Goal: Task Accomplishment & Management: Manage account settings

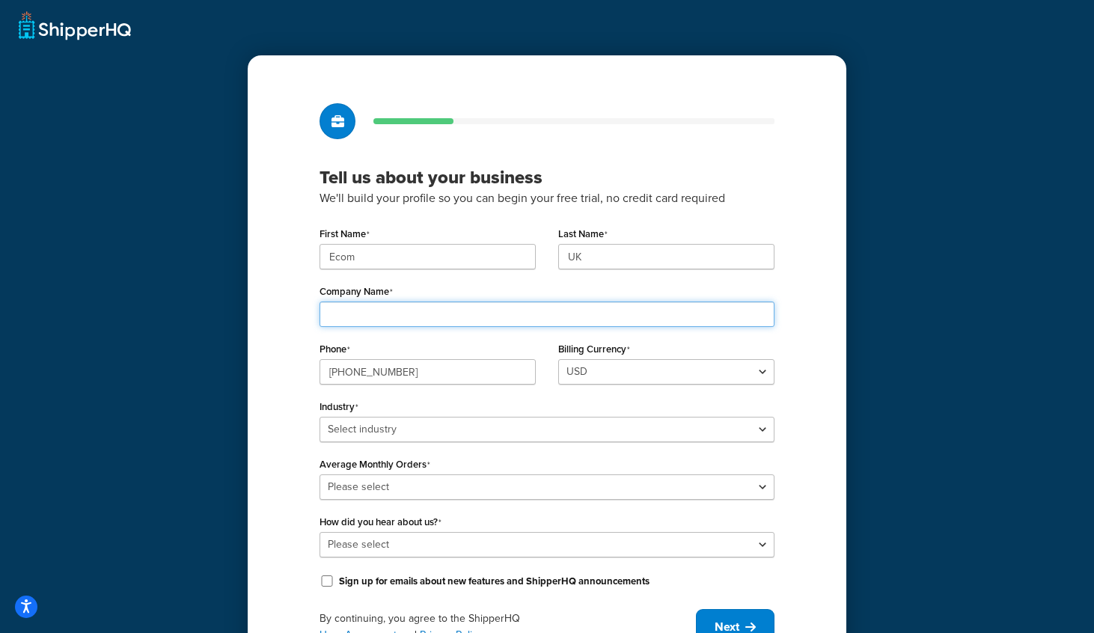
click at [368, 314] on input "Company Name" at bounding box center [547, 314] width 455 height 25
click at [367, 250] on input "Ecom" at bounding box center [428, 256] width 216 height 25
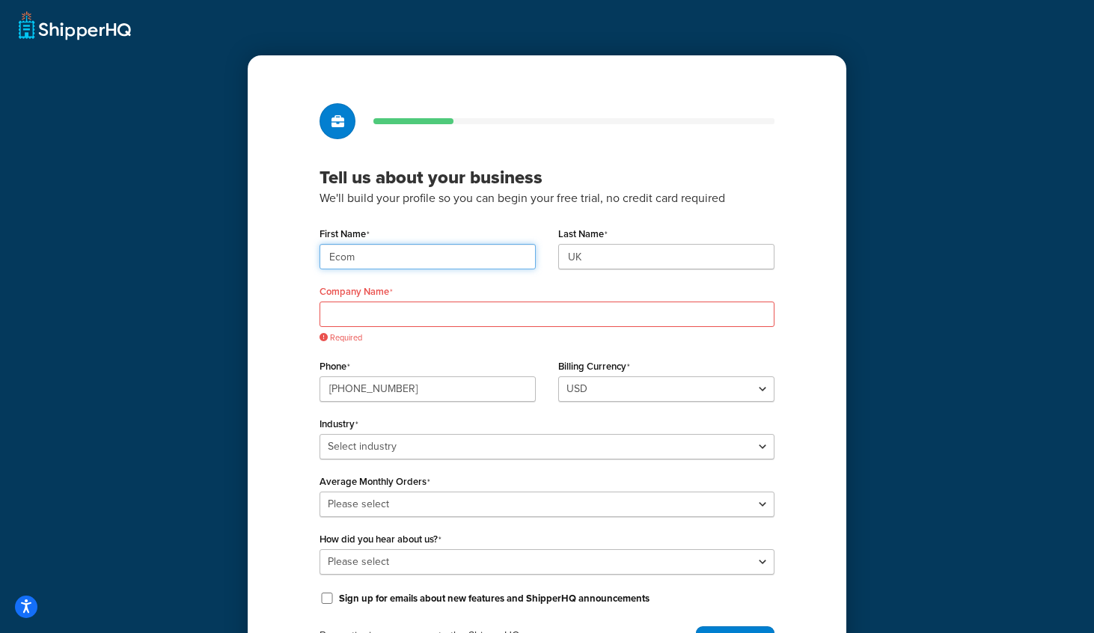
click at [367, 250] on input "Ecom" at bounding box center [428, 256] width 216 height 25
click at [222, 326] on div "Tell us about your business We'll build your profile so you can begin your free…" at bounding box center [547, 355] width 1094 height 710
click at [372, 317] on input "Company Name" at bounding box center [547, 314] width 455 height 25
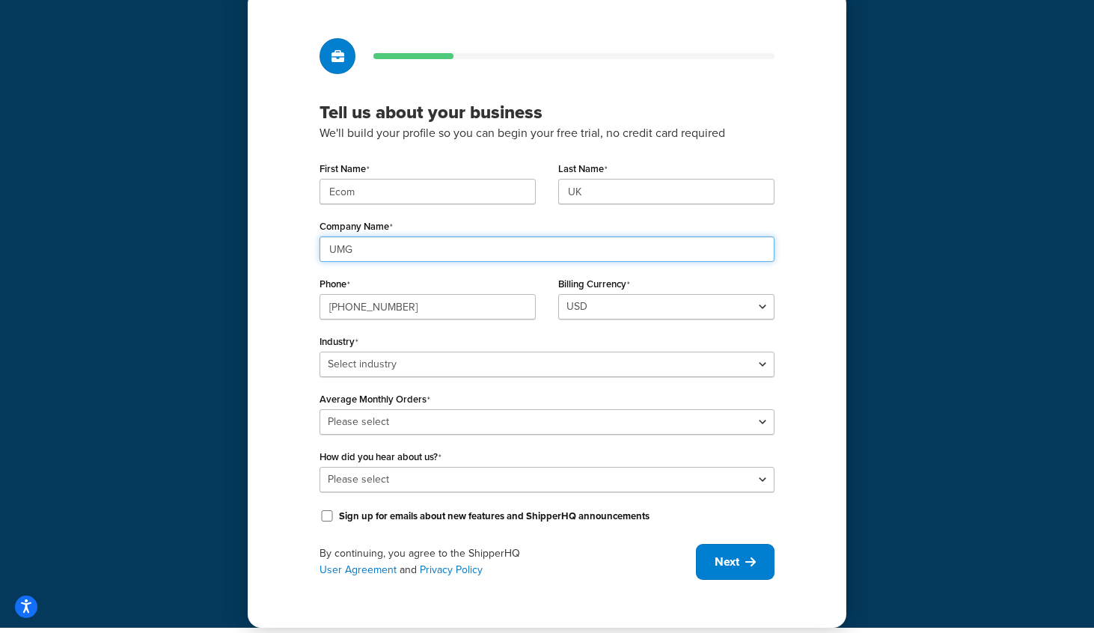
scroll to position [75, 0]
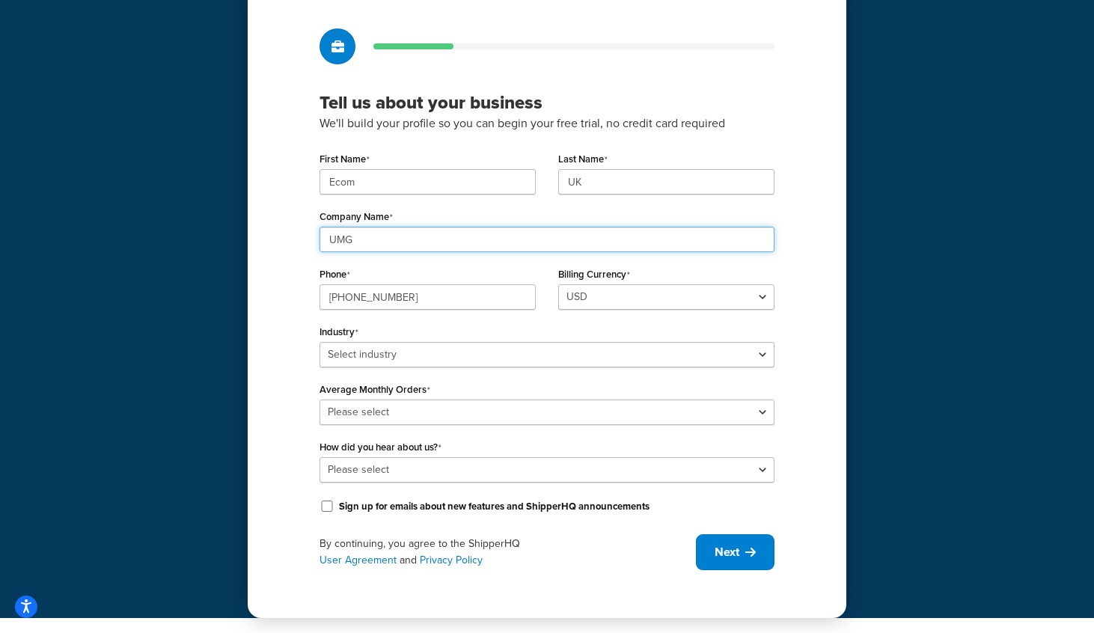
type input "UMG"
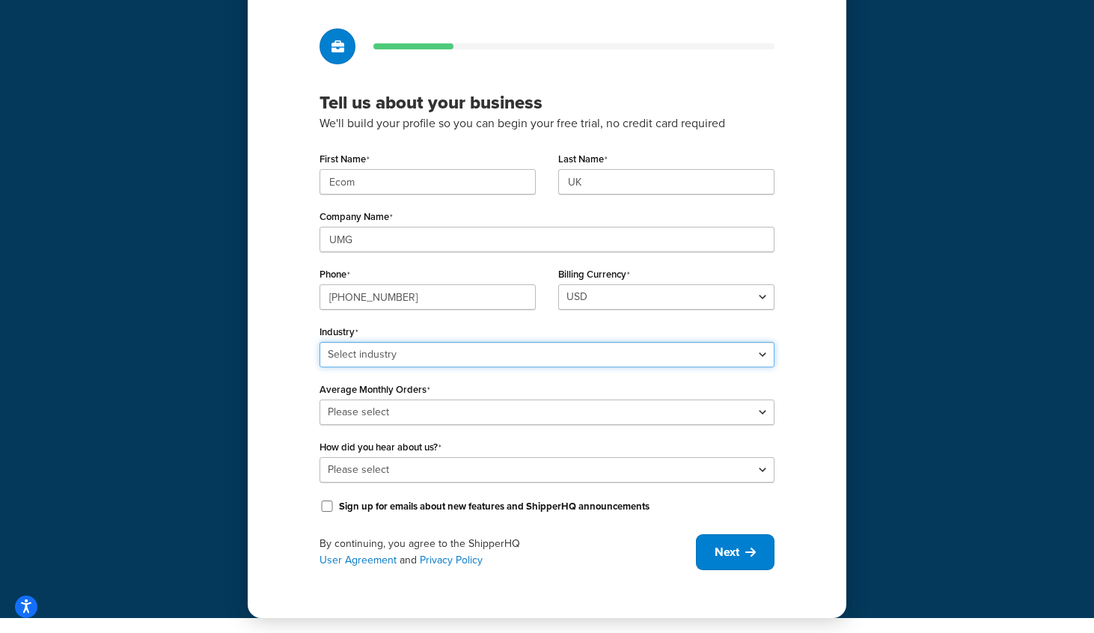
click at [393, 355] on select "Select industry Automotive Adult Agriculture Alcohol, Tobacco & CBD Arts & Craf…" at bounding box center [547, 354] width 455 height 25
select select "7"
click at [320, 342] on select "Select industry Automotive Adult Agriculture Alcohol, Tobacco & CBD Arts & Craf…" at bounding box center [547, 354] width 455 height 25
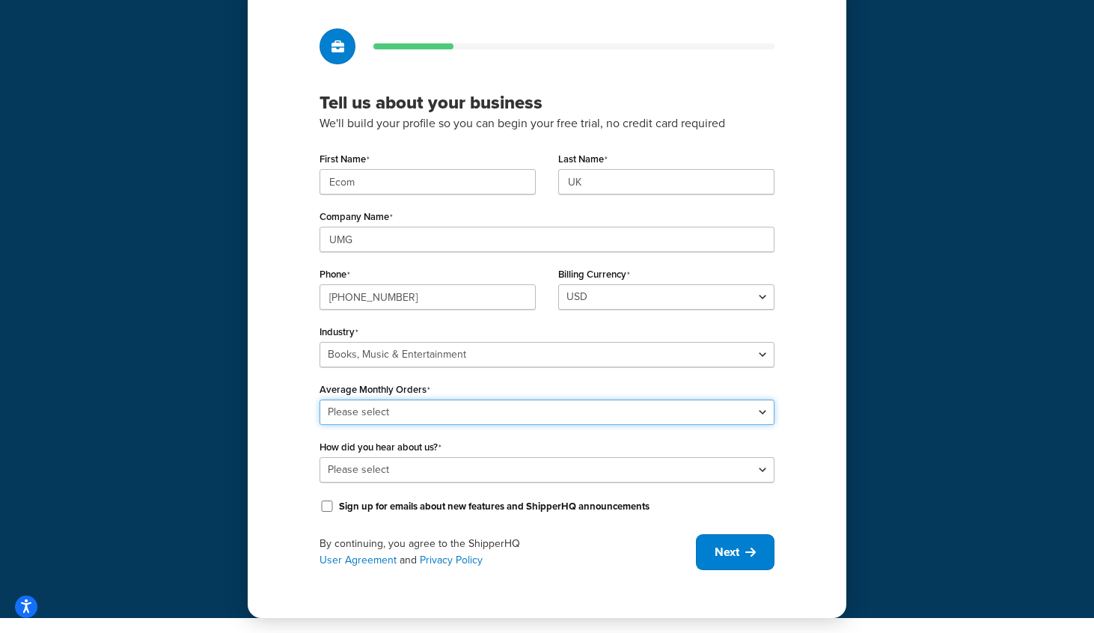
click at [428, 412] on select "Please select 0-500 501-1,000 1,001-10,000 10,001-20,000 Over 20,000" at bounding box center [547, 412] width 455 height 25
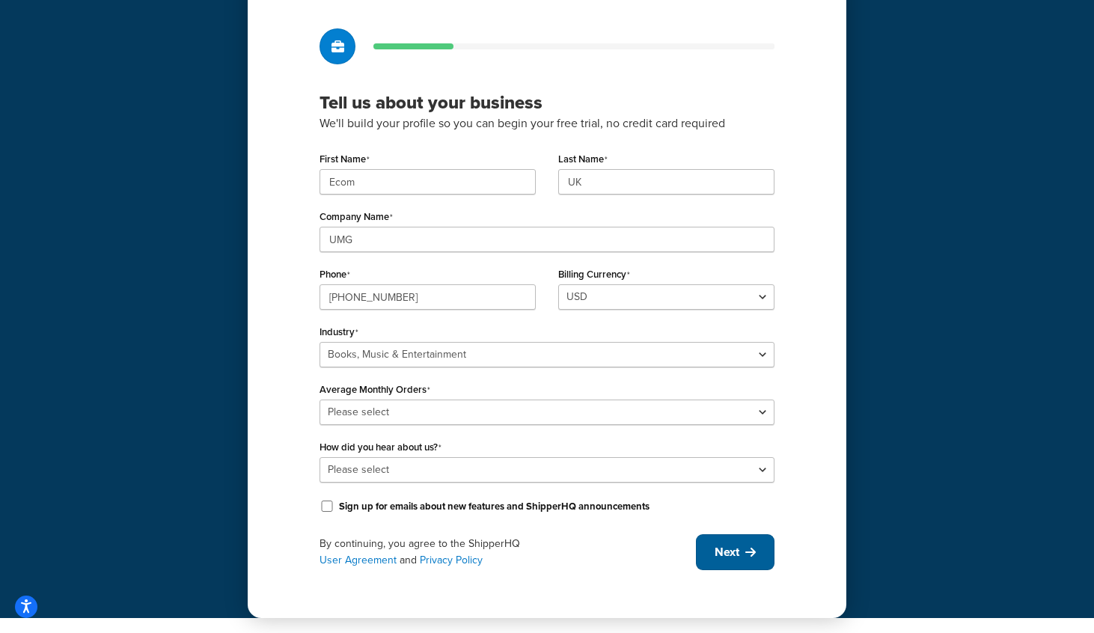
click at [727, 543] on div "Tell us about your business We'll build your profile so you can begin your free…" at bounding box center [547, 300] width 599 height 638
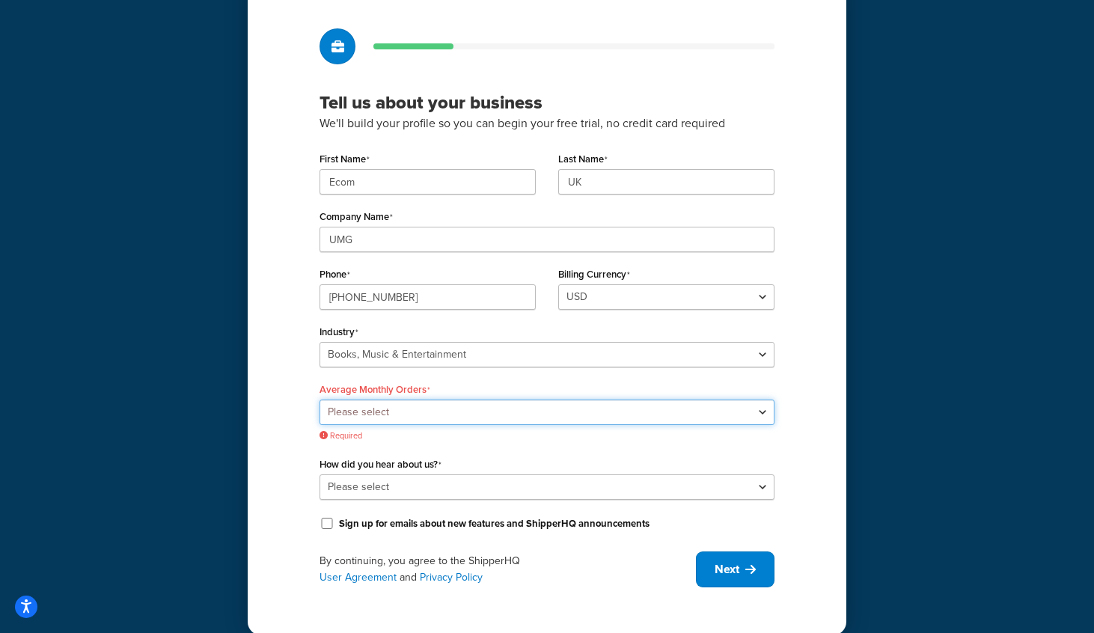
click at [358, 405] on select "Please select 0-500 501-1,000 1,001-10,000 10,001-20,000 Over 20,000" at bounding box center [547, 412] width 455 height 25
select select "1"
click at [320, 400] on select "Please select 0-500 501-1,000 1,001-10,000 10,001-20,000 Over 20,000" at bounding box center [547, 412] width 455 height 25
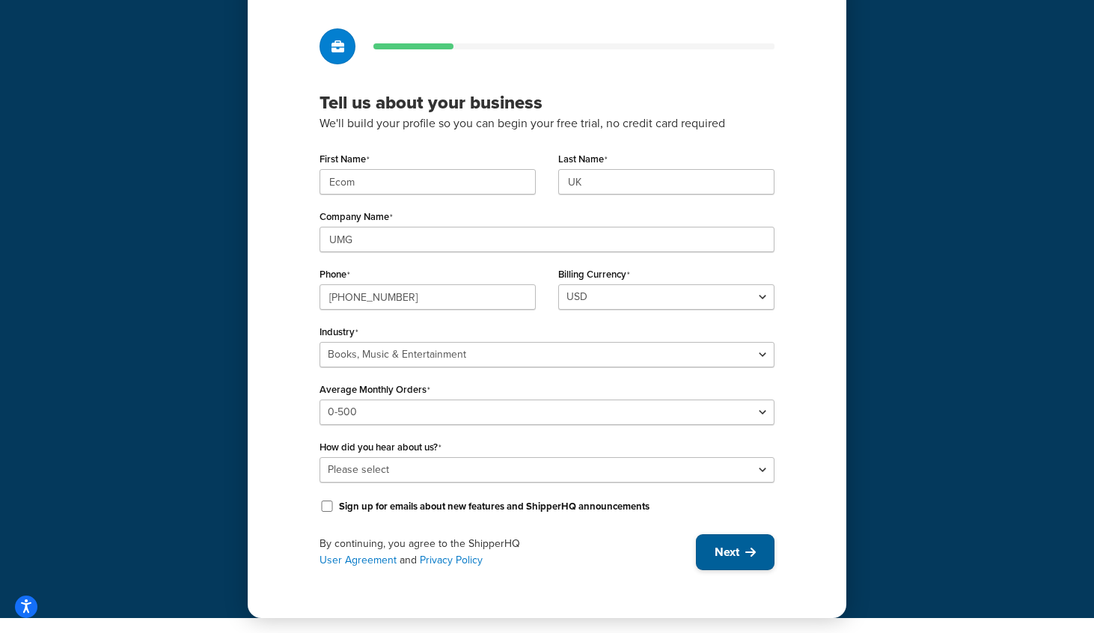
click at [766, 545] on button "Next" at bounding box center [735, 552] width 79 height 36
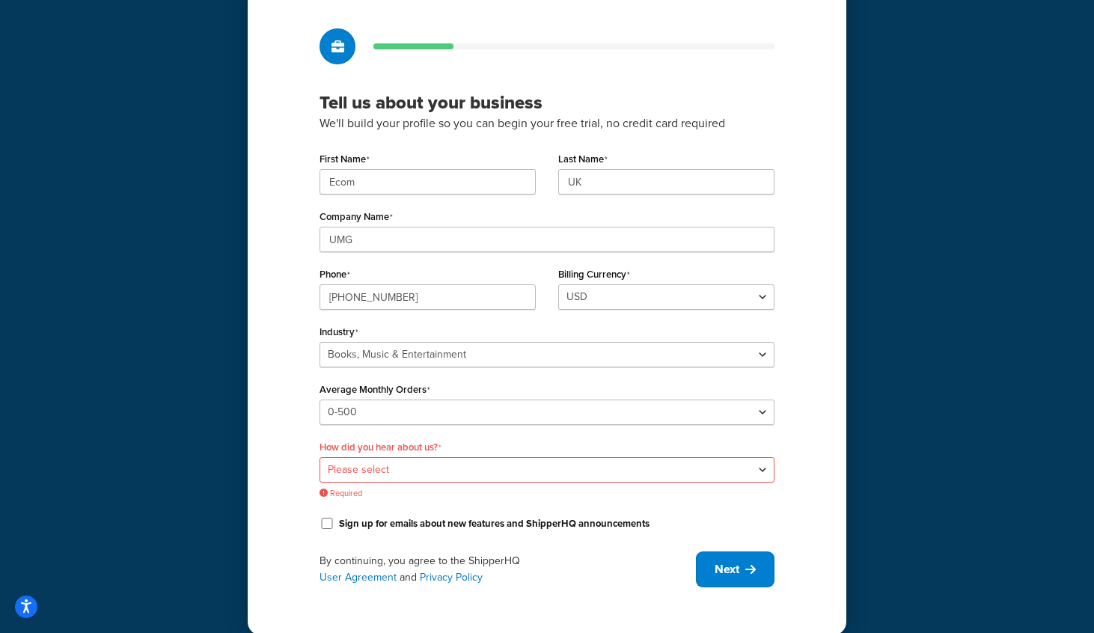
click at [457, 486] on div "Please select Online Search App Store or Marketplace Listing Referred by Agency…" at bounding box center [547, 478] width 455 height 42
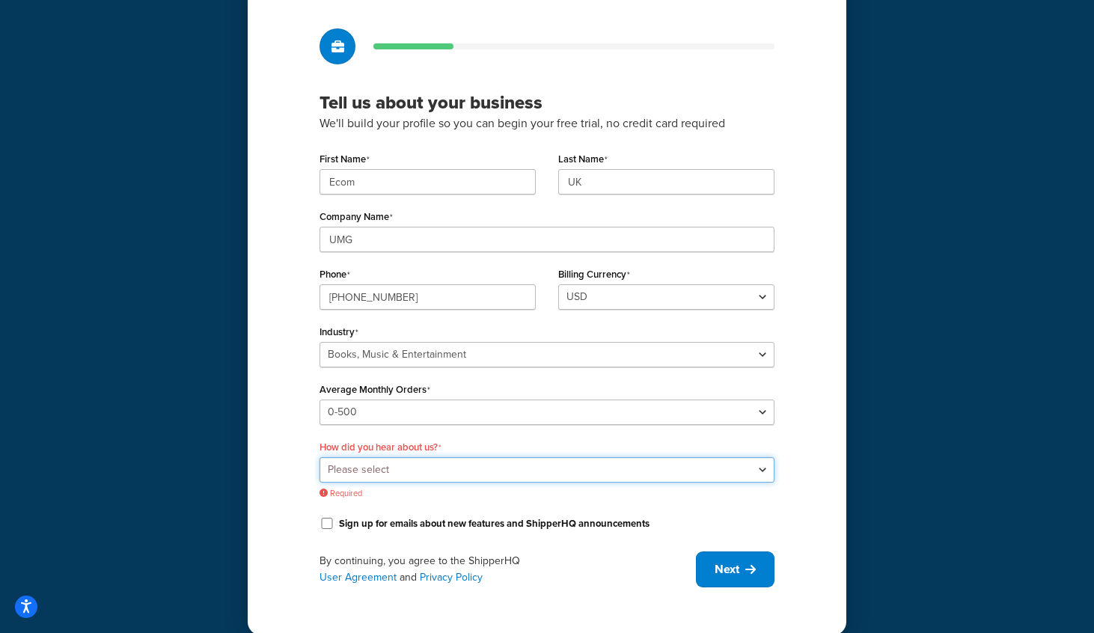
click at [450, 467] on select "Please select Online Search App Store or Marketplace Listing Referred by Agency…" at bounding box center [547, 469] width 455 height 25
select select "10"
click at [320, 457] on select "Please select Online Search App Store or Marketplace Listing Referred by Agency…" at bounding box center [547, 469] width 455 height 25
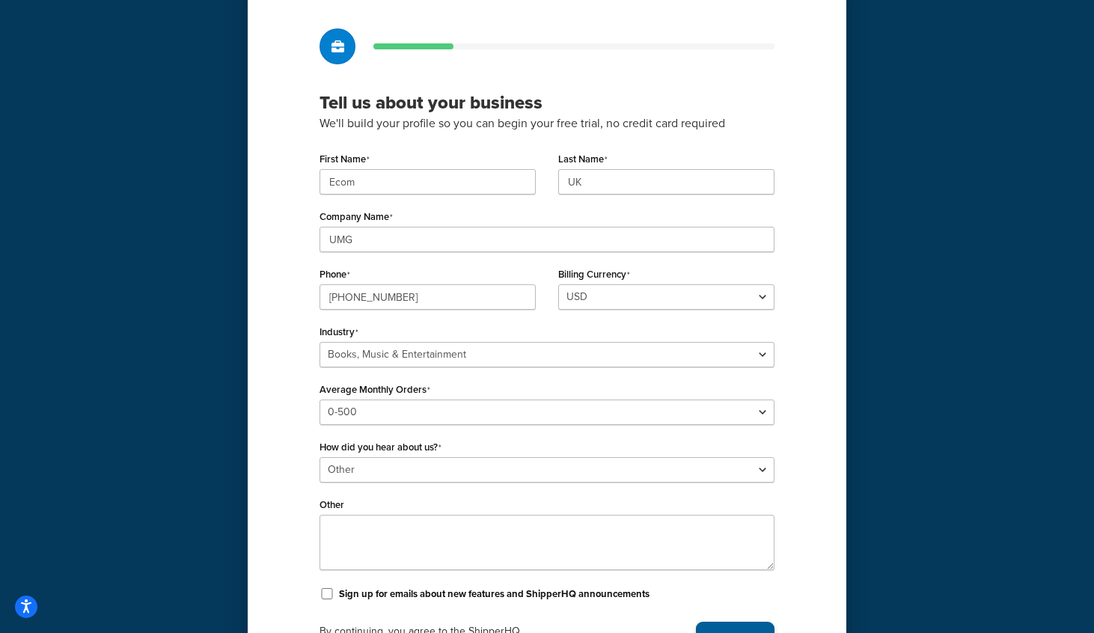
click at [725, 632] on span "Next" at bounding box center [727, 640] width 25 height 16
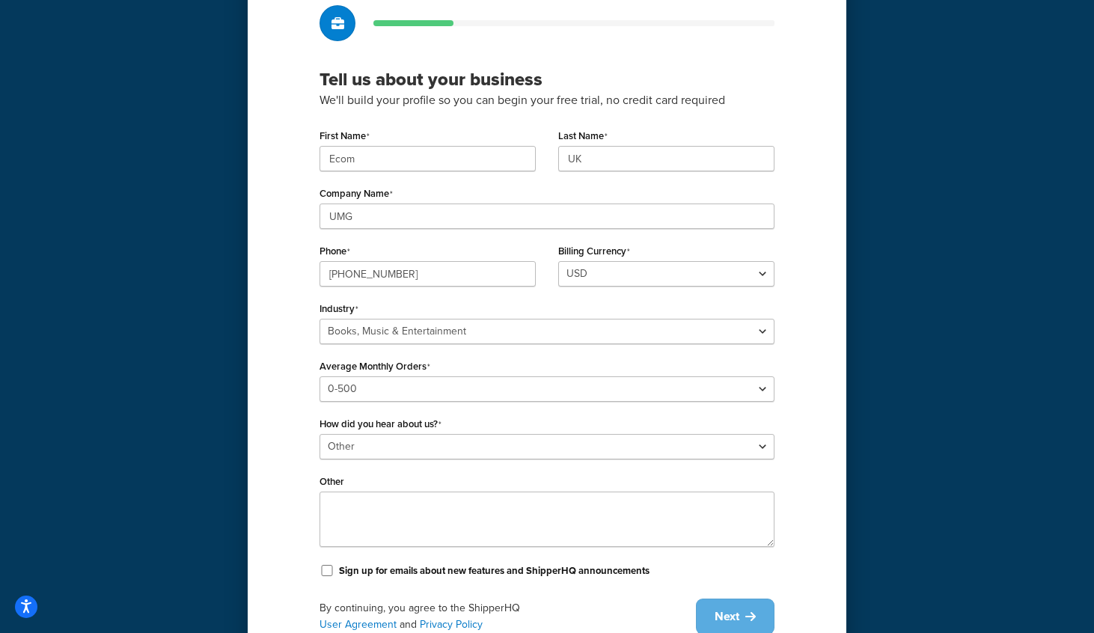
scroll to position [162, 0]
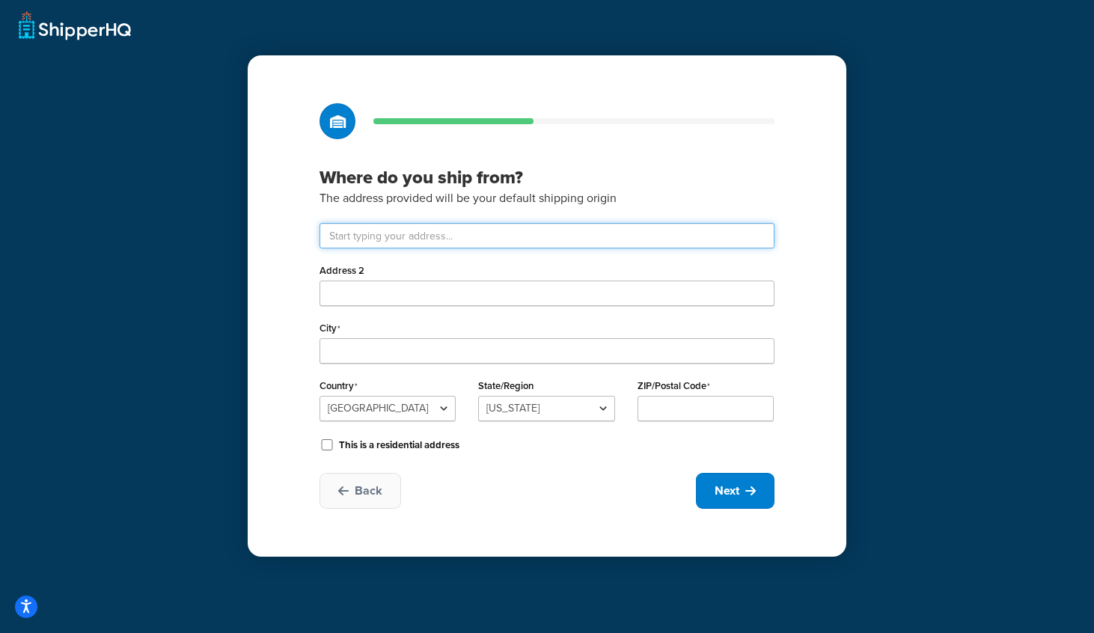
click at [383, 238] on input "text" at bounding box center [547, 235] width 455 height 25
type input "Ceva Logistics / Drayton Field Industrial Estate"
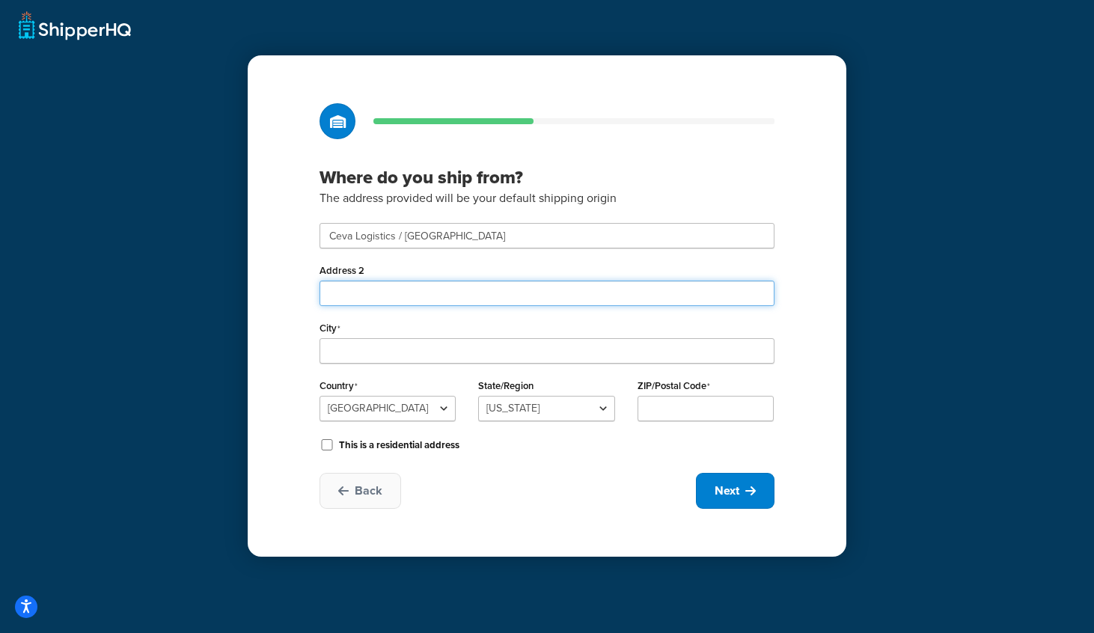
type input "Nasmyth Road"
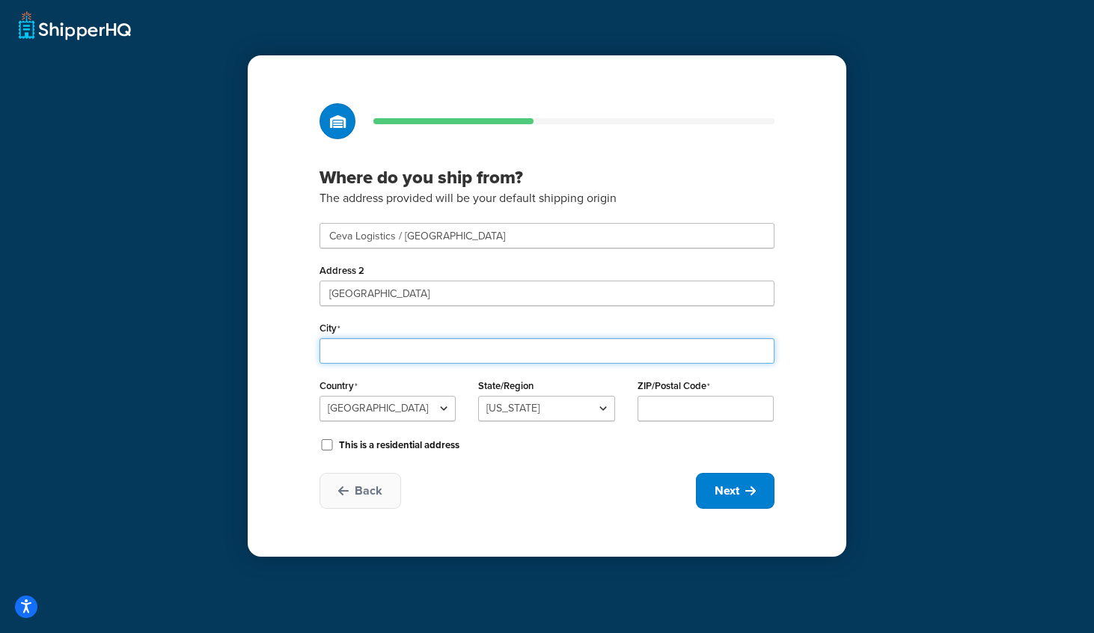
type input "Daventry"
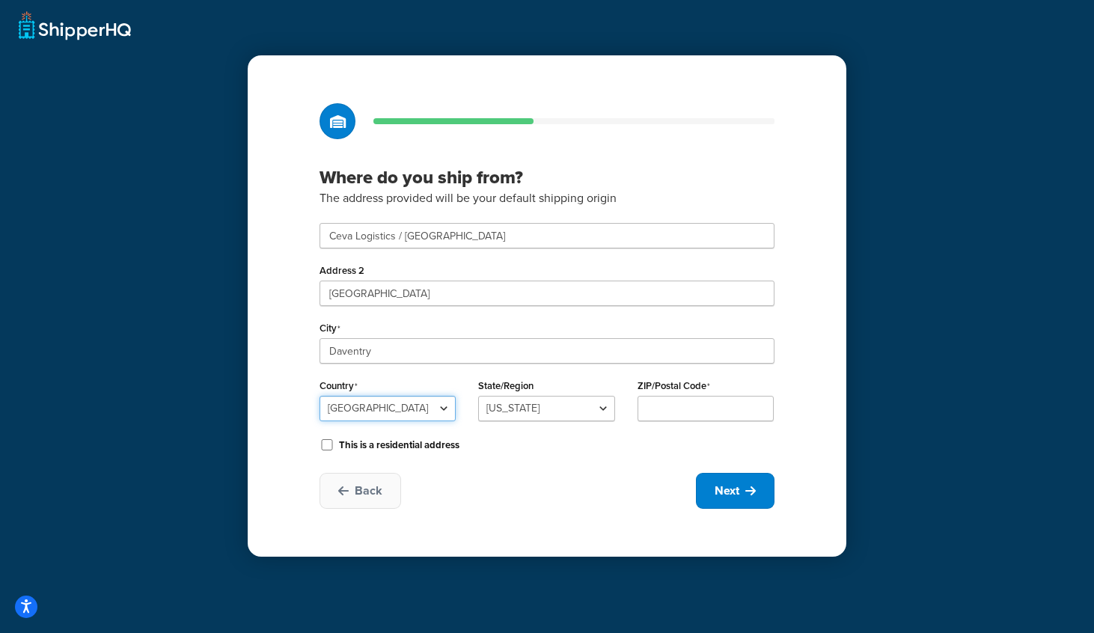
select select "1226"
type input "NN11"
click at [740, 486] on button "Next" at bounding box center [735, 491] width 79 height 36
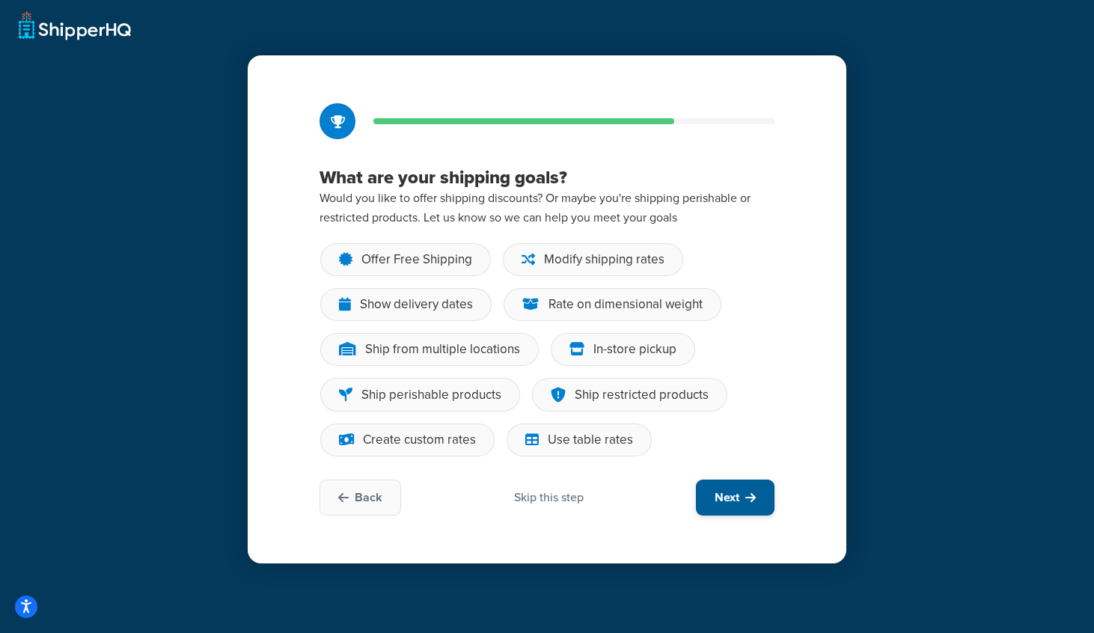
click at [718, 498] on span "Next" at bounding box center [727, 497] width 25 height 16
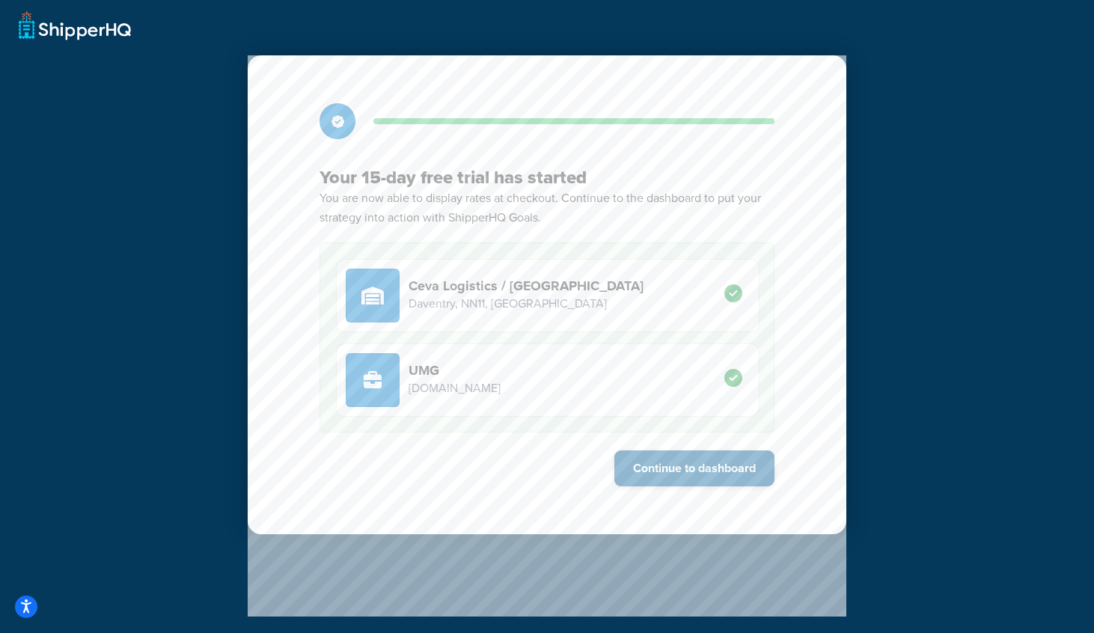
click at [727, 471] on button "Continue to dashboard" at bounding box center [694, 468] width 160 height 36
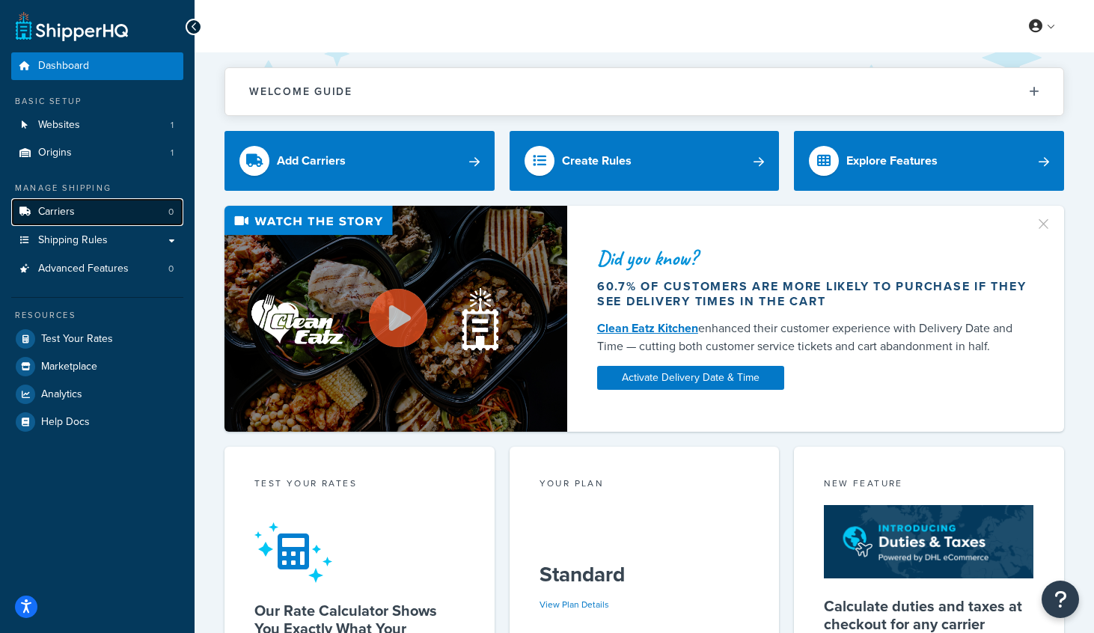
click at [73, 214] on span "Carriers" at bounding box center [56, 212] width 37 height 13
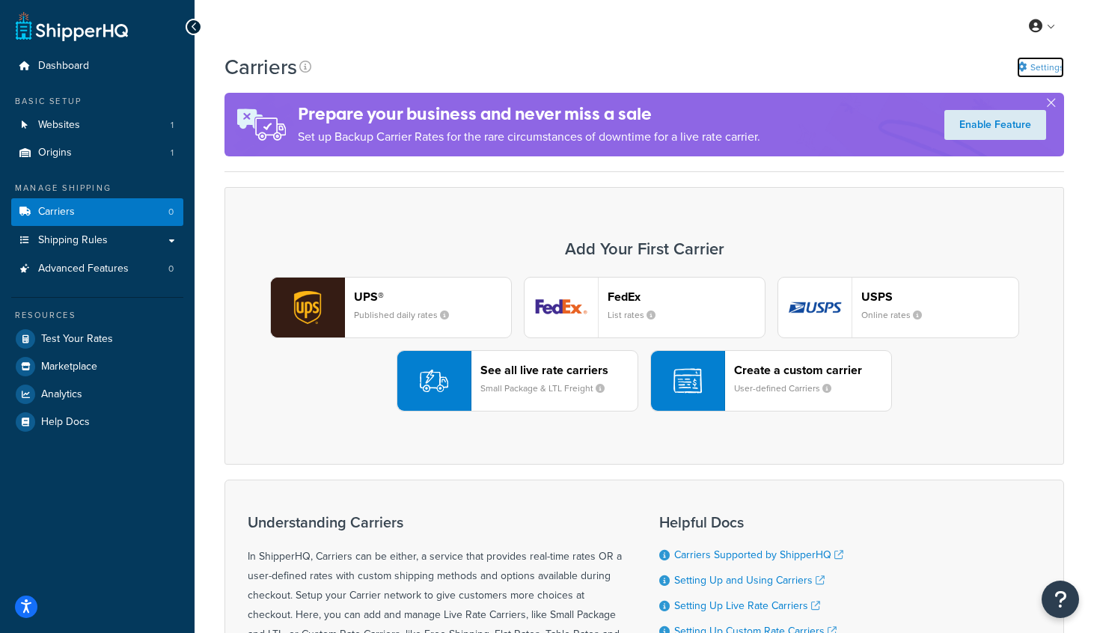
click at [1033, 70] on link "Settings" at bounding box center [1040, 67] width 47 height 21
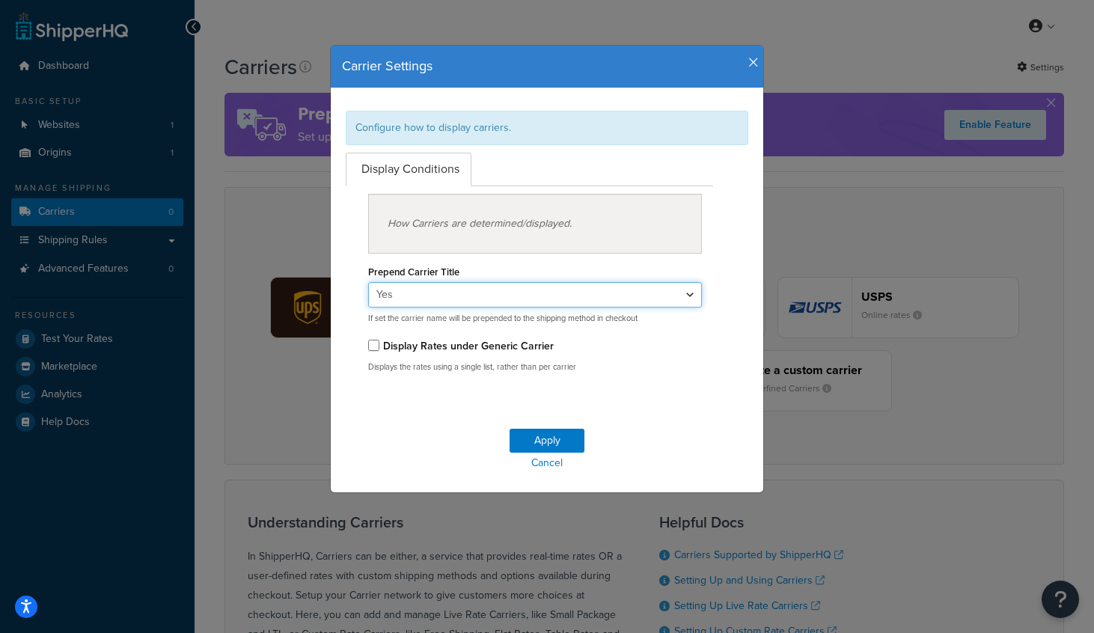
click at [471, 284] on select "Yes No" at bounding box center [535, 294] width 334 height 25
select select "false"
click at [368, 282] on select "Yes No" at bounding box center [535, 294] width 334 height 25
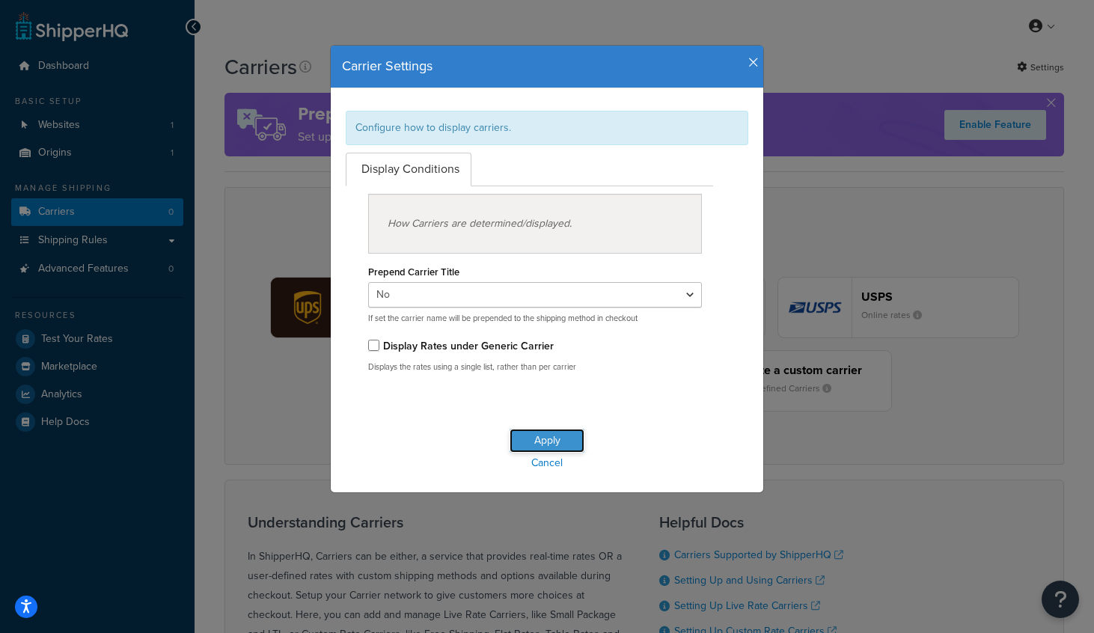
click at [546, 441] on button "Apply" at bounding box center [547, 441] width 75 height 24
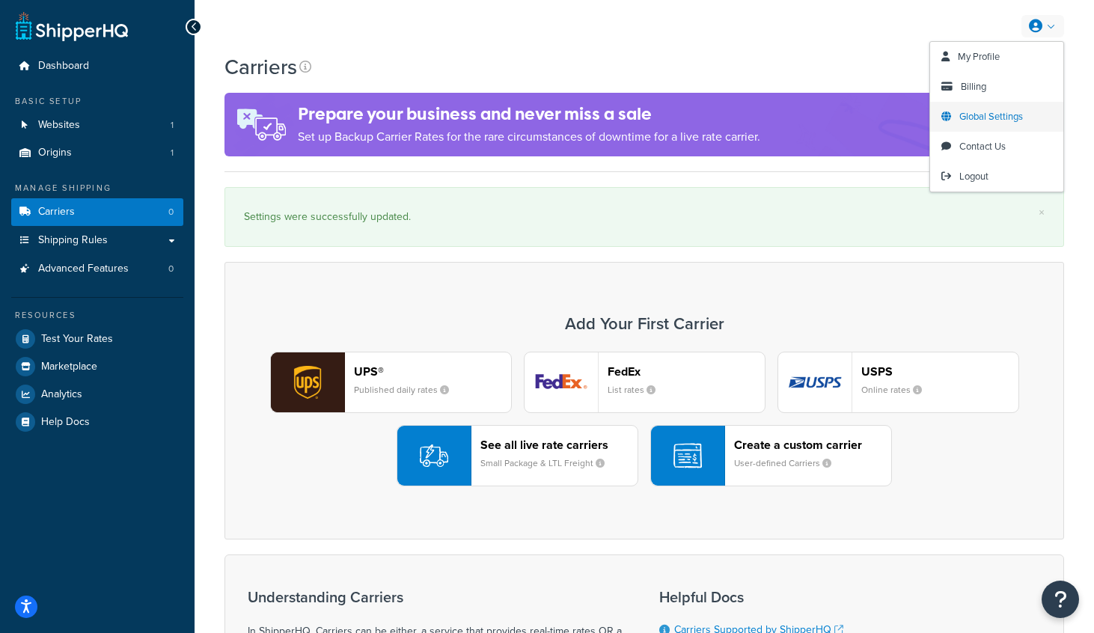
click at [976, 120] on span "Global Settings" at bounding box center [991, 116] width 64 height 14
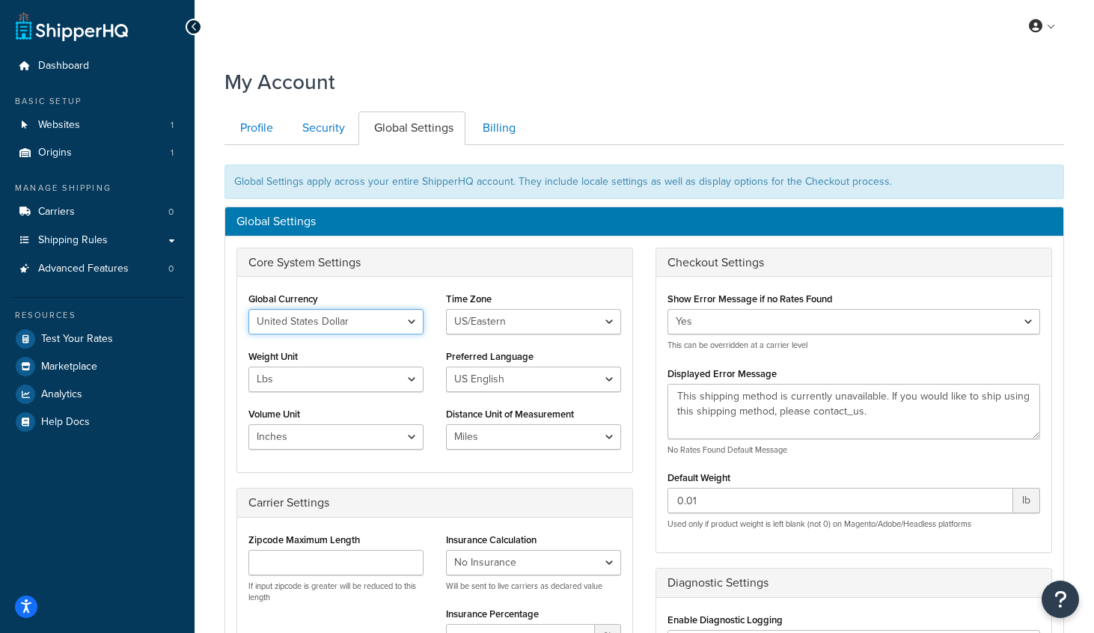
click at [321, 322] on select "United States Dollar Euro British Pound Australian Dollar Canadian Dollar Japan…" at bounding box center [335, 321] width 175 height 25
select select "GBP"
click at [248, 309] on select "United States Dollar Euro British Pound Australian Dollar Canadian Dollar Japan…" at bounding box center [335, 321] width 175 height 25
click at [334, 387] on select "Lbs Kgs" at bounding box center [335, 379] width 175 height 25
select select "kg"
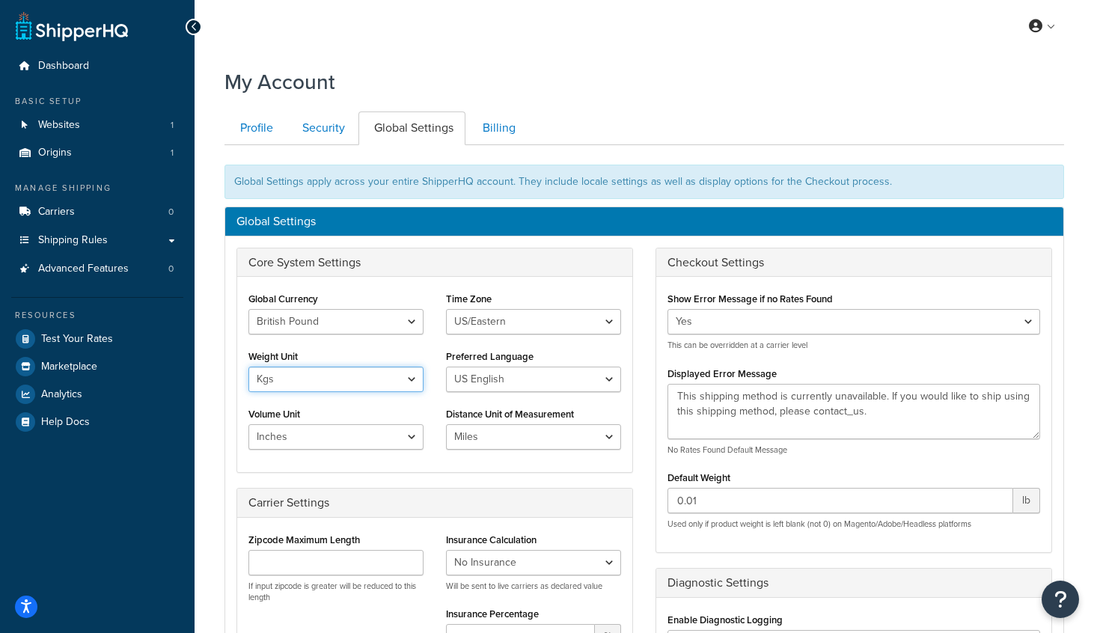
click at [248, 367] on select "Lbs Kgs" at bounding box center [335, 379] width 175 height 25
click at [319, 436] on select "Inches Centimetres Feet Yards Metres" at bounding box center [335, 436] width 175 height 25
select select "cm"
click at [248, 424] on select "Inches Centimetres Feet Yards Metres" at bounding box center [335, 436] width 175 height 25
click at [485, 320] on select "US/Hawaii US/Alaska US/Pacific US/Central US/Mountain US/Eastern US/Arizona Afr…" at bounding box center [533, 321] width 175 height 25
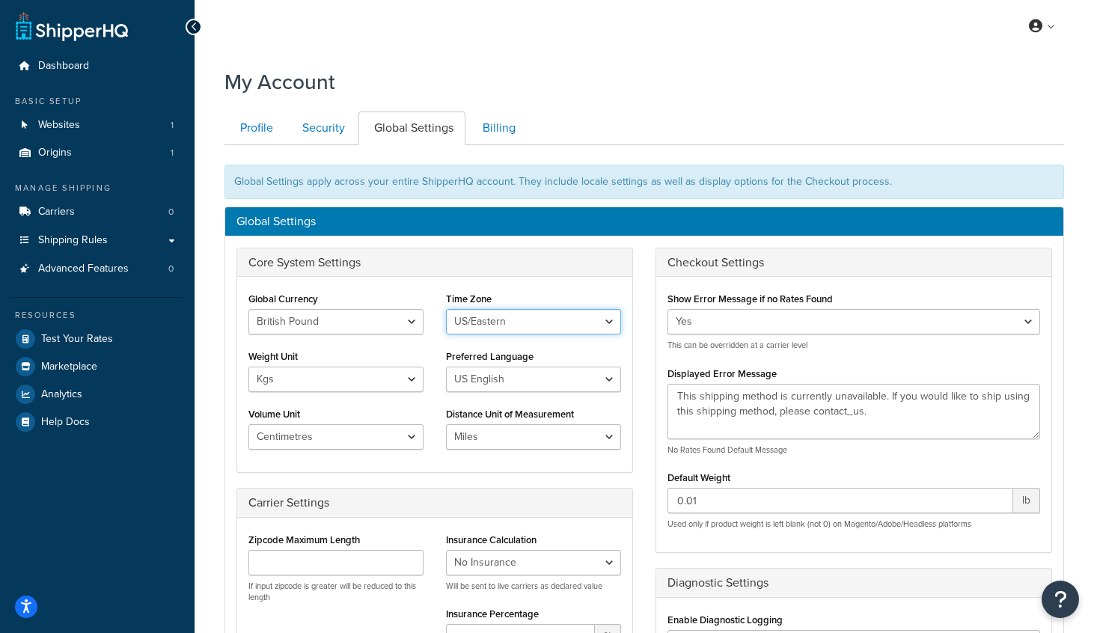
select select "Europe/[GEOGRAPHIC_DATA]"
click at [446, 309] on select "US/Hawaii US/Alaska US/Pacific US/Central US/Mountain US/Eastern US/Arizona Afr…" at bounding box center [533, 321] width 175 height 25
click at [520, 439] on select "Miles Kilometers" at bounding box center [533, 436] width 175 height 25
click at [446, 424] on select "Miles Kilometers" at bounding box center [533, 436] width 175 height 25
click at [520, 439] on select "Miles Kilometers" at bounding box center [533, 436] width 175 height 25
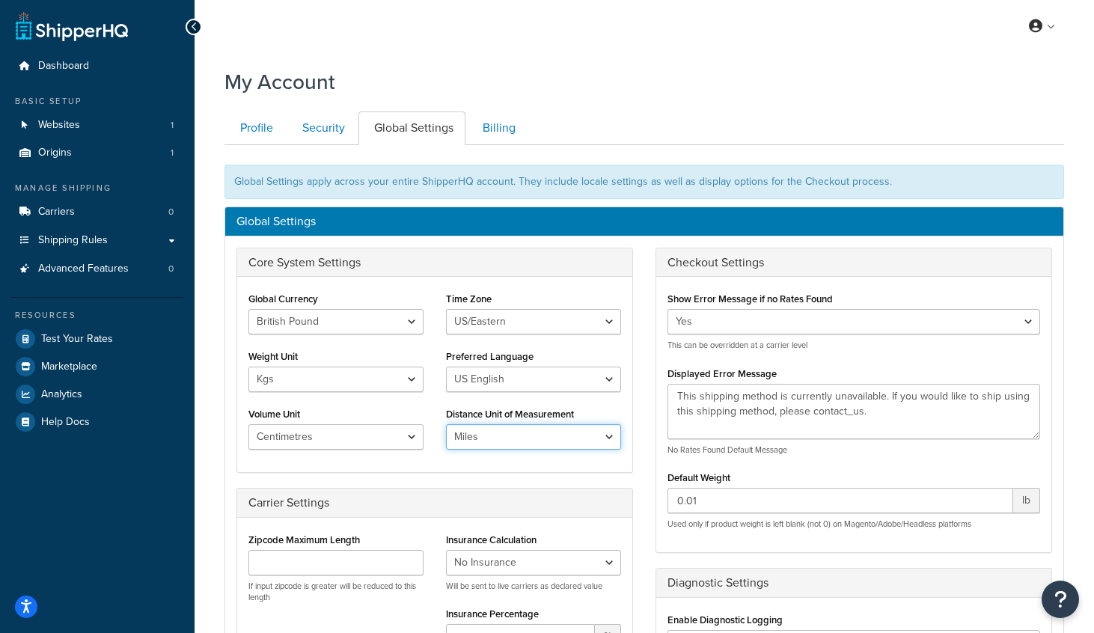
click at [446, 424] on select "Miles Kilometers" at bounding box center [533, 436] width 175 height 25
click at [517, 489] on div "Carrier Settings" at bounding box center [434, 503] width 395 height 29
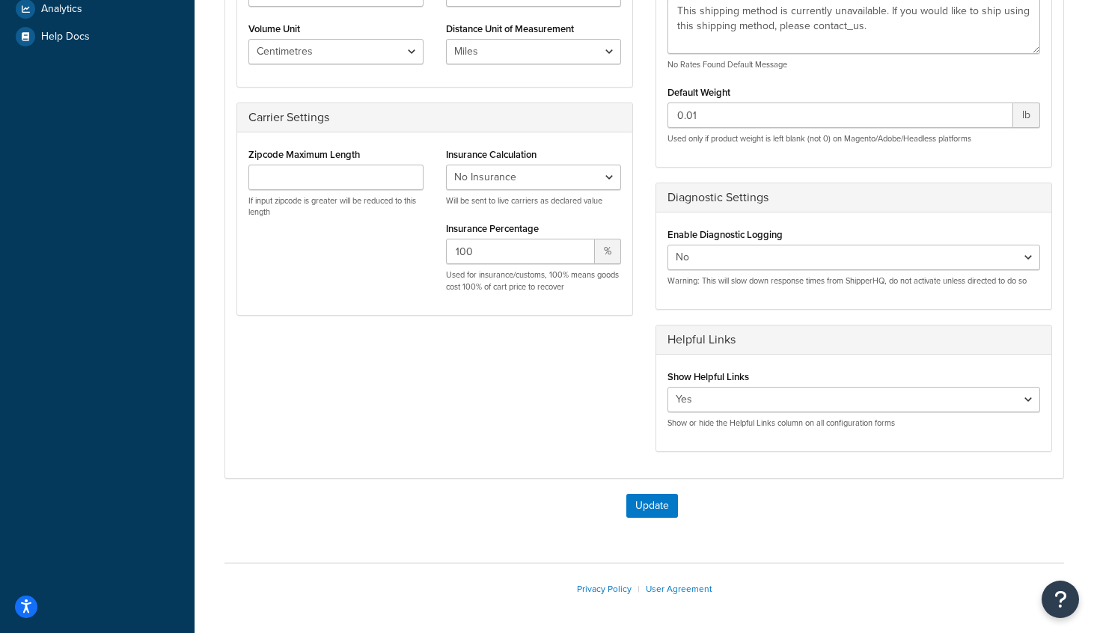
scroll to position [441, 0]
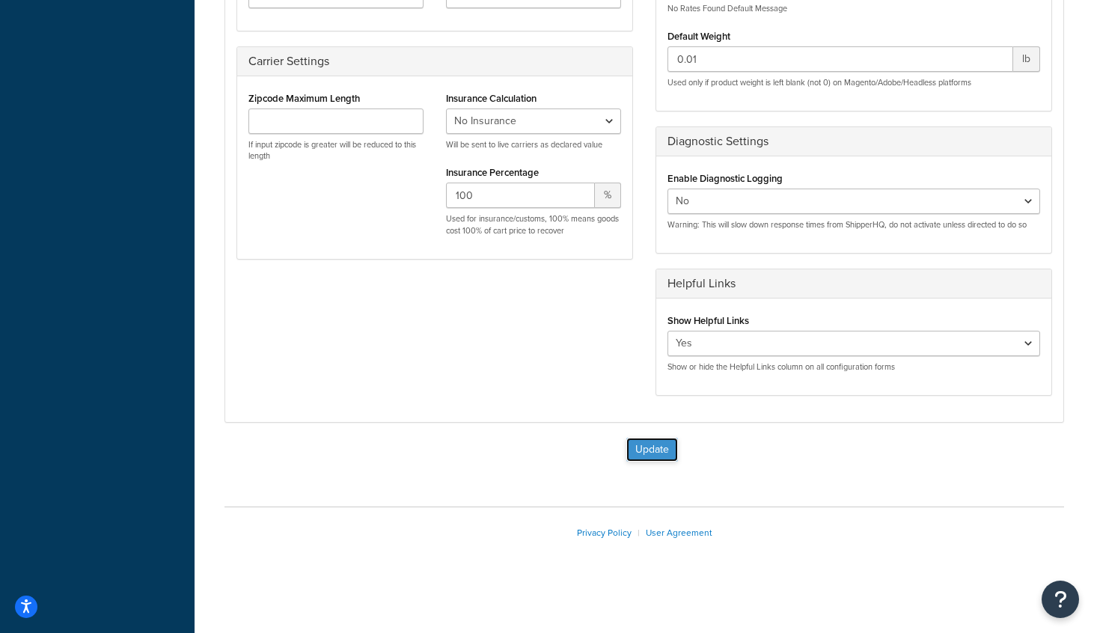
click at [655, 443] on button "Update" at bounding box center [652, 450] width 52 height 24
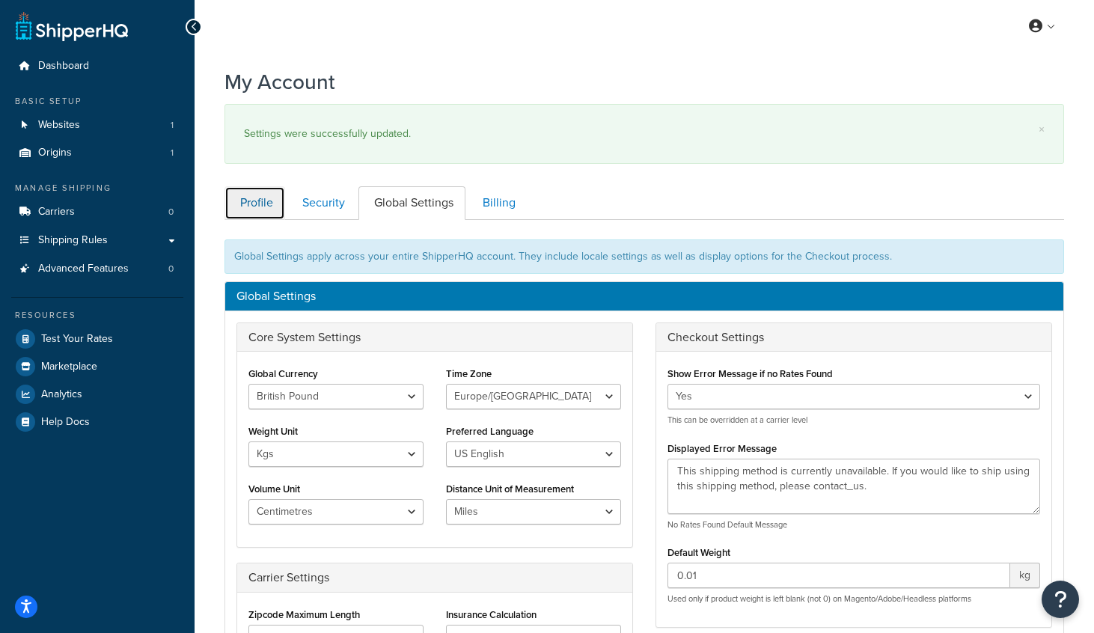
click at [256, 204] on link "Profile" at bounding box center [254, 203] width 61 height 34
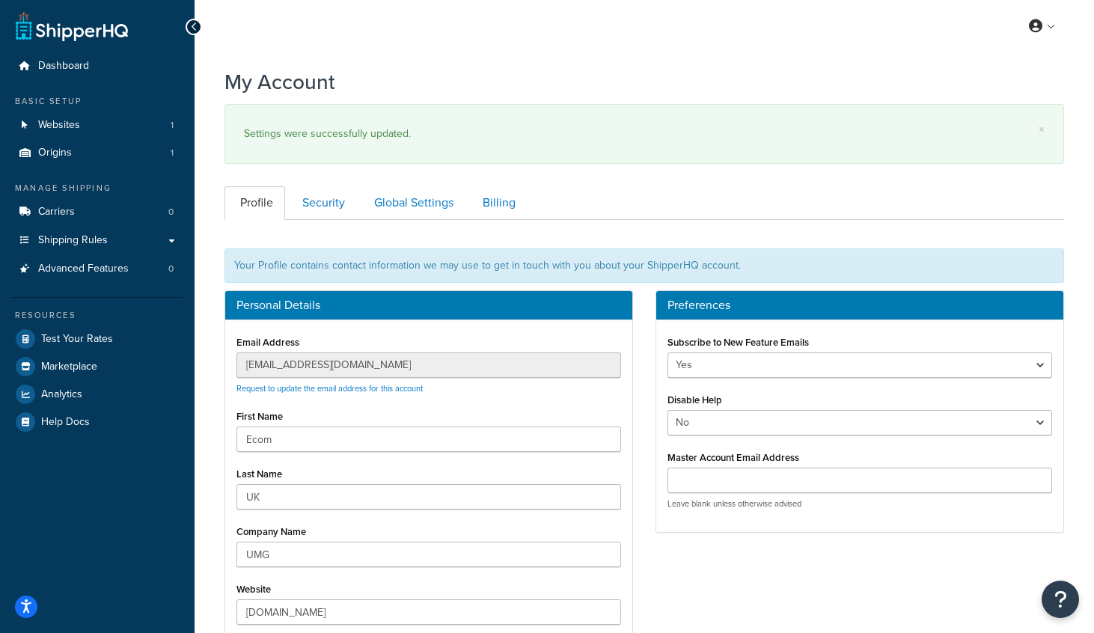
scroll to position [220, 0]
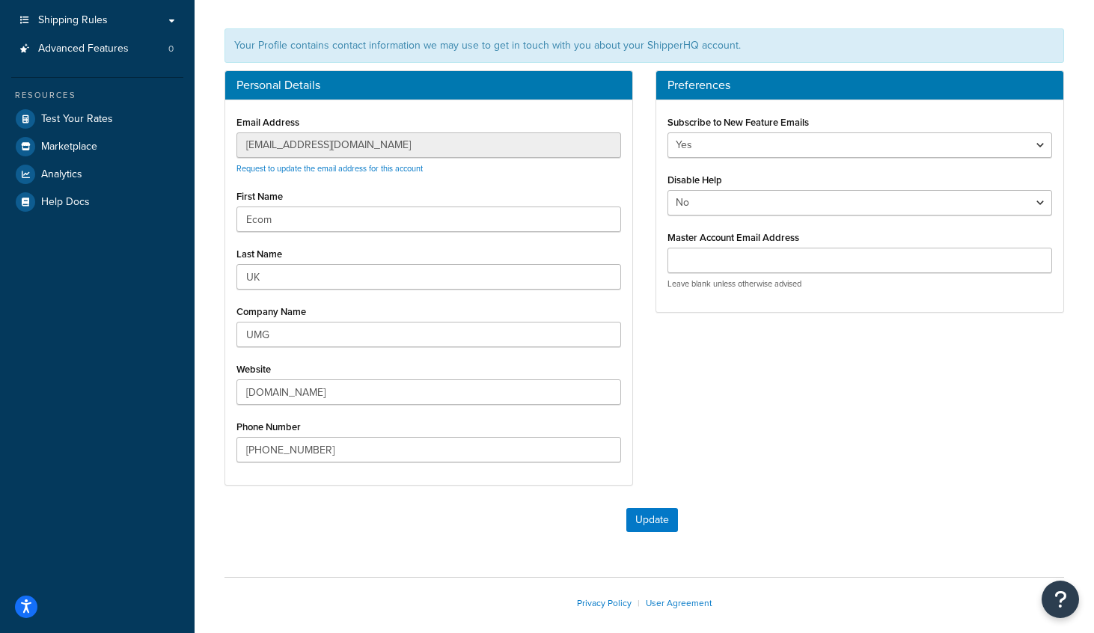
click at [216, 136] on div "Personal Details Email Address ecomuk@umusic.com Request to update the email ad…" at bounding box center [428, 285] width 431 height 430
click at [754, 263] on input "Master Account Email Address" at bounding box center [859, 260] width 385 height 25
paste input "ecomuk@umusic.com"
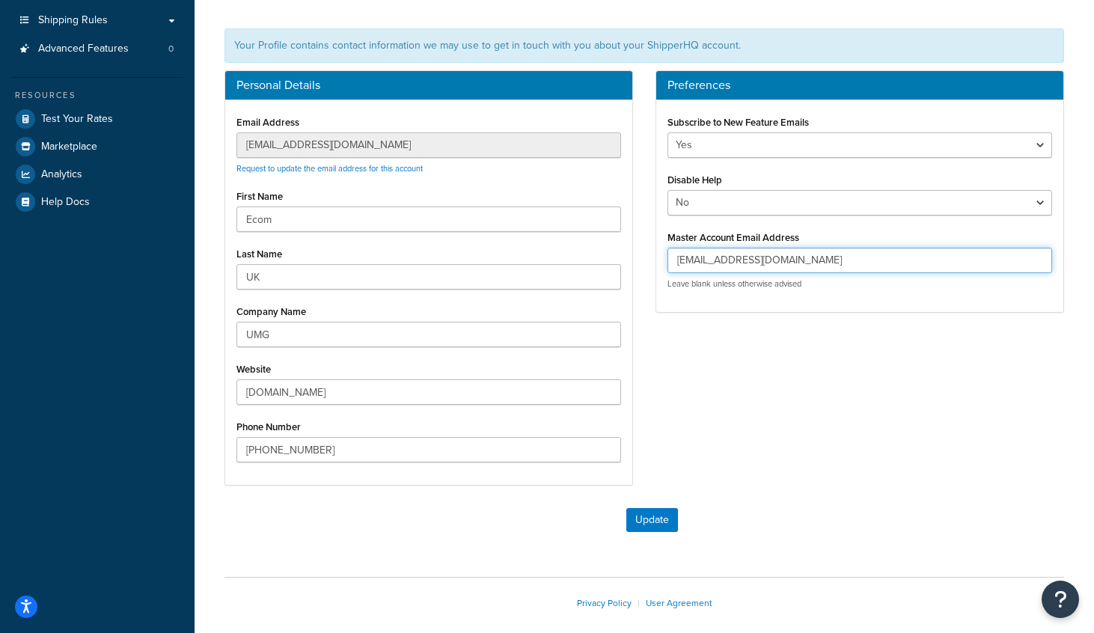
type input "ecomuk@umusic.com"
drag, startPoint x: 778, startPoint y: 403, endPoint x: 771, endPoint y: 418, distance: 17.1
click at [778, 403] on div "Personal Details Email Address ecomuk@umusic.com Request to update the email ad…" at bounding box center [644, 285] width 862 height 430
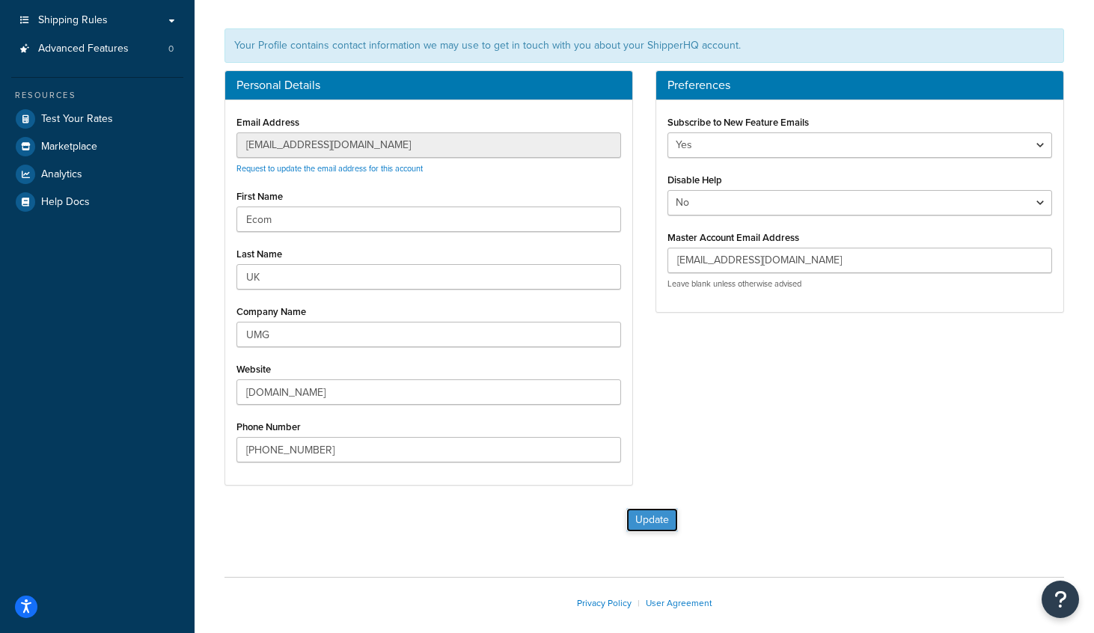
click at [650, 518] on button "Update" at bounding box center [652, 520] width 52 height 24
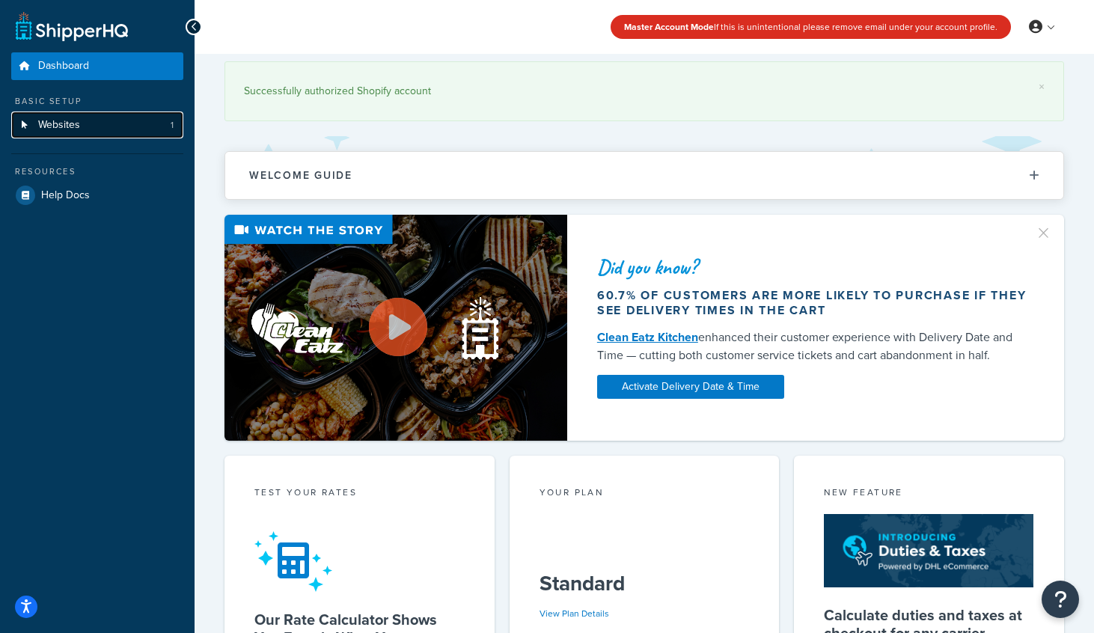
click at [56, 122] on span "Websites" at bounding box center [59, 125] width 42 height 13
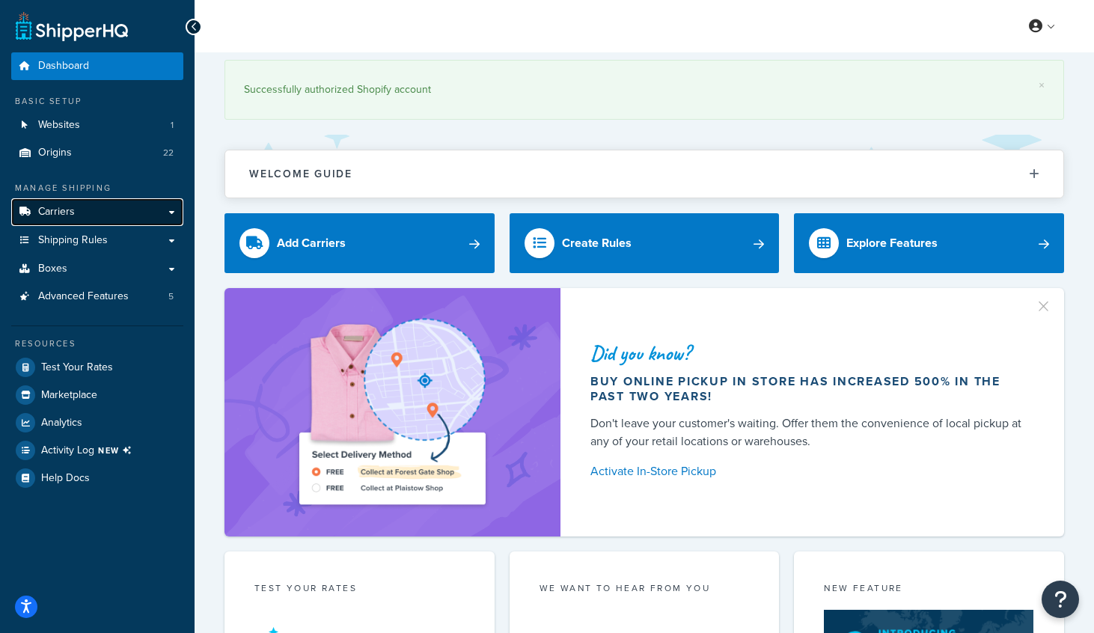
click at [65, 216] on span "Carriers" at bounding box center [56, 212] width 37 height 13
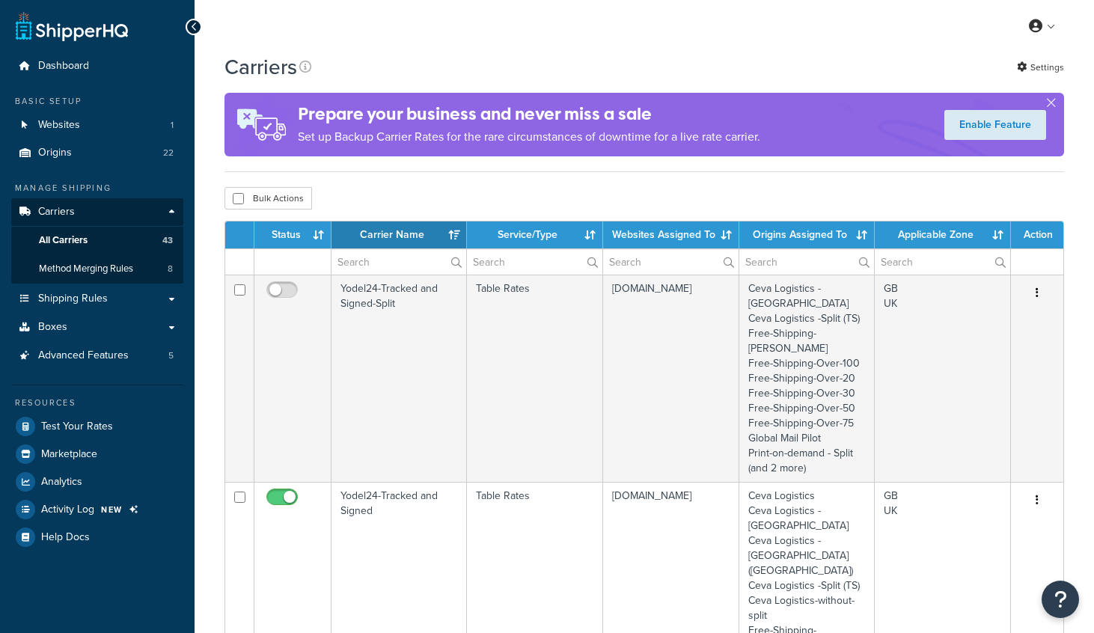
select select "15"
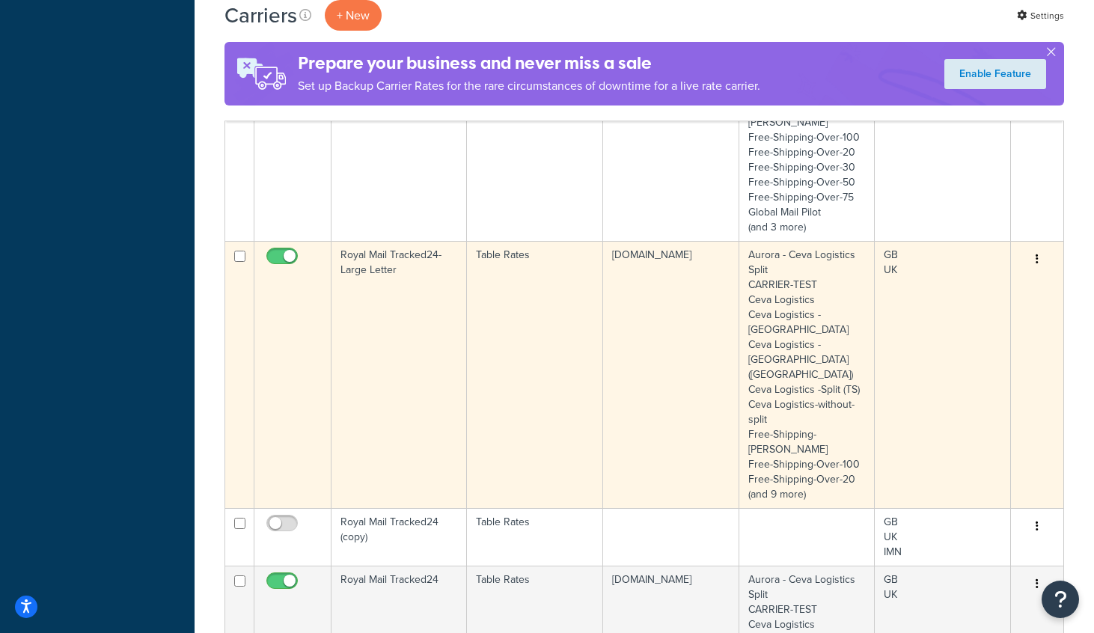
scroll to position [1360, 0]
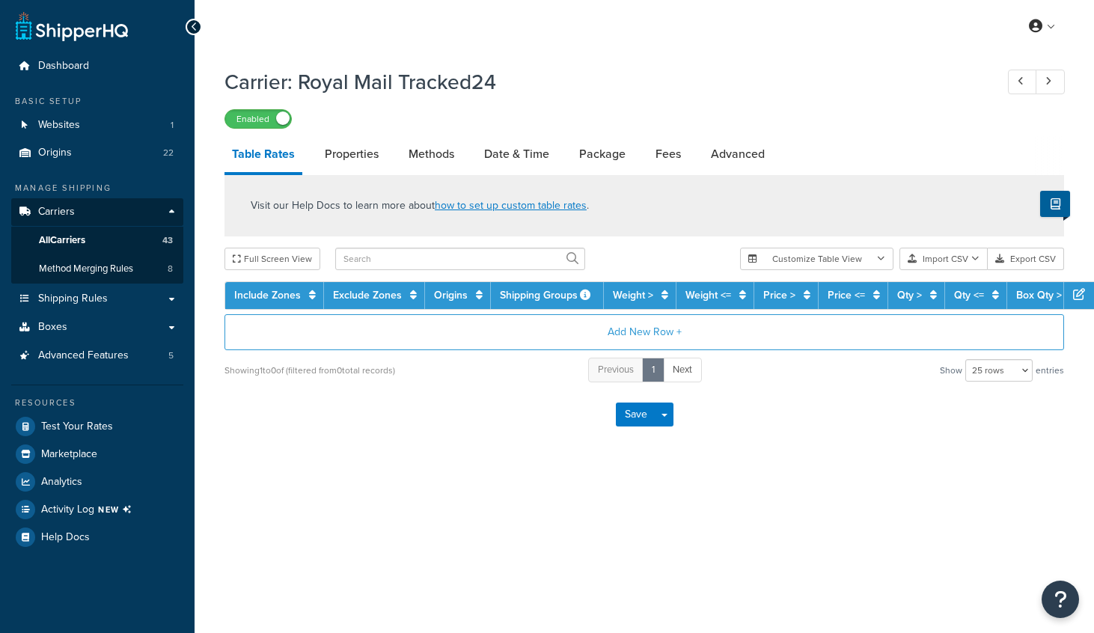
select select "25"
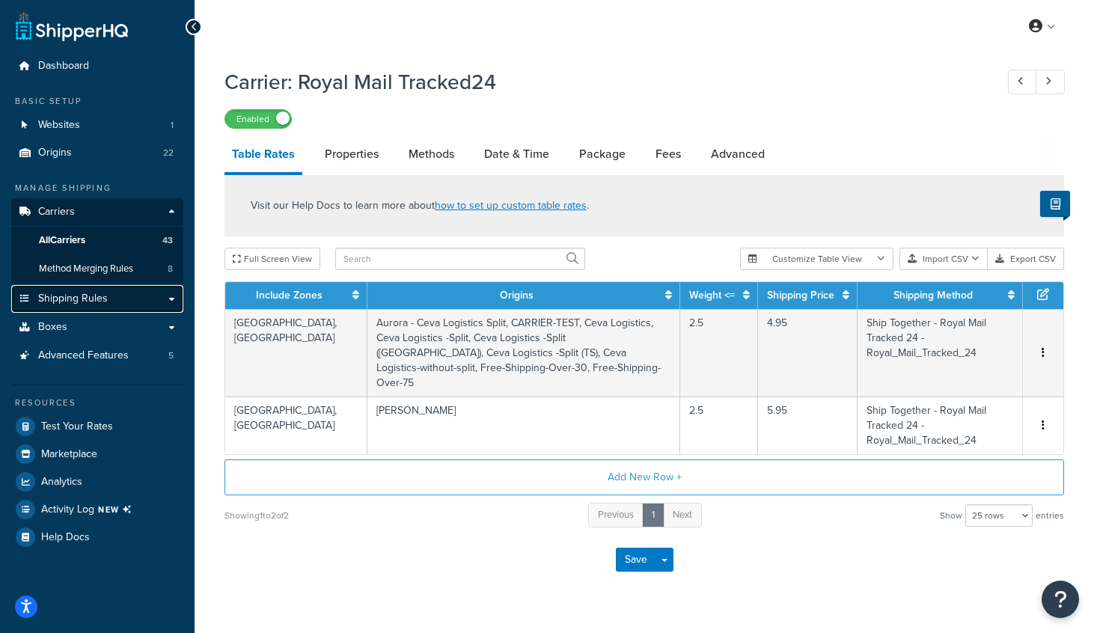
click at [73, 293] on span "Shipping Rules" at bounding box center [73, 299] width 70 height 13
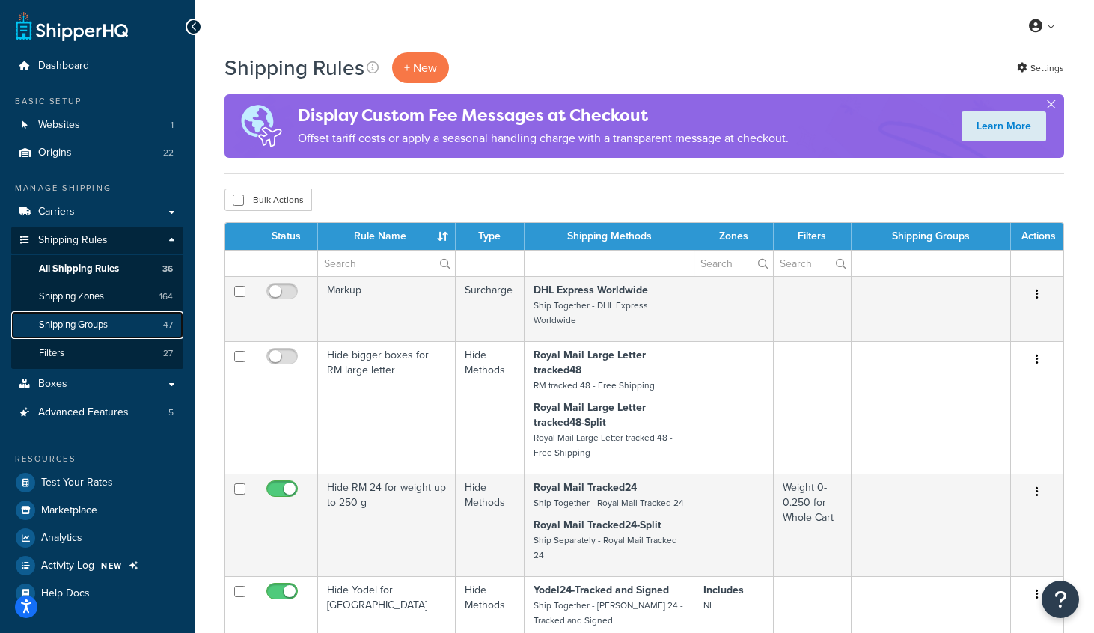
click at [94, 324] on span "Shipping Groups" at bounding box center [73, 325] width 69 height 13
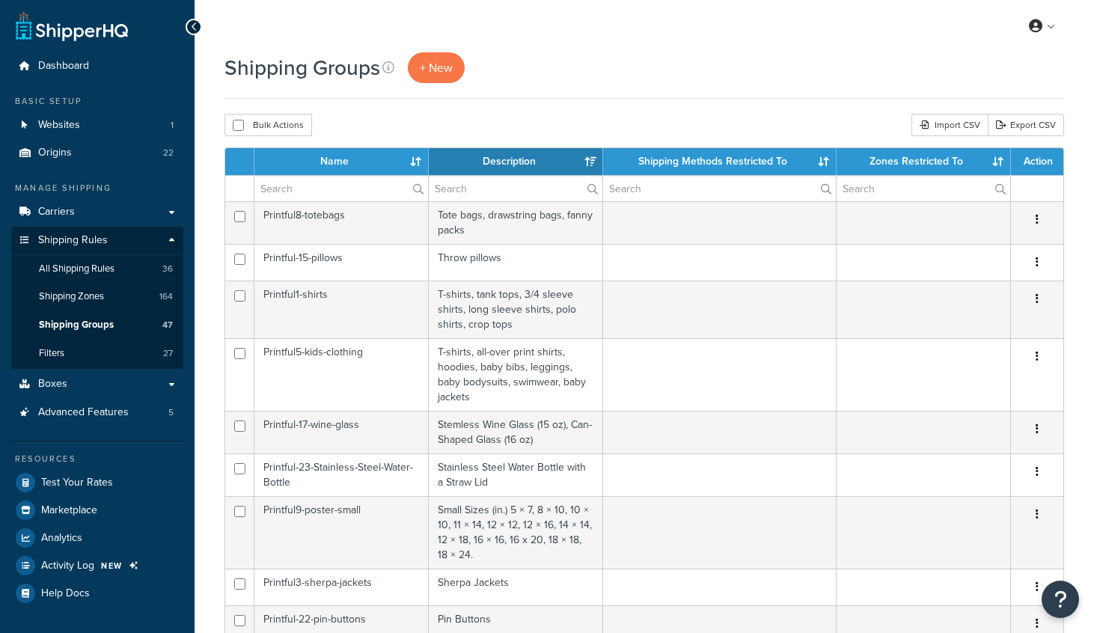
select select "15"
click at [435, 49] on div "My Profile Billing Global Settings Contact Us Logout" at bounding box center [644, 26] width 899 height 52
click at [434, 67] on span "+ New" at bounding box center [436, 67] width 33 height 17
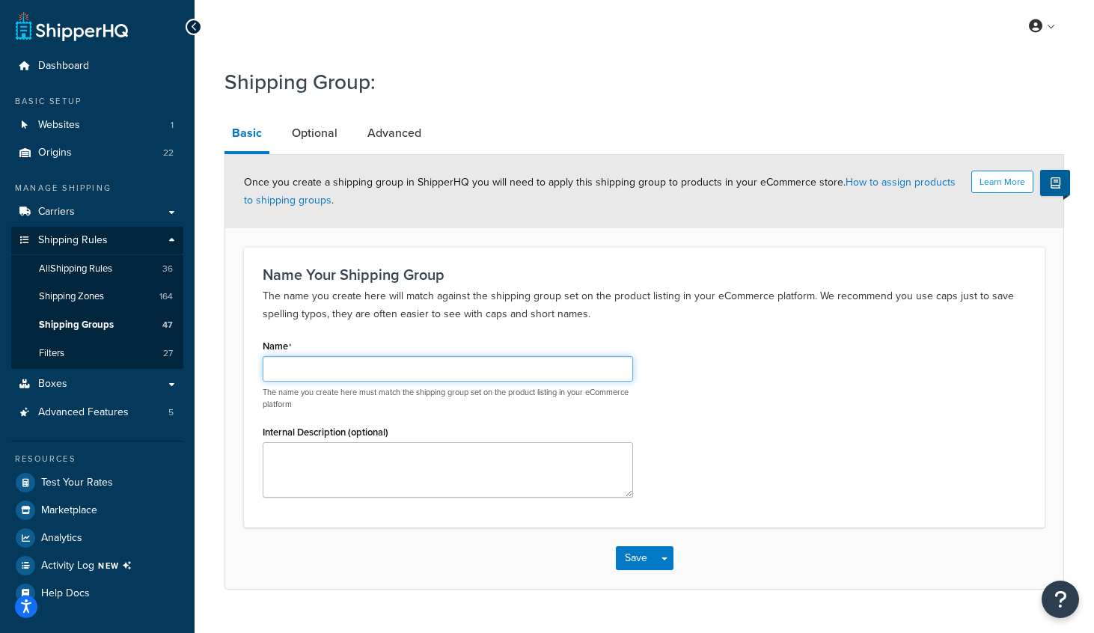
click at [321, 364] on input "Name" at bounding box center [448, 368] width 370 height 25
type input "TS-COAT"
click at [884, 424] on div "Name TS-COAT The name you create here must match the shipping group set on the …" at bounding box center [644, 422] width 786 height 174
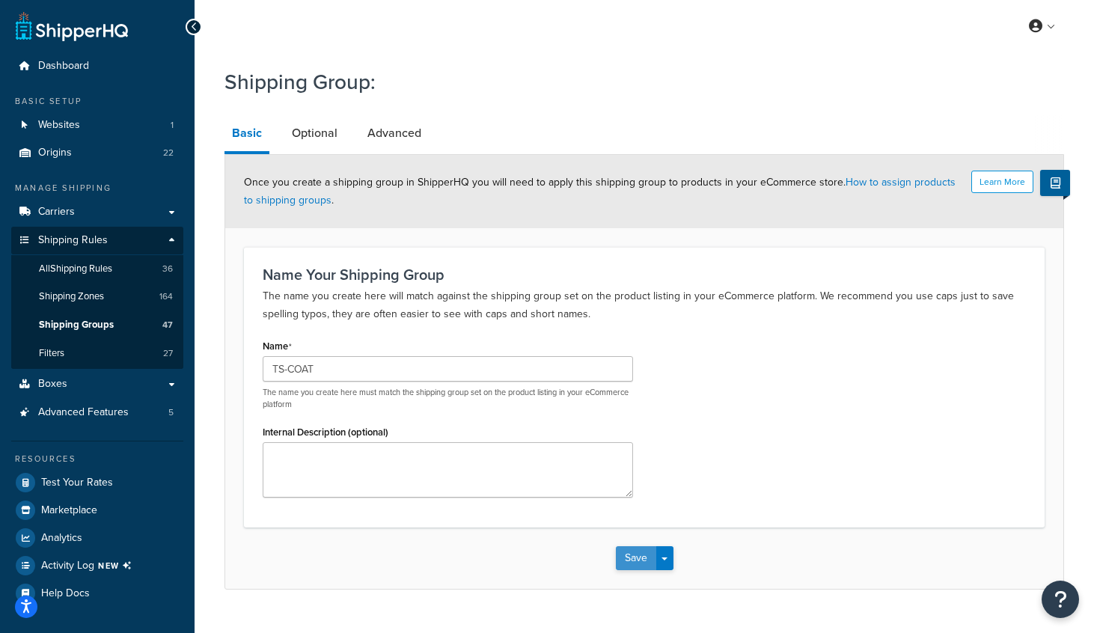
click at [633, 559] on button "Save" at bounding box center [636, 558] width 40 height 24
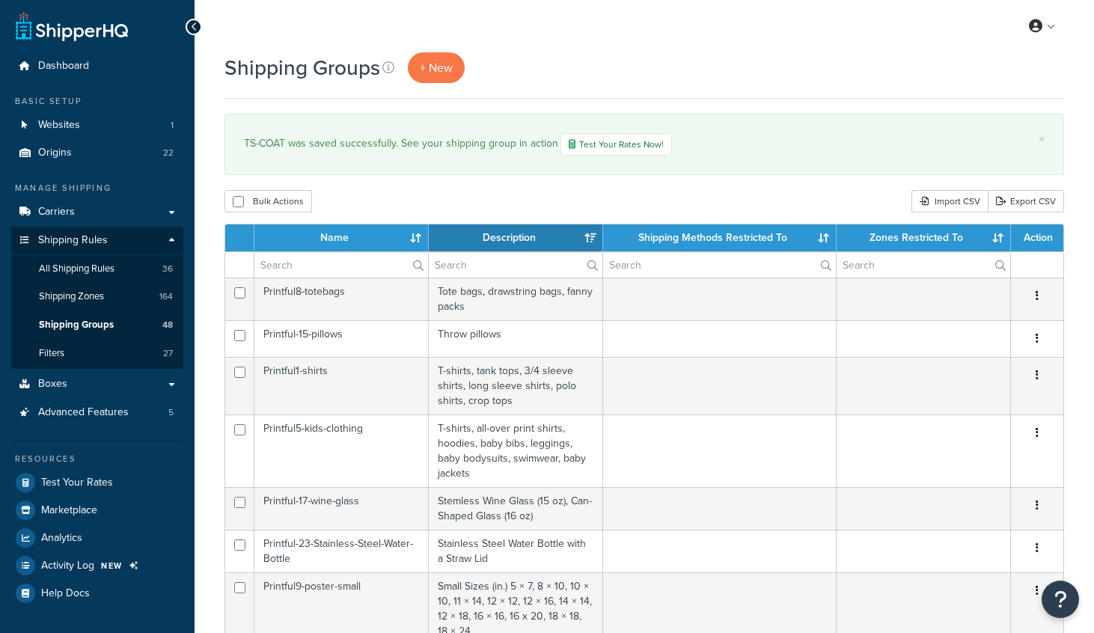
select select "15"
click at [59, 211] on span "Carriers" at bounding box center [56, 212] width 37 height 13
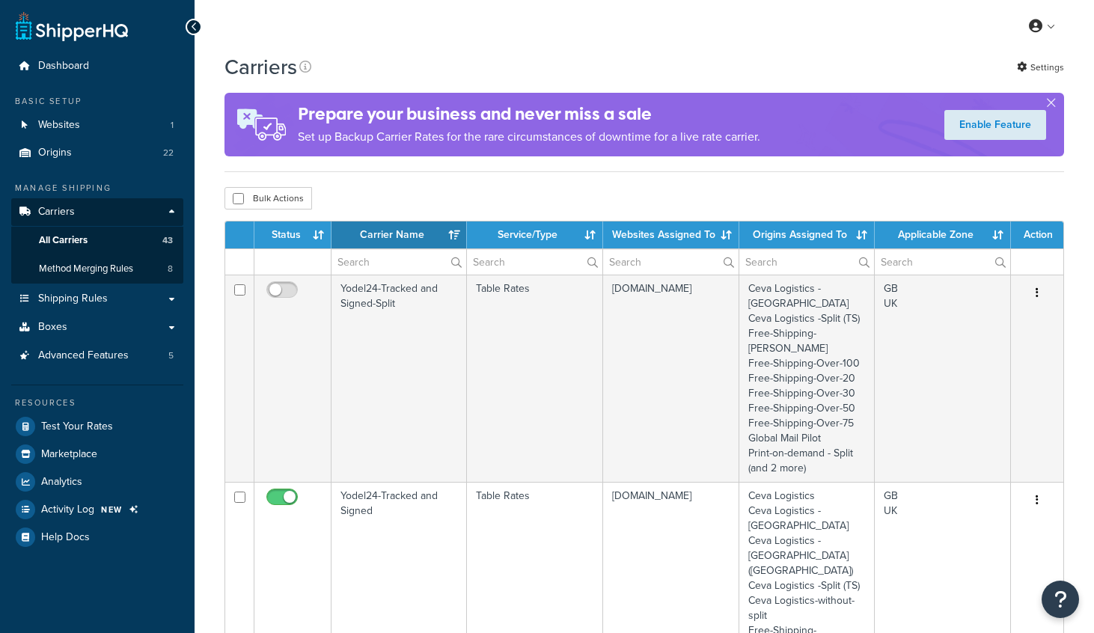
select select "15"
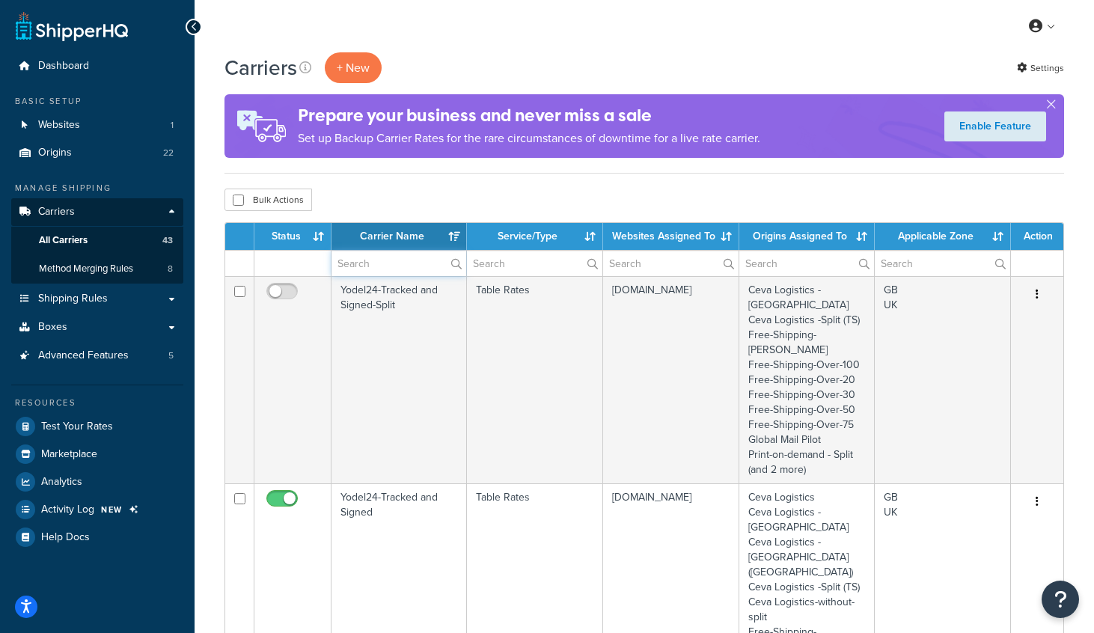
click at [394, 257] on input "text" at bounding box center [398, 263] width 135 height 25
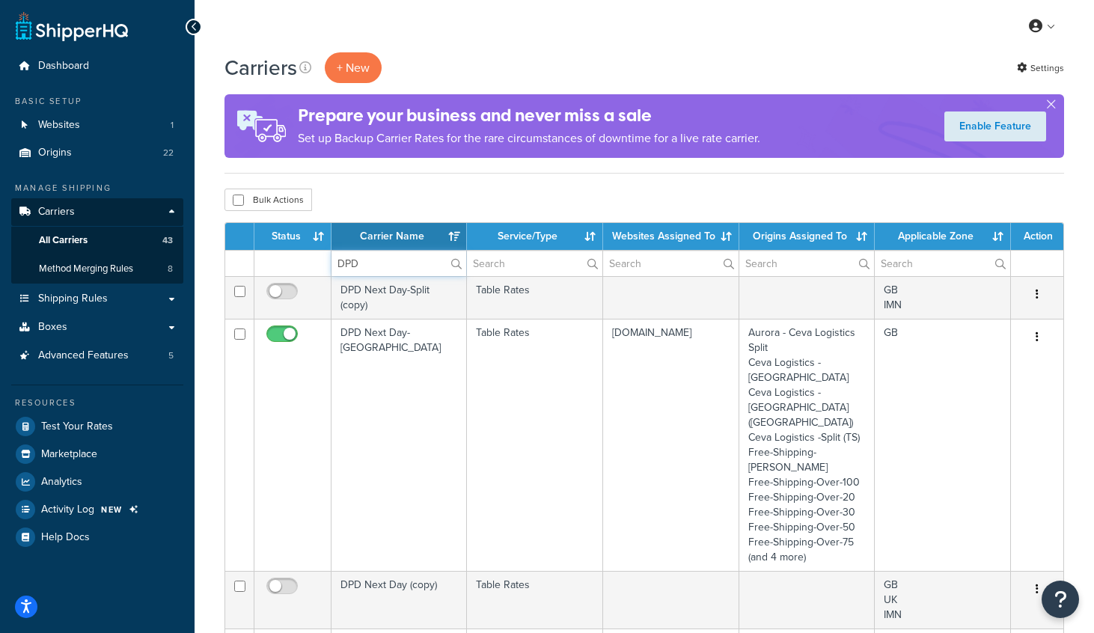
type input "DPD"
click at [450, 61] on div "Carriers + New Settings" at bounding box center [644, 67] width 840 height 31
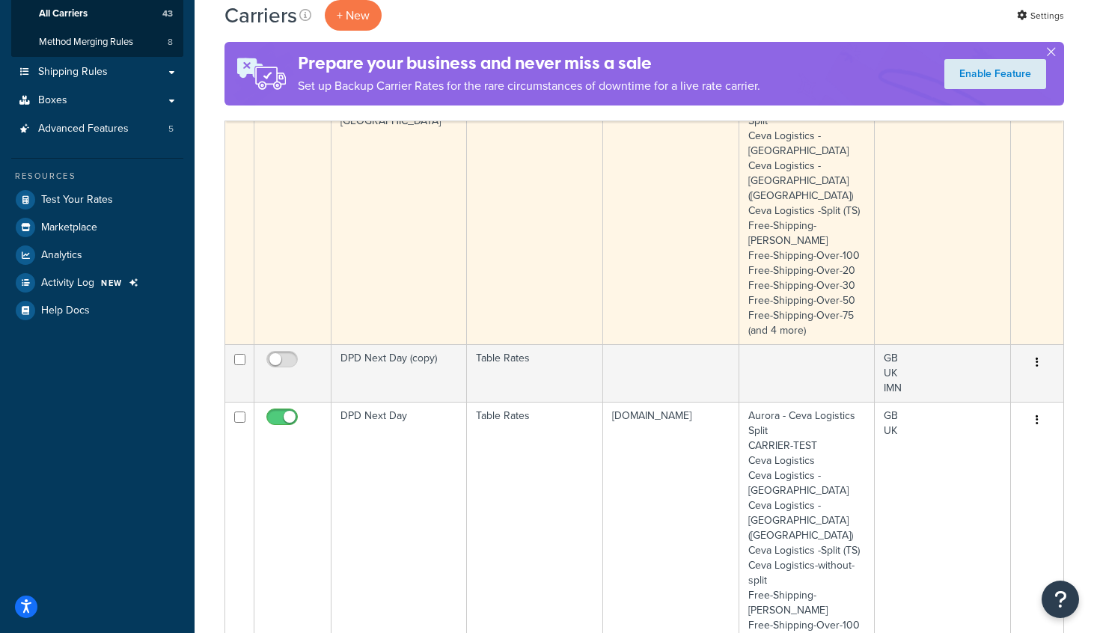
scroll to position [230, 0]
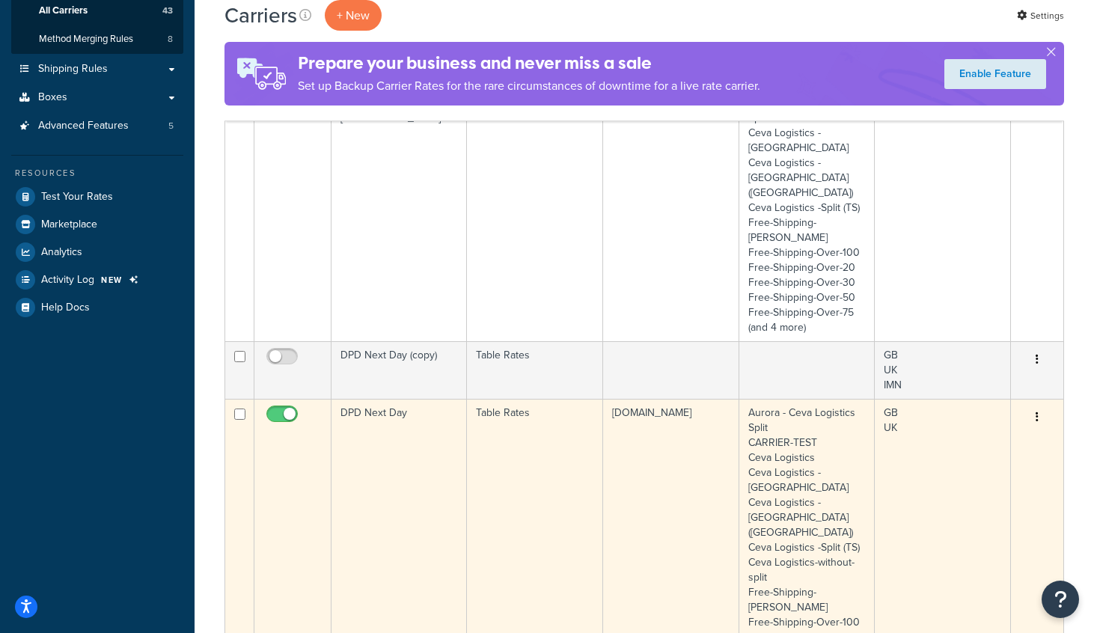
click at [402, 454] on td "DPD Next Day" at bounding box center [398, 532] width 135 height 267
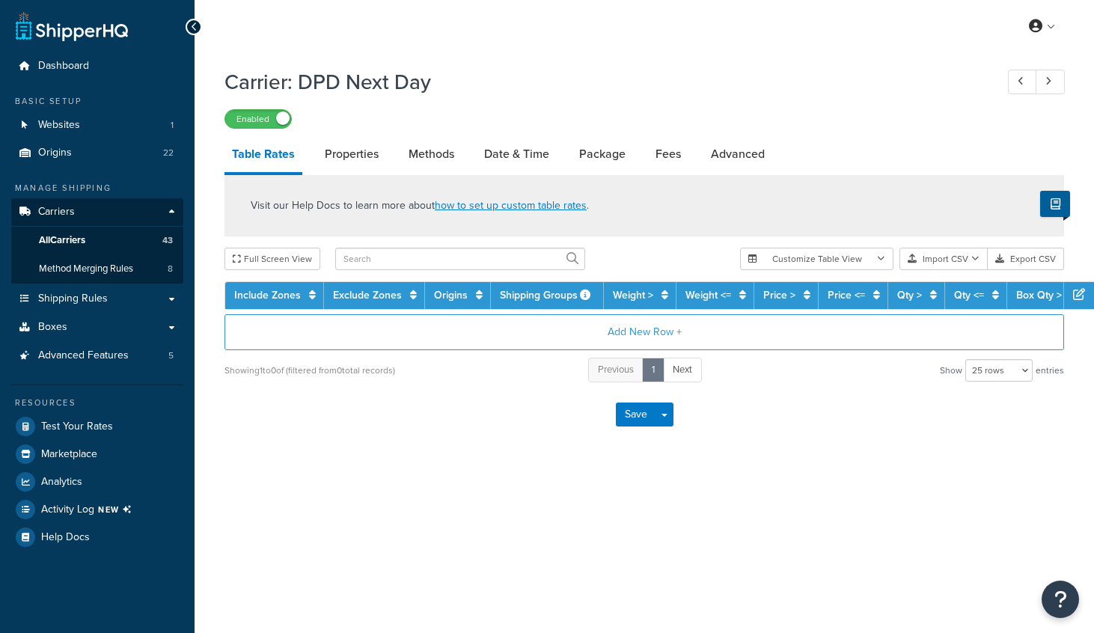
select select "25"
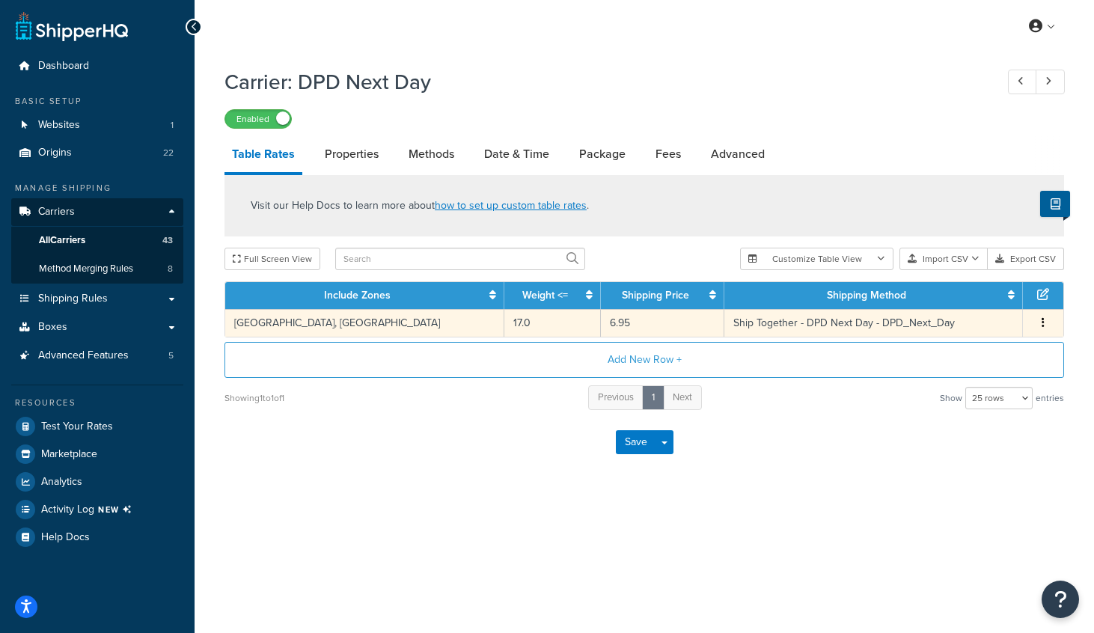
click at [1042, 322] on icon "button" at bounding box center [1043, 322] width 3 height 10
click at [979, 323] on div "Duplicate" at bounding box center [967, 324] width 106 height 31
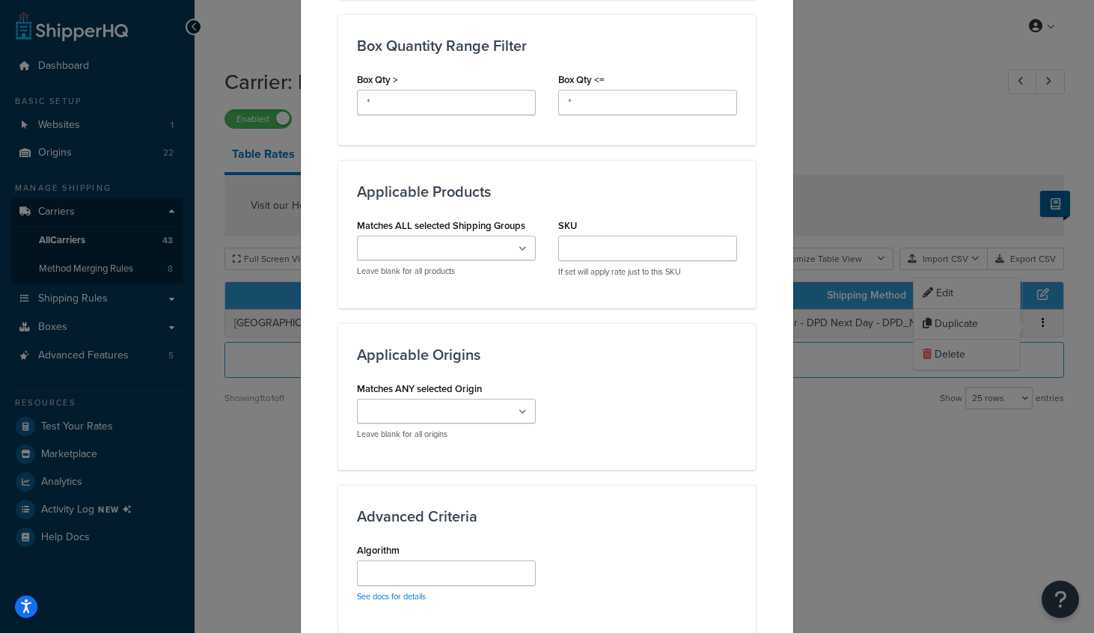
scroll to position [879, 0]
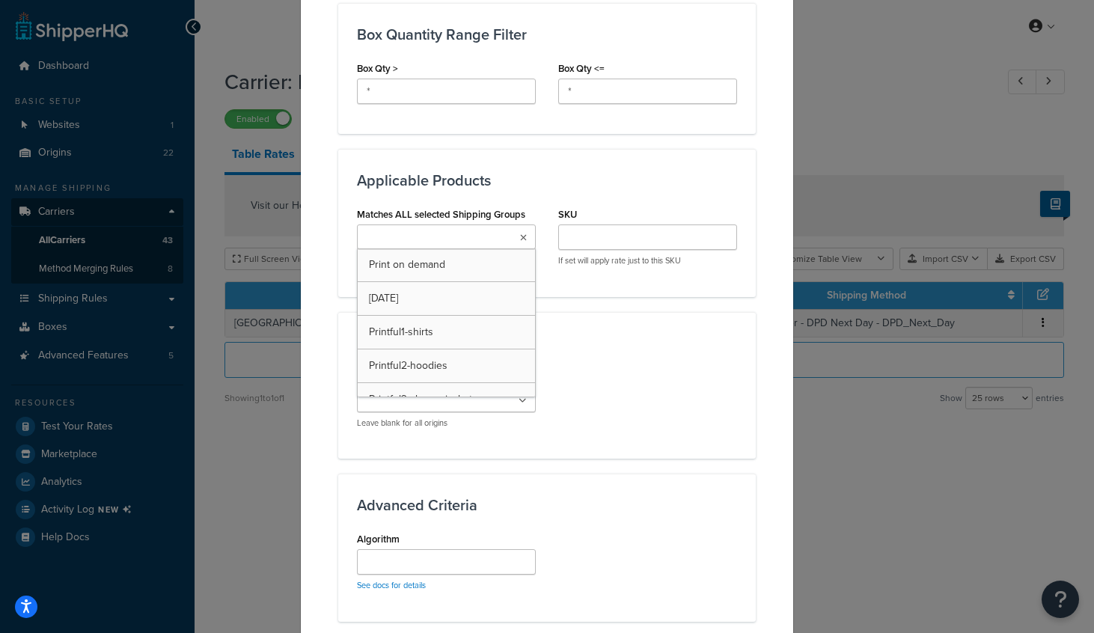
click at [524, 239] on icon at bounding box center [523, 237] width 7 height 9
click at [465, 233] on input "Matches ALL selected Shipping Groups" at bounding box center [427, 238] width 132 height 16
type input "TS"
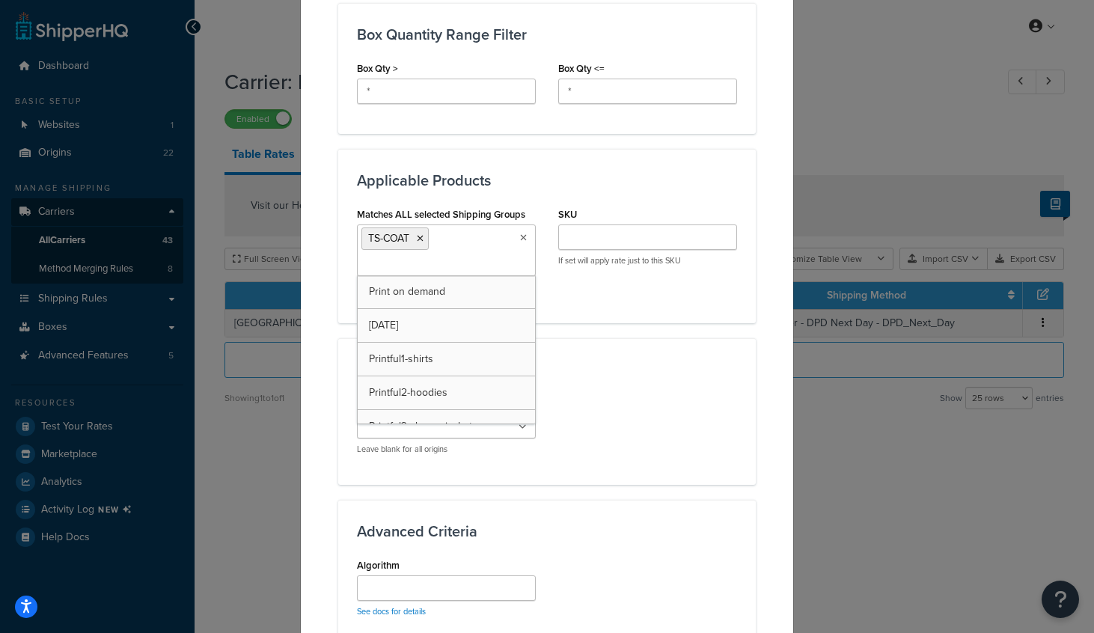
click at [612, 309] on div "Applicable Products Matches ALL selected Shipping Groups TS-COAT Print on deman…" at bounding box center [547, 236] width 418 height 174
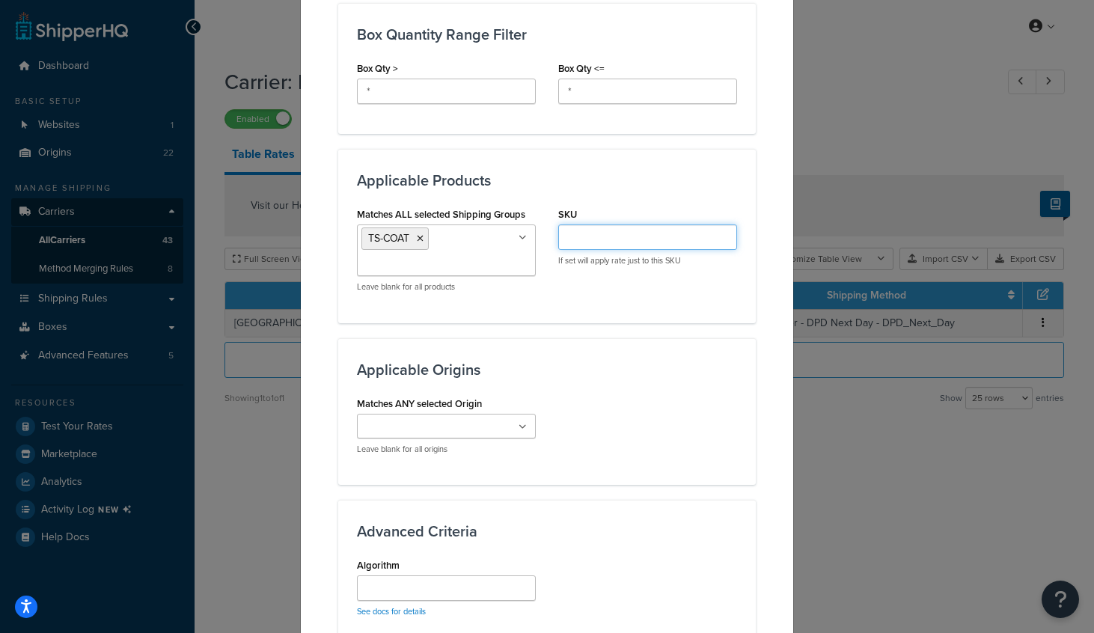
click at [598, 234] on input "SKU" at bounding box center [647, 236] width 179 height 25
paste input "00196177566316"
type input "00196177566316"
click at [648, 324] on div "Applicable Zones See examples and learn more about how include and exclude zone…" at bounding box center [547, 49] width 418 height 1524
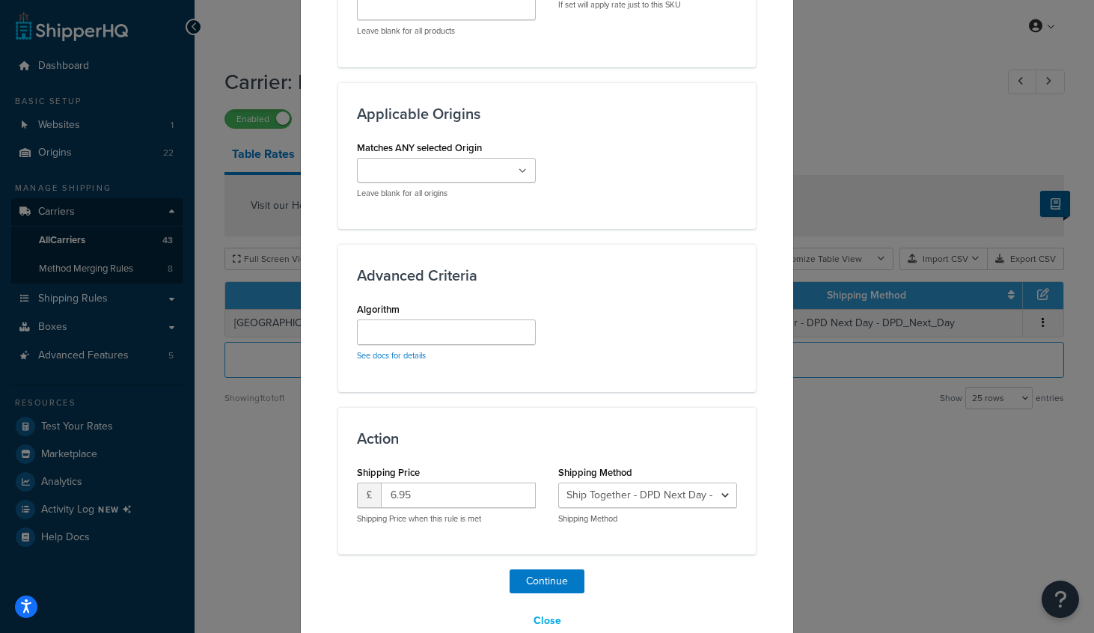
scroll to position [1138, 0]
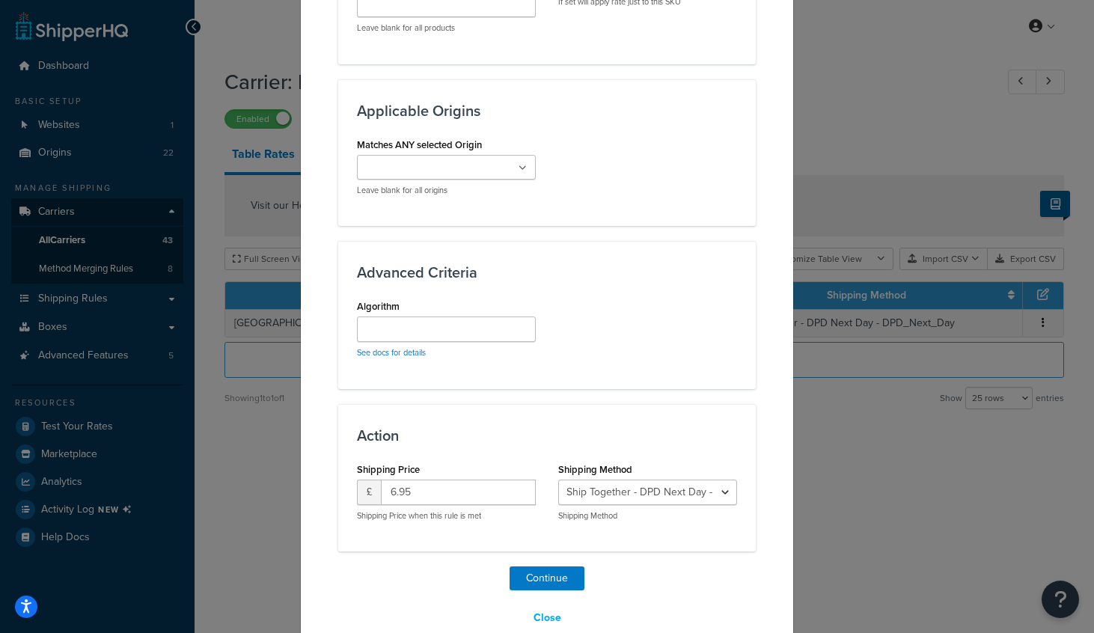
click at [523, 168] on icon at bounding box center [523, 168] width 8 height 9
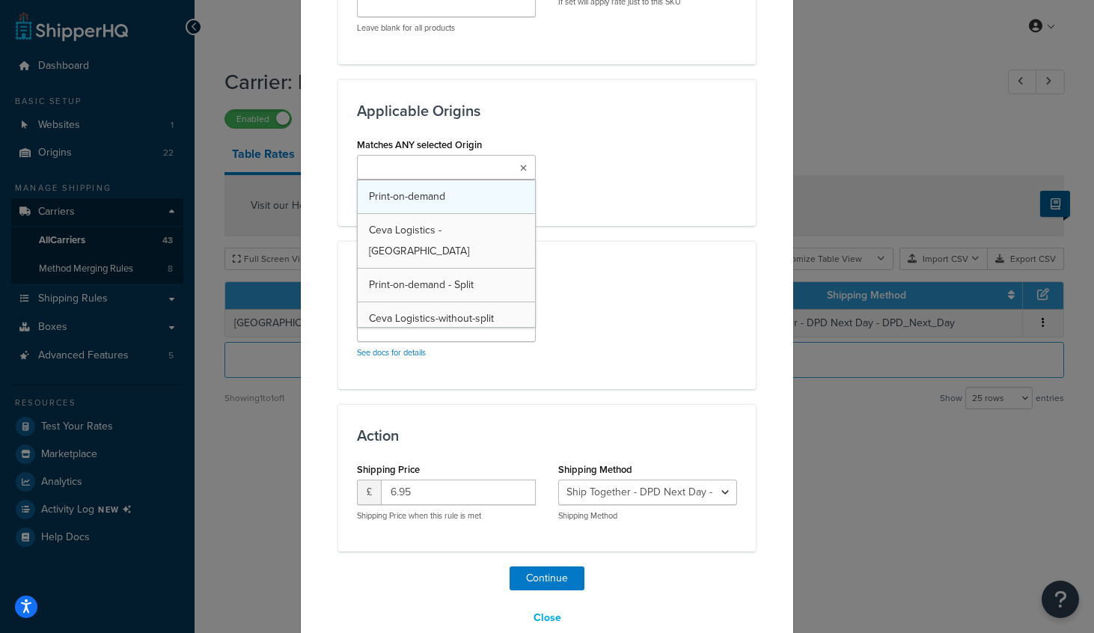
scroll to position [36, 0]
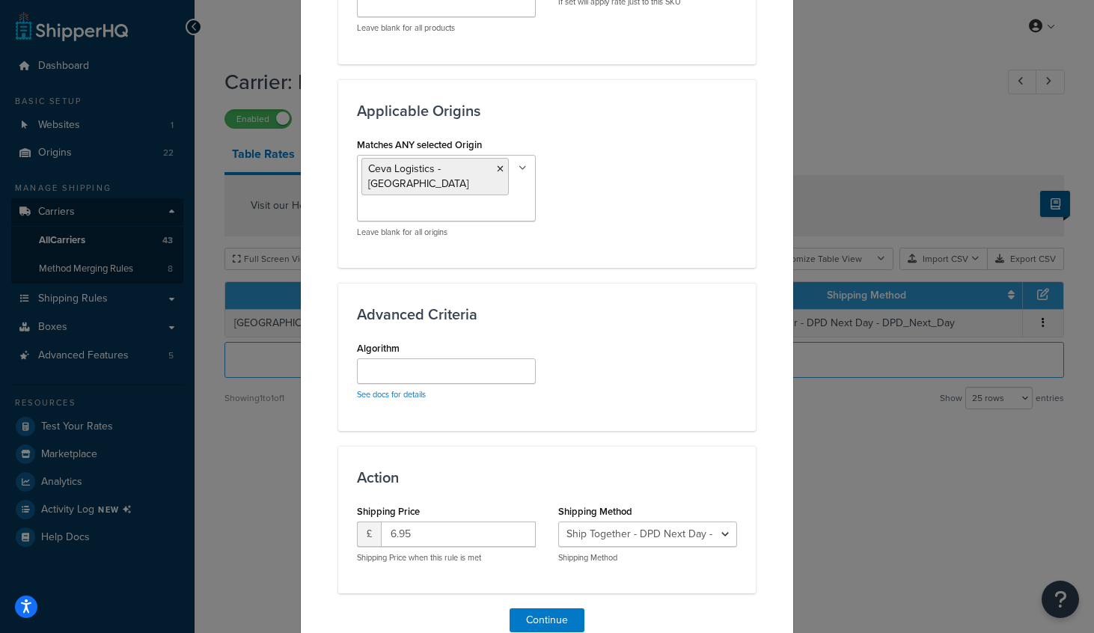
click at [670, 229] on div "Matches ANY selected Origin Ceva Logistics -Split Ceva Logistics Print-on-deman…" at bounding box center [547, 191] width 403 height 115
click at [497, 168] on icon at bounding box center [500, 169] width 7 height 9
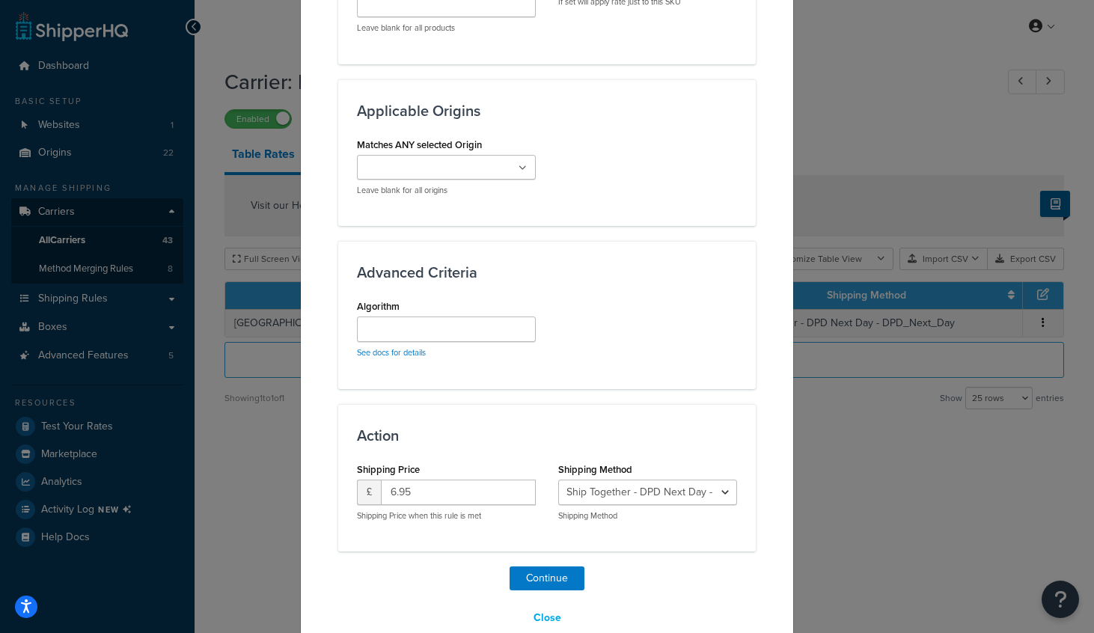
click at [647, 203] on div "Matches ANY selected Origin Ceva Logistics Print-on-demand Ceva Logistics -Spli…" at bounding box center [547, 170] width 403 height 73
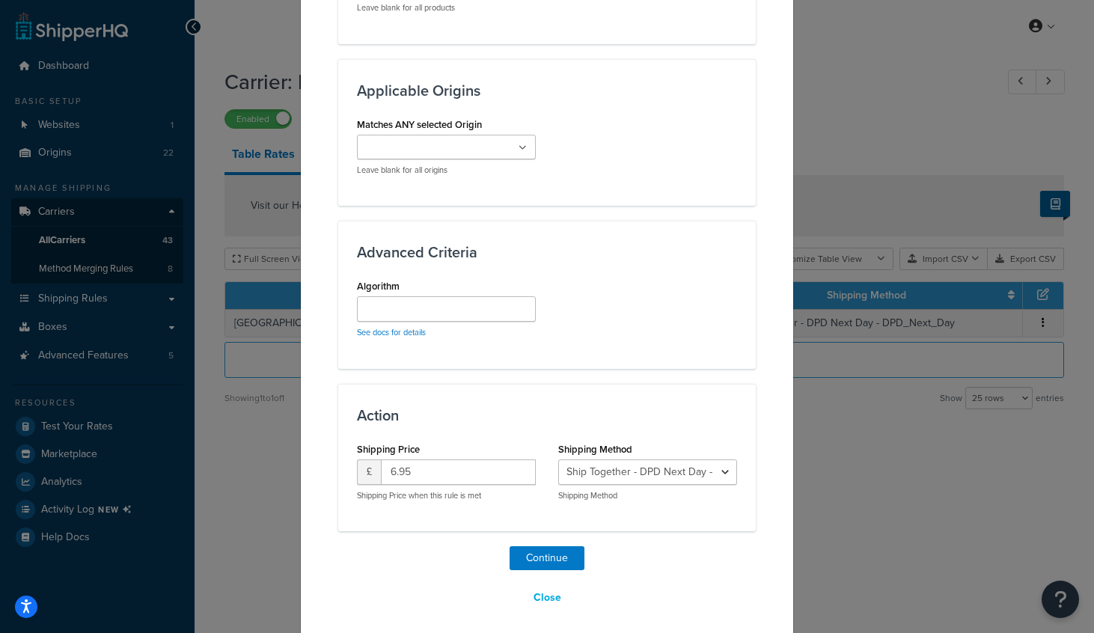
scroll to position [1167, 0]
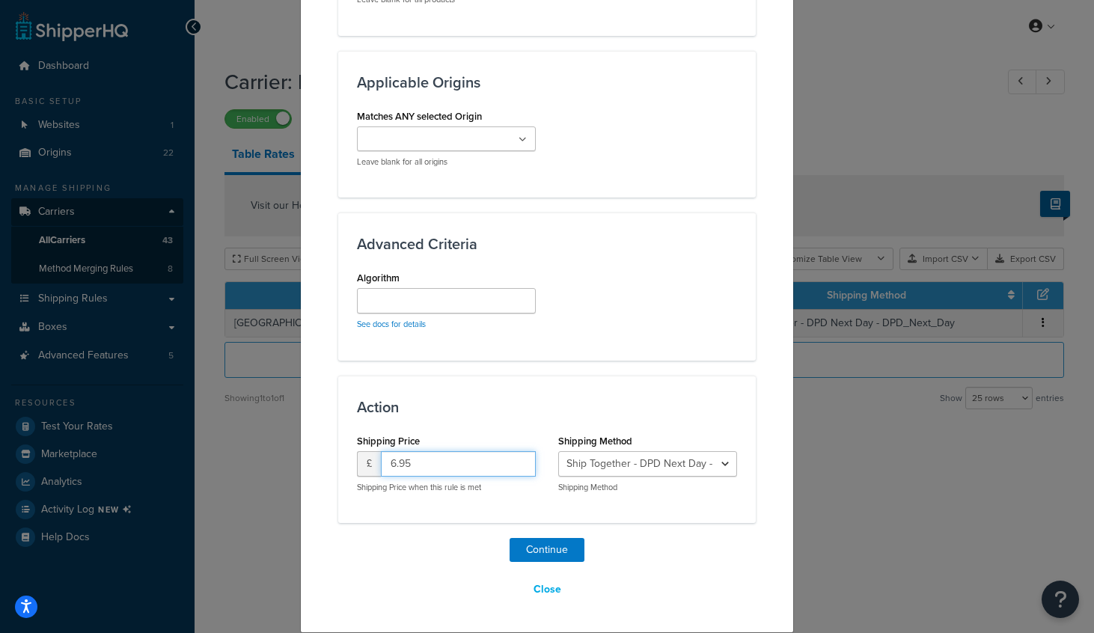
drag, startPoint x: 450, startPoint y: 462, endPoint x: 384, endPoint y: 455, distance: 66.9
click at [384, 455] on input "6.95" at bounding box center [458, 463] width 155 height 25
type input "20"
click at [548, 545] on button "Continue" at bounding box center [547, 550] width 75 height 24
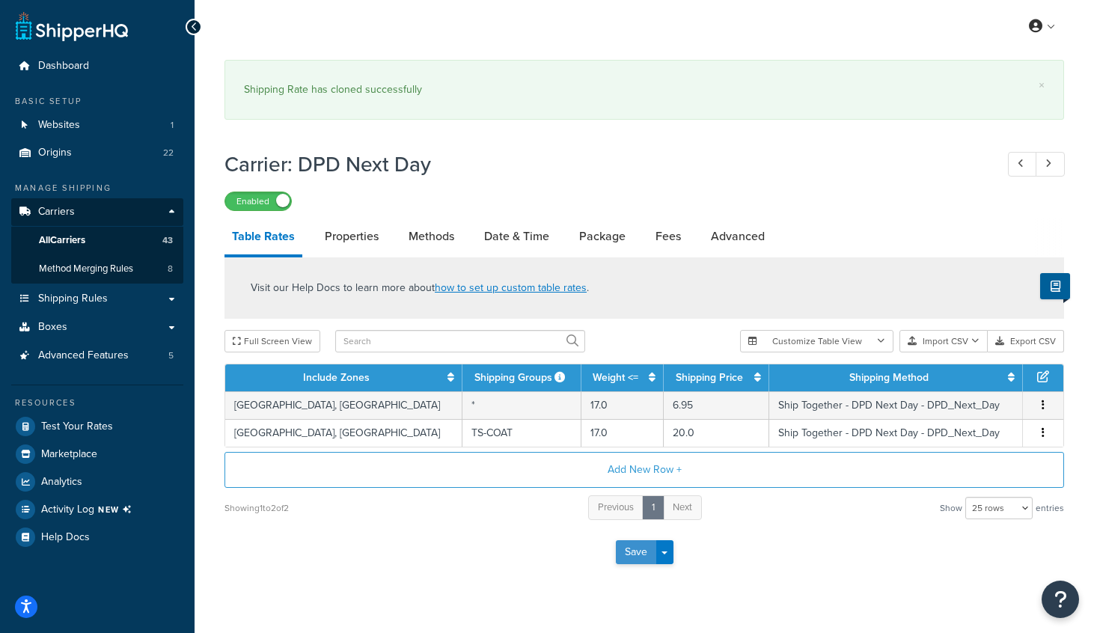
click at [634, 552] on button "Save" at bounding box center [636, 552] width 40 height 24
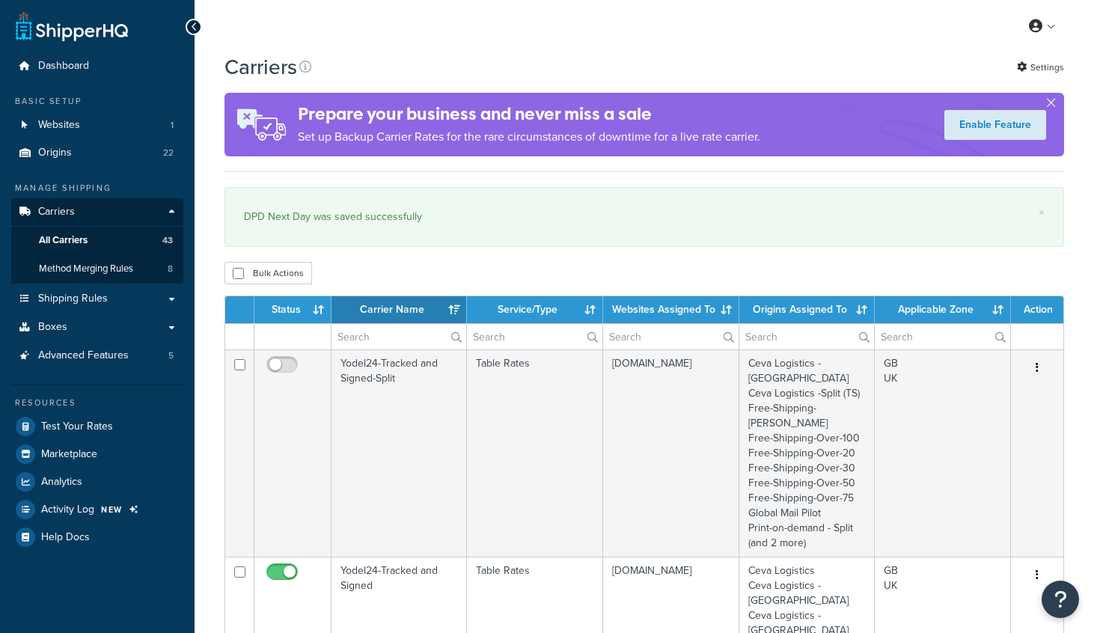
select select "15"
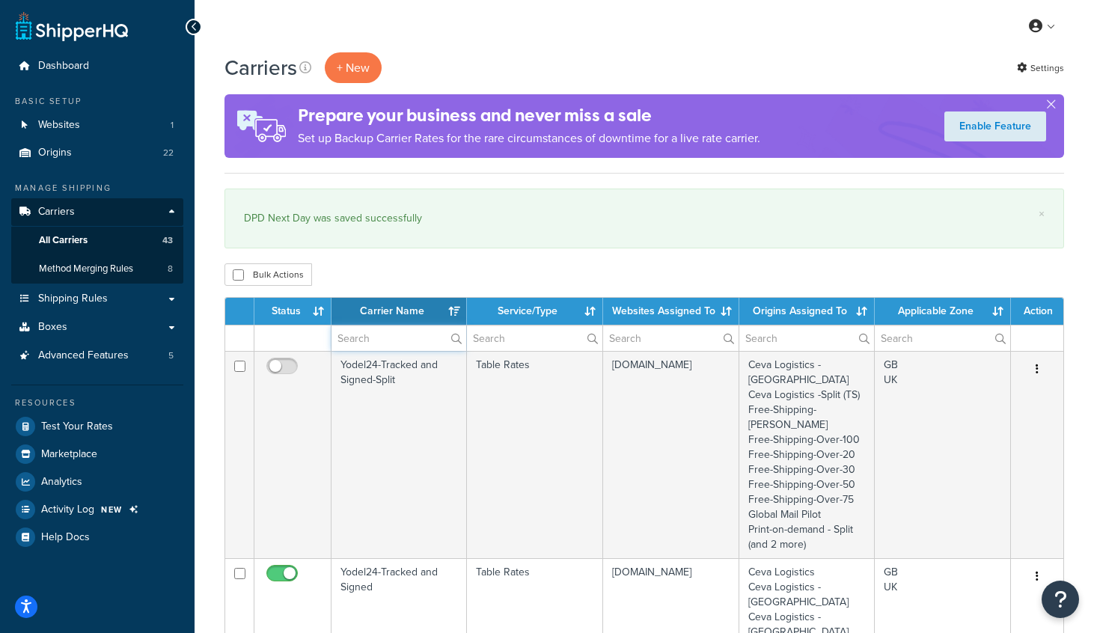
click at [375, 338] on input "text" at bounding box center [398, 338] width 135 height 25
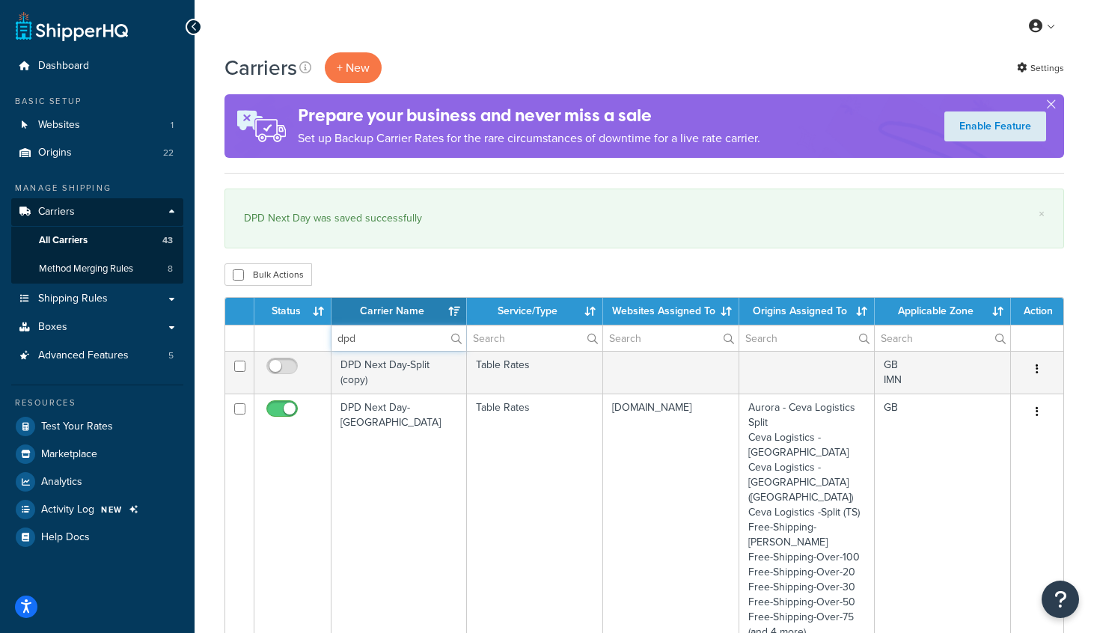
type input "dpd"
click at [462, 217] on div "DPD Next Day was saved successfully" at bounding box center [644, 218] width 801 height 21
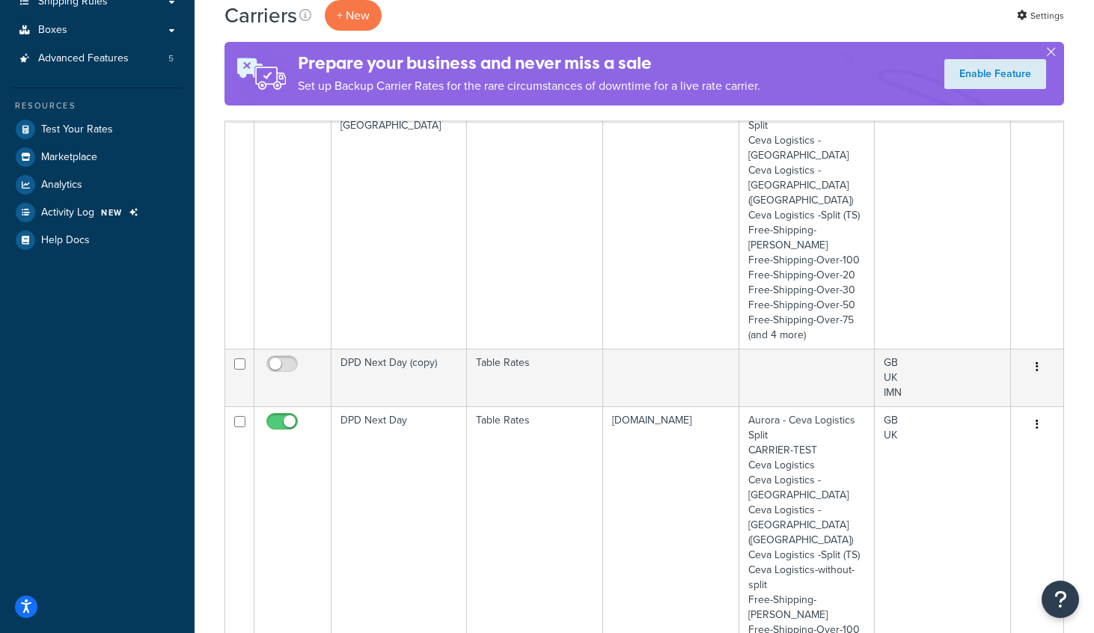
scroll to position [299, 0]
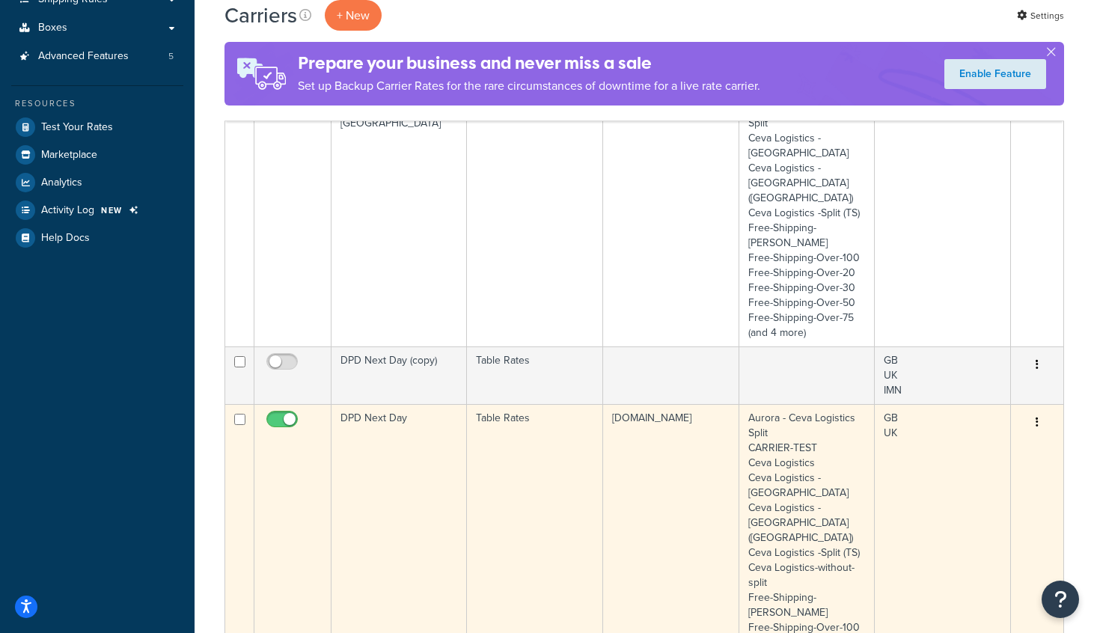
click at [406, 418] on td "DPD Next Day" at bounding box center [398, 537] width 135 height 267
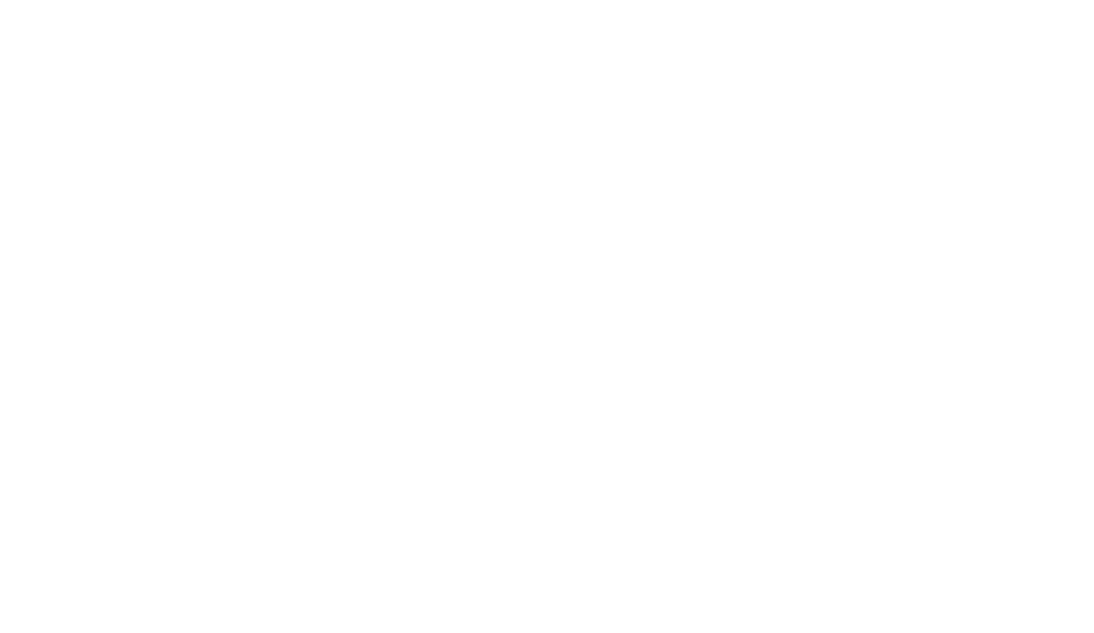
select select "25"
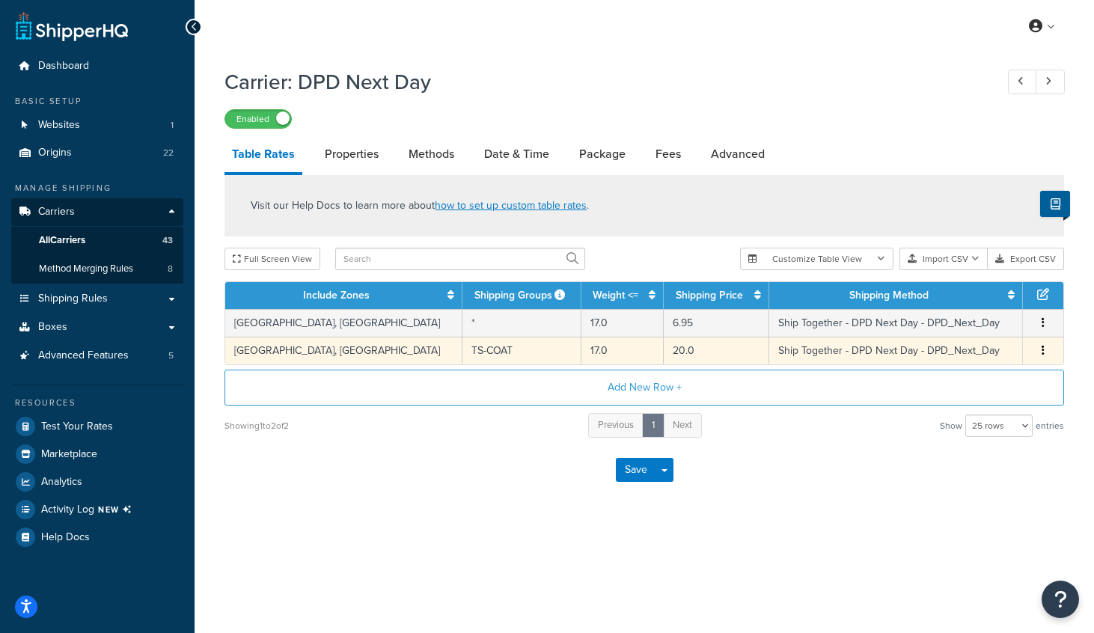
click at [664, 351] on td "20.0" at bounding box center [717, 351] width 106 height 28
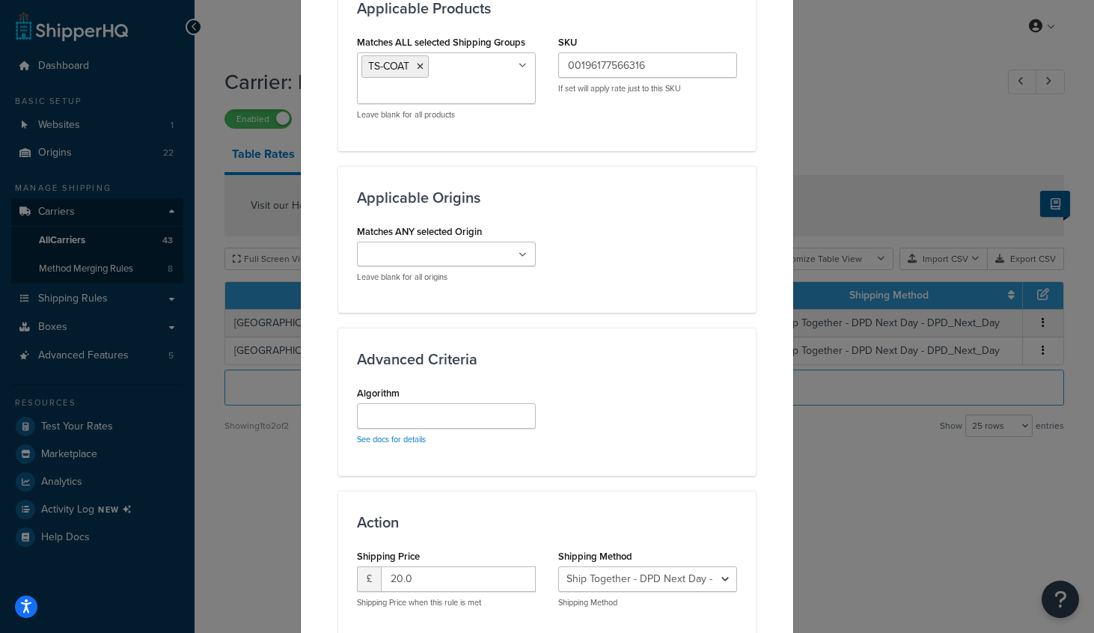
scroll to position [1107, 0]
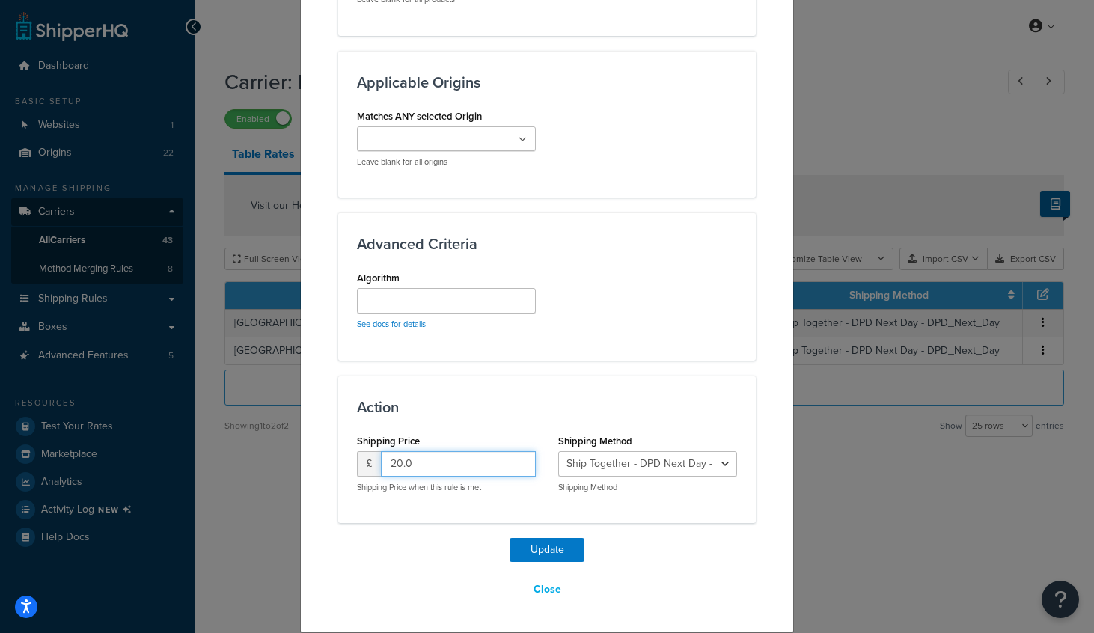
drag, startPoint x: 433, startPoint y: 465, endPoint x: 364, endPoint y: 444, distance: 72.0
click at [364, 444] on div "Shipping Price £ 20.0 Shipping Price when this rule is met" at bounding box center [446, 461] width 179 height 63
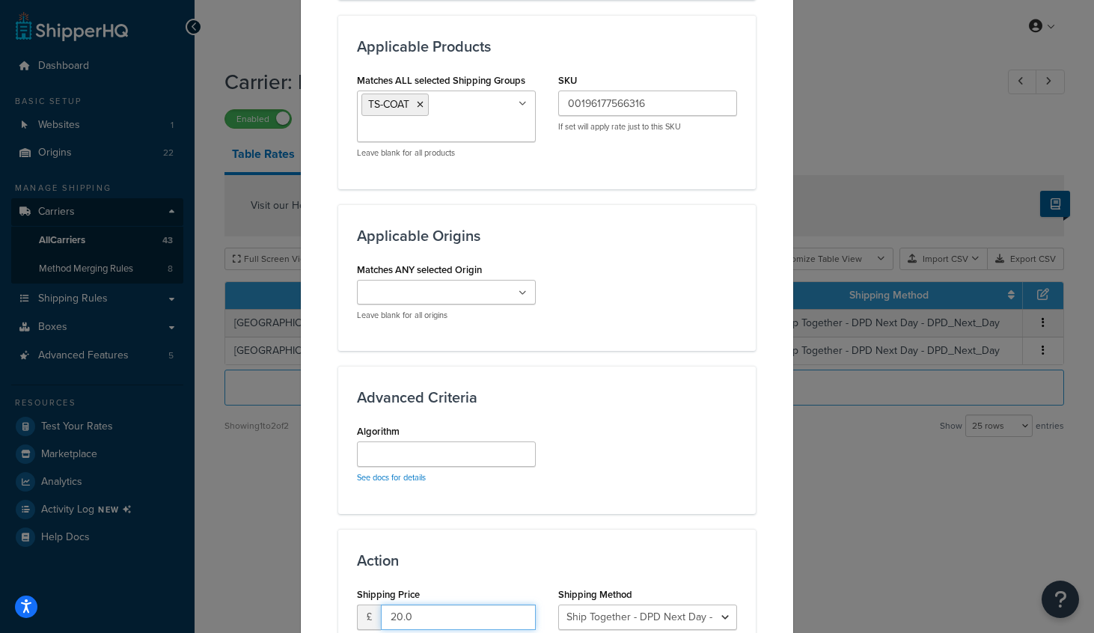
scroll to position [957, 0]
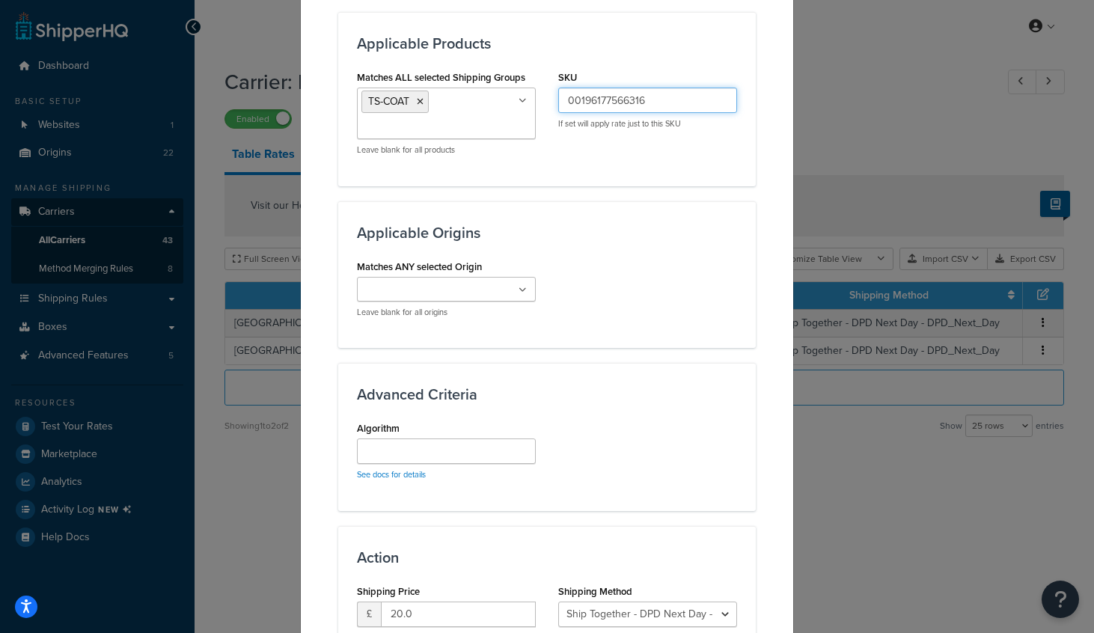
drag, startPoint x: 673, startPoint y: 100, endPoint x: 564, endPoint y: 85, distance: 109.4
click at [564, 85] on div "SKU 00196177566316 If set will apply rate just to this SKU" at bounding box center [647, 98] width 179 height 63
click at [631, 234] on h3 "Applicable Origins" at bounding box center [547, 232] width 380 height 16
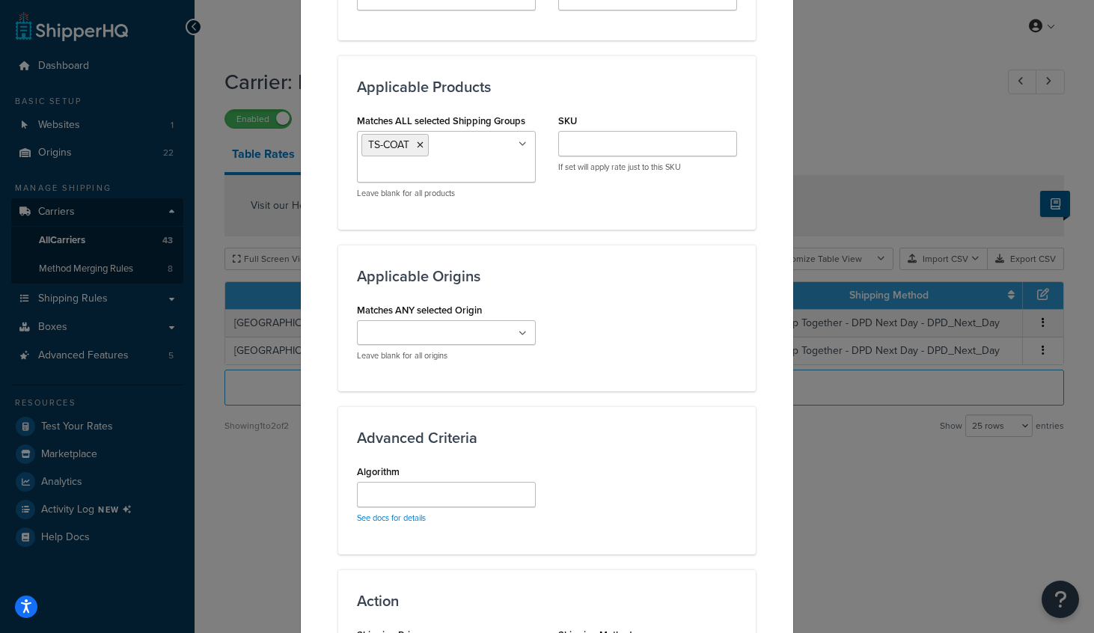
scroll to position [914, 0]
click at [676, 296] on div "Applicable Origins Matches ANY selected Origin Ceva Logistics Print-on-demand C…" at bounding box center [547, 317] width 418 height 147
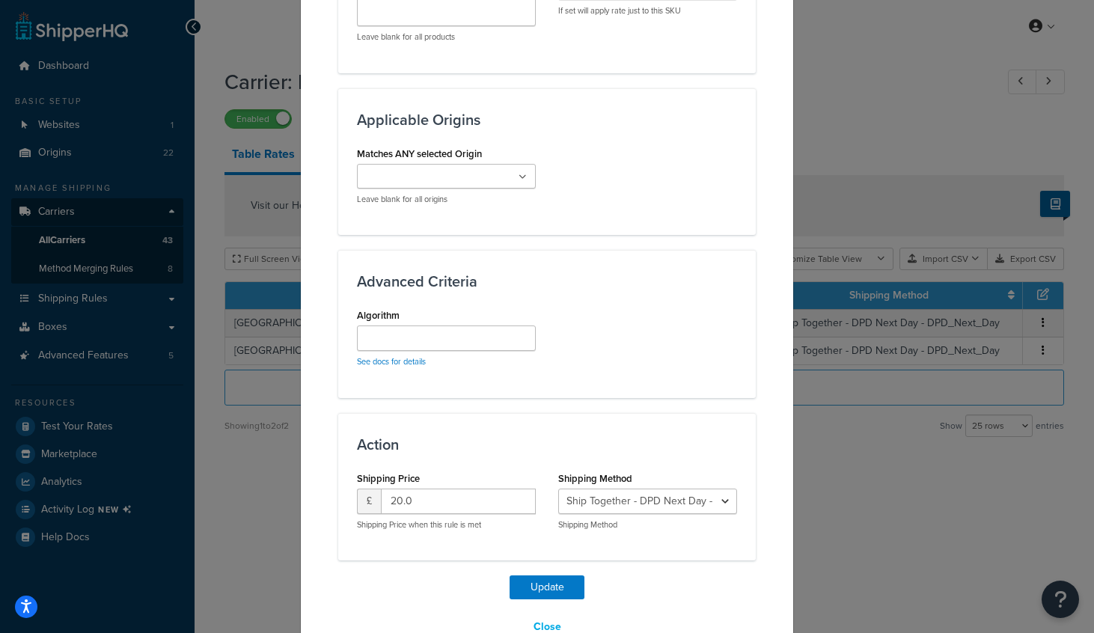
scroll to position [1107, 0]
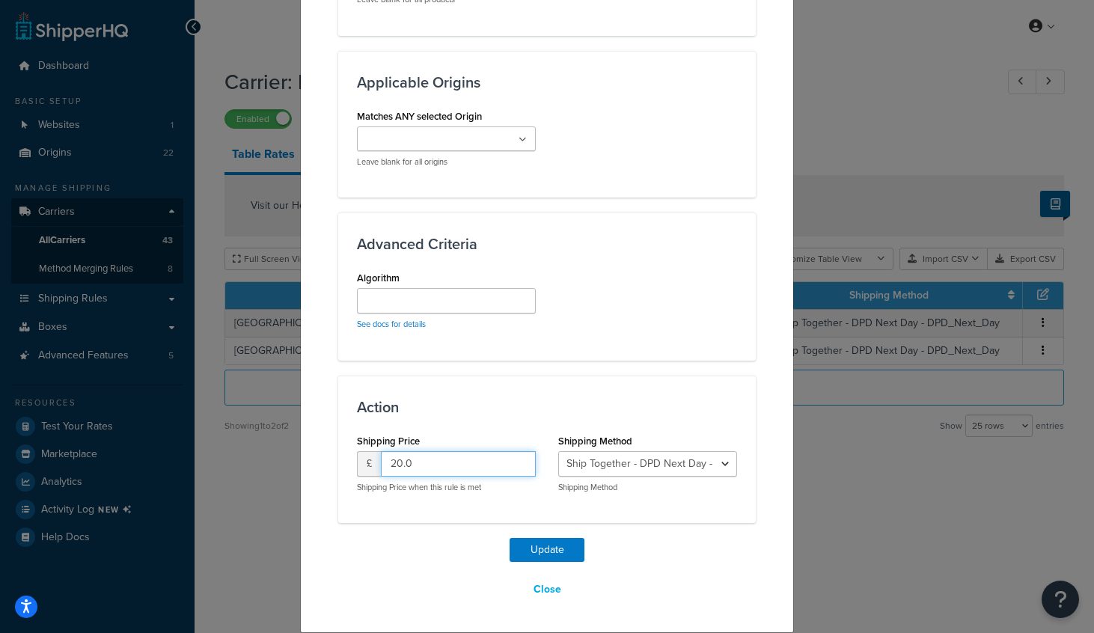
drag, startPoint x: 447, startPoint y: 468, endPoint x: 381, endPoint y: 463, distance: 66.0
click at [381, 463] on input "20.0" at bounding box center [458, 463] width 155 height 25
type input "13"
click at [656, 345] on div "Advanced Criteria Algorithm See docs for details" at bounding box center [547, 286] width 418 height 147
click at [540, 539] on button "Update" at bounding box center [547, 550] width 75 height 24
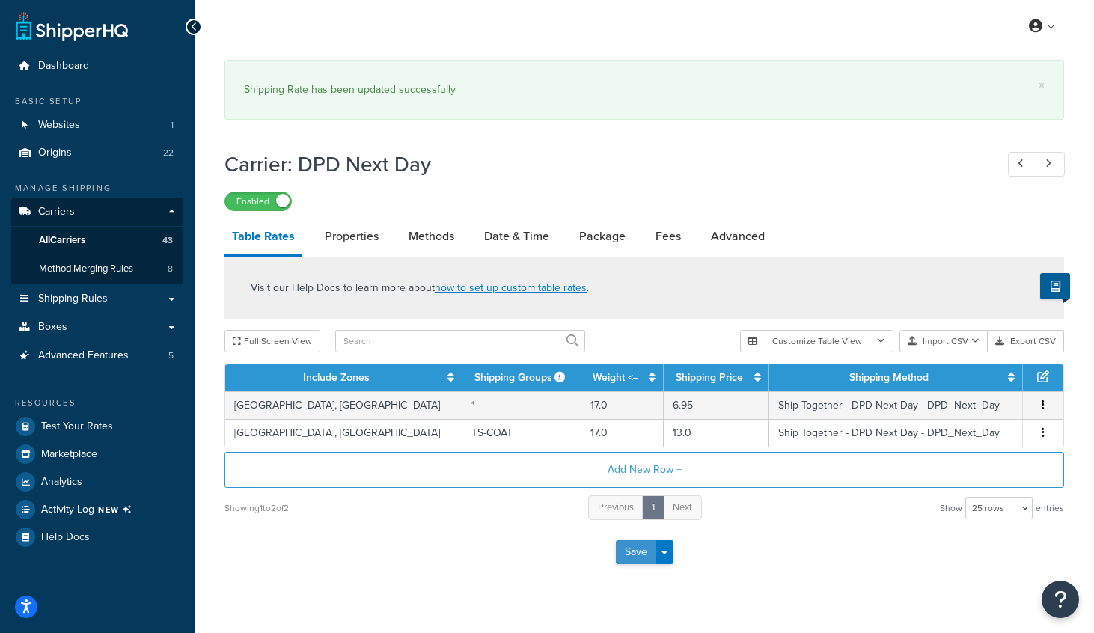
click at [633, 554] on button "Save" at bounding box center [636, 552] width 40 height 24
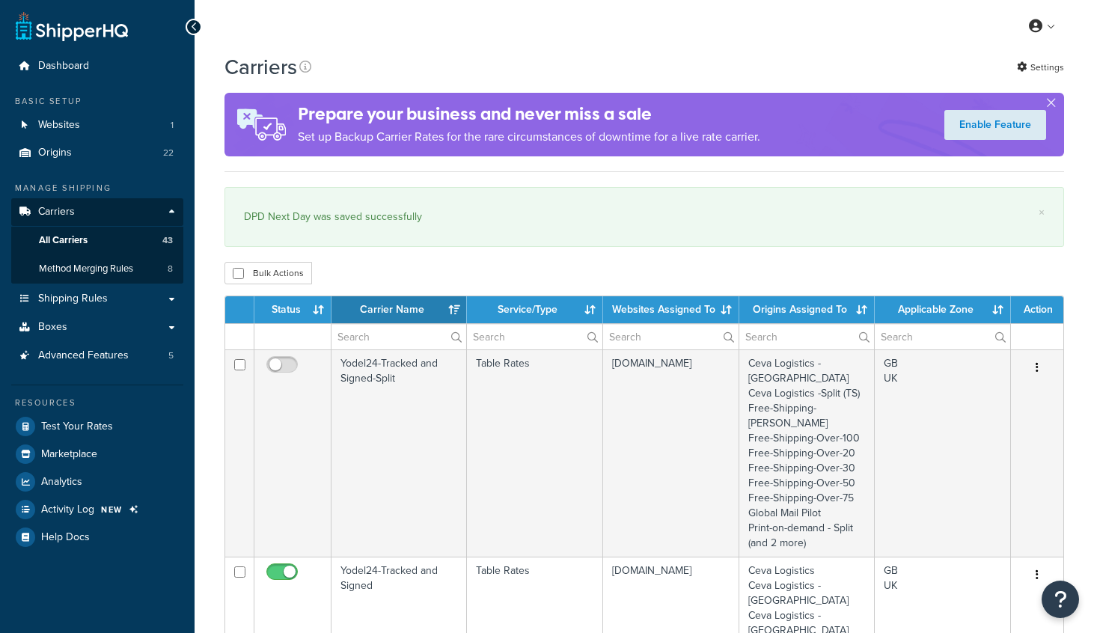
select select "15"
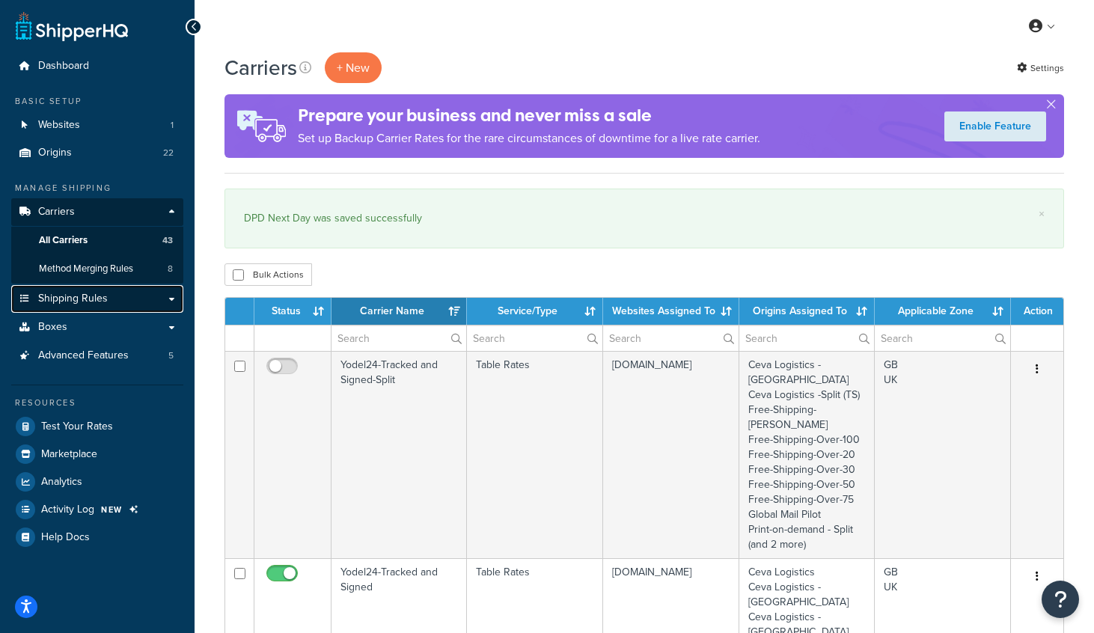
click at [82, 298] on span "Shipping Rules" at bounding box center [73, 299] width 70 height 13
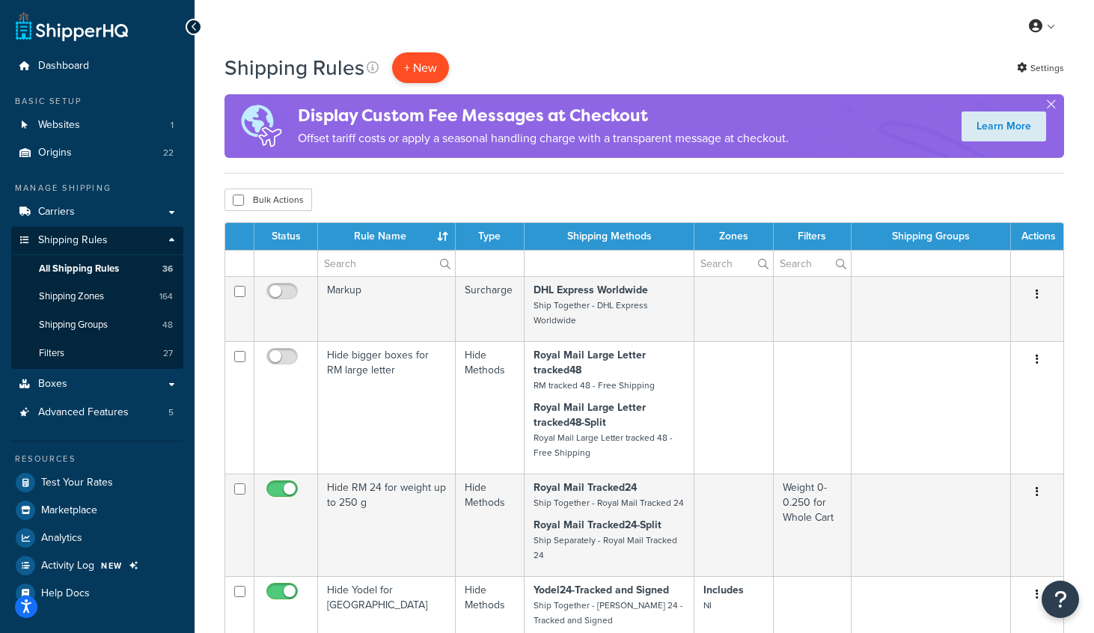
click at [435, 67] on p "+ New" at bounding box center [420, 67] width 57 height 31
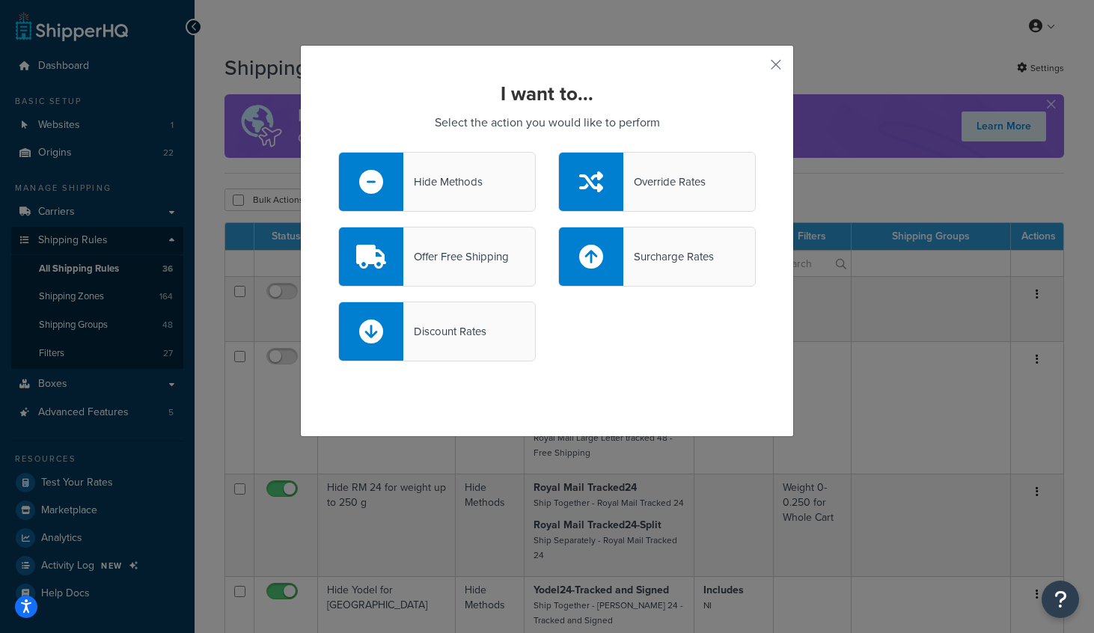
click at [673, 179] on div "Override Rates" at bounding box center [664, 181] width 82 height 21
click at [0, 0] on input "Override Rates" at bounding box center [0, 0] width 0 height 0
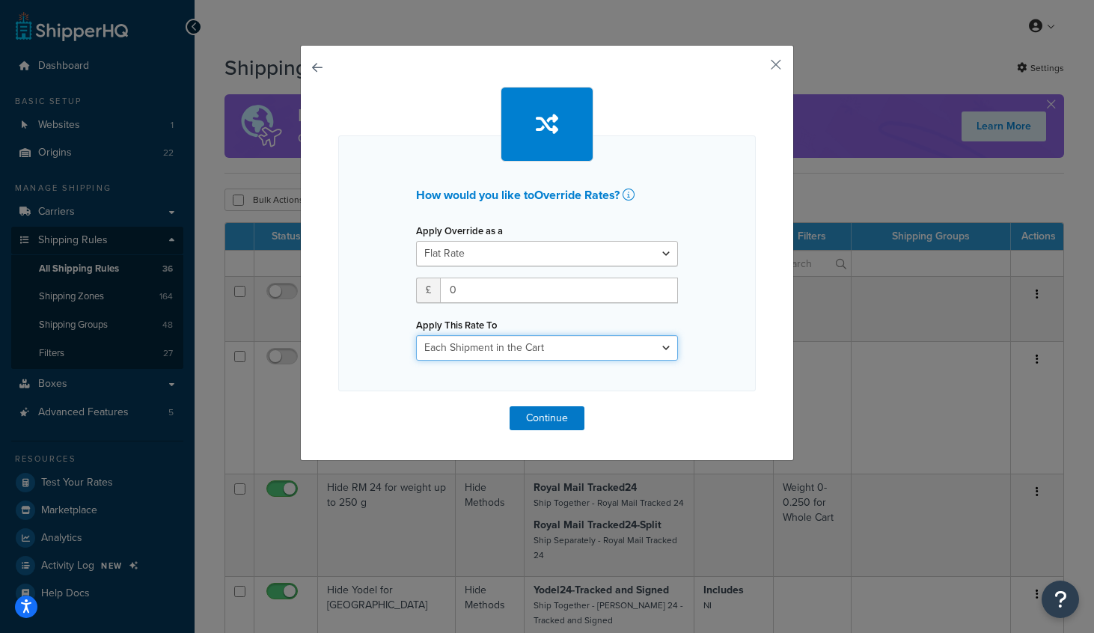
click at [662, 340] on select "Each Shipment in the Cart Each Origin in the Cart Each Shipping Group in the Ca…" at bounding box center [547, 347] width 262 height 25
click at [596, 242] on select "Flat Rate Percentage Flat Rate & Percentage" at bounding box center [547, 253] width 262 height 25
click at [416, 241] on select "Flat Rate Percentage Flat Rate & Percentage" at bounding box center [547, 253] width 262 height 25
click at [524, 300] on input "0" at bounding box center [559, 290] width 238 height 25
drag, startPoint x: 524, startPoint y: 300, endPoint x: 448, endPoint y: 293, distance: 75.9
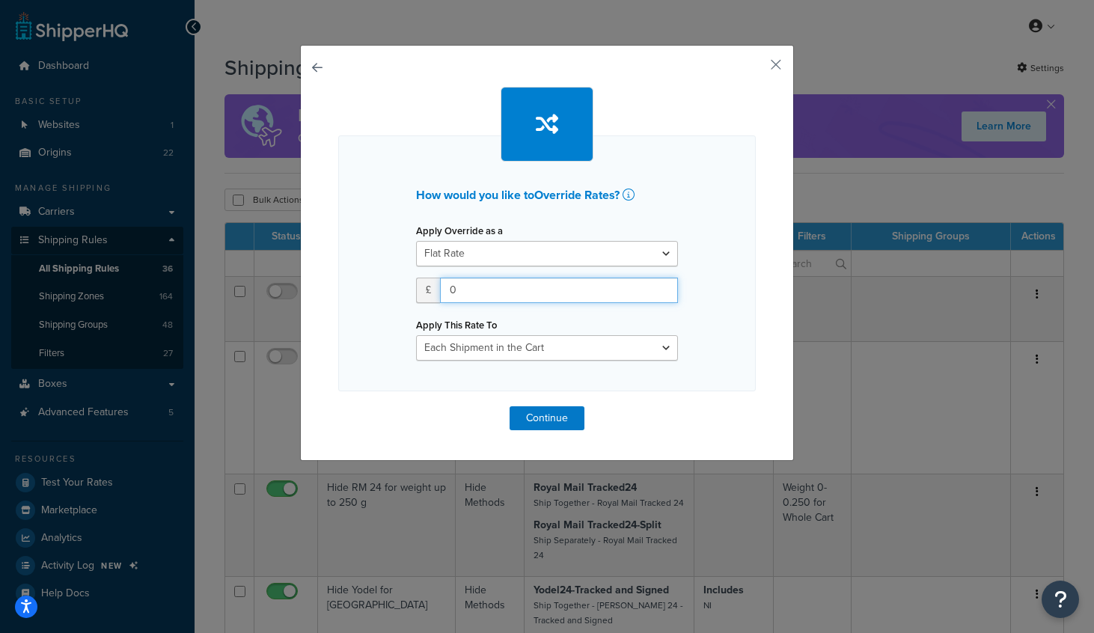
click at [448, 293] on input "0" at bounding box center [559, 290] width 238 height 25
type input "10"
click at [489, 345] on select "Each Shipment in the Cart Each Origin in the Cart Each Shipping Group in the Ca…" at bounding box center [547, 347] width 262 height 25
select select "SHIPPING_GROUP"
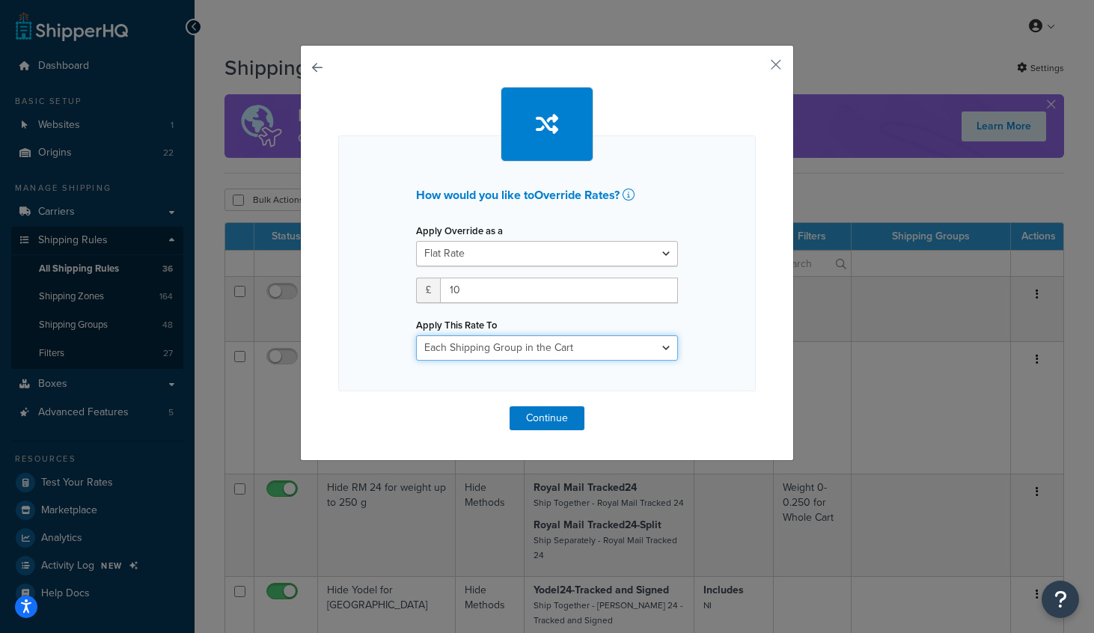
click at [416, 335] on select "Each Shipment in the Cart Each Origin in the Cart Each Shipping Group in the Ca…" at bounding box center [547, 347] width 262 height 25
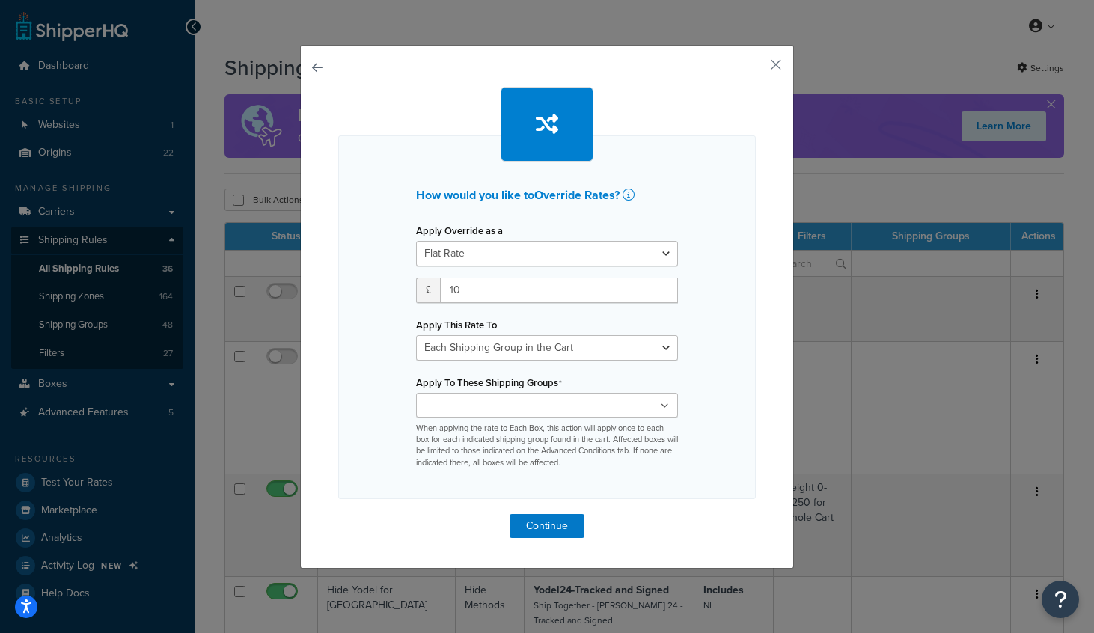
click at [665, 407] on icon at bounding box center [665, 406] width 8 height 9
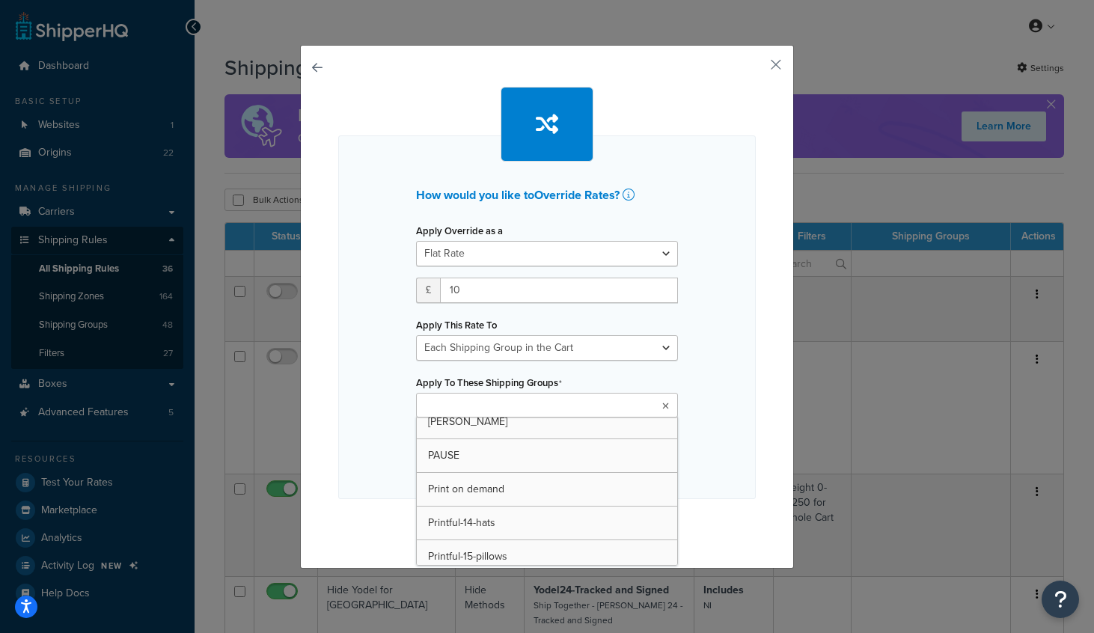
scroll to position [239, 0]
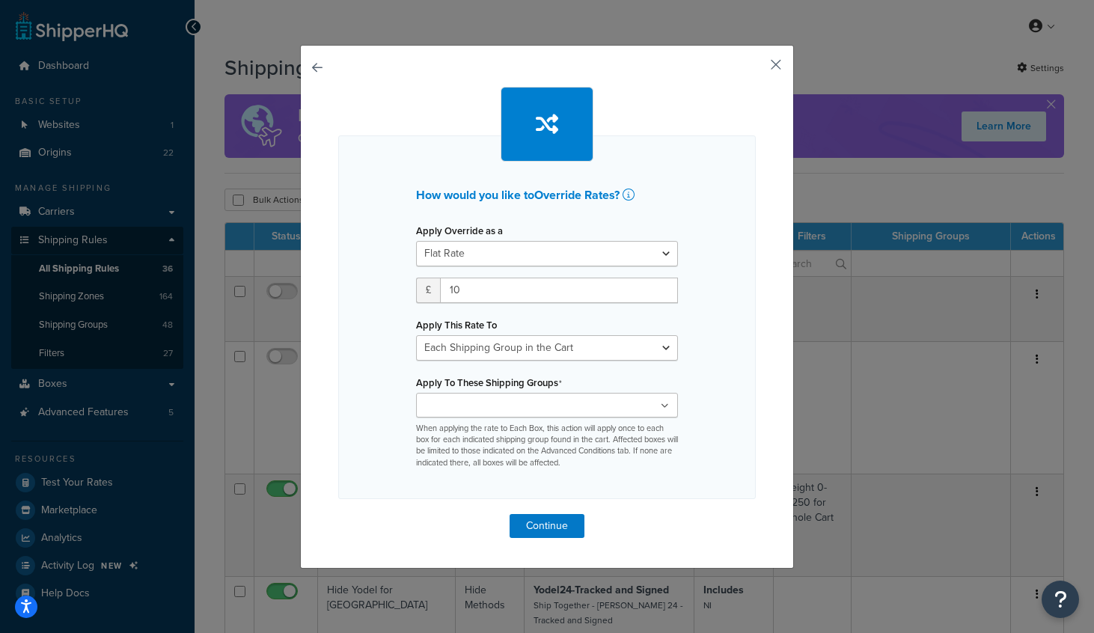
click at [756, 68] on button "button" at bounding box center [754, 70] width 4 height 4
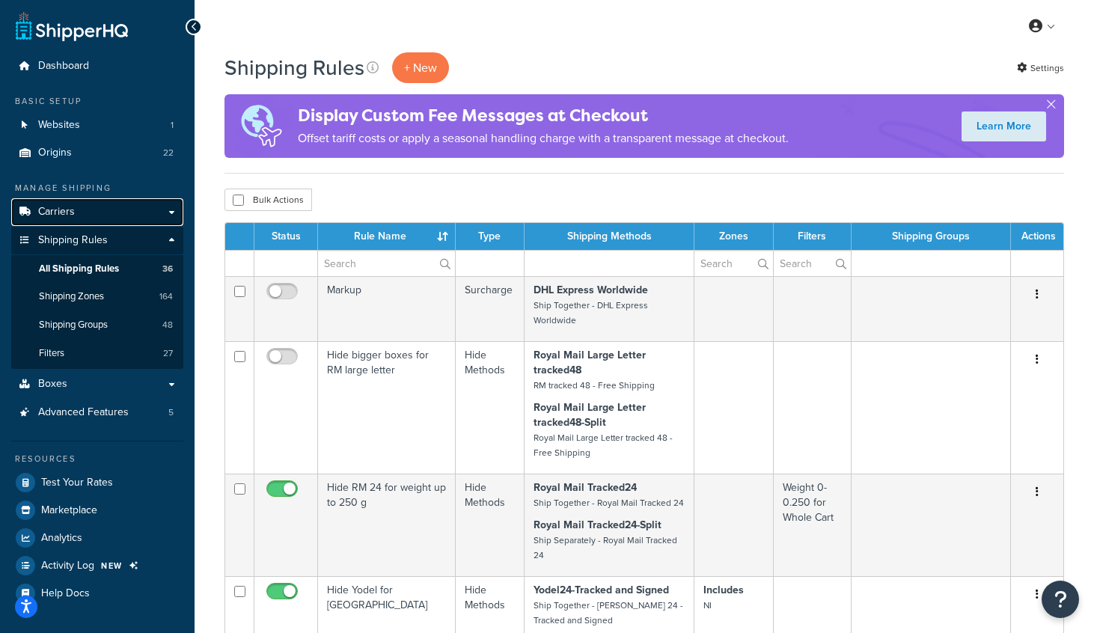
click at [59, 213] on span "Carriers" at bounding box center [56, 212] width 37 height 13
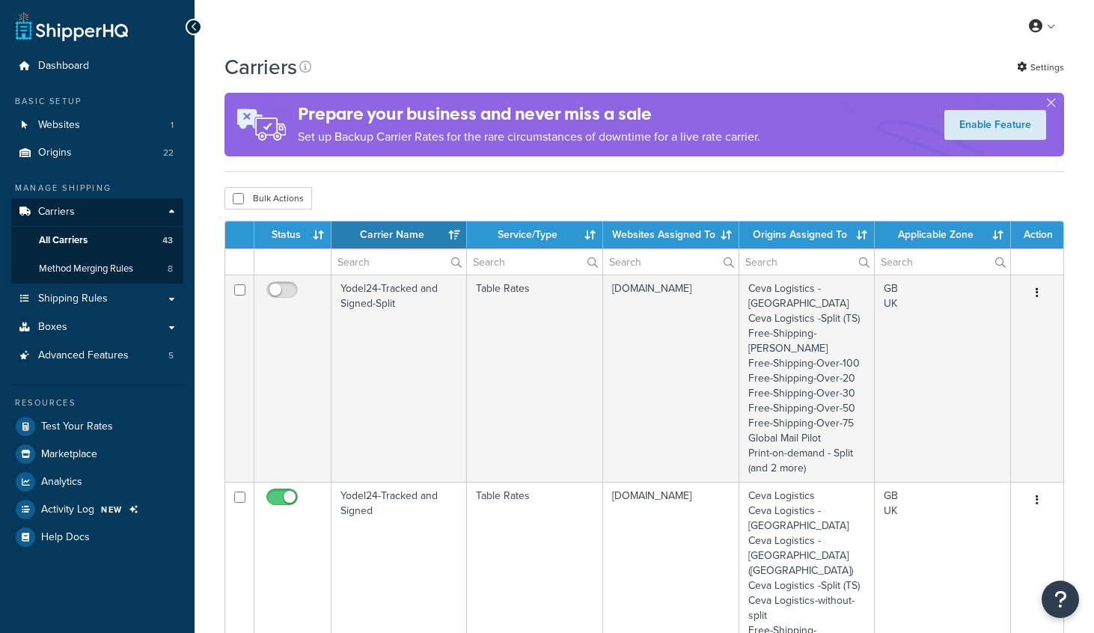
select select "15"
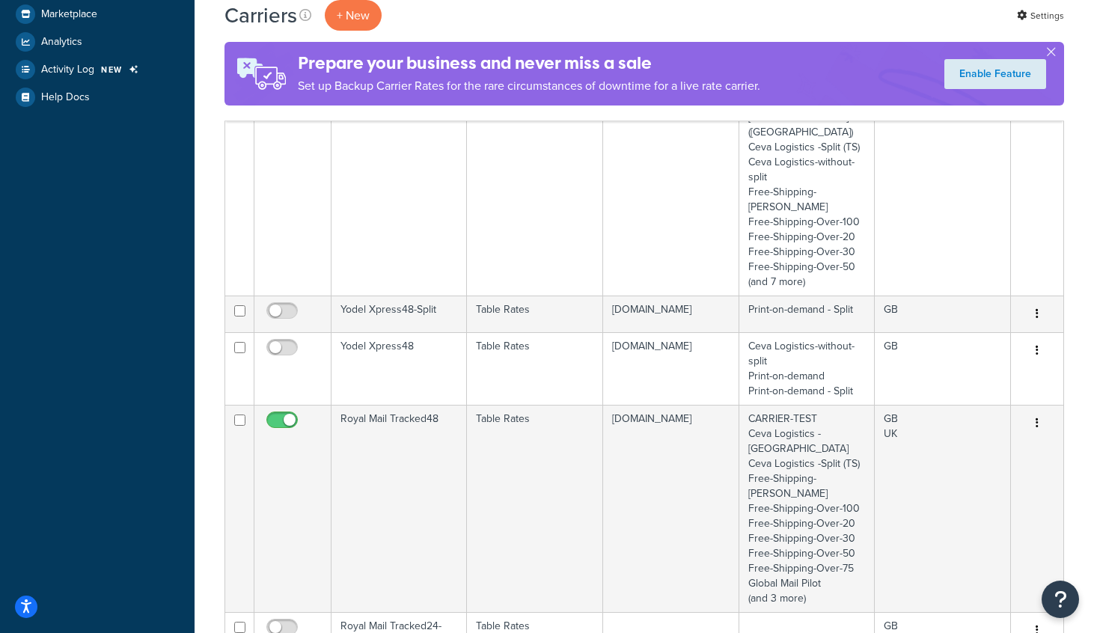
scroll to position [447, 0]
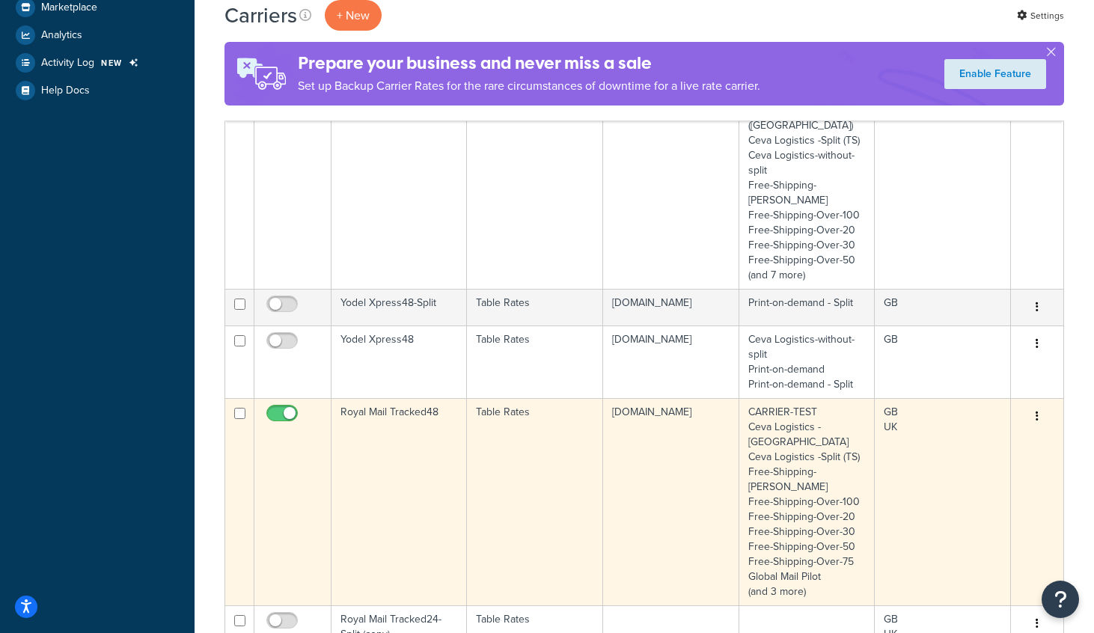
click at [410, 398] on td "Royal Mail Tracked48" at bounding box center [398, 501] width 135 height 207
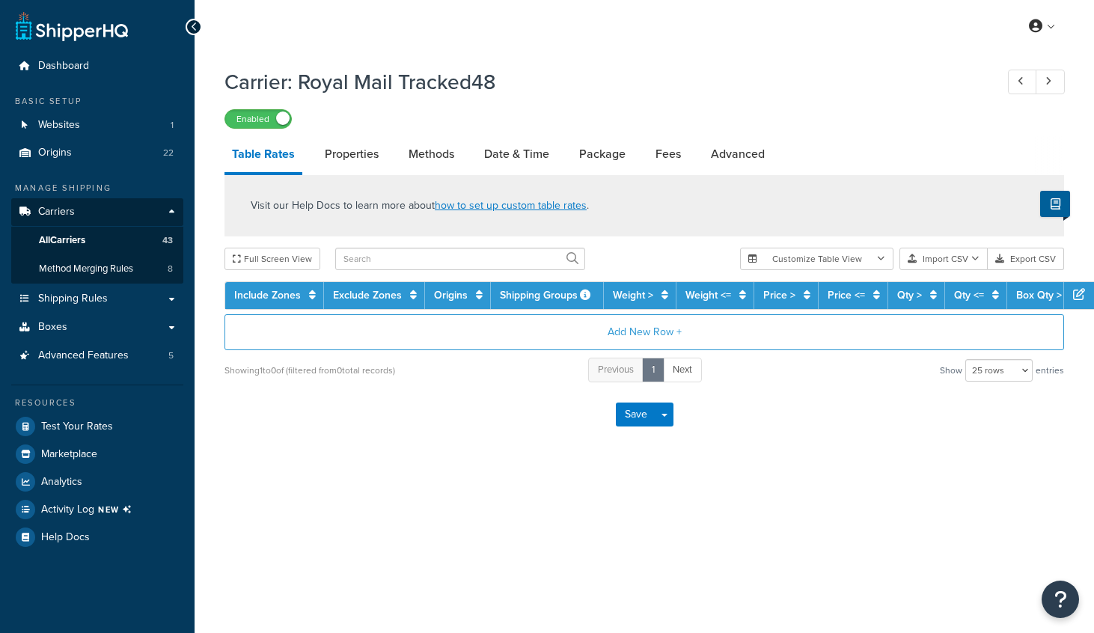
select select "25"
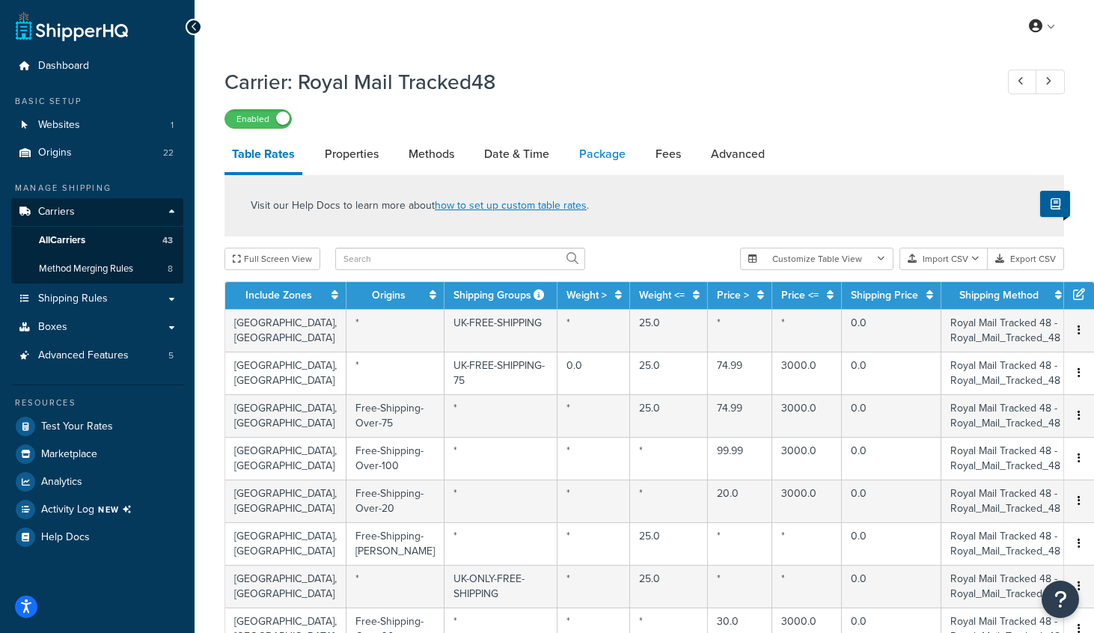
click at [590, 154] on link "Package" at bounding box center [602, 154] width 61 height 36
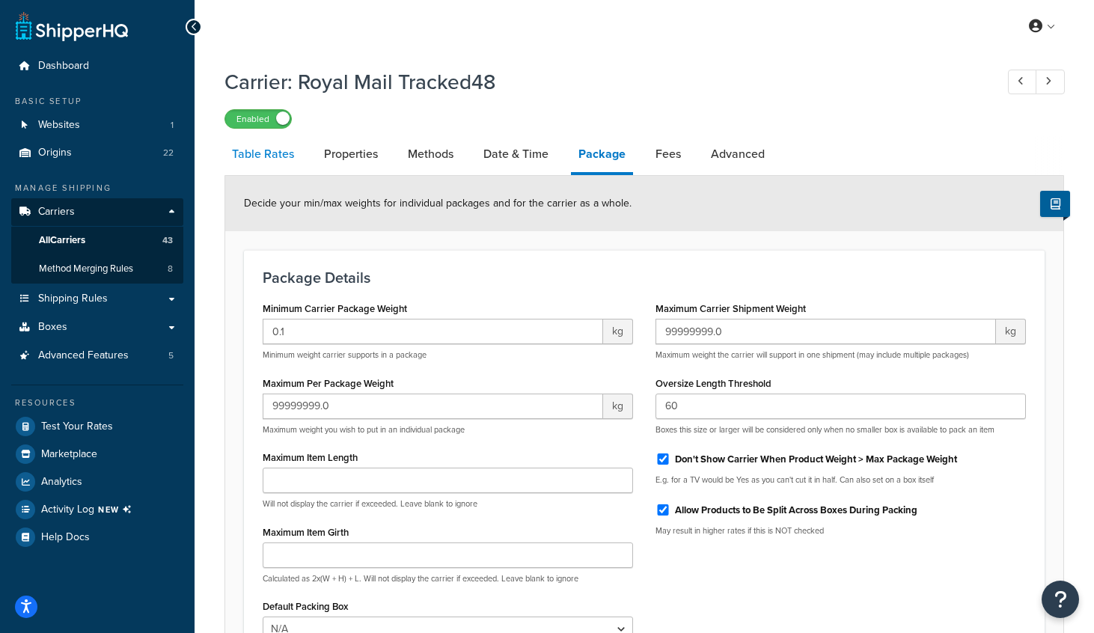
click at [260, 156] on link "Table Rates" at bounding box center [262, 154] width 77 height 36
select select "25"
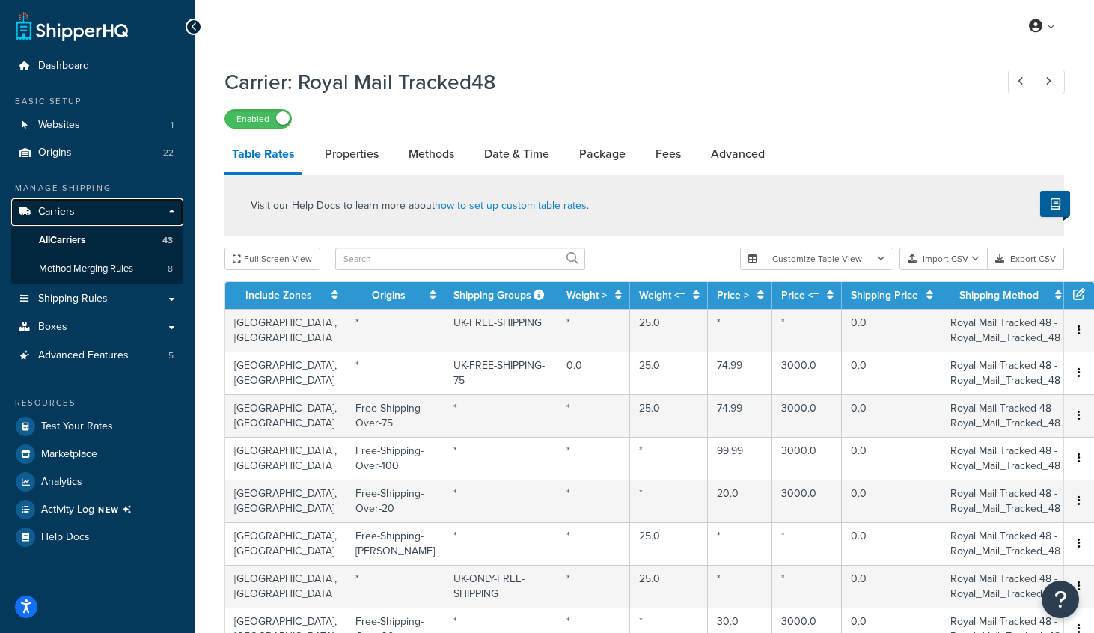
click at [64, 208] on span "Carriers" at bounding box center [56, 212] width 37 height 13
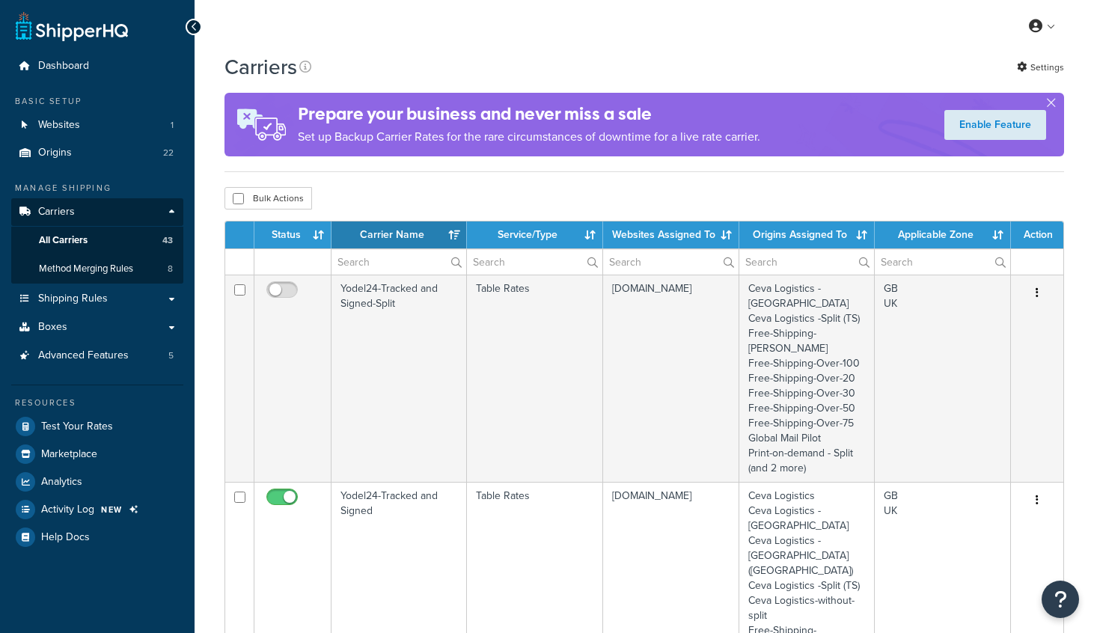
select select "15"
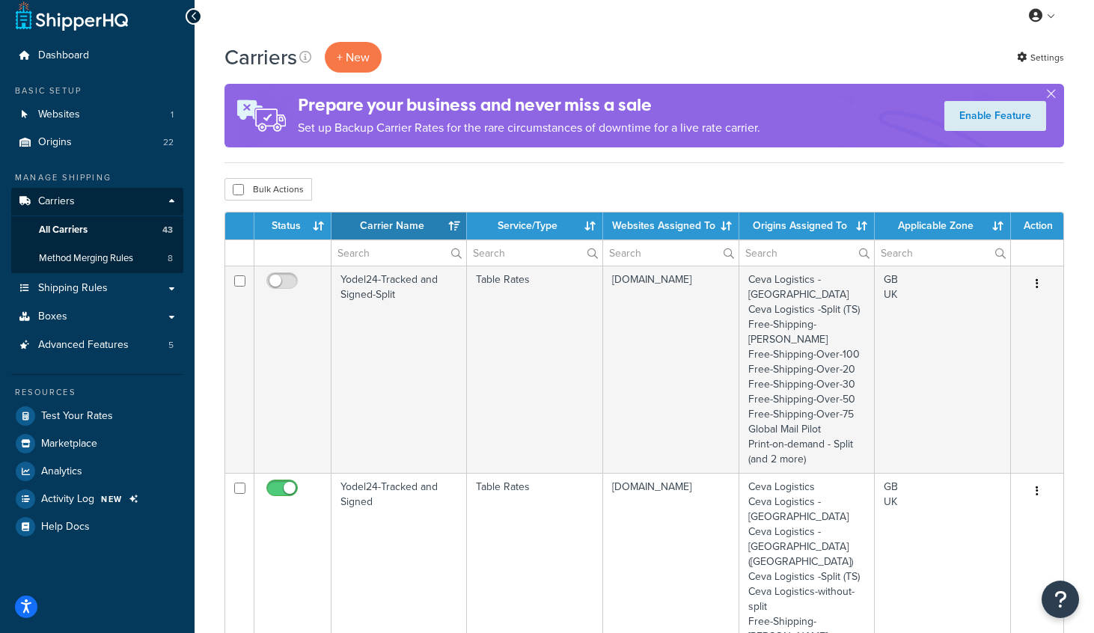
scroll to position [27, 0]
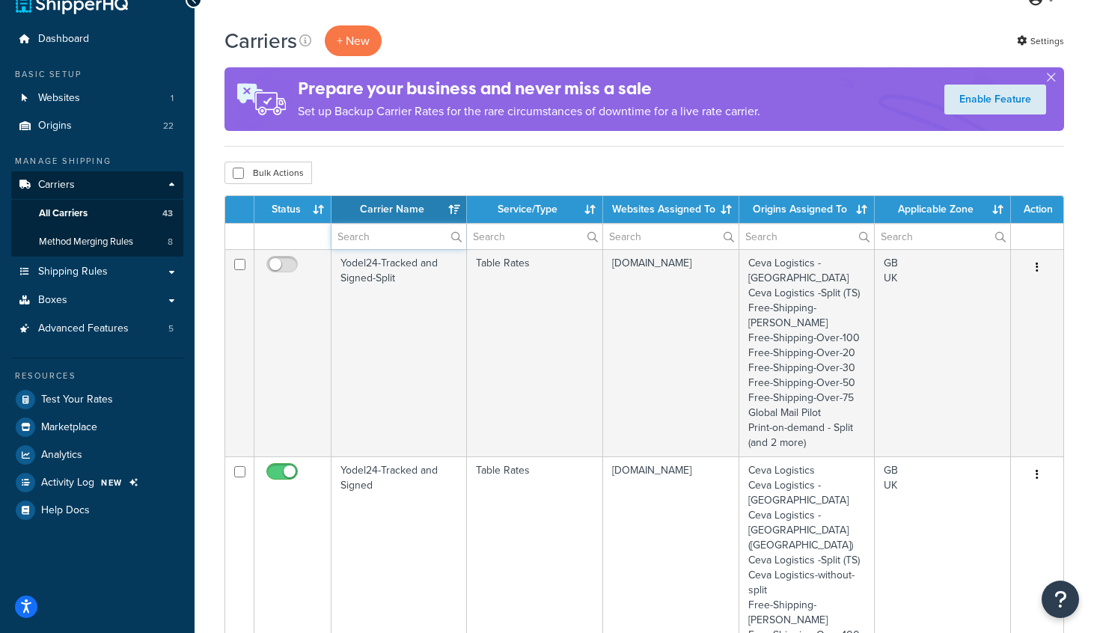
click at [388, 239] on input "text" at bounding box center [398, 236] width 135 height 25
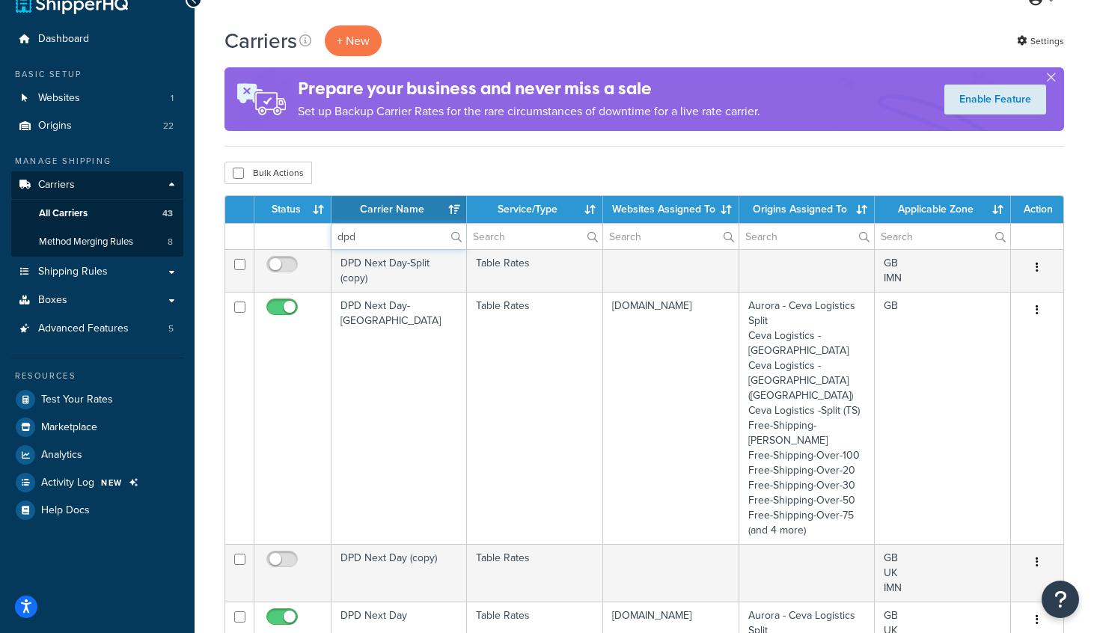
type input "dpd"
click at [454, 33] on div "Carriers + New Settings" at bounding box center [644, 40] width 840 height 31
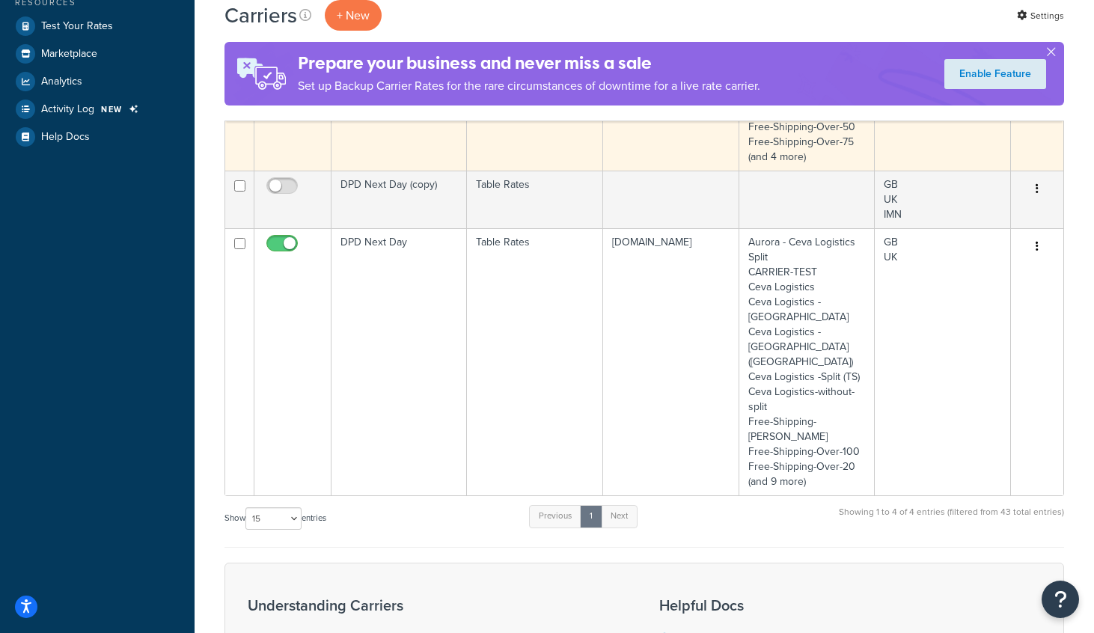
scroll to position [404, 0]
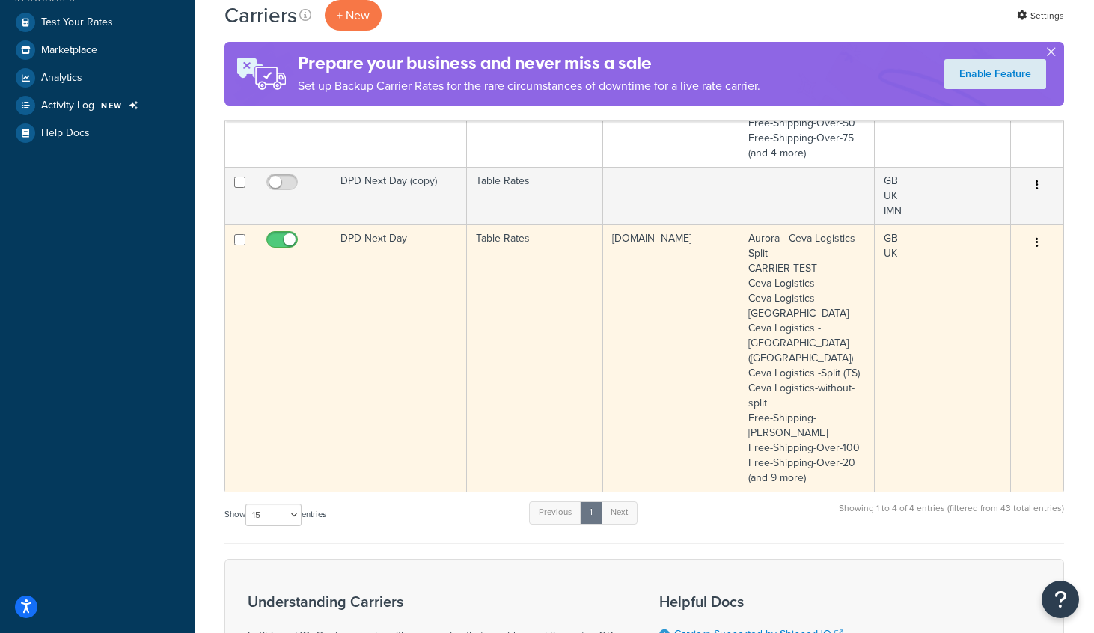
click at [404, 291] on td "DPD Next Day" at bounding box center [398, 357] width 135 height 267
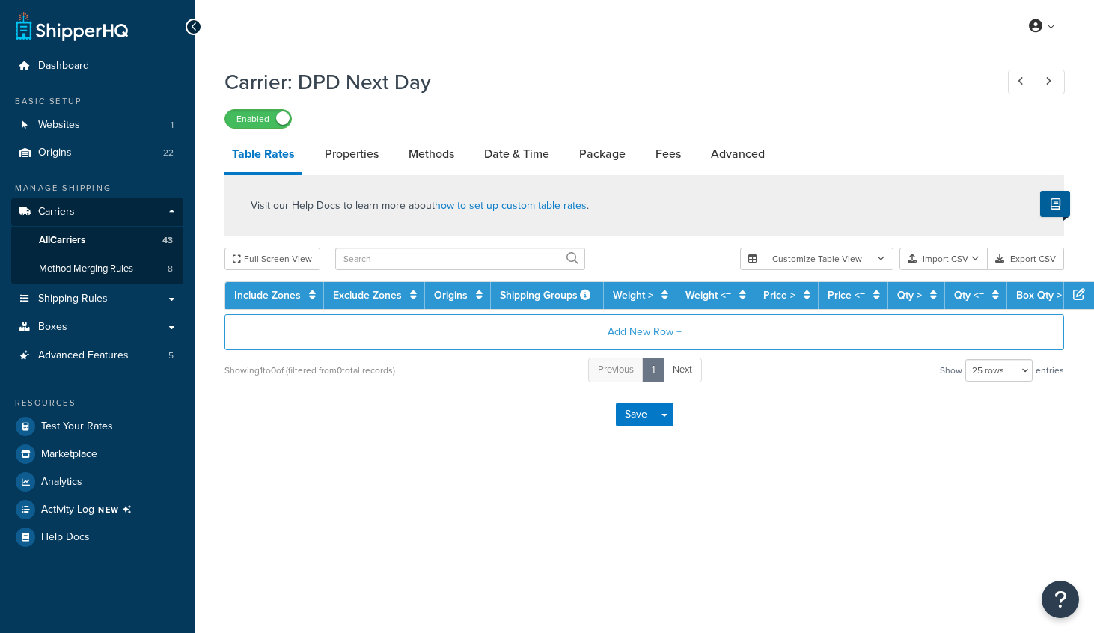
select select "25"
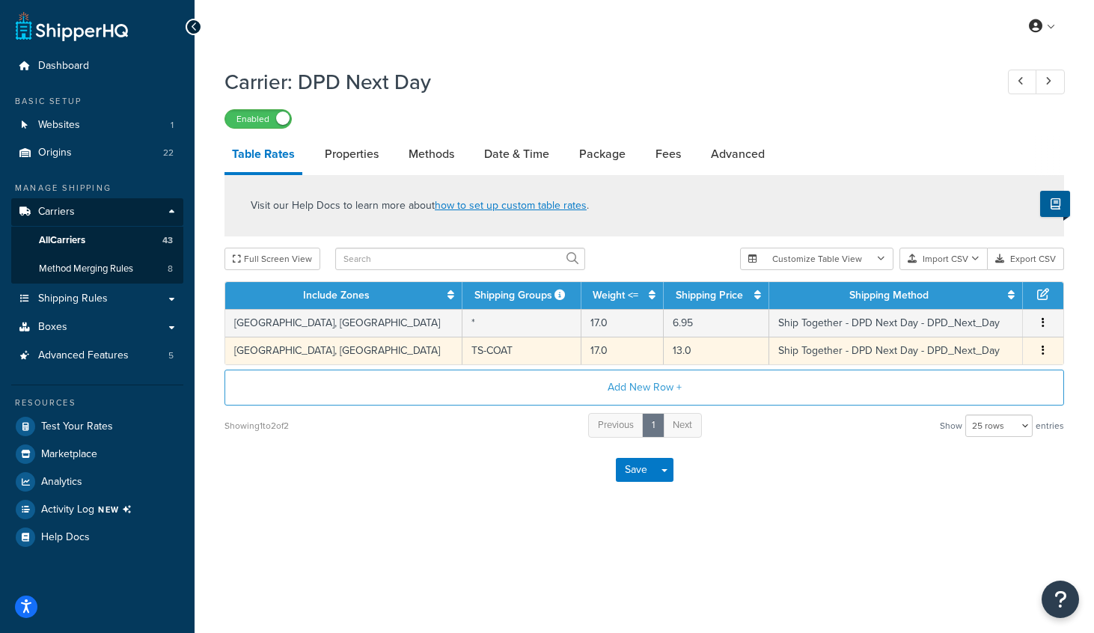
click at [1043, 348] on icon "button" at bounding box center [1043, 350] width 3 height 10
click at [960, 380] on div "Delete" at bounding box center [967, 382] width 106 height 31
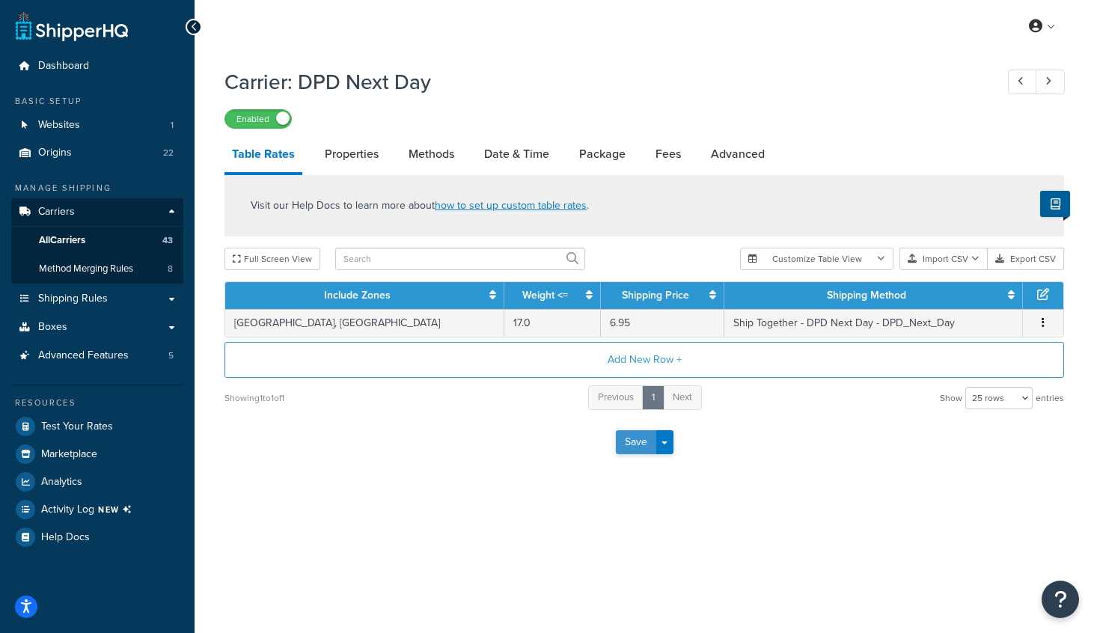
click at [635, 436] on button "Save" at bounding box center [636, 442] width 40 height 24
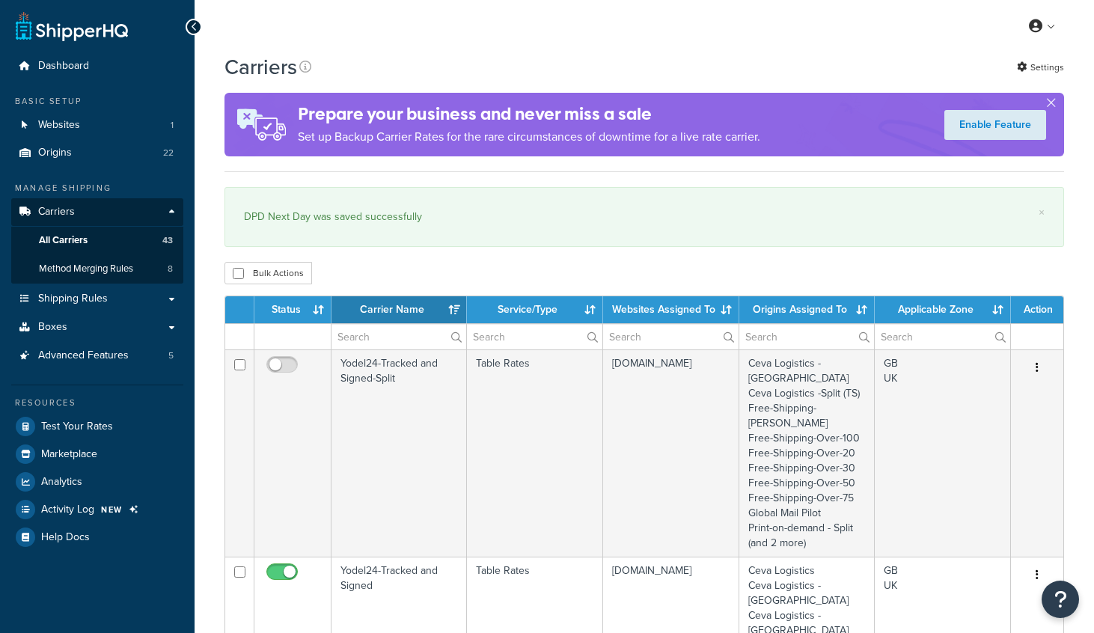
select select "15"
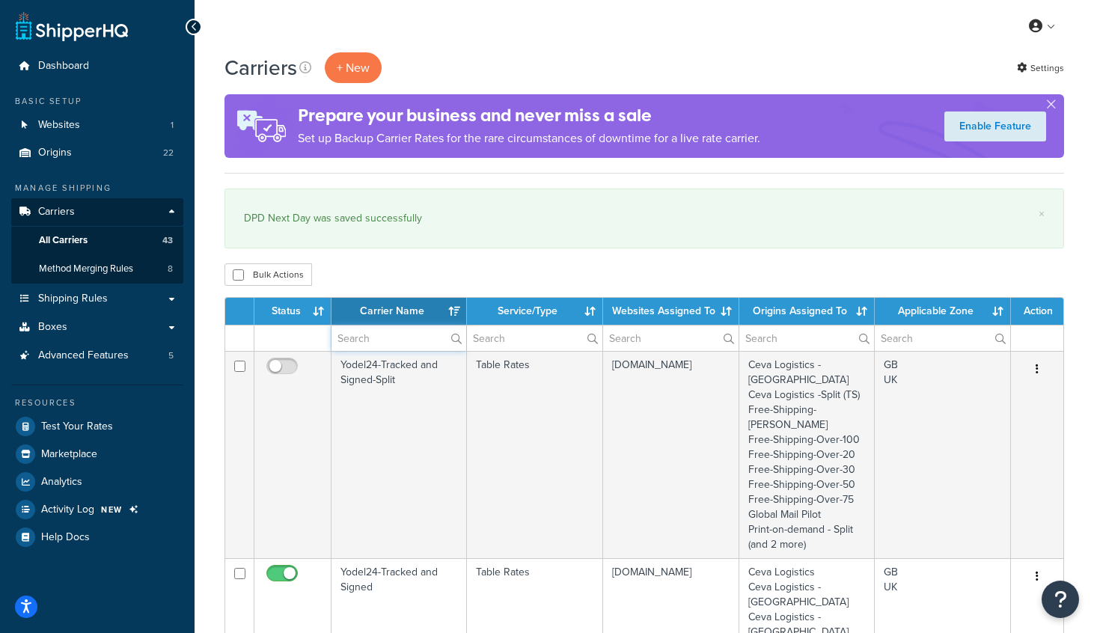
click at [354, 334] on input "text" at bounding box center [398, 338] width 135 height 25
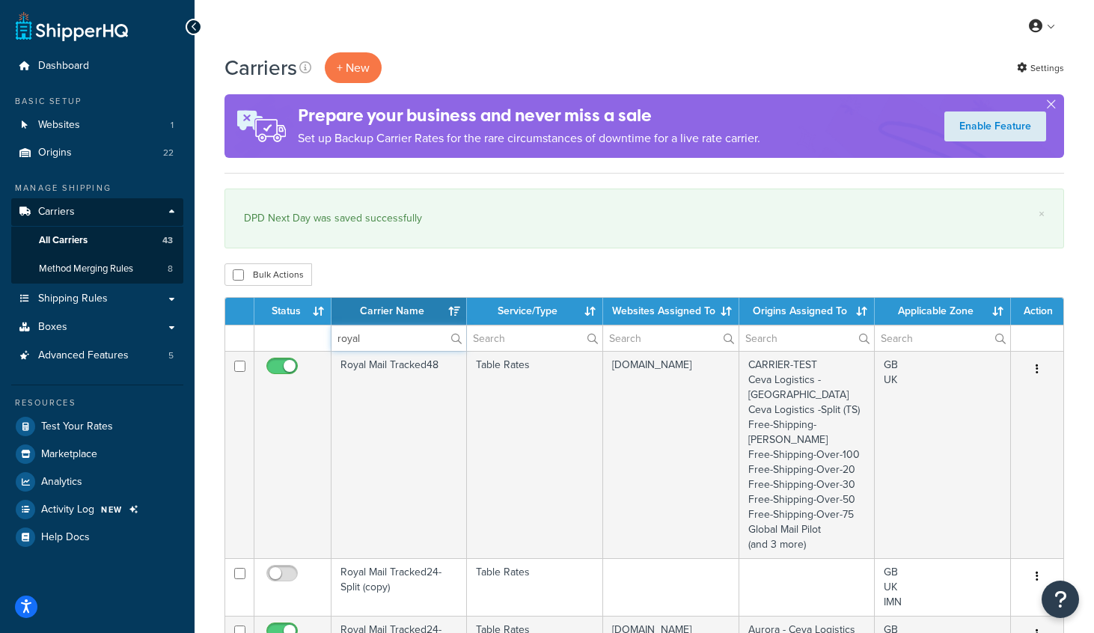
type input "royal"
click at [519, 39] on div "My Profile Billing Global Settings Contact Us Logout" at bounding box center [644, 26] width 899 height 52
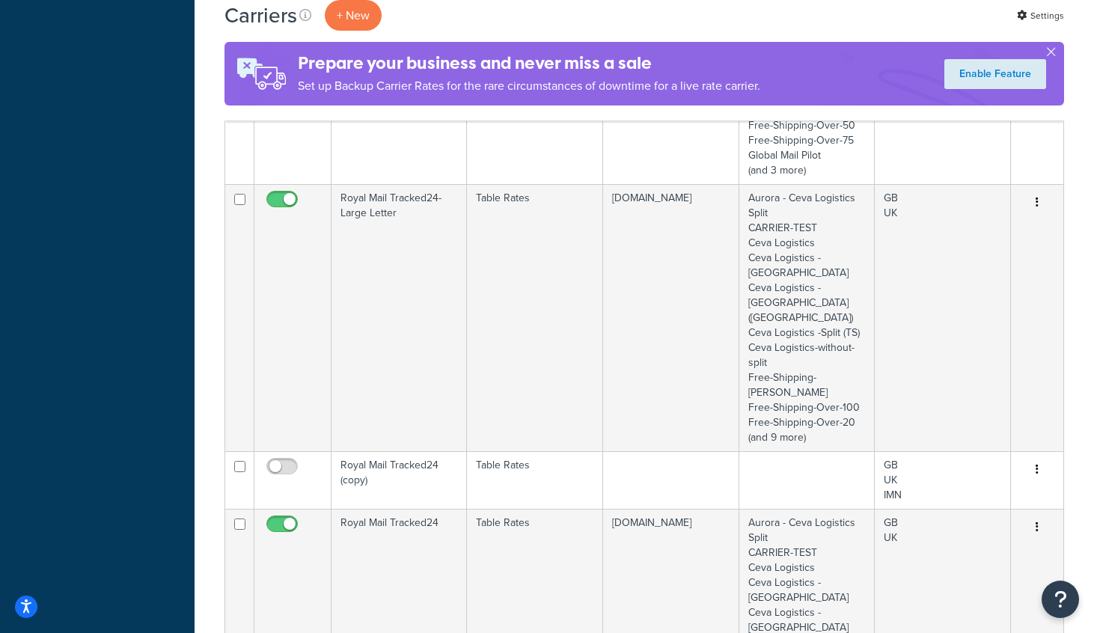
scroll to position [923, 0]
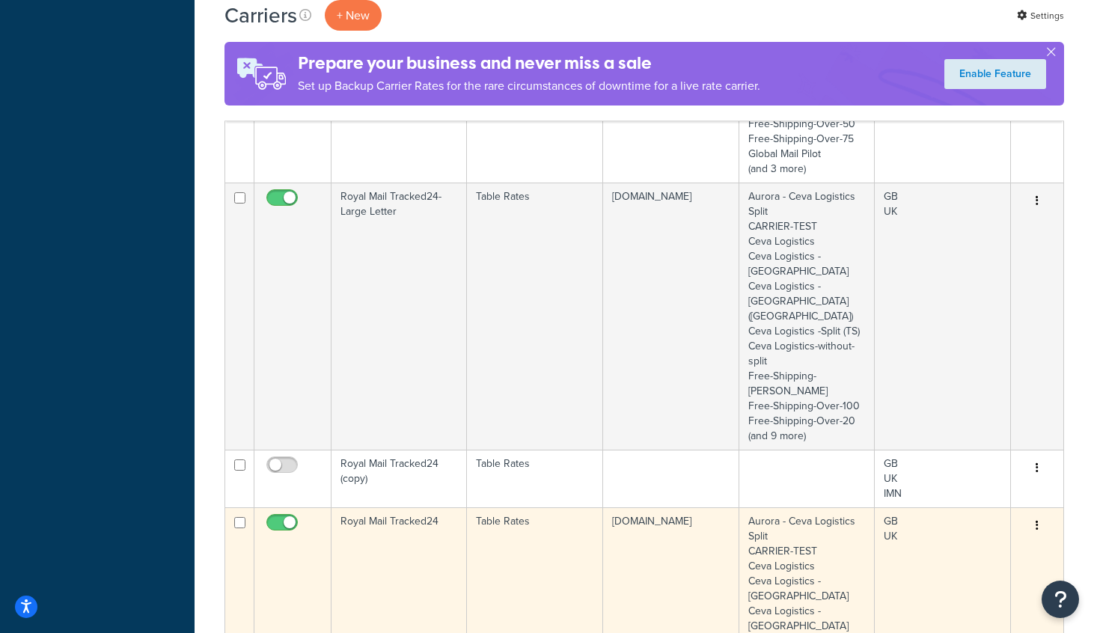
click at [388, 507] on td "Royal Mail Tracked24" at bounding box center [398, 640] width 135 height 267
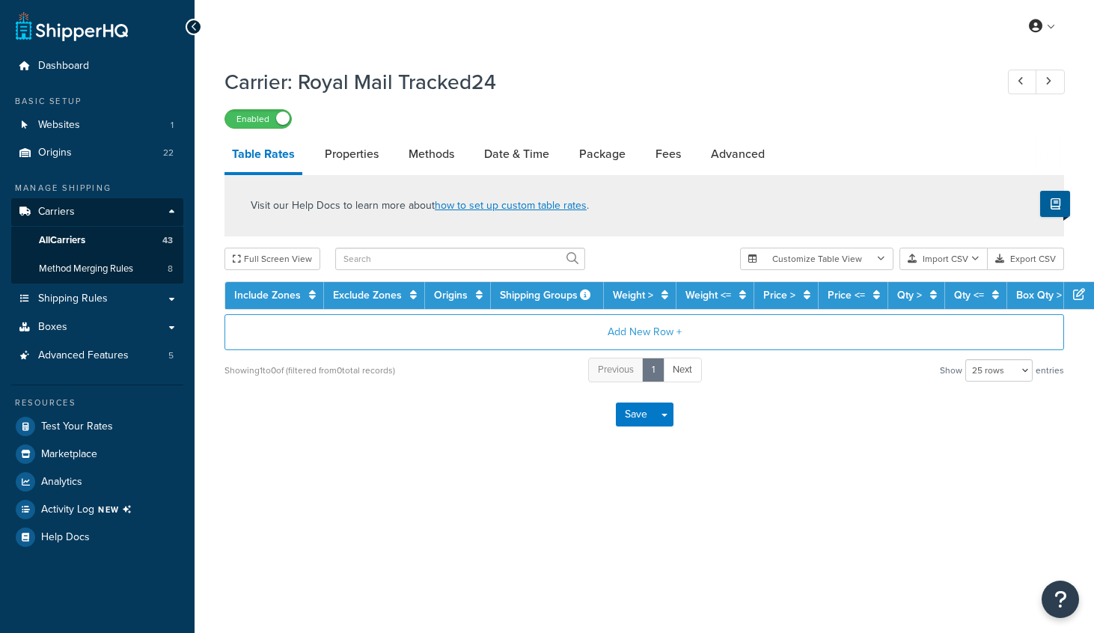
select select "25"
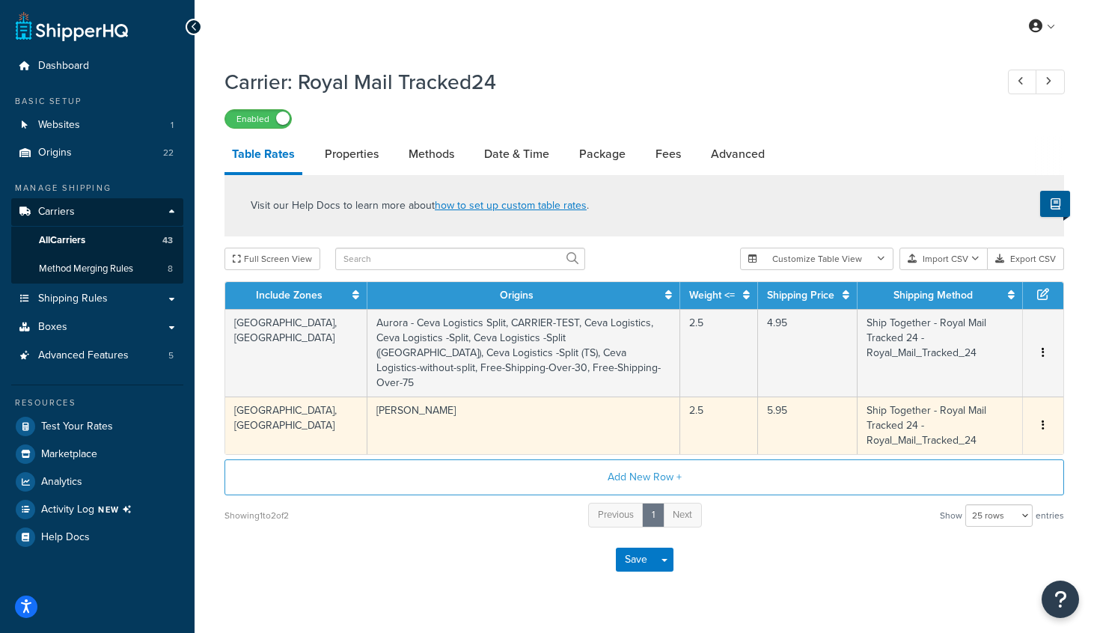
click at [421, 403] on td "Noah Kahan" at bounding box center [524, 426] width 314 height 58
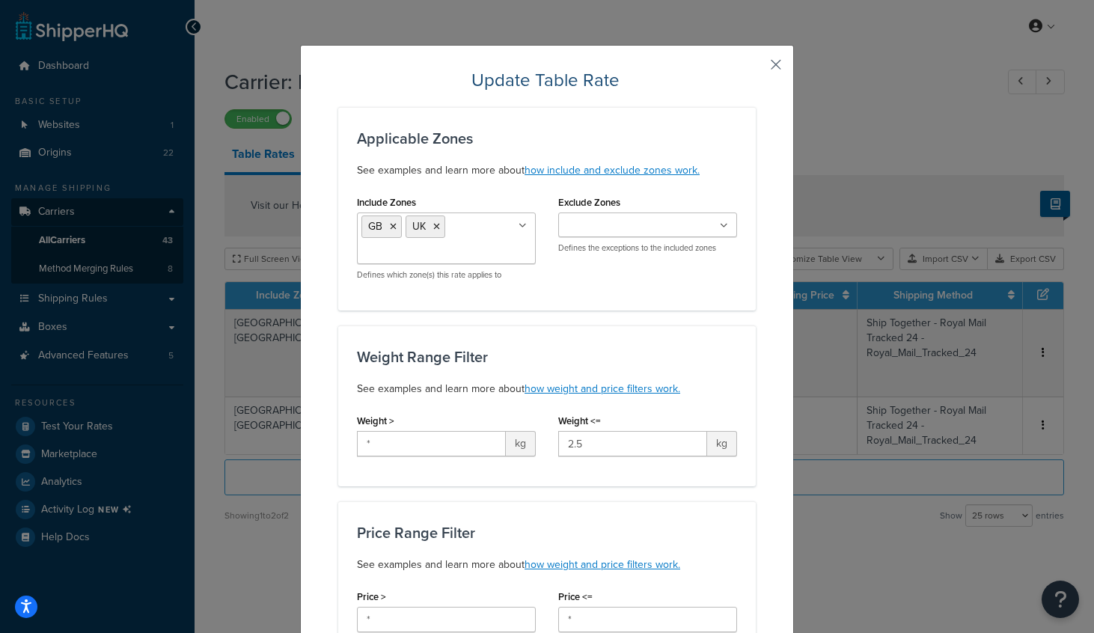
click at [756, 68] on button "button" at bounding box center [754, 70] width 4 height 4
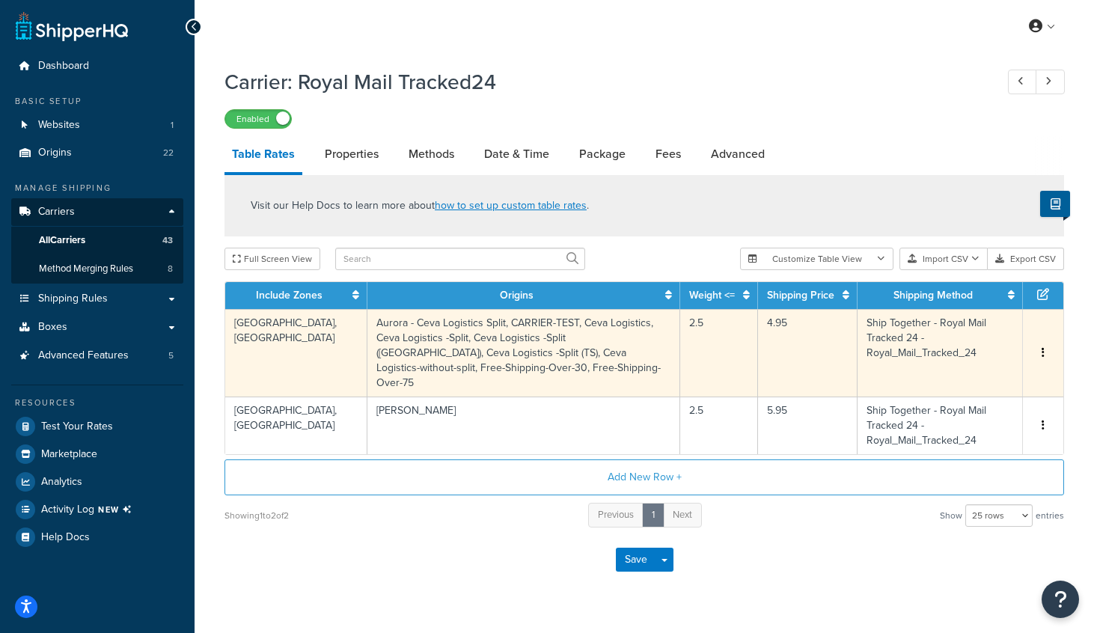
click at [1039, 345] on button "button" at bounding box center [1043, 353] width 12 height 16
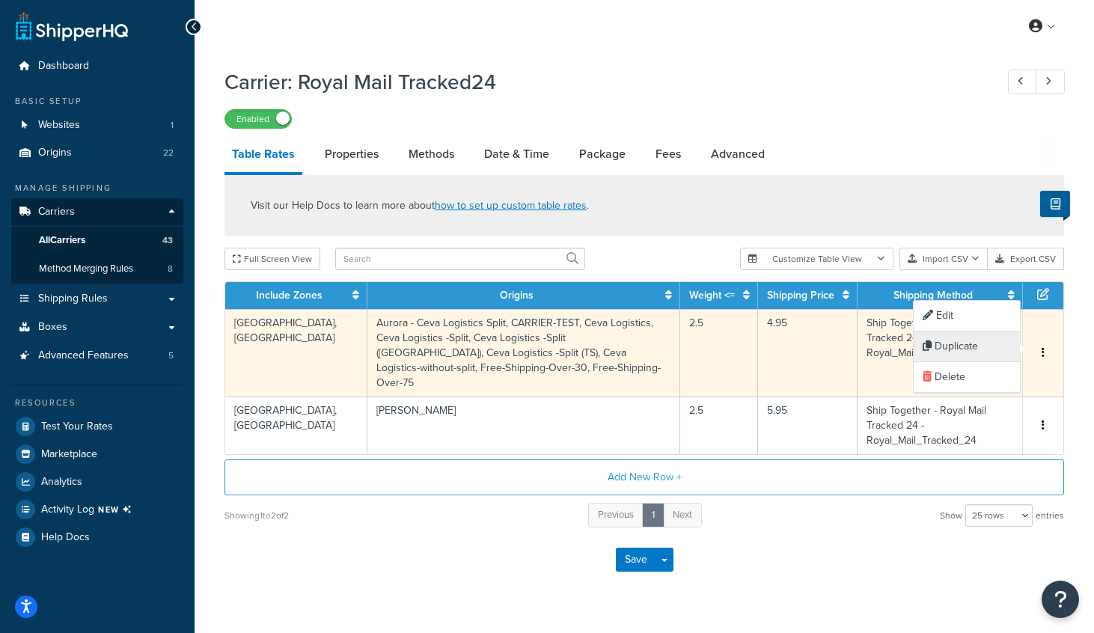
click at [965, 349] on div "Duplicate" at bounding box center [967, 346] width 106 height 31
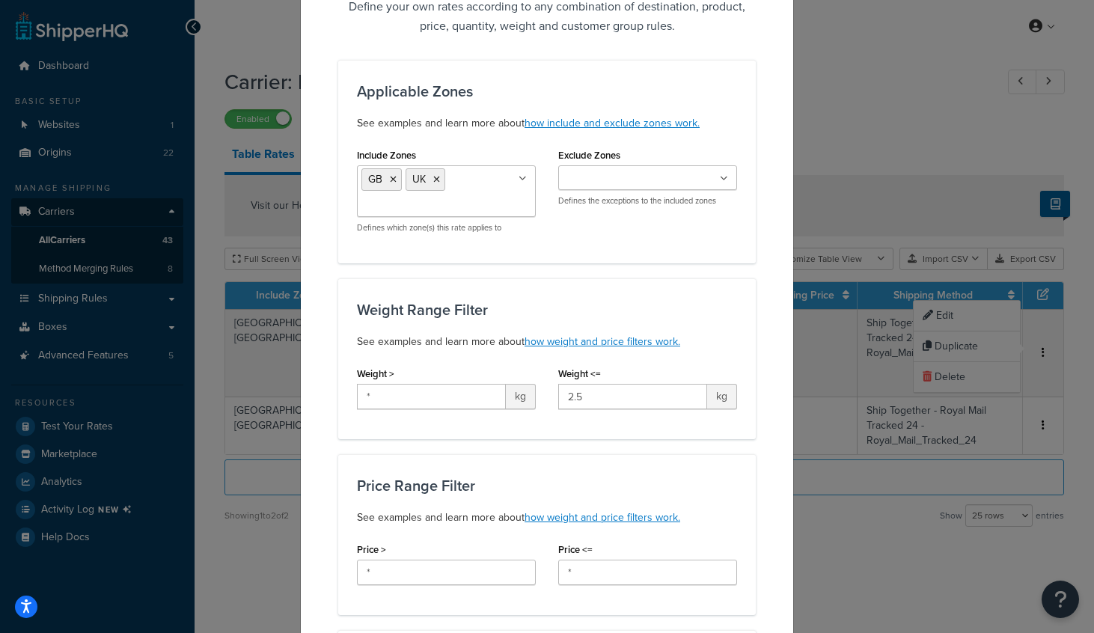
scroll to position [109, 0]
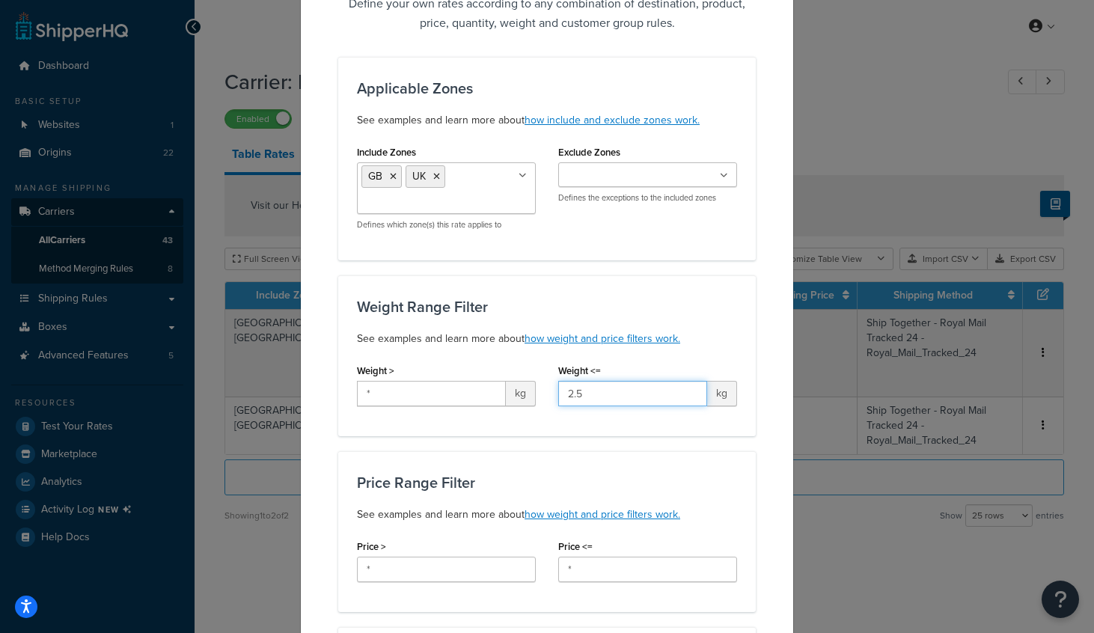
drag, startPoint x: 599, startPoint y: 394, endPoint x: 546, endPoint y: 391, distance: 53.2
click at [547, 391] on div "Weight <= 2.5 kg" at bounding box center [647, 389] width 201 height 58
type input "4"
click at [751, 317] on div "Weight Range Filter See examples and learn more about how weight and price filt…" at bounding box center [547, 355] width 418 height 161
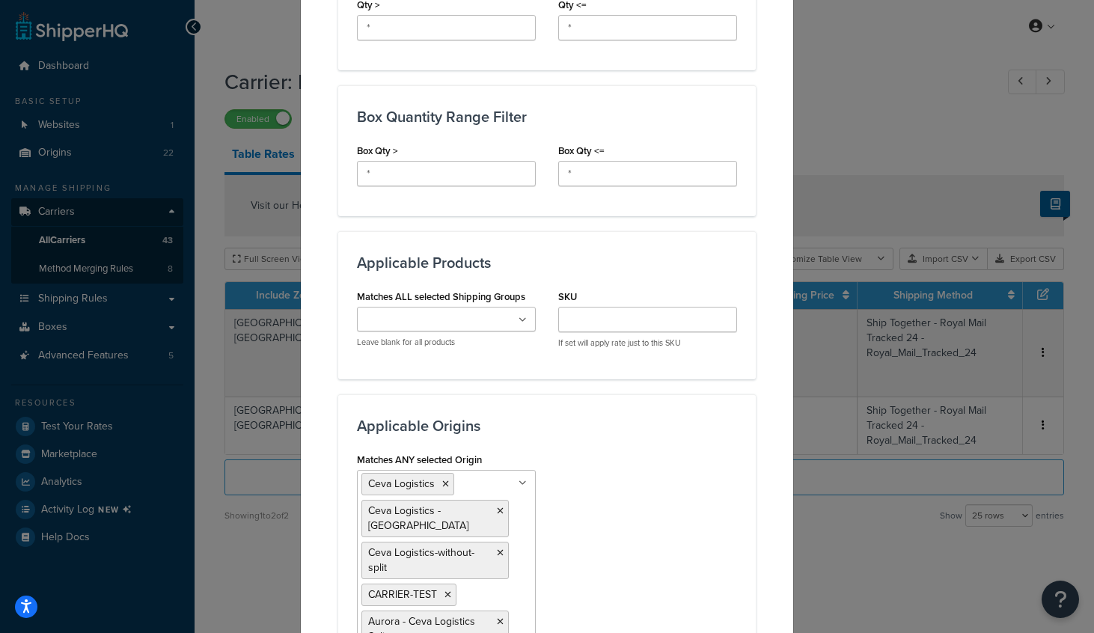
scroll to position [802, 0]
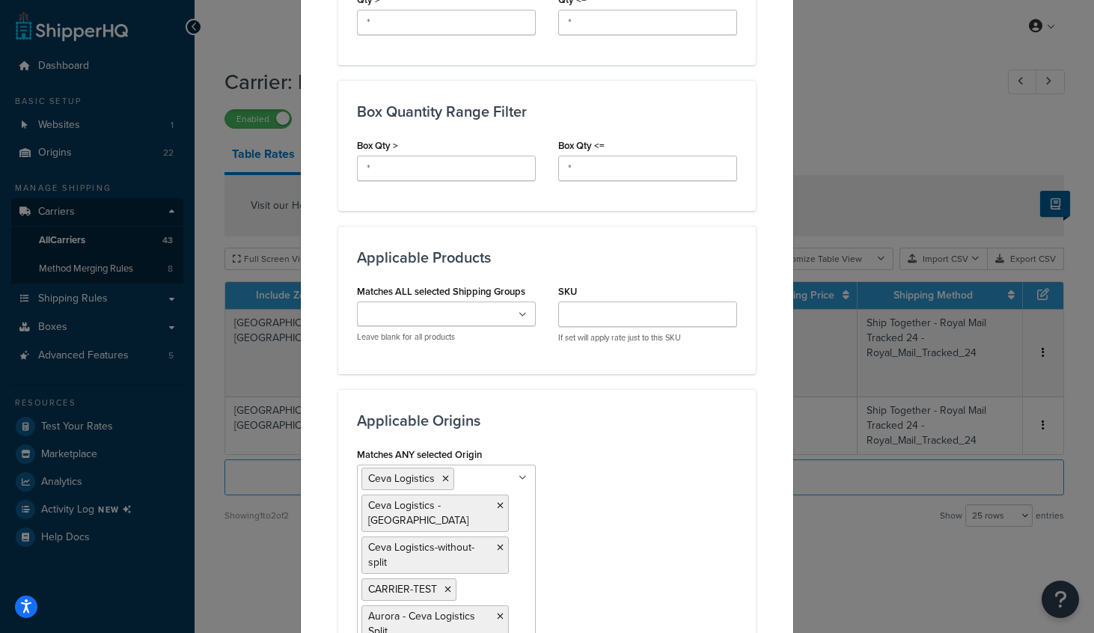
click at [523, 318] on icon at bounding box center [523, 315] width 8 height 9
click at [398, 318] on input "Matches ALL selected Shipping Groups" at bounding box center [427, 315] width 132 height 16
type input "ts"
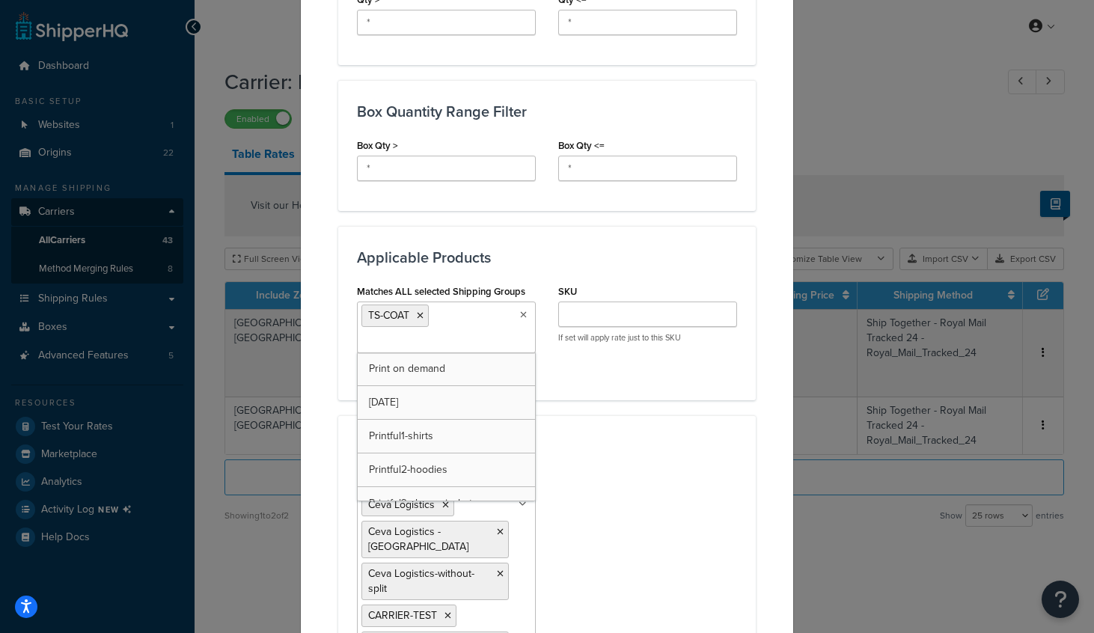
click at [663, 386] on div "Applicable Products Matches ALL selected Shipping Groups TS-COAT Print on deman…" at bounding box center [547, 313] width 418 height 174
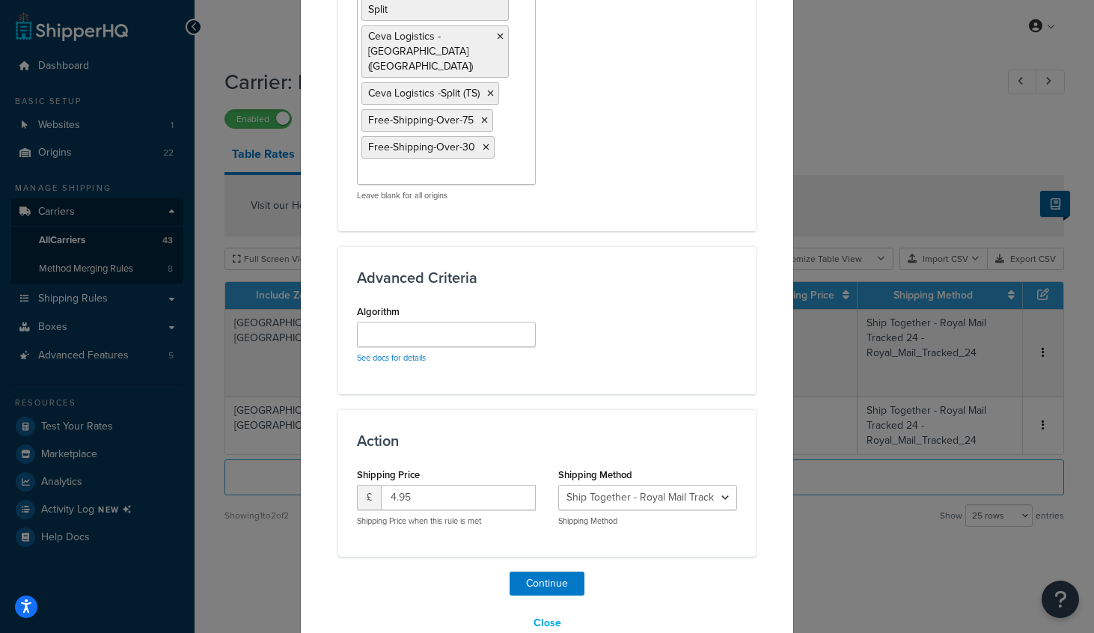
scroll to position [1454, 0]
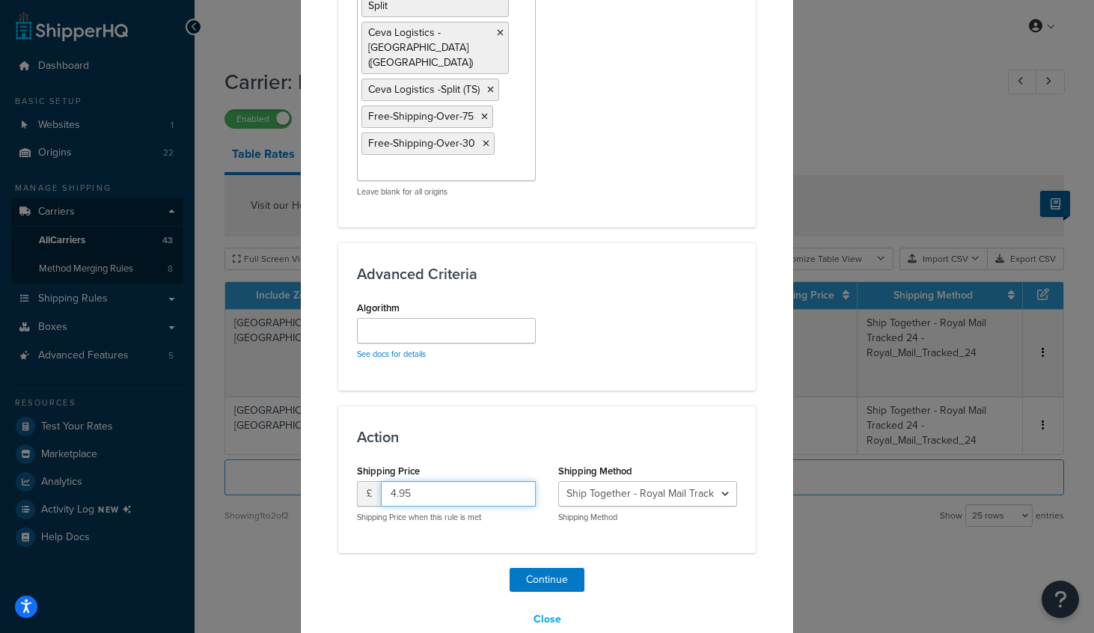
drag, startPoint x: 440, startPoint y: 465, endPoint x: 389, endPoint y: 456, distance: 51.7
click at [389, 481] on input "4.95" at bounding box center [458, 493] width 155 height 25
type input "13"
click at [629, 337] on div "Algorithm See docs for details" at bounding box center [547, 334] width 403 height 74
click at [537, 568] on button "Continue" at bounding box center [547, 580] width 75 height 24
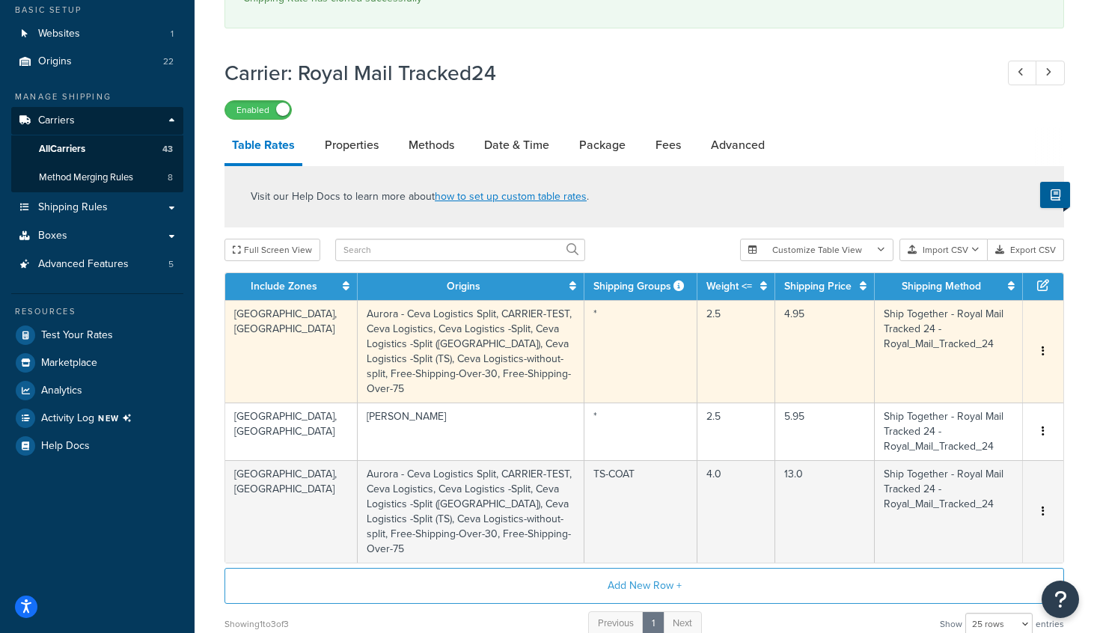
scroll to position [203, 0]
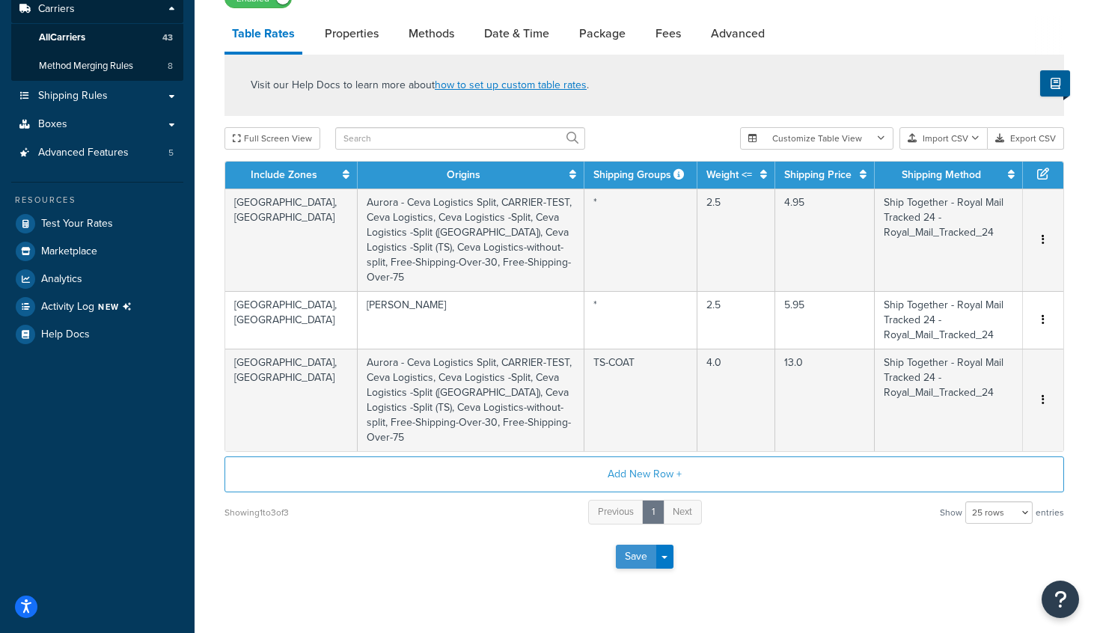
click at [641, 545] on button "Save" at bounding box center [636, 557] width 40 height 24
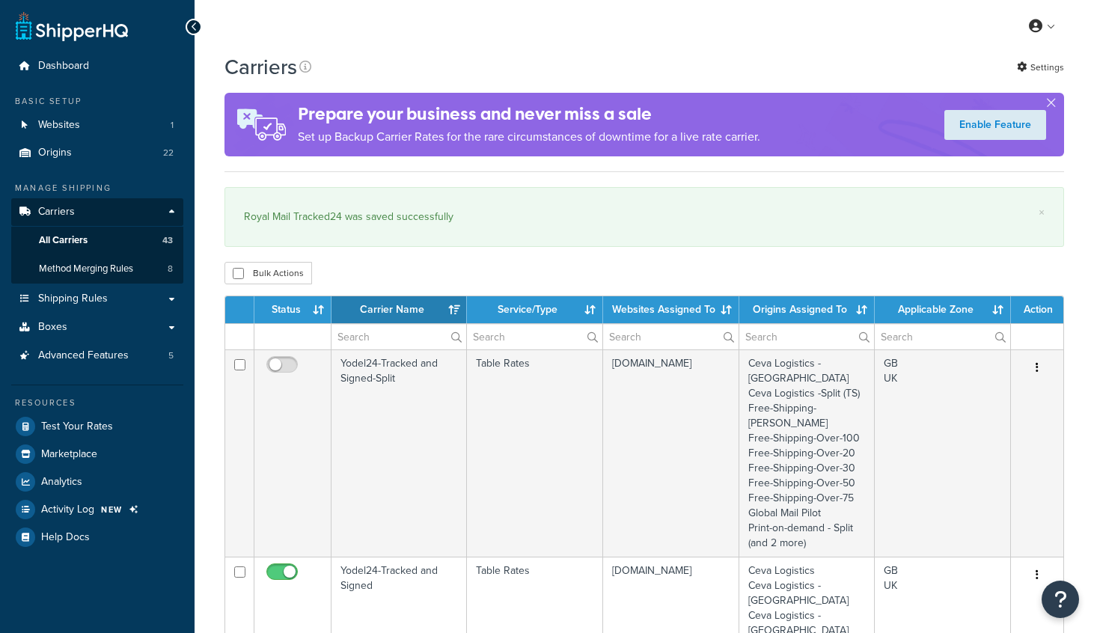
select select "15"
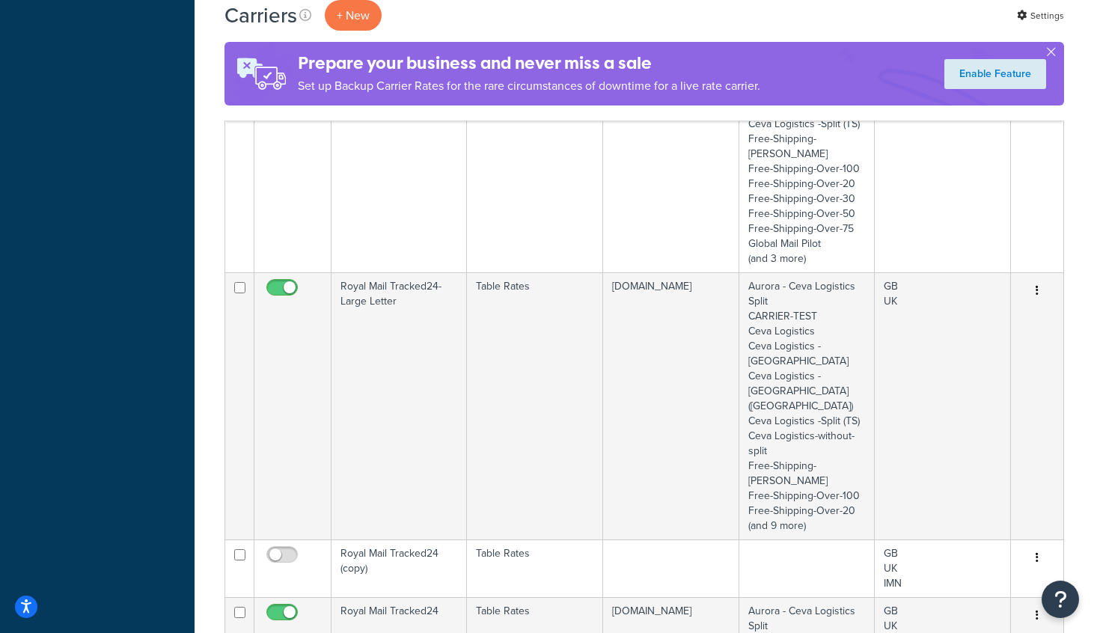
scroll to position [1404, 0]
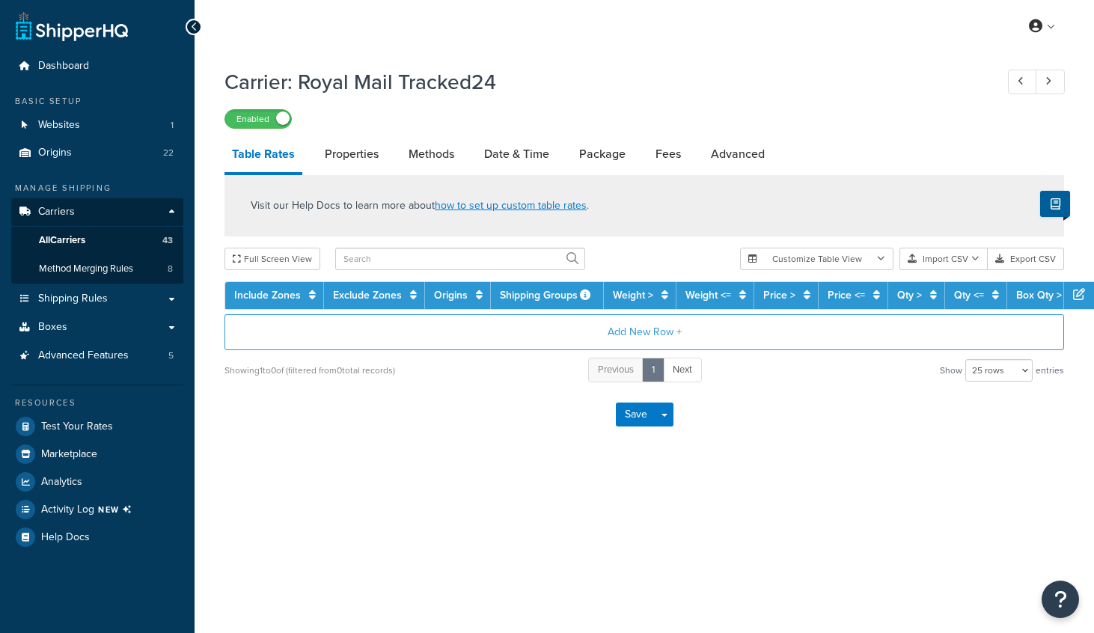
select select "25"
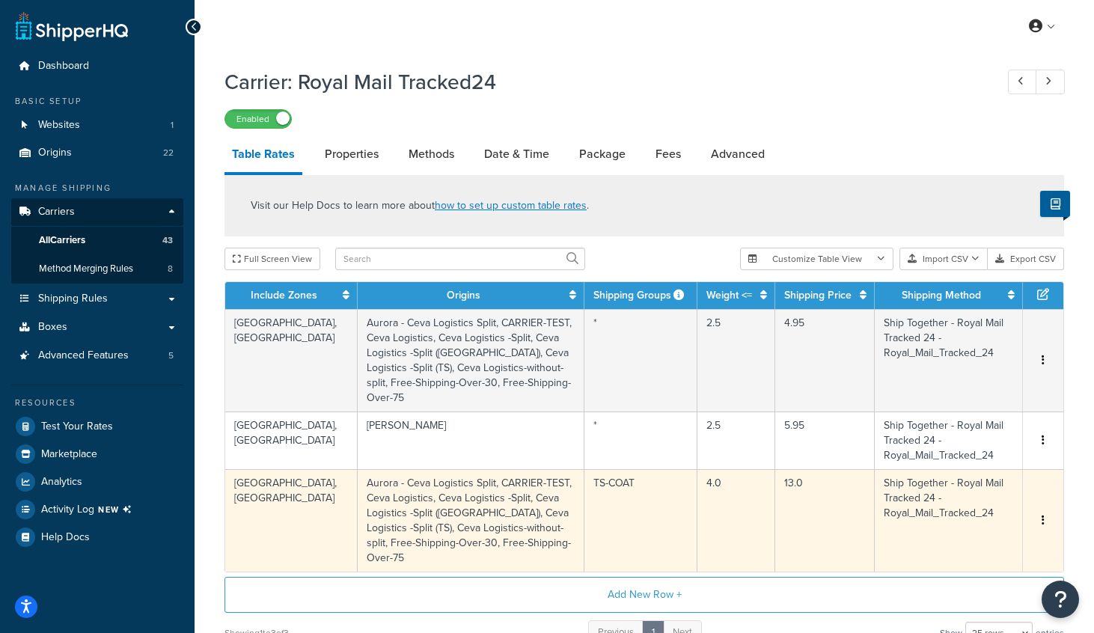
click at [609, 485] on td "TS-COAT" at bounding box center [640, 520] width 113 height 103
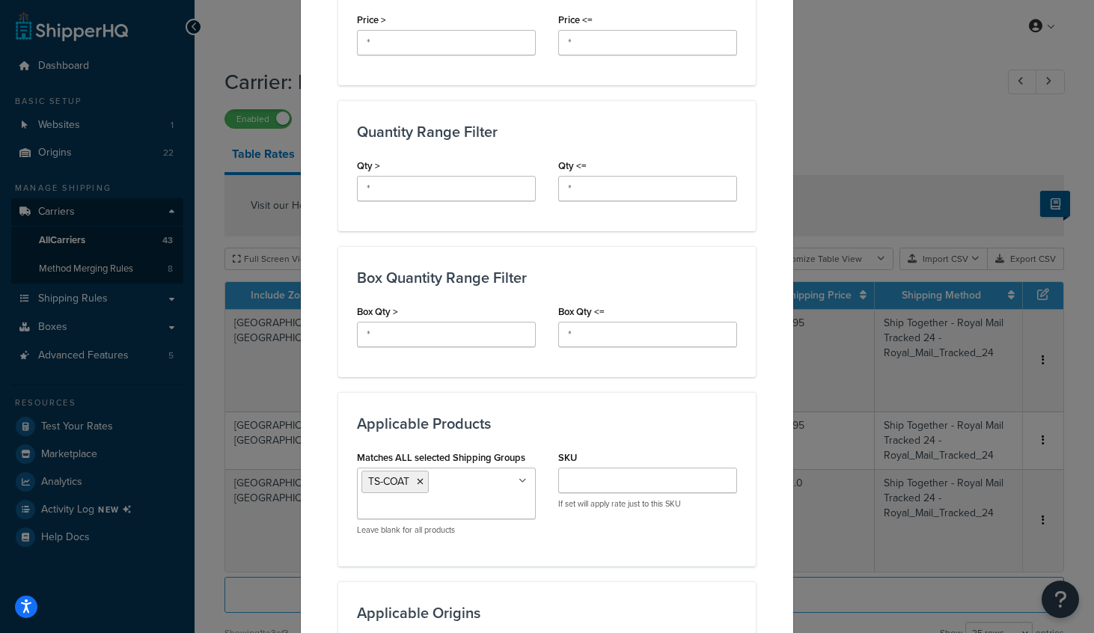
scroll to position [1395, 0]
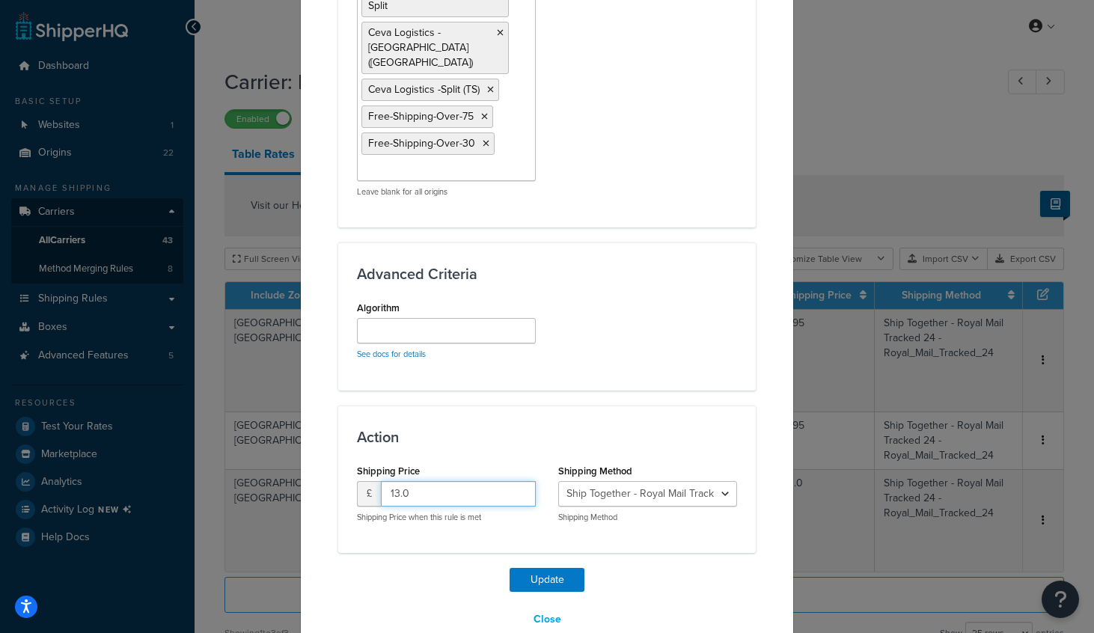
drag, startPoint x: 427, startPoint y: 461, endPoint x: 385, endPoint y: 459, distance: 42.7
click at [385, 481] on input "13.0" at bounding box center [458, 493] width 155 height 25
type input "18"
click at [540, 568] on button "Update" at bounding box center [547, 580] width 75 height 24
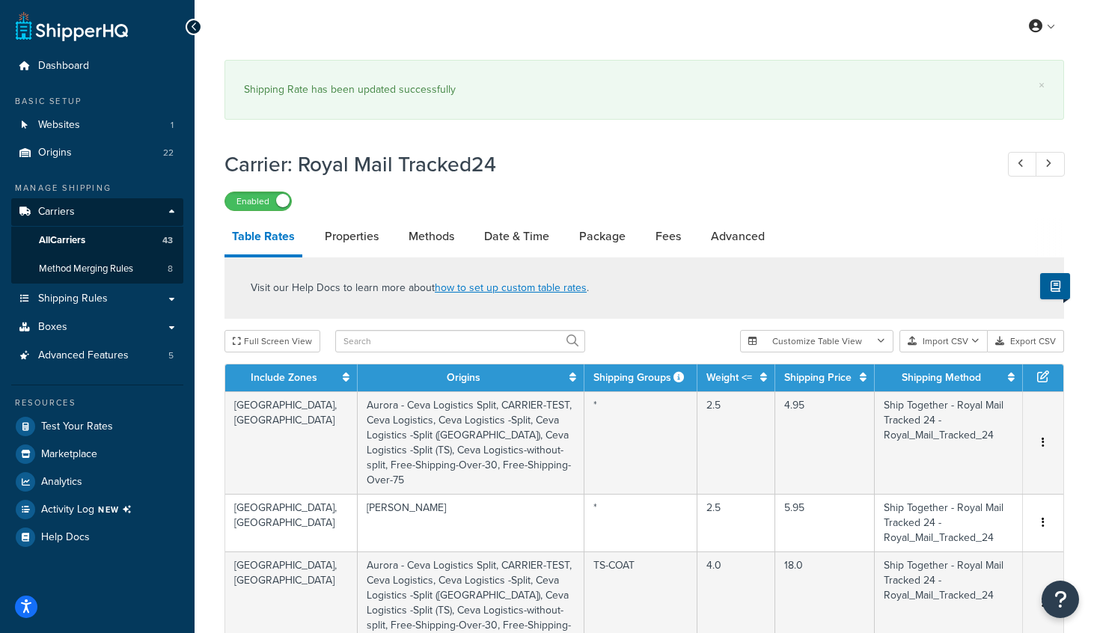
scroll to position [203, 0]
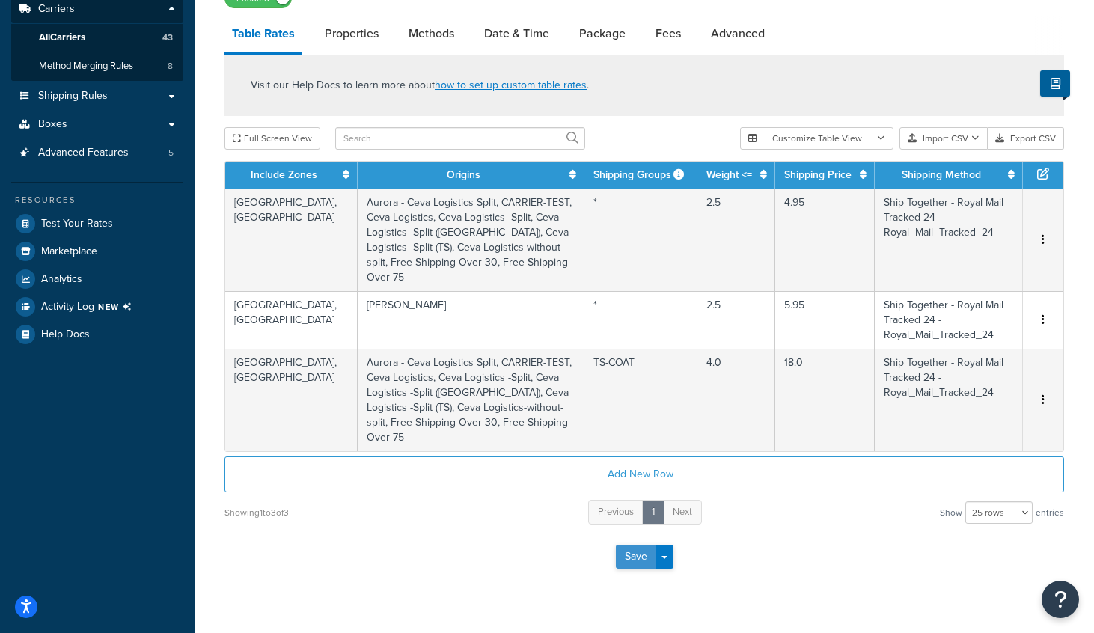
click at [635, 545] on button "Save" at bounding box center [636, 557] width 40 height 24
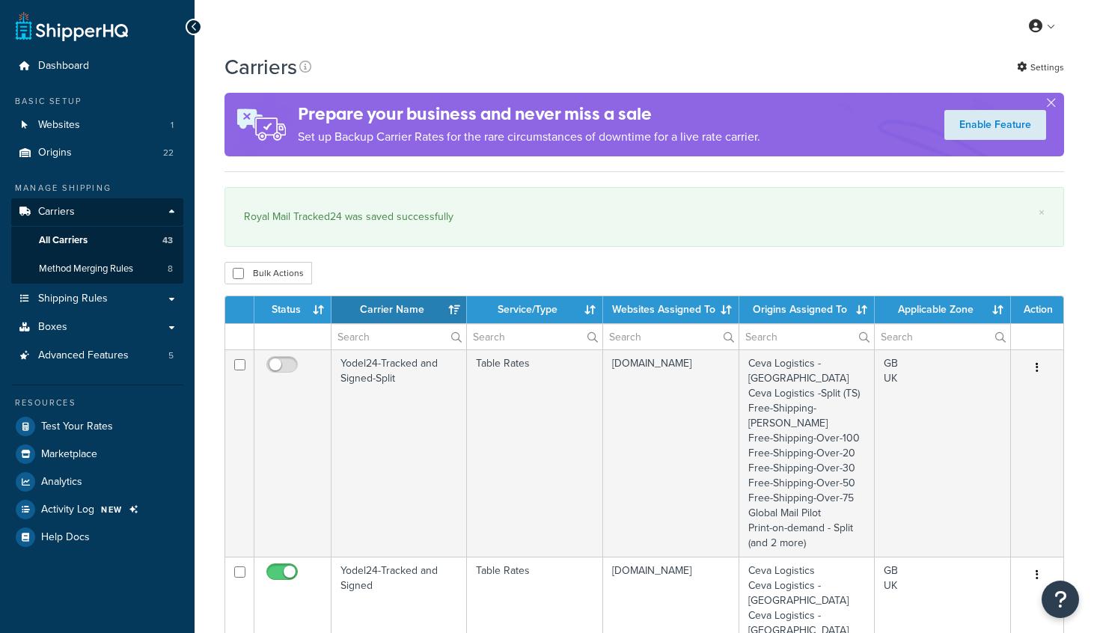
select select "15"
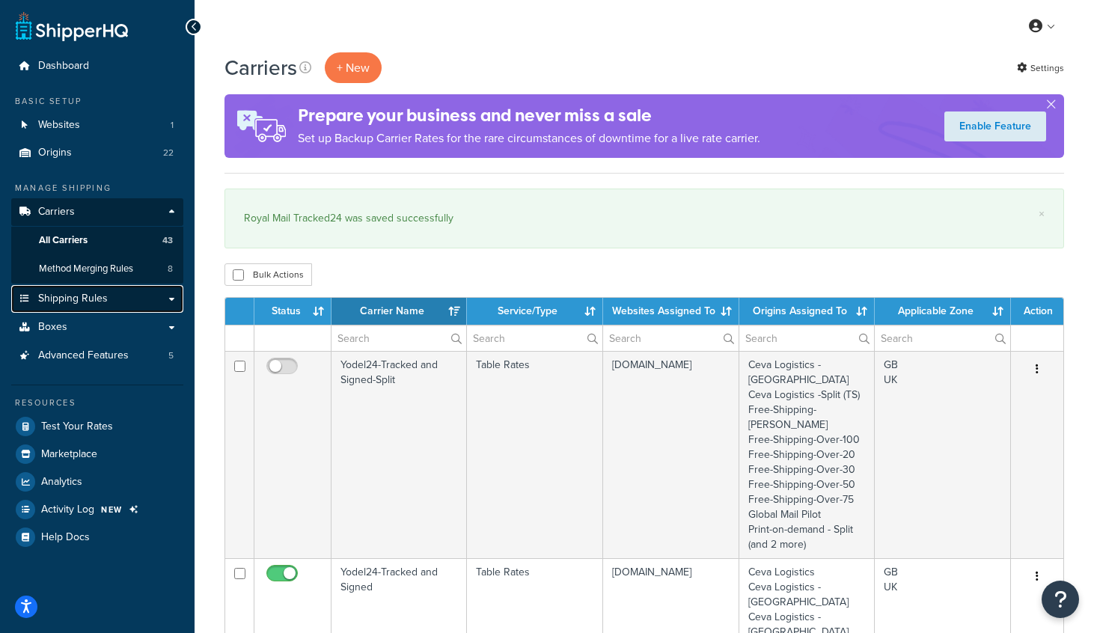
click at [72, 296] on span "Shipping Rules" at bounding box center [73, 299] width 70 height 13
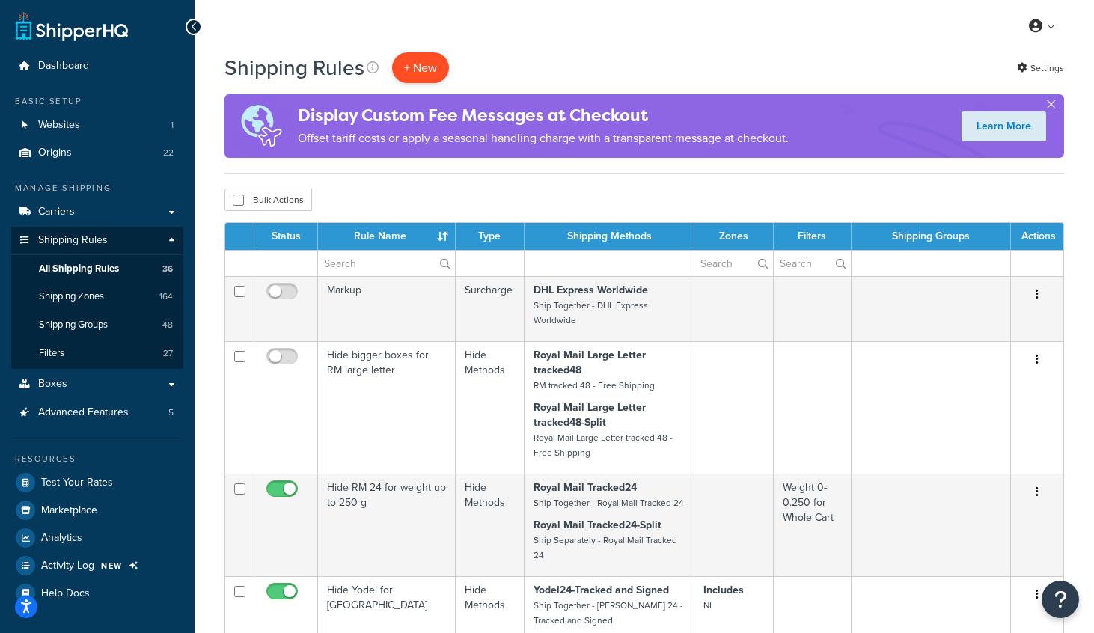
click at [426, 70] on p "+ New" at bounding box center [420, 67] width 57 height 31
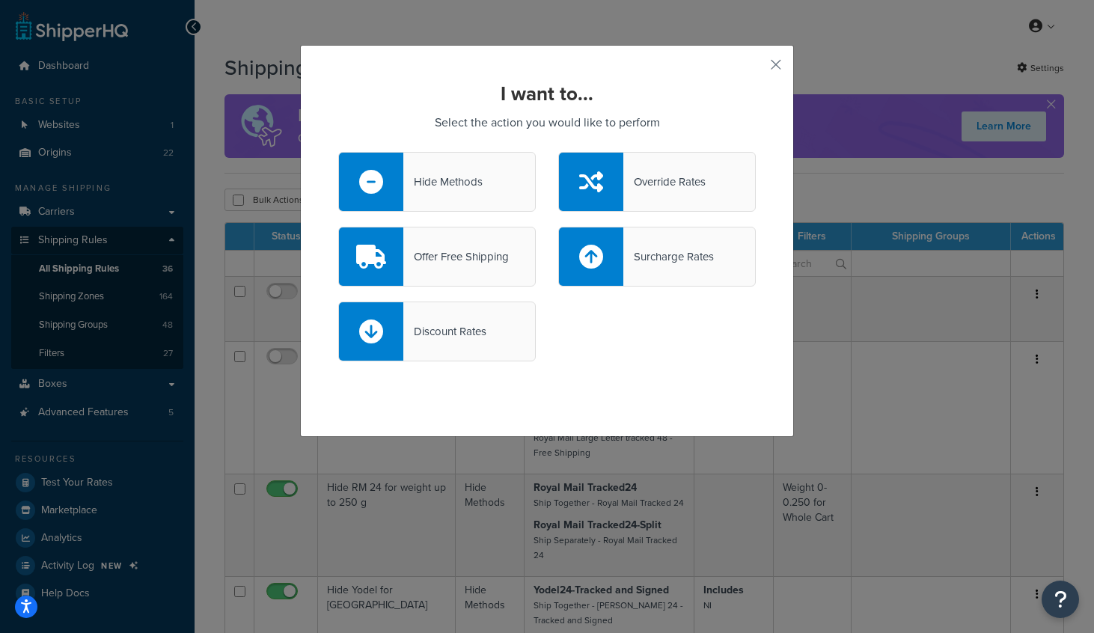
click at [436, 175] on div "Hide Methods" at bounding box center [442, 181] width 79 height 21
click at [0, 0] on input "Hide Methods" at bounding box center [0, 0] width 0 height 0
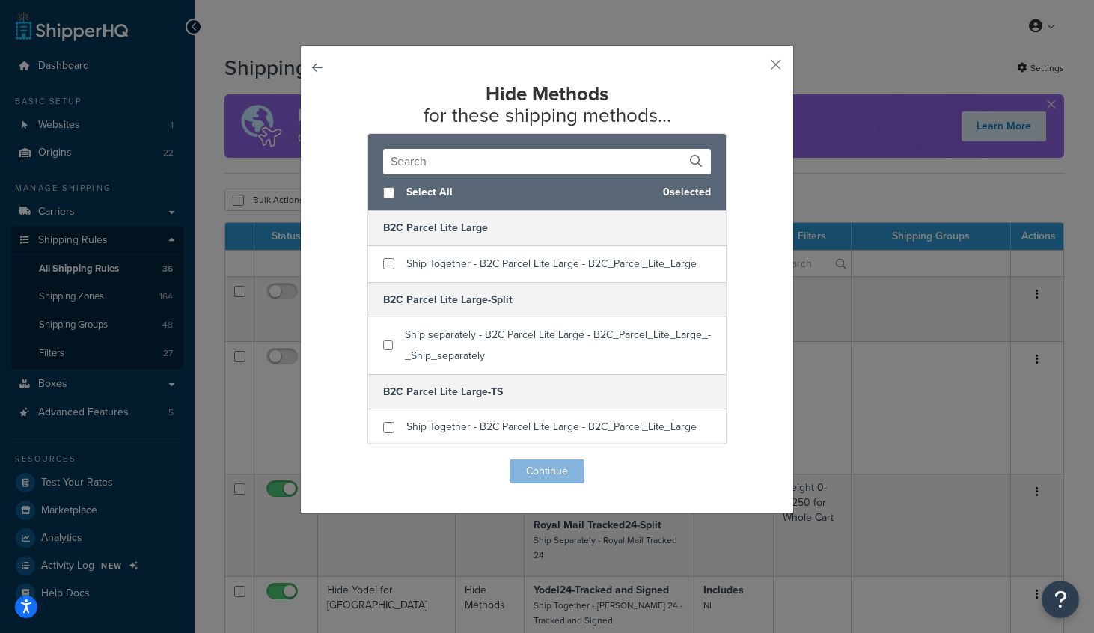
click at [445, 158] on input "text" at bounding box center [547, 161] width 328 height 25
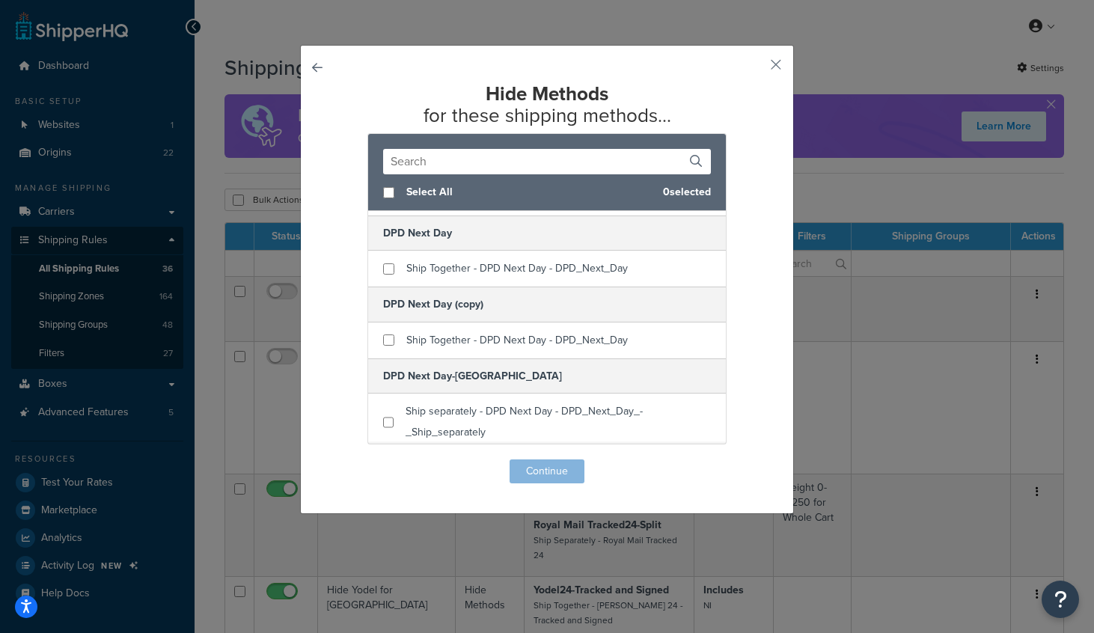
scroll to position [1741, 0]
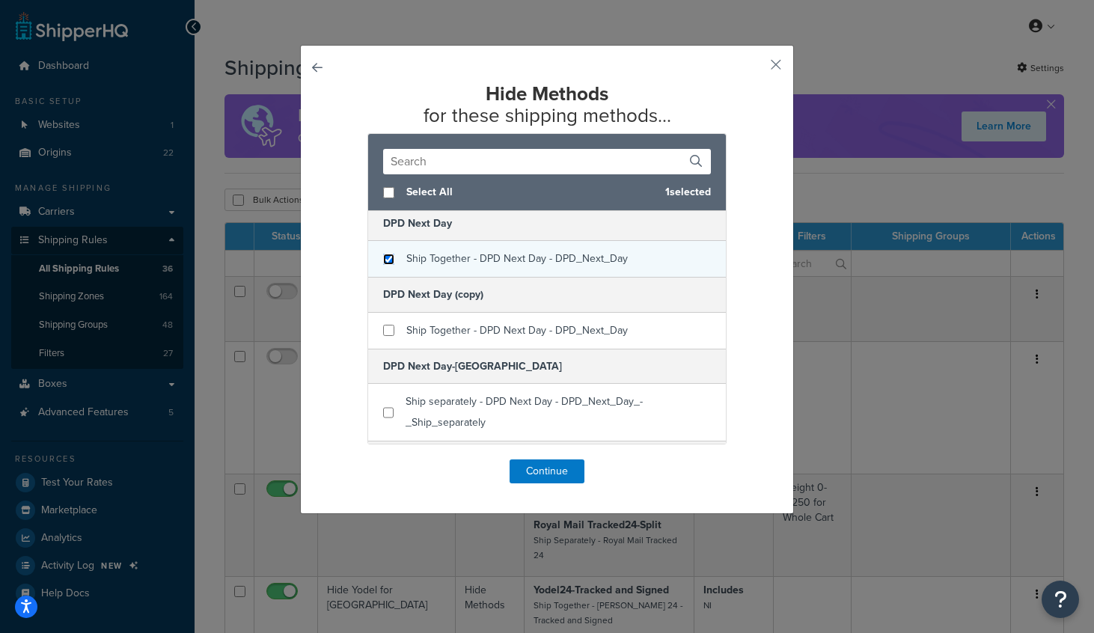
click at [386, 257] on input "checkbox" at bounding box center [388, 259] width 11 height 11
checkbox input "true"
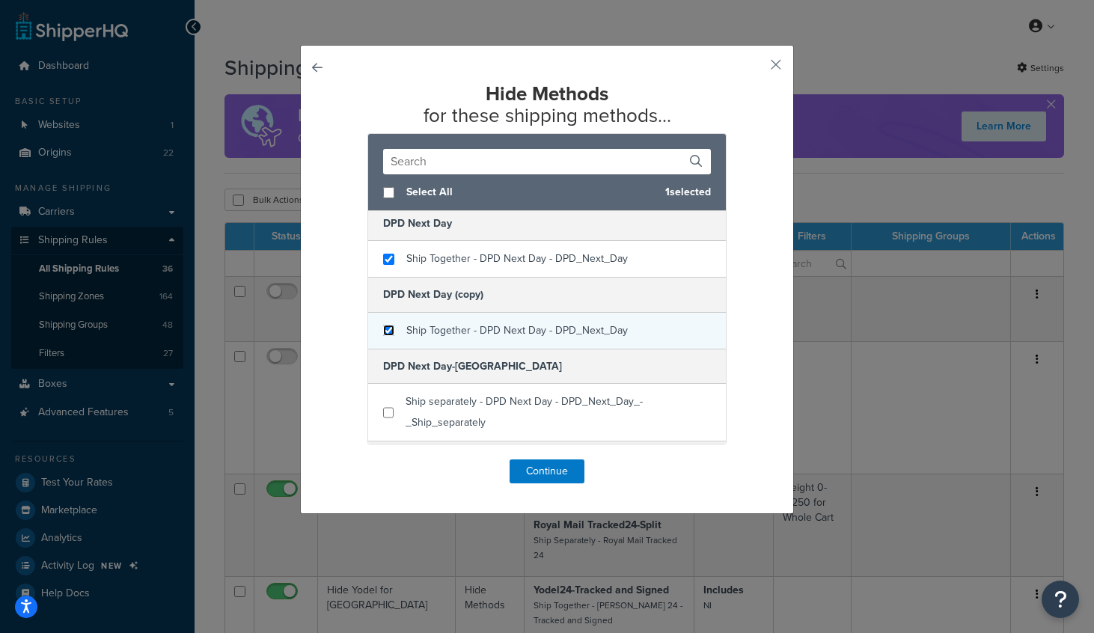
click at [389, 331] on input "checkbox" at bounding box center [388, 330] width 11 height 11
checkbox input "true"
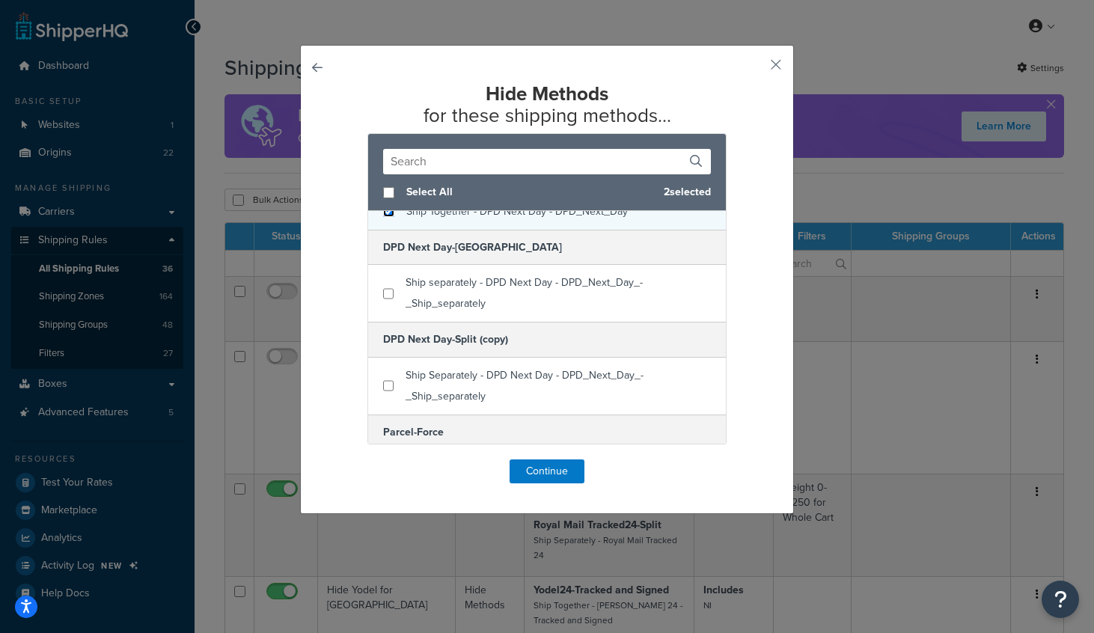
scroll to position [1871, 0]
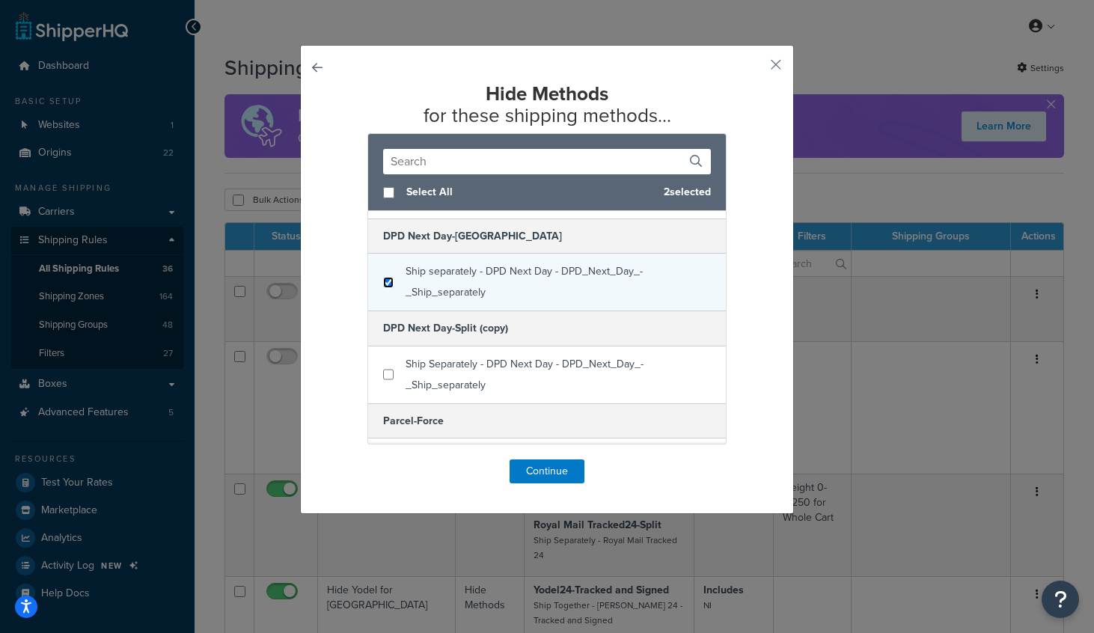
click at [390, 287] on input "checkbox" at bounding box center [388, 282] width 10 height 11
checkbox input "true"
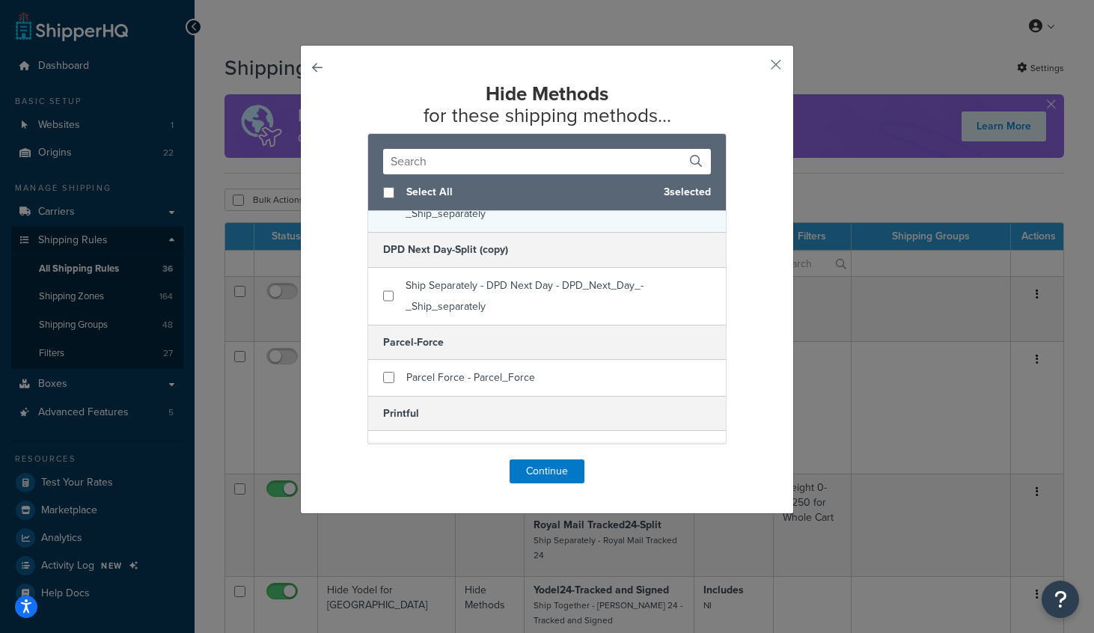
scroll to position [1957, 0]
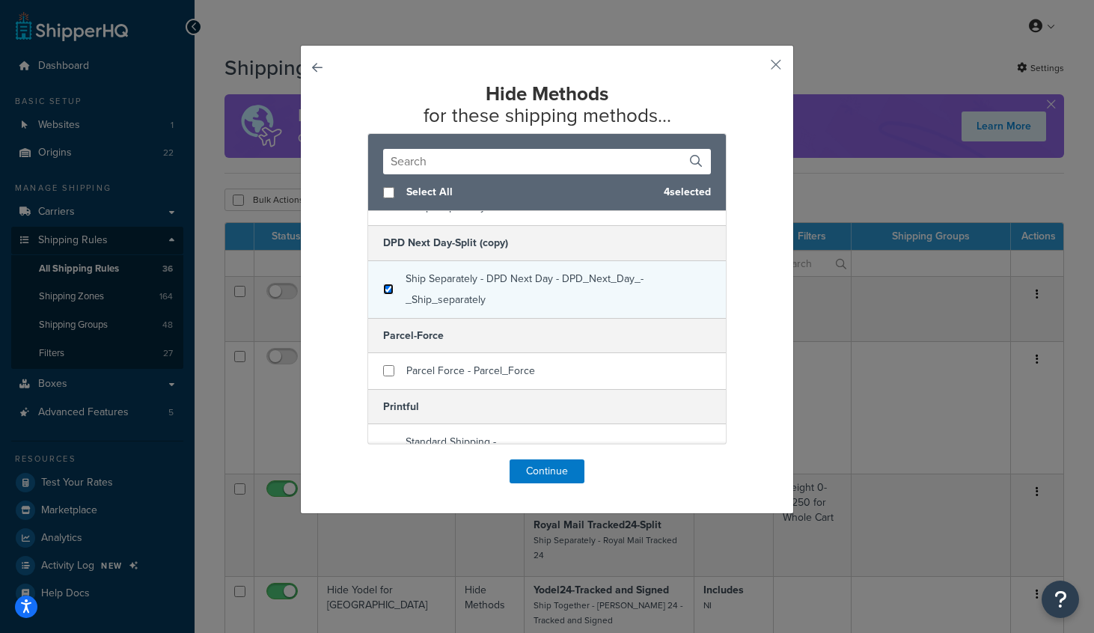
click at [391, 292] on input "checkbox" at bounding box center [388, 289] width 10 height 11
checkbox input "true"
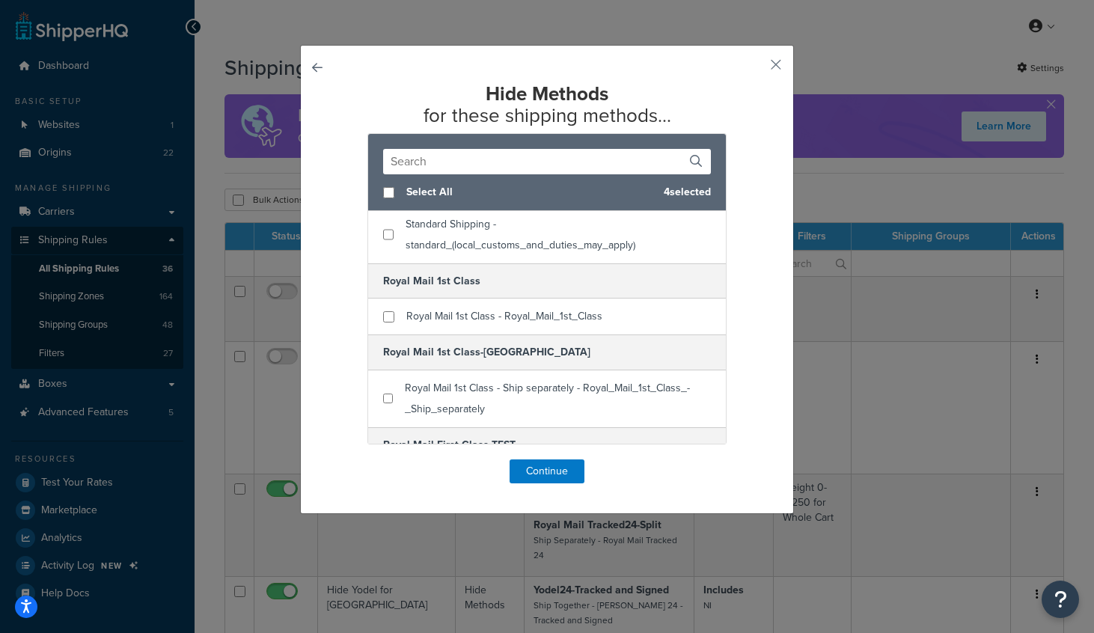
scroll to position [2269, 0]
click at [386, 318] on input "checkbox" at bounding box center [388, 315] width 11 height 11
checkbox input "true"
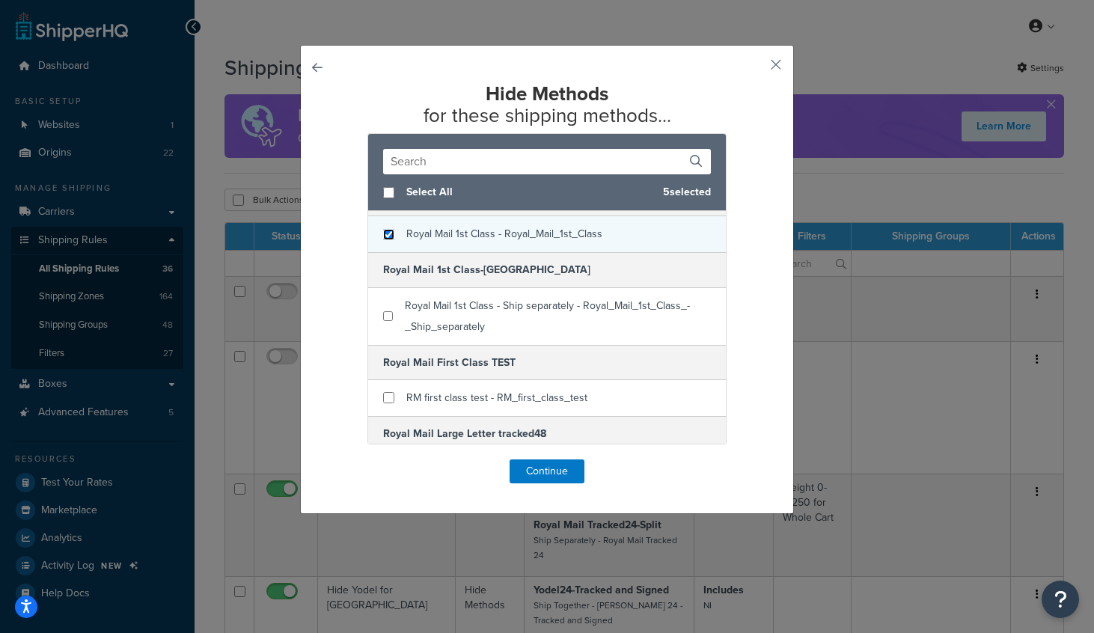
scroll to position [2353, 0]
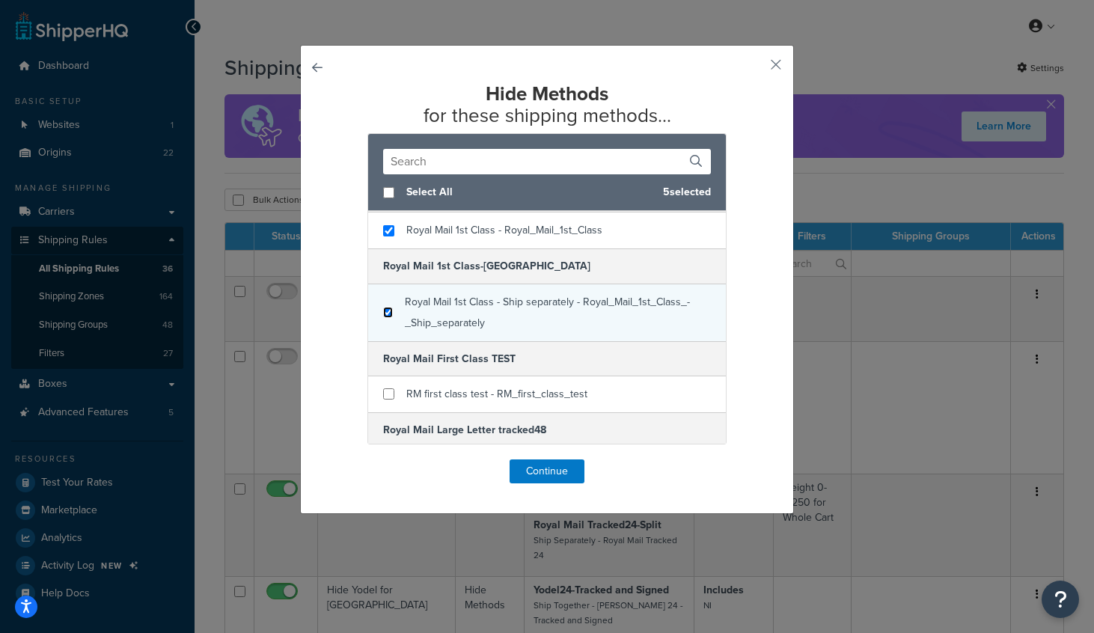
click at [385, 314] on input "checkbox" at bounding box center [388, 312] width 10 height 11
checkbox input "true"
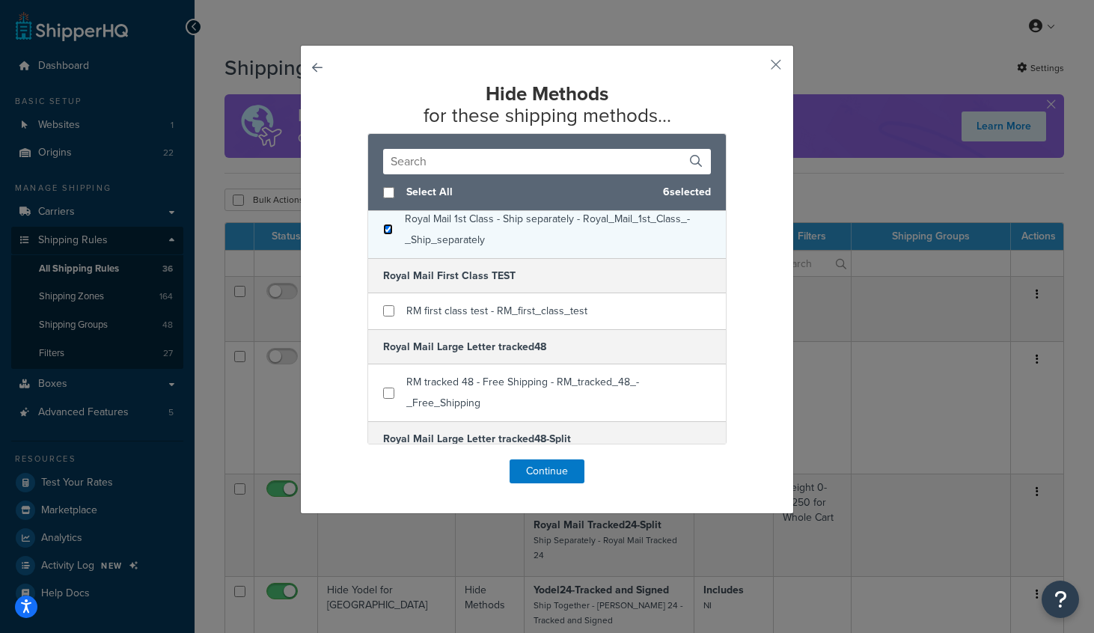
scroll to position [2448, 0]
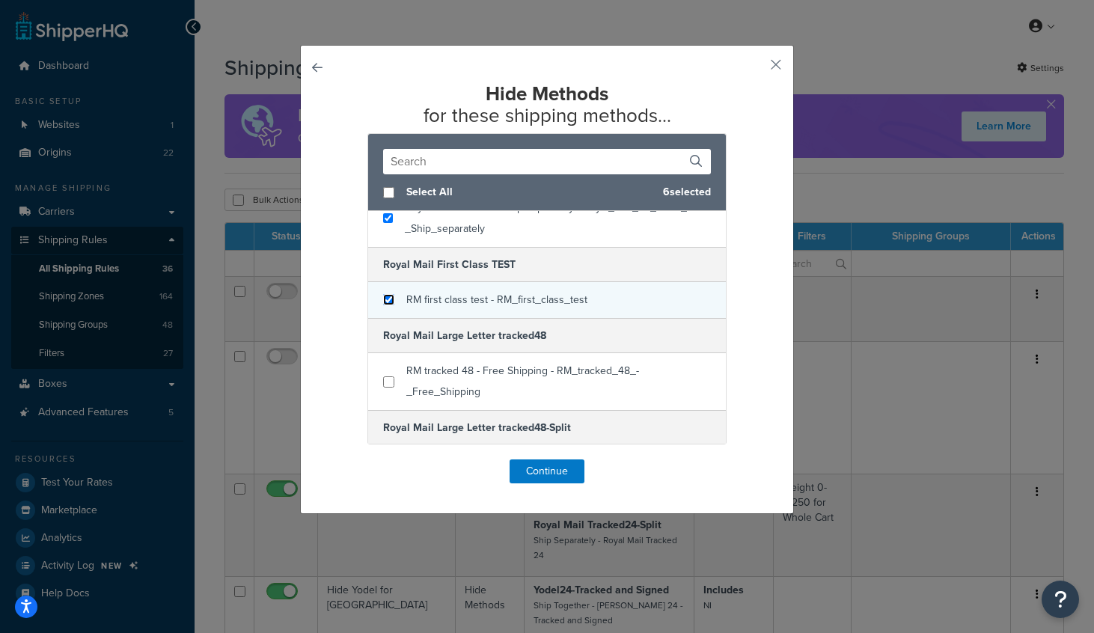
click at [387, 302] on input "checkbox" at bounding box center [388, 299] width 11 height 11
checkbox input "true"
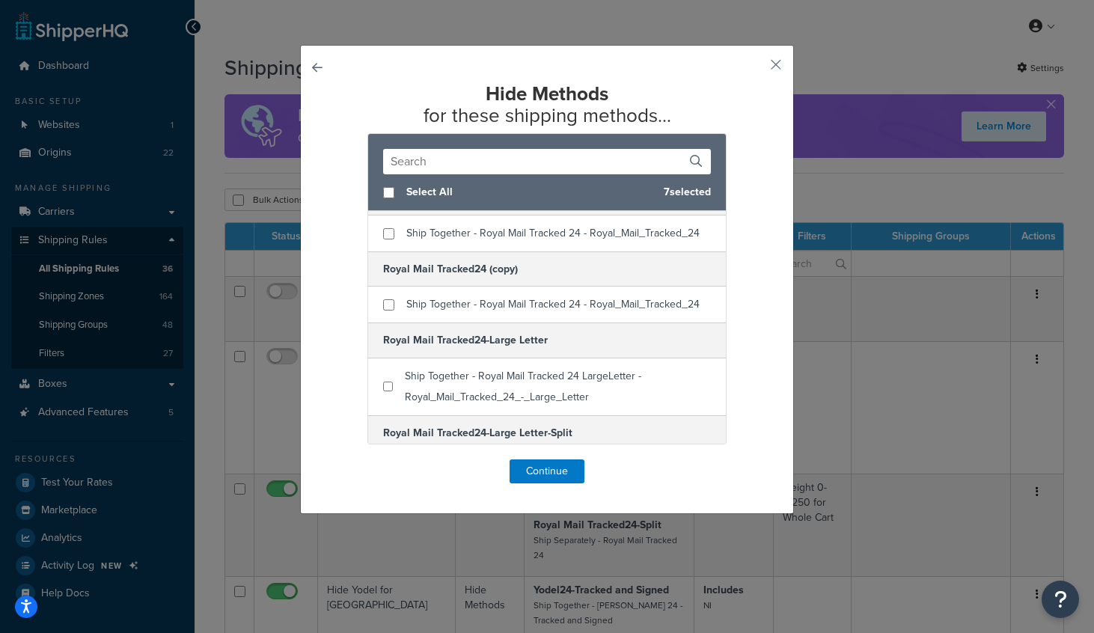
scroll to position [2771, 0]
click at [389, 299] on input "checkbox" at bounding box center [388, 304] width 11 height 11
checkbox input "true"
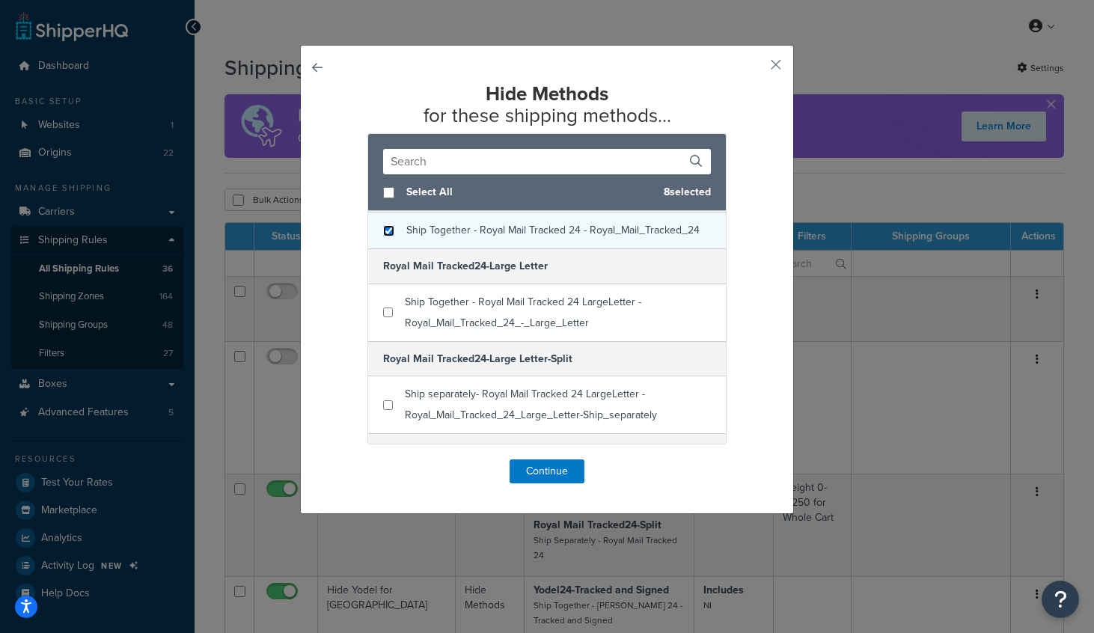
scroll to position [2847, 0]
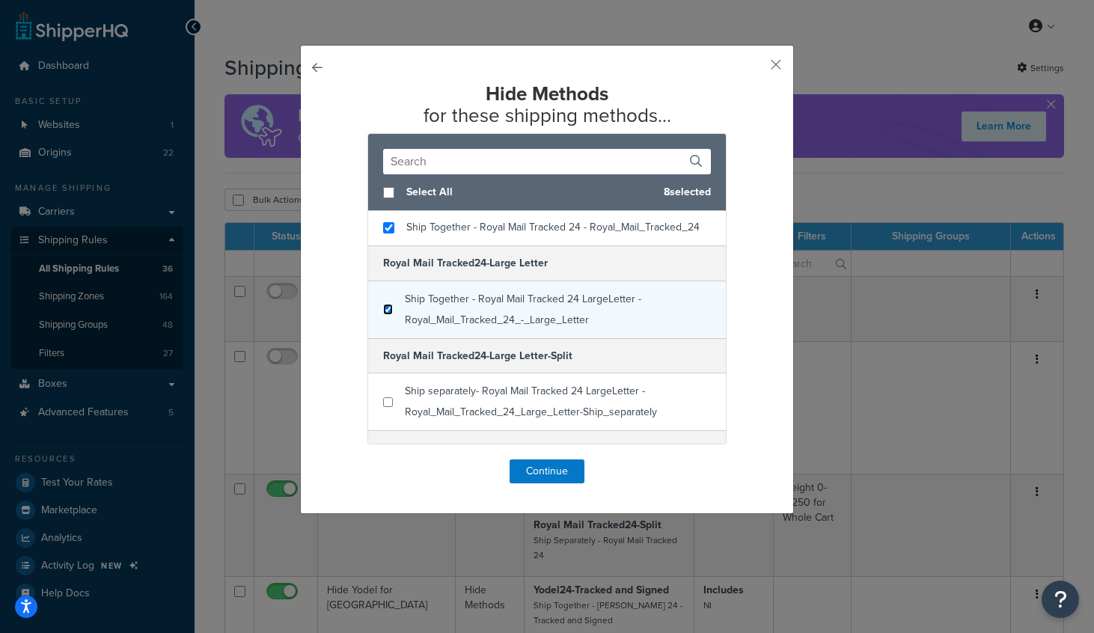
click at [389, 304] on input "checkbox" at bounding box center [388, 309] width 10 height 11
checkbox input "true"
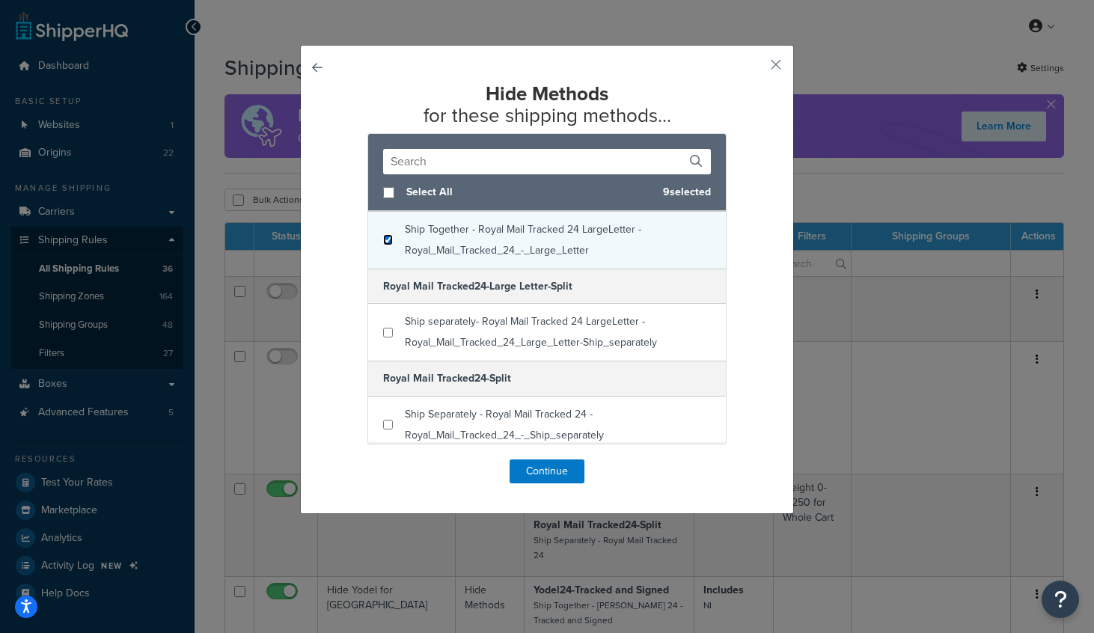
scroll to position [2924, 0]
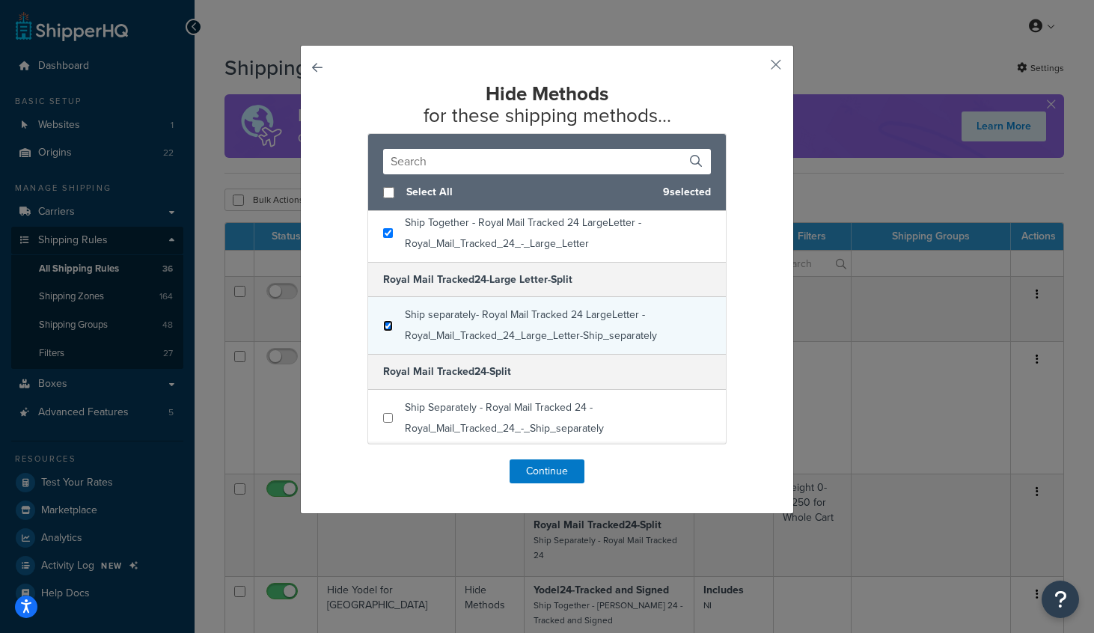
click at [386, 320] on input "checkbox" at bounding box center [388, 325] width 10 height 11
checkbox input "true"
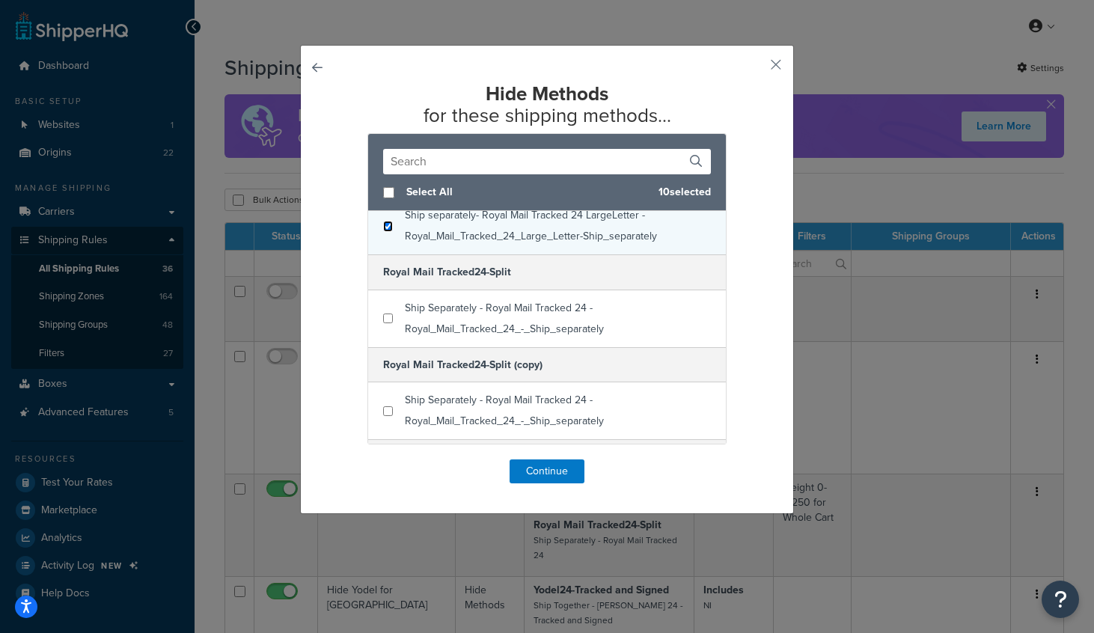
scroll to position [3024, 0]
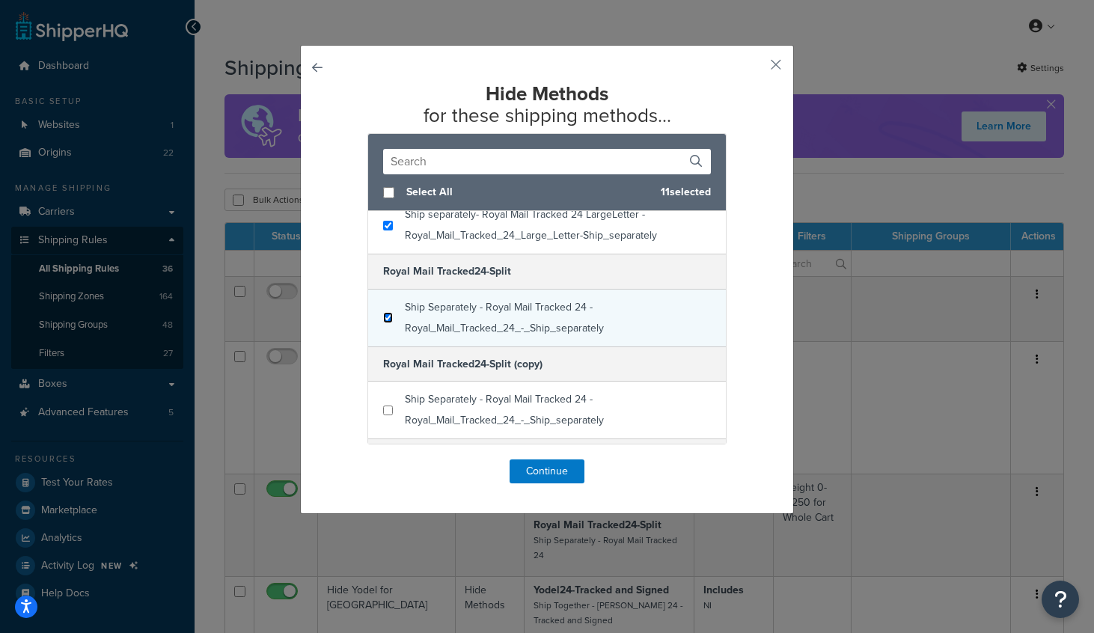
click at [386, 312] on input "checkbox" at bounding box center [388, 317] width 10 height 11
checkbox input "true"
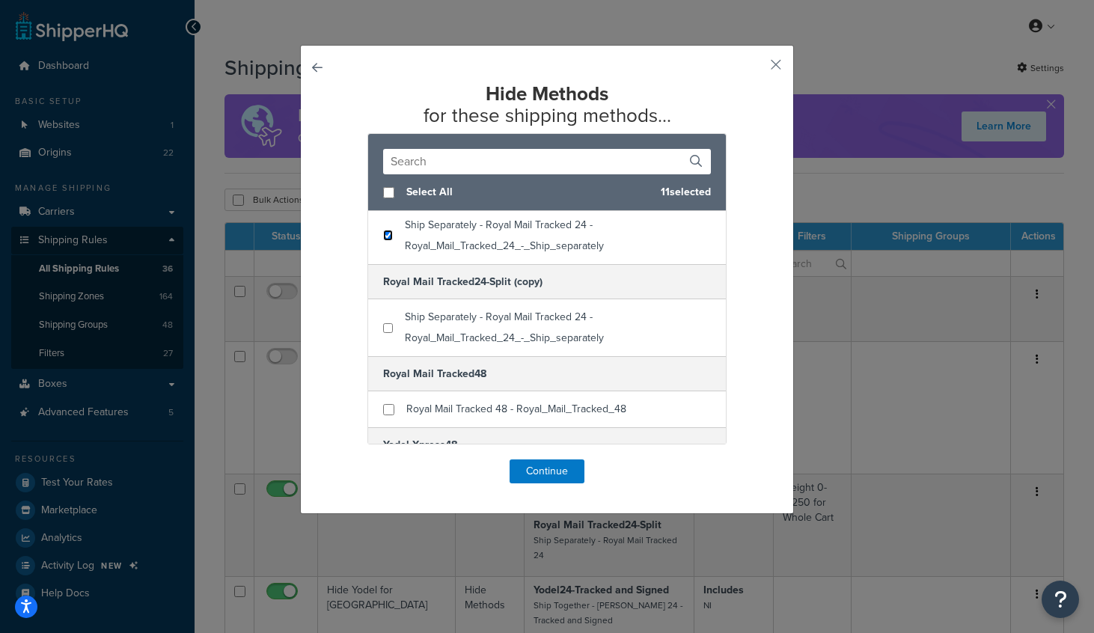
scroll to position [3110, 0]
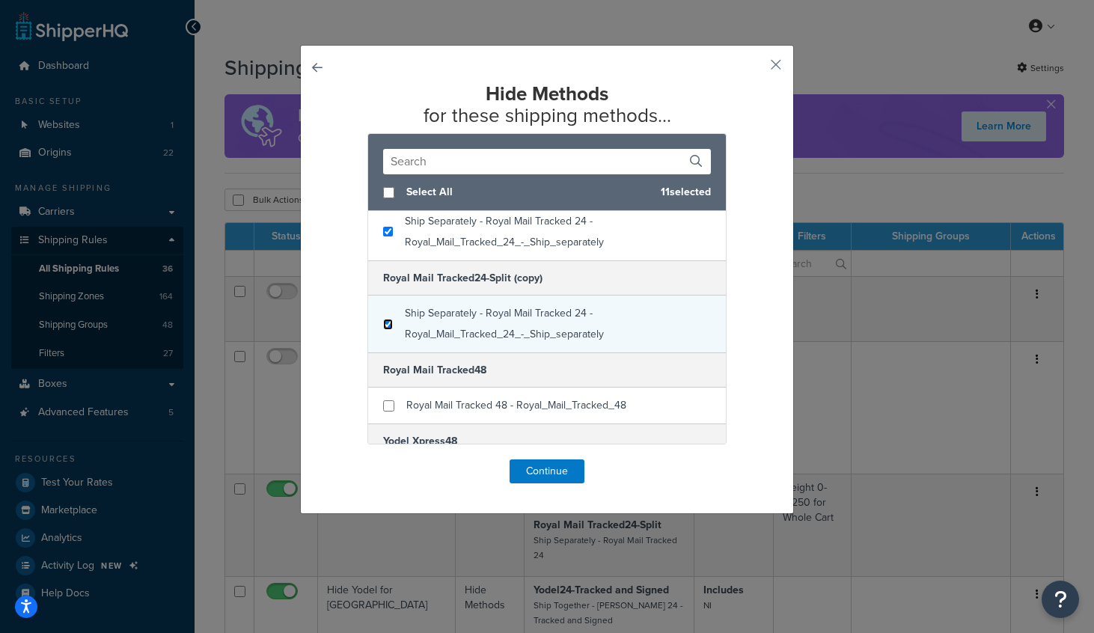
click at [389, 319] on input "checkbox" at bounding box center [388, 324] width 10 height 11
checkbox input "true"
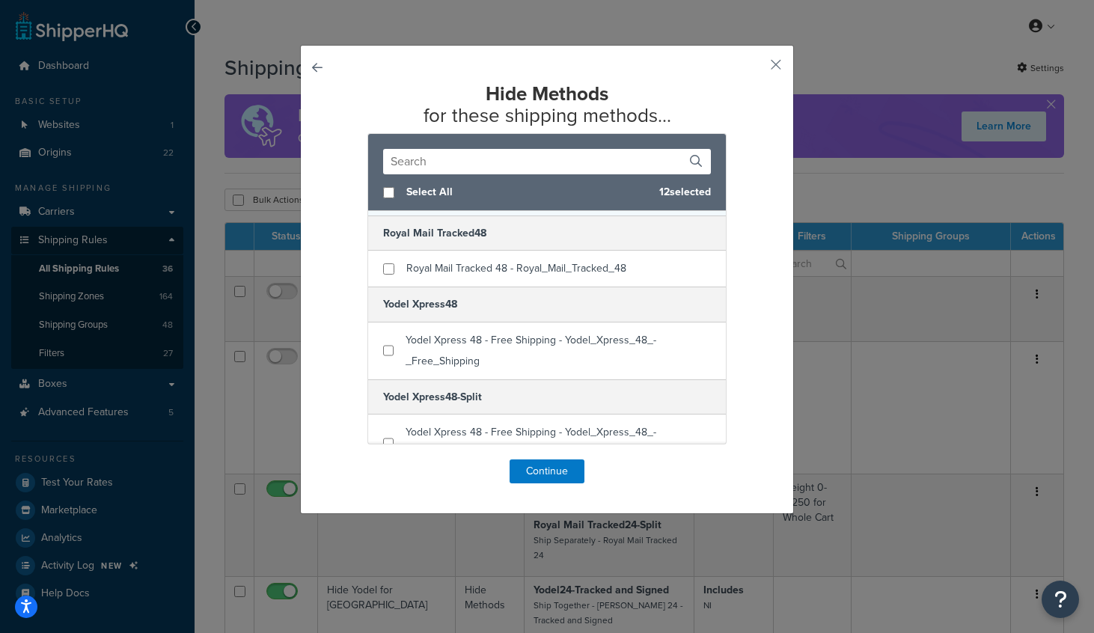
scroll to position [3250, 0]
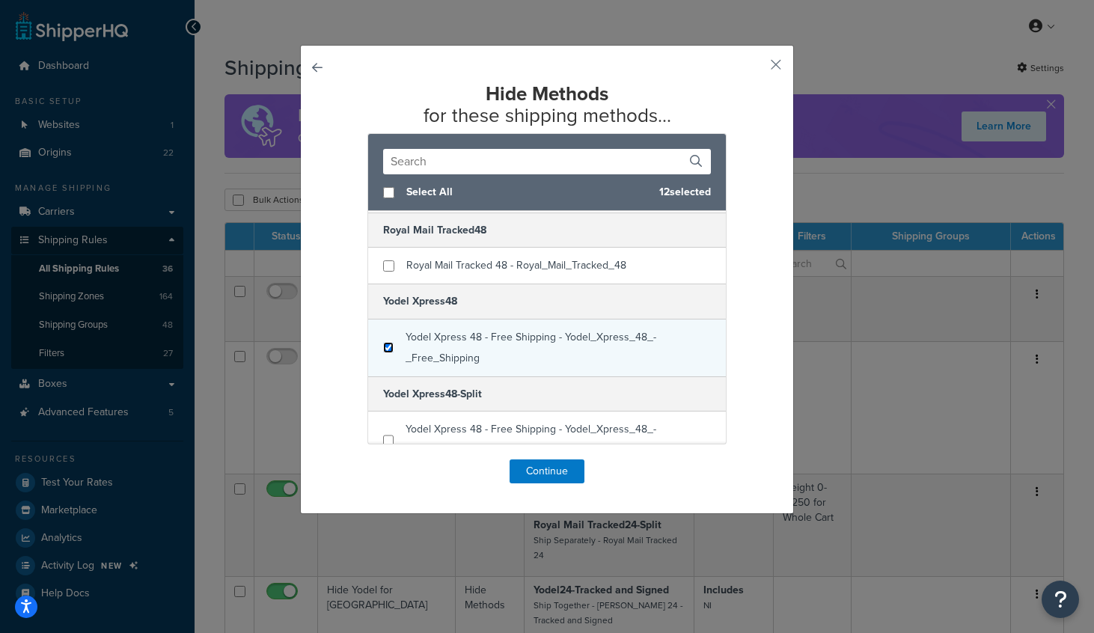
click at [386, 342] on input "checkbox" at bounding box center [388, 347] width 10 height 11
checkbox input "true"
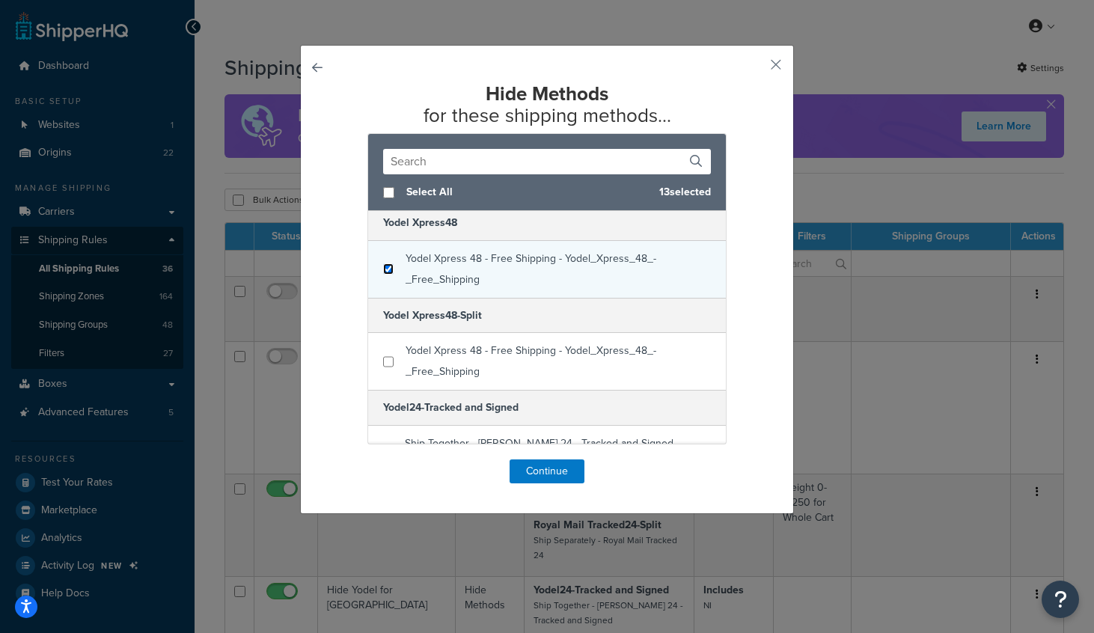
scroll to position [3334, 0]
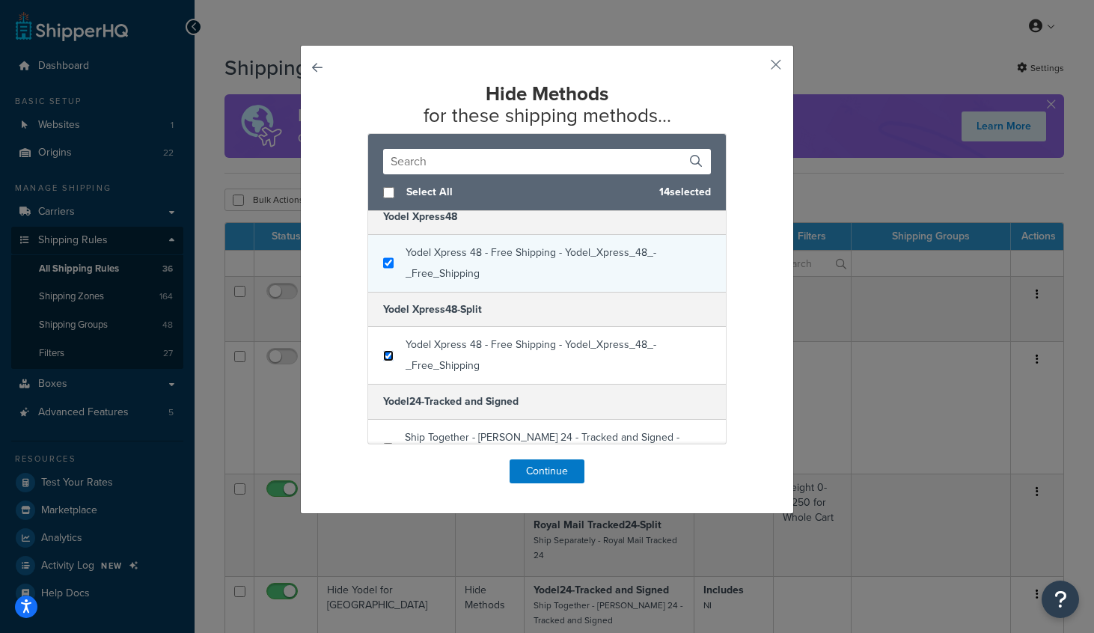
click at [386, 350] on input "checkbox" at bounding box center [388, 355] width 10 height 11
checkbox input "true"
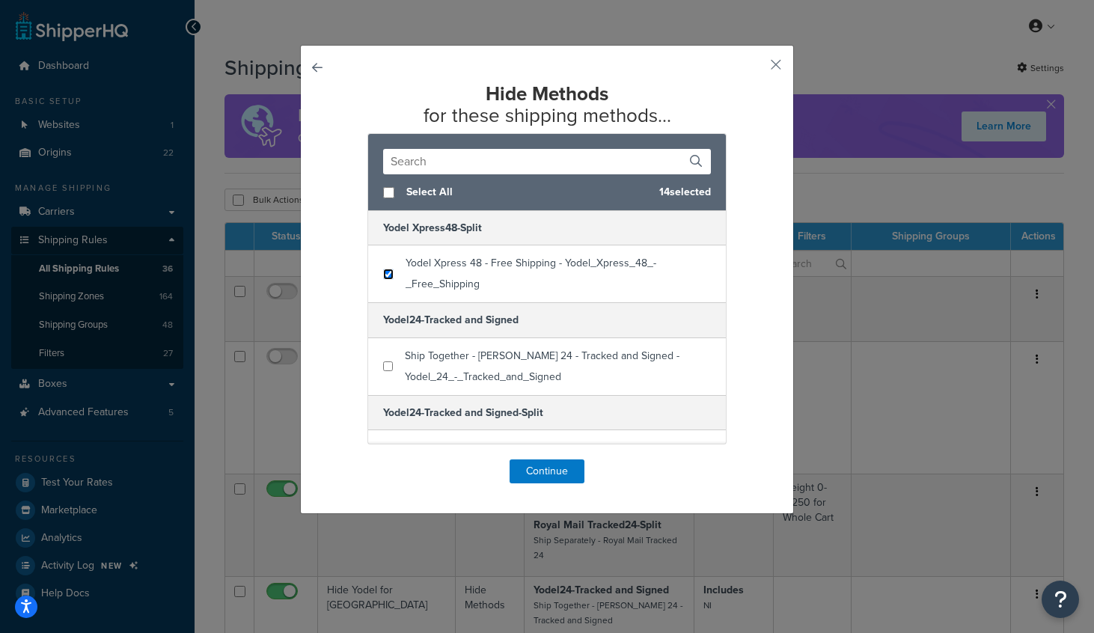
scroll to position [3438, 0]
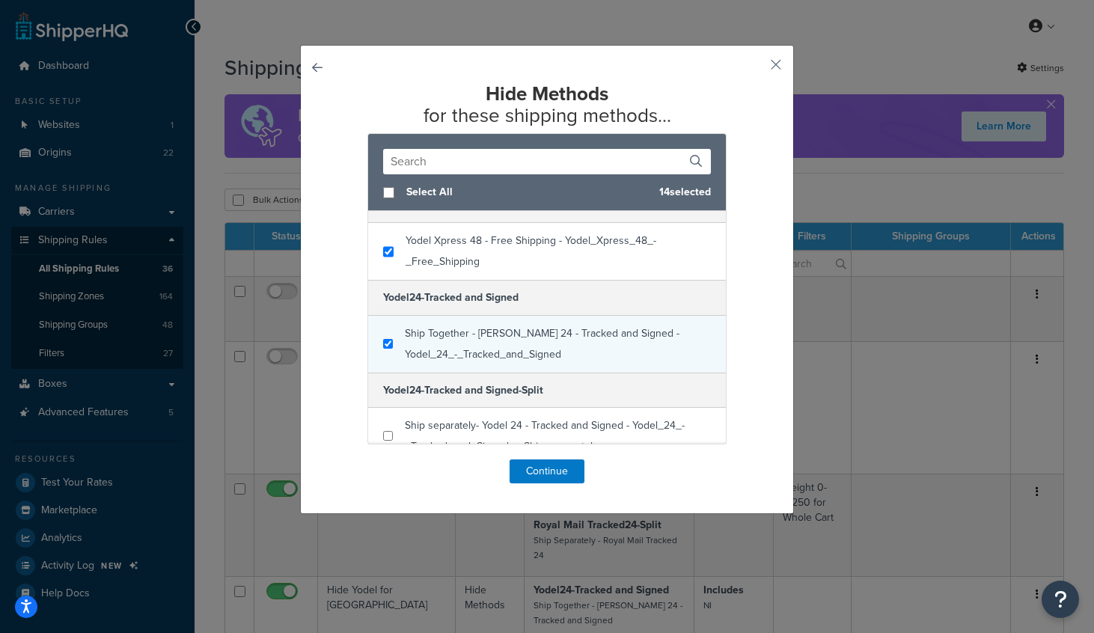
checkbox input "true"
click at [386, 329] on div "Ship Together - Yodel 24 - Tracked and Signed - Yodel_24_-_Tracked_and_Signed" at bounding box center [547, 344] width 358 height 57
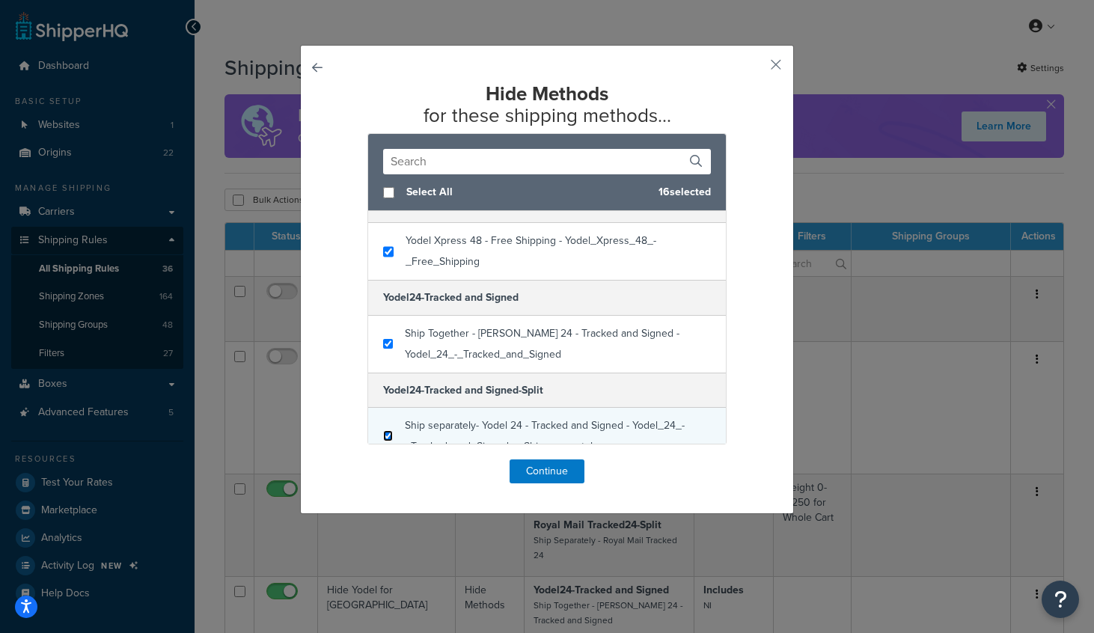
click at [387, 430] on input "checkbox" at bounding box center [388, 435] width 10 height 11
checkbox input "true"
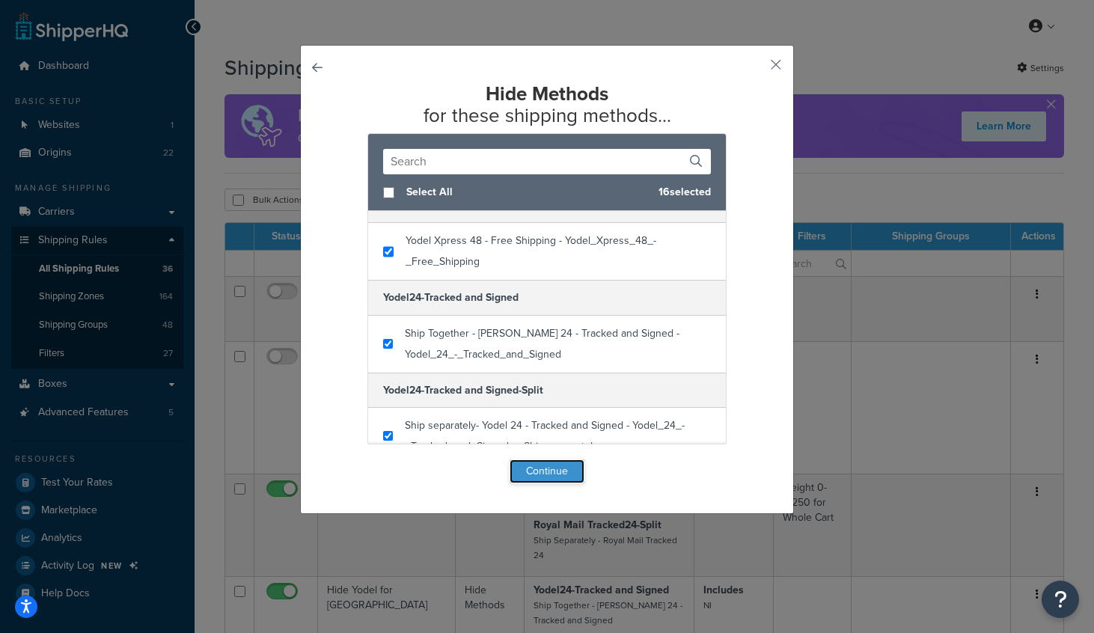
click at [543, 471] on button "Continue" at bounding box center [547, 471] width 75 height 24
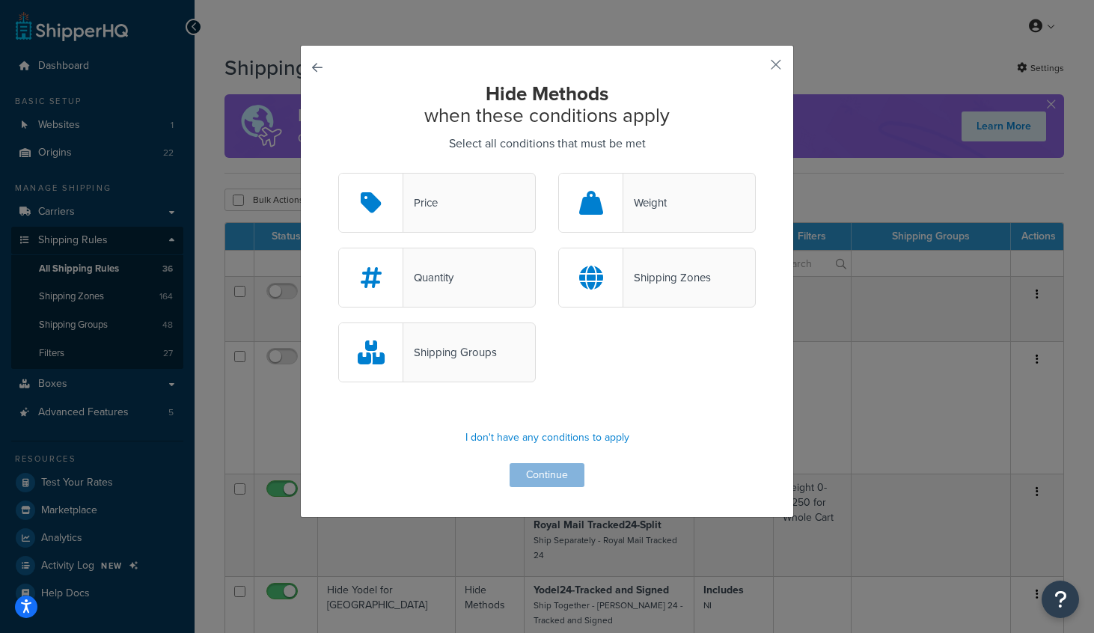
click at [483, 352] on div "Shipping Groups" at bounding box center [450, 352] width 94 height 21
click at [0, 0] on input "Shipping Groups" at bounding box center [0, 0] width 0 height 0
click at [548, 474] on button "Continue" at bounding box center [547, 475] width 75 height 24
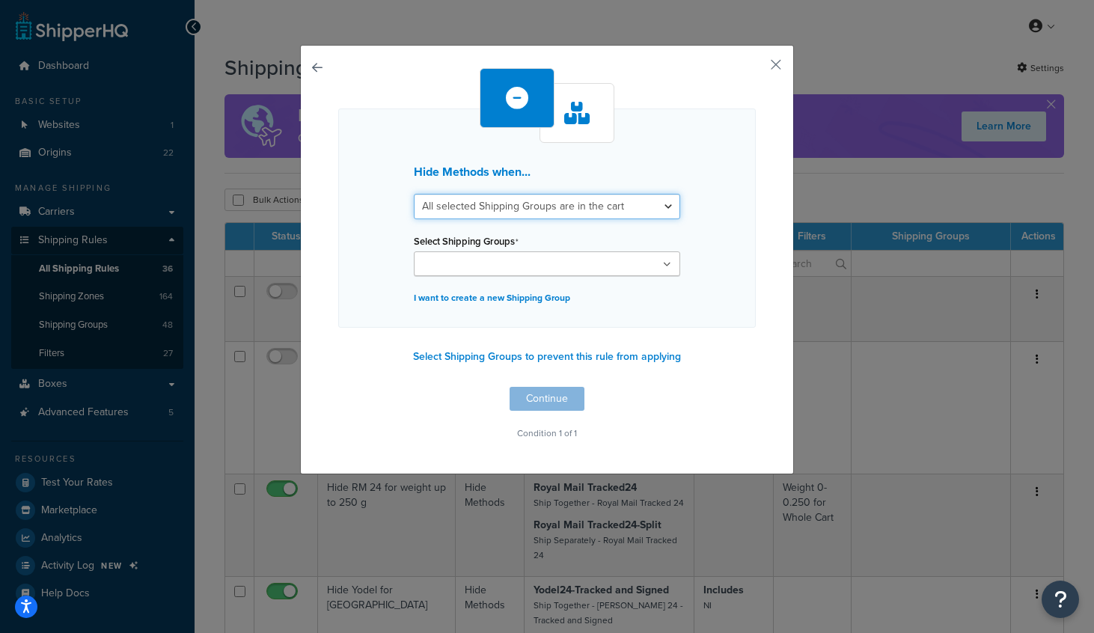
click at [507, 204] on select "All selected Shipping Groups are in the cart Any selected Shipping Groups are i…" at bounding box center [547, 206] width 266 height 25
select select "any"
click at [414, 194] on select "All selected Shipping Groups are in the cart Any selected Shipping Groups are i…" at bounding box center [547, 206] width 266 height 25
click at [454, 265] on input "Select Shipping Groups" at bounding box center [484, 265] width 132 height 16
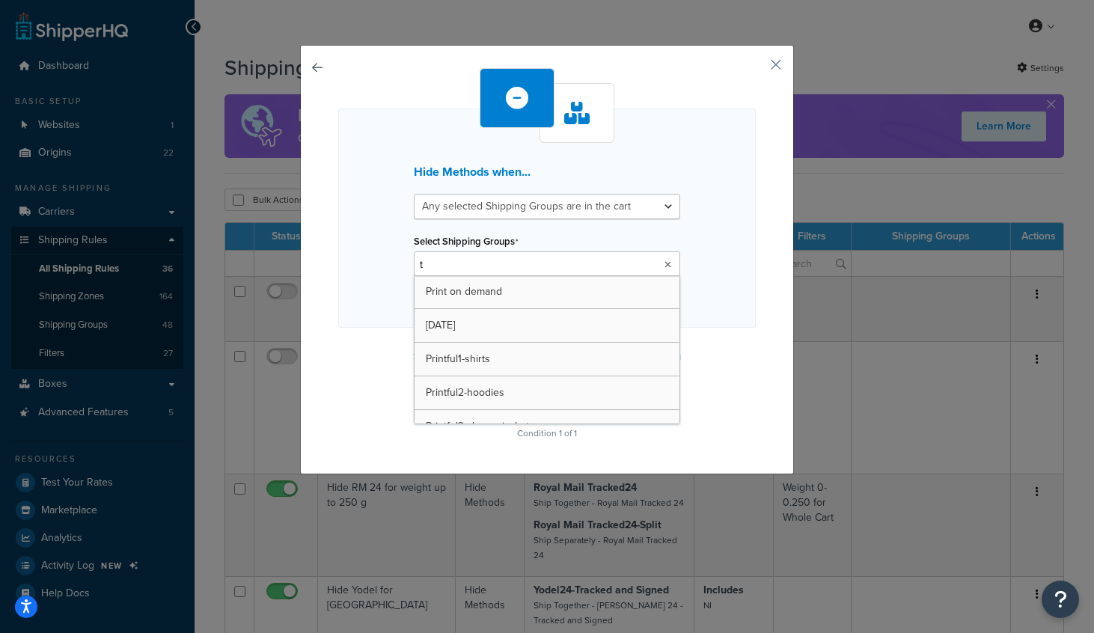
type input "ts"
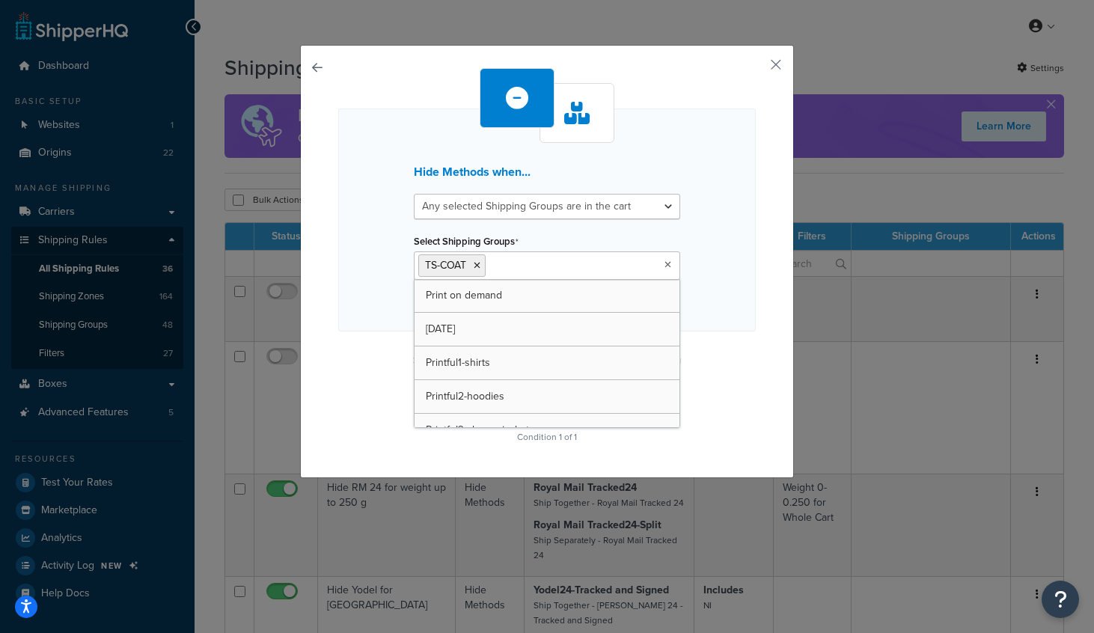
click at [765, 344] on div "Hide Methods when... All selected Shipping Groups are in the cart Any selected …" at bounding box center [547, 261] width 494 height 433
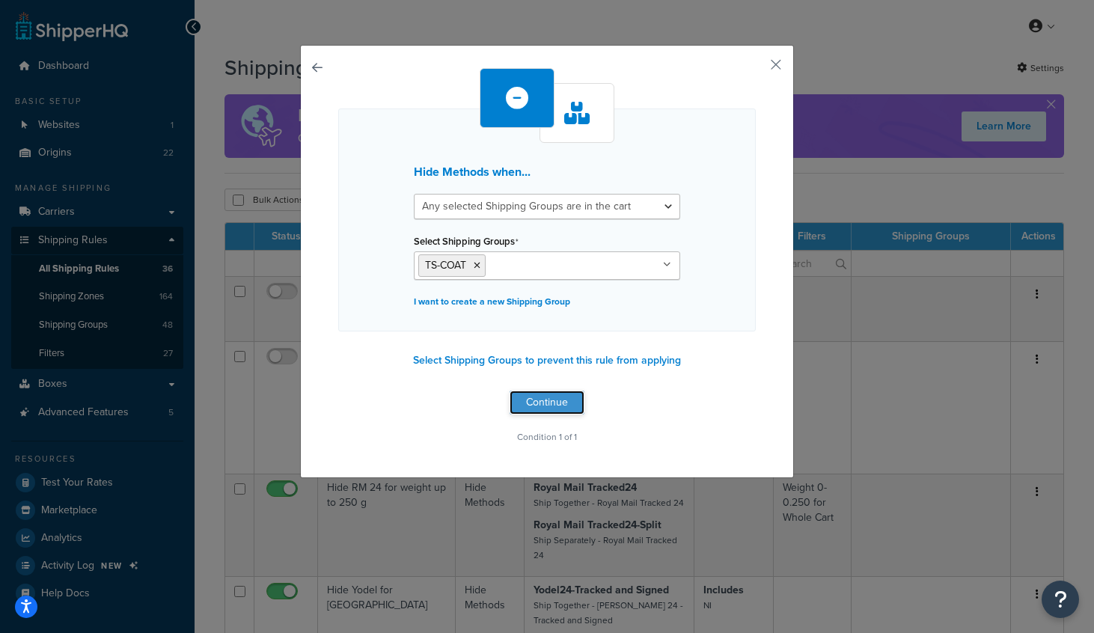
click at [554, 399] on button "Continue" at bounding box center [547, 403] width 75 height 24
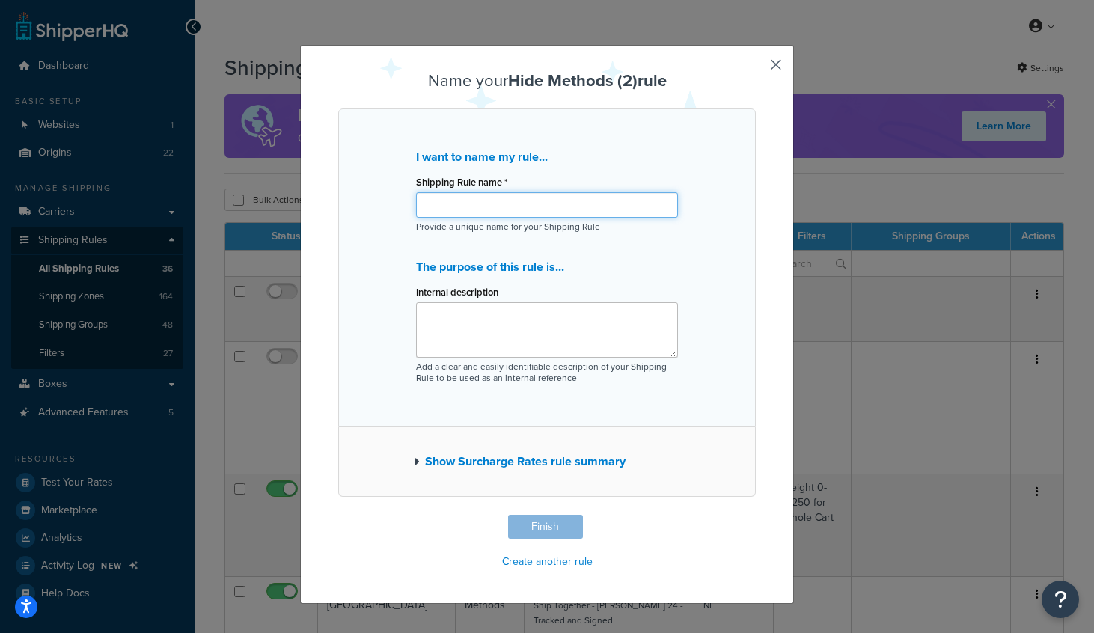
click at [496, 210] on input "Shipping Rule name *" at bounding box center [547, 204] width 262 height 25
type input "Special rule for TS FUR COAT"
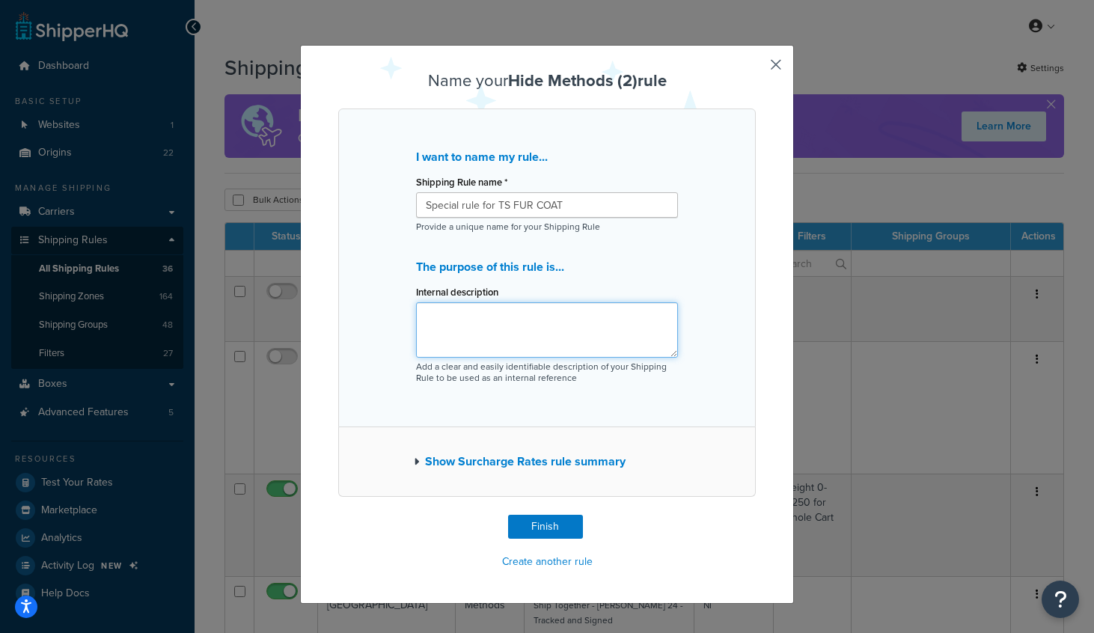
click at [470, 338] on textarea "Internal description" at bounding box center [547, 329] width 262 height 55
type textarea "d"
type textarea "hide everything except RM 24 tracked"
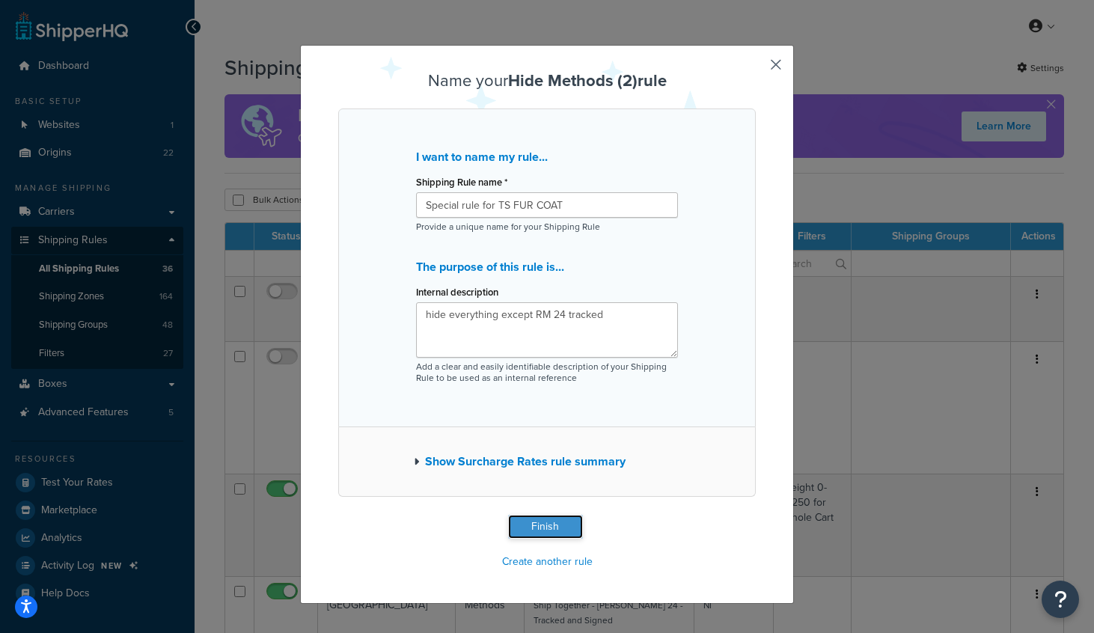
click at [551, 523] on button "Finish" at bounding box center [545, 527] width 75 height 24
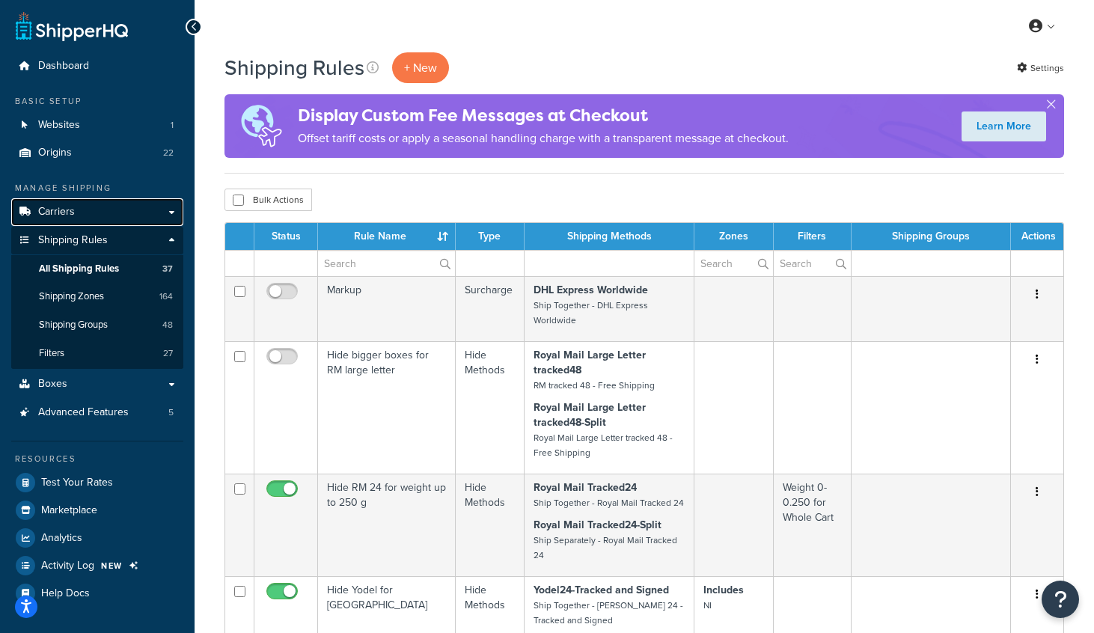
click at [64, 215] on span "Carriers" at bounding box center [56, 212] width 37 height 13
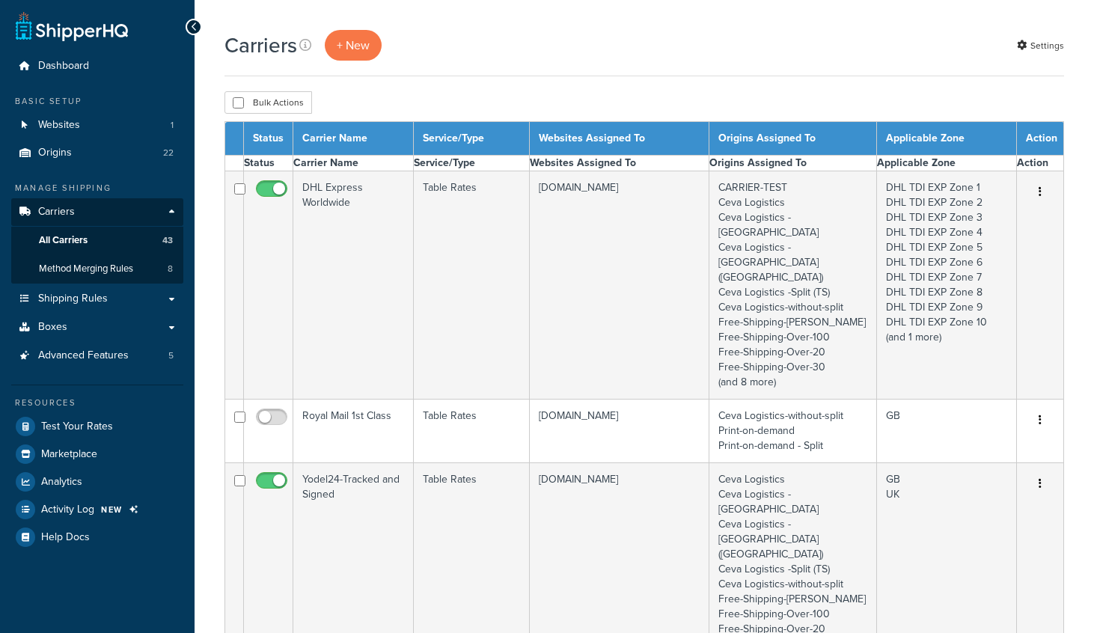
select select "15"
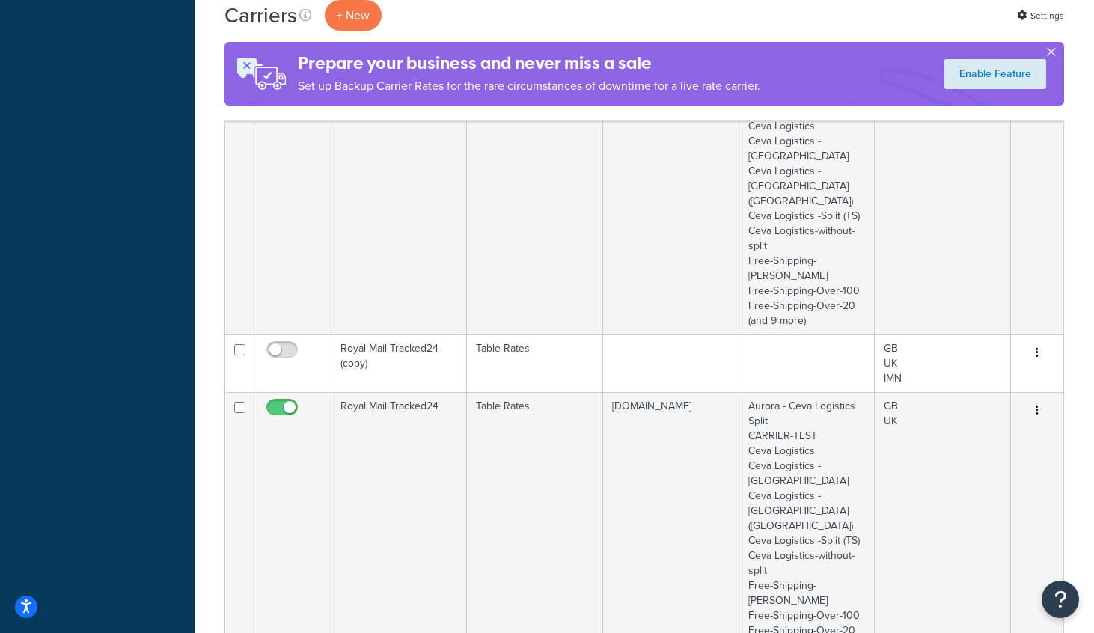
scroll to position [1532, 0]
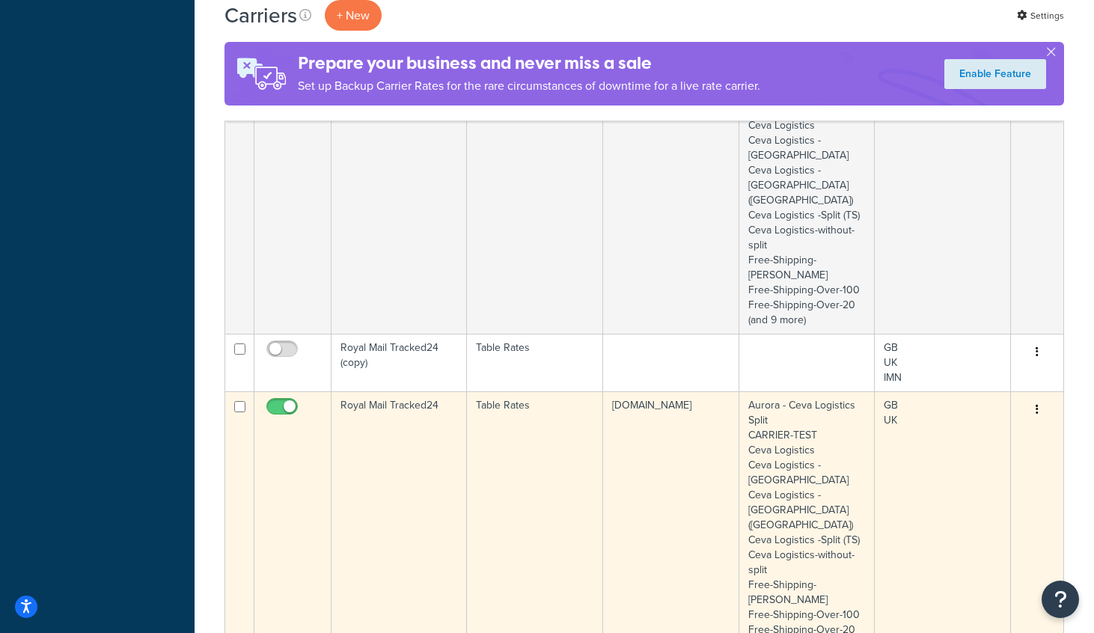
click at [394, 391] on td "Royal Mail Tracked24" at bounding box center [398, 524] width 135 height 267
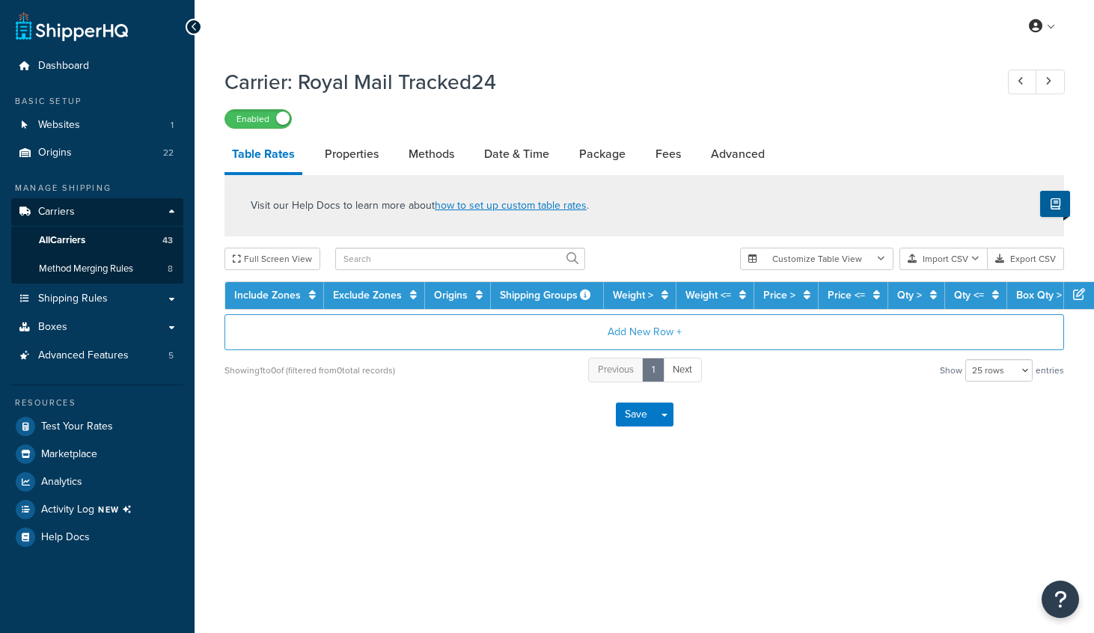
select select "25"
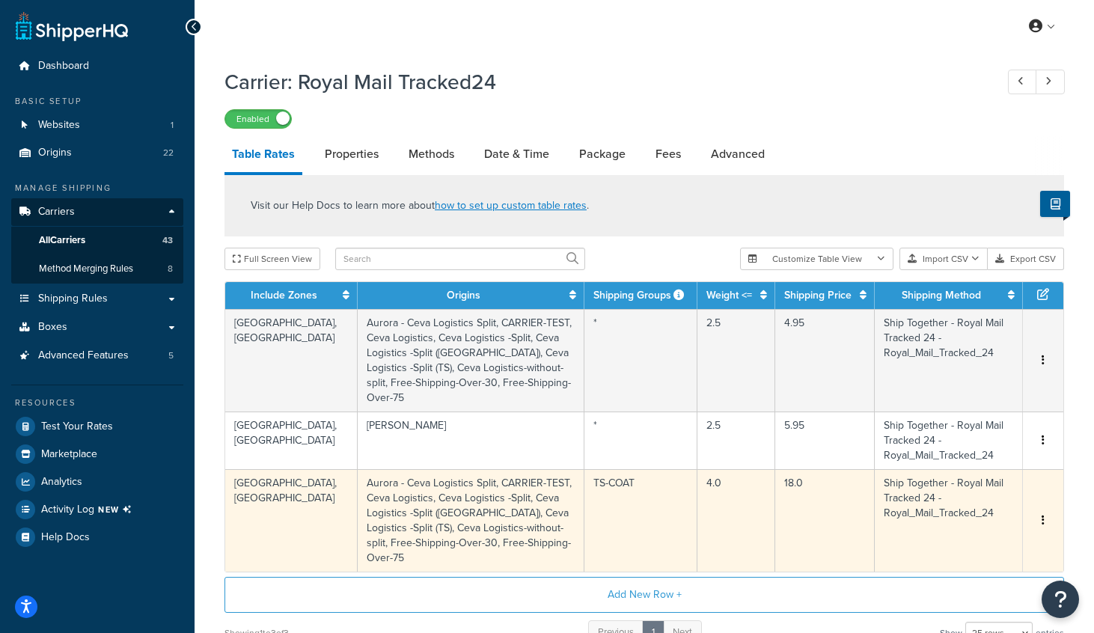
scroll to position [120, 0]
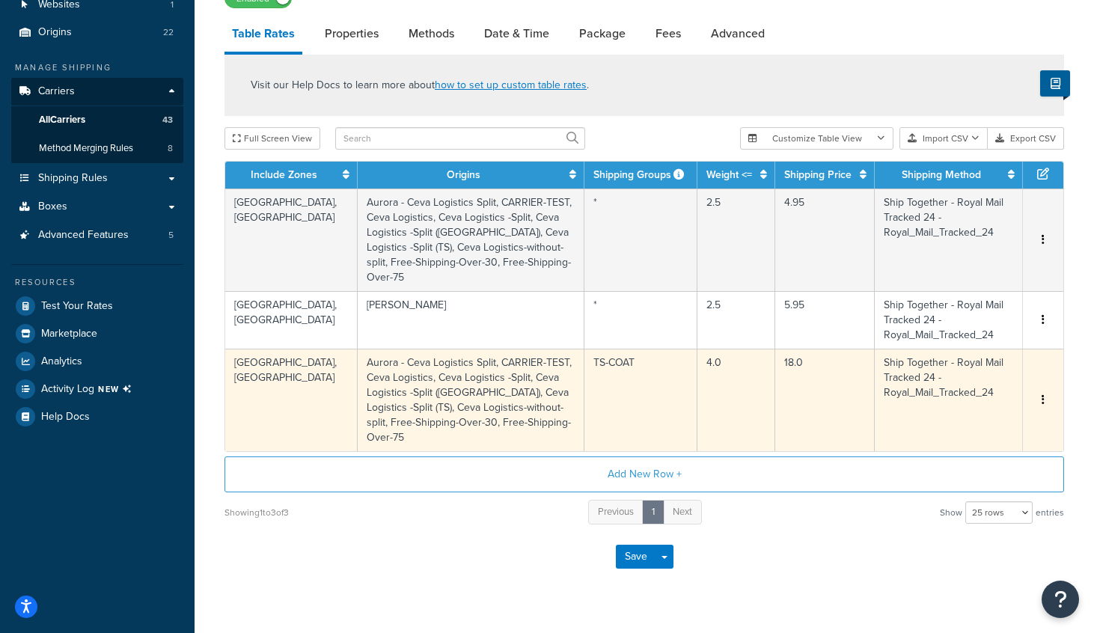
click at [722, 377] on td "4.0" at bounding box center [736, 400] width 78 height 103
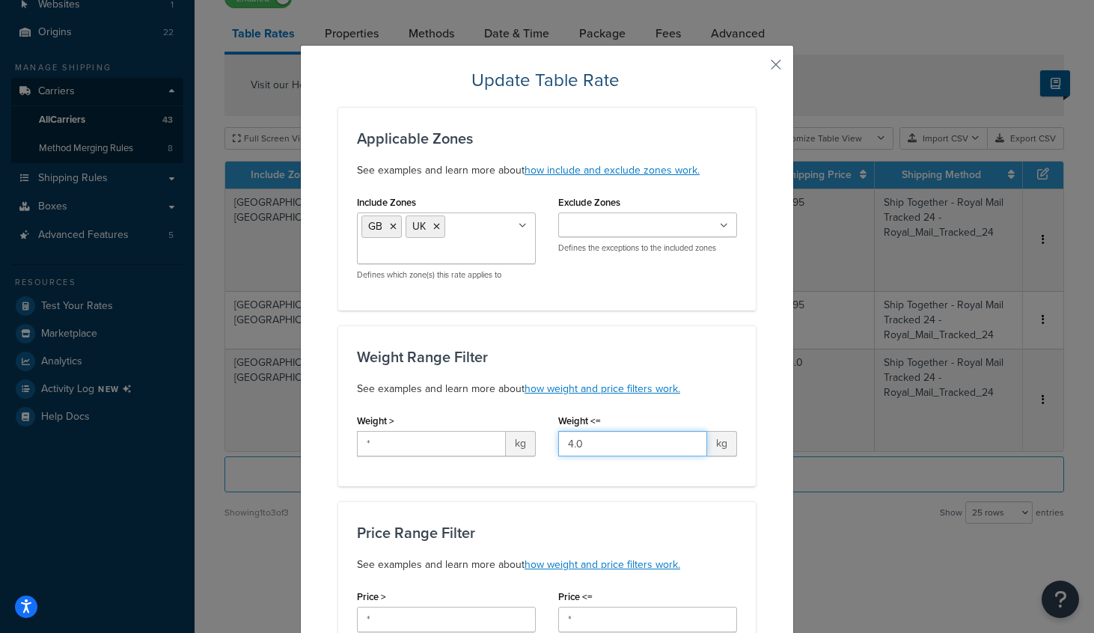
drag, startPoint x: 610, startPoint y: 452, endPoint x: 552, endPoint y: 437, distance: 59.5
click at [552, 437] on div "Weight <= 4.0 kg" at bounding box center [647, 439] width 201 height 58
type input "10"
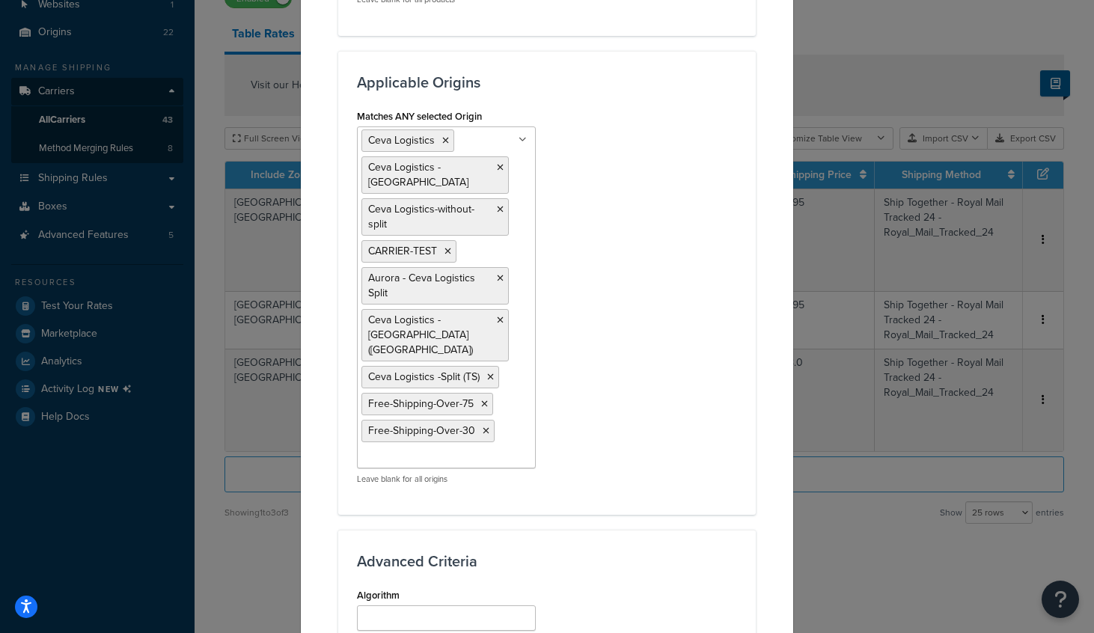
scroll to position [1395, 0]
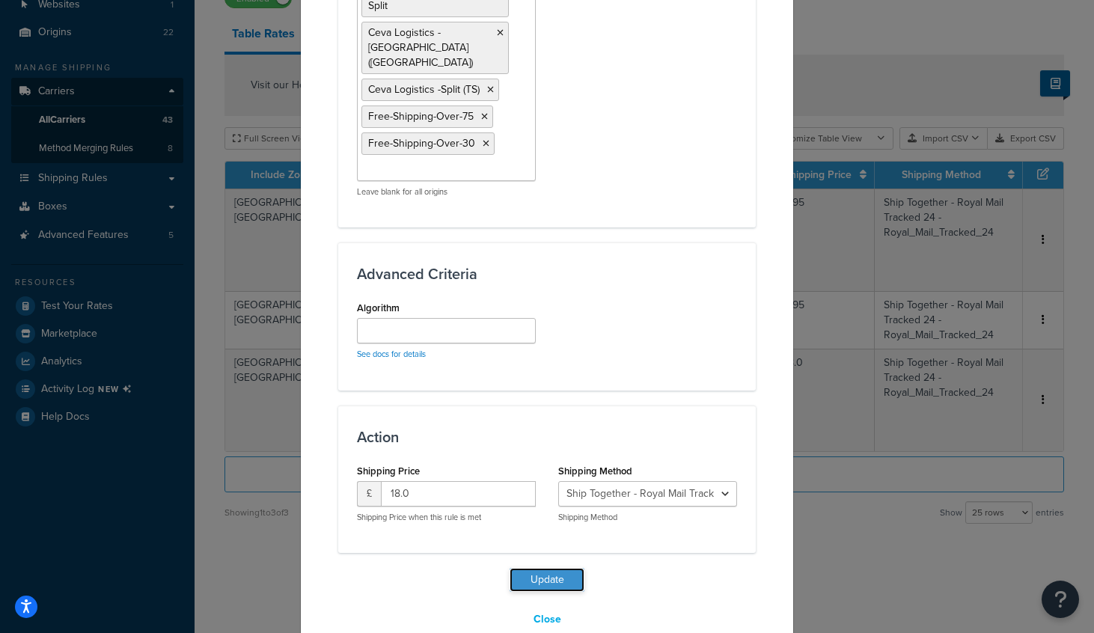
click at [560, 568] on button "Update" at bounding box center [547, 580] width 75 height 24
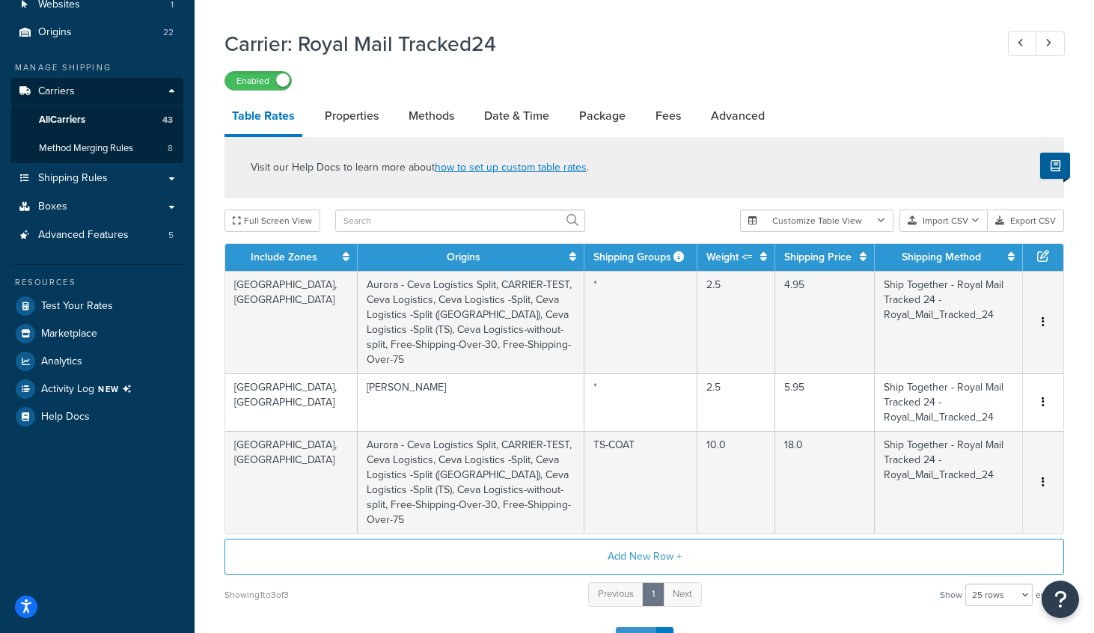
click at [639, 627] on button "Save" at bounding box center [636, 639] width 40 height 24
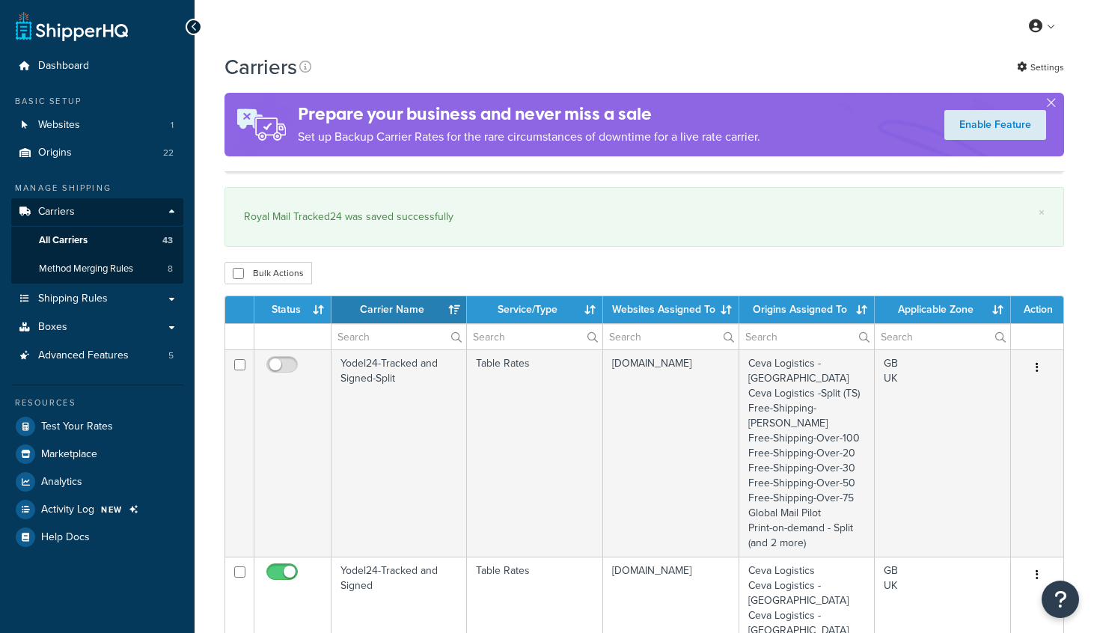
select select "15"
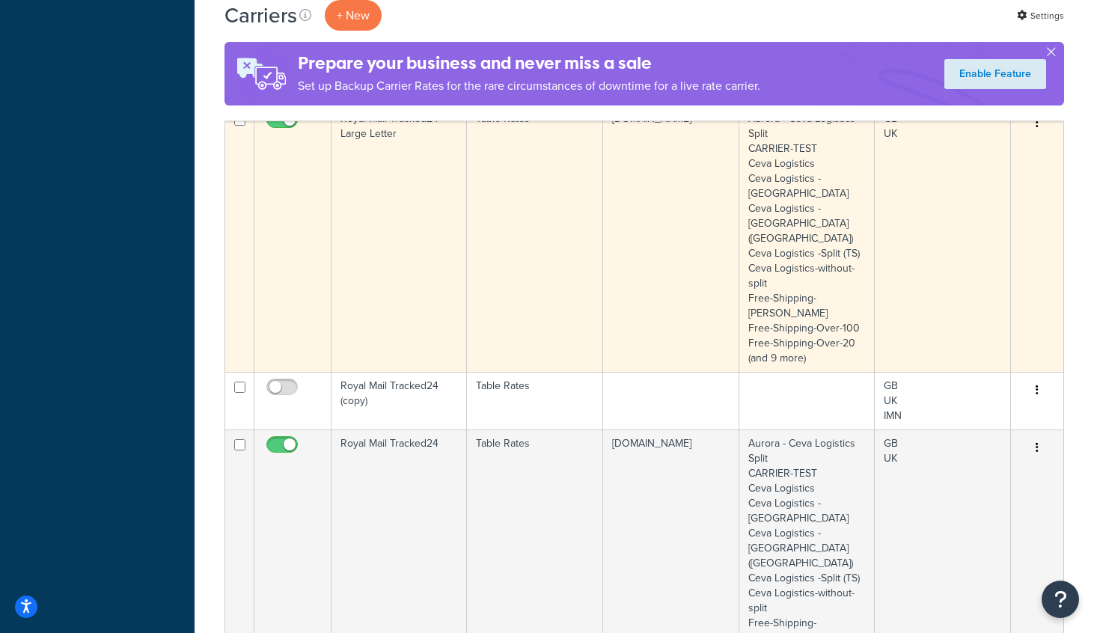
scroll to position [1570, 0]
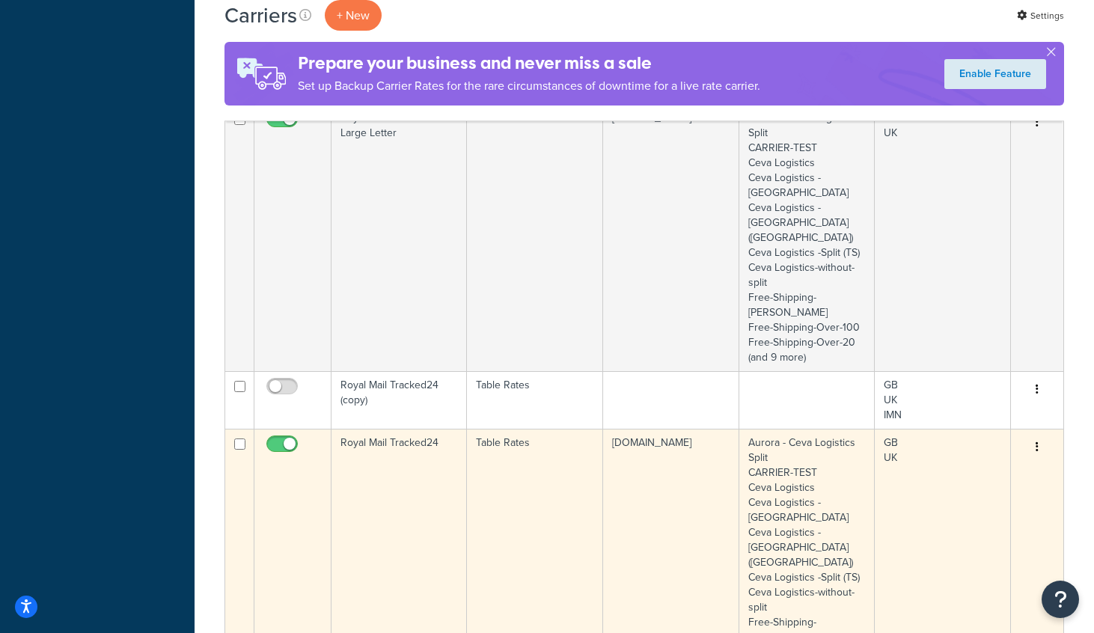
click at [410, 429] on td "Royal Mail Tracked24" at bounding box center [398, 562] width 135 height 267
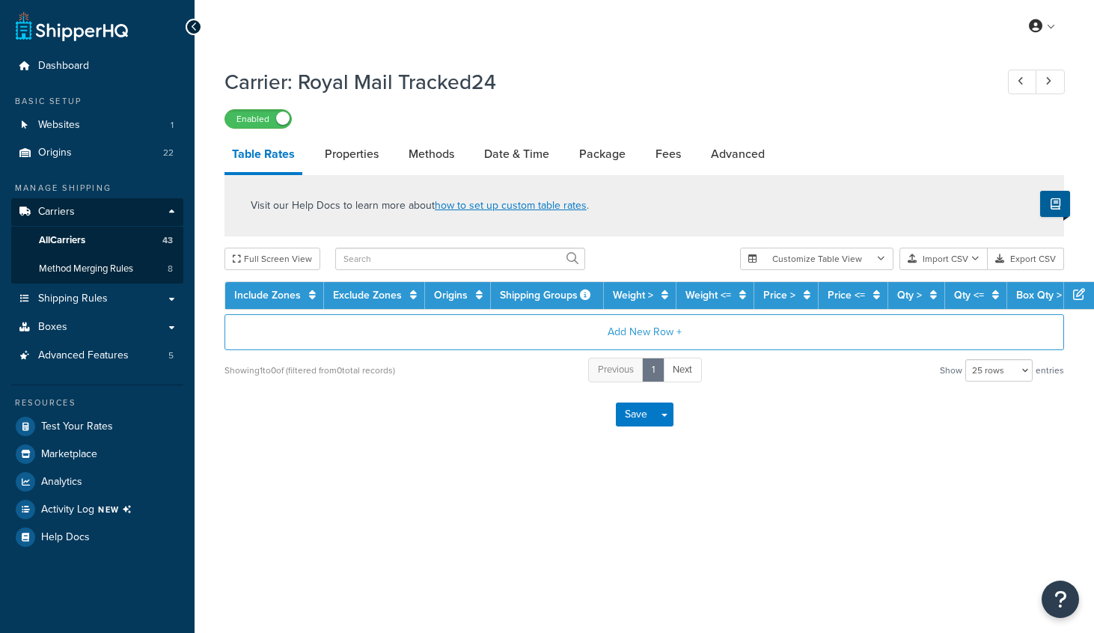
select select "25"
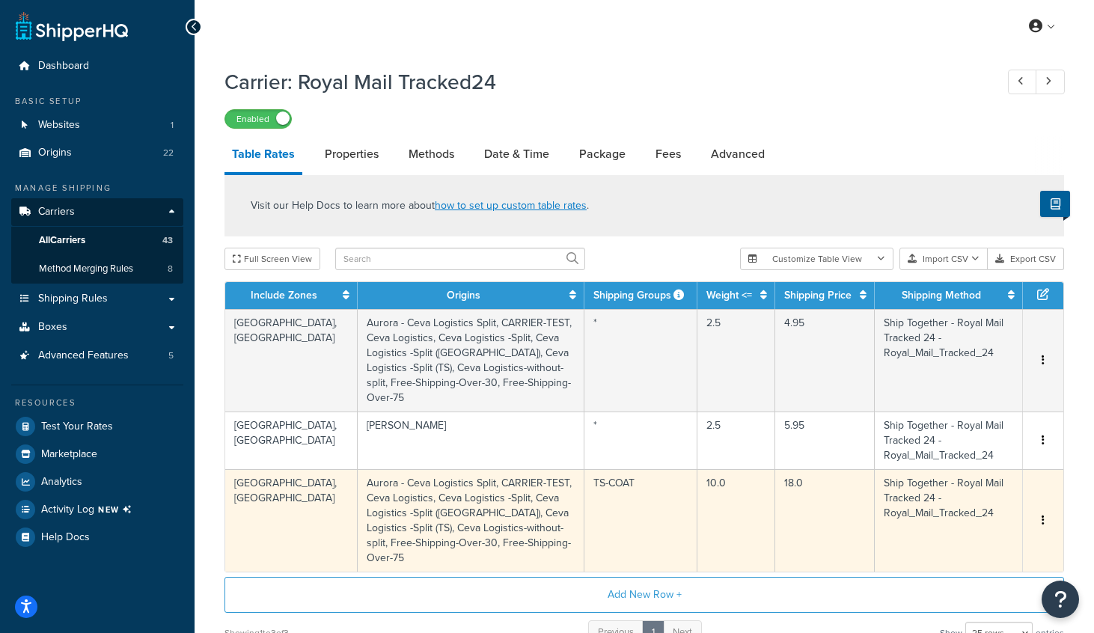
scroll to position [120, 0]
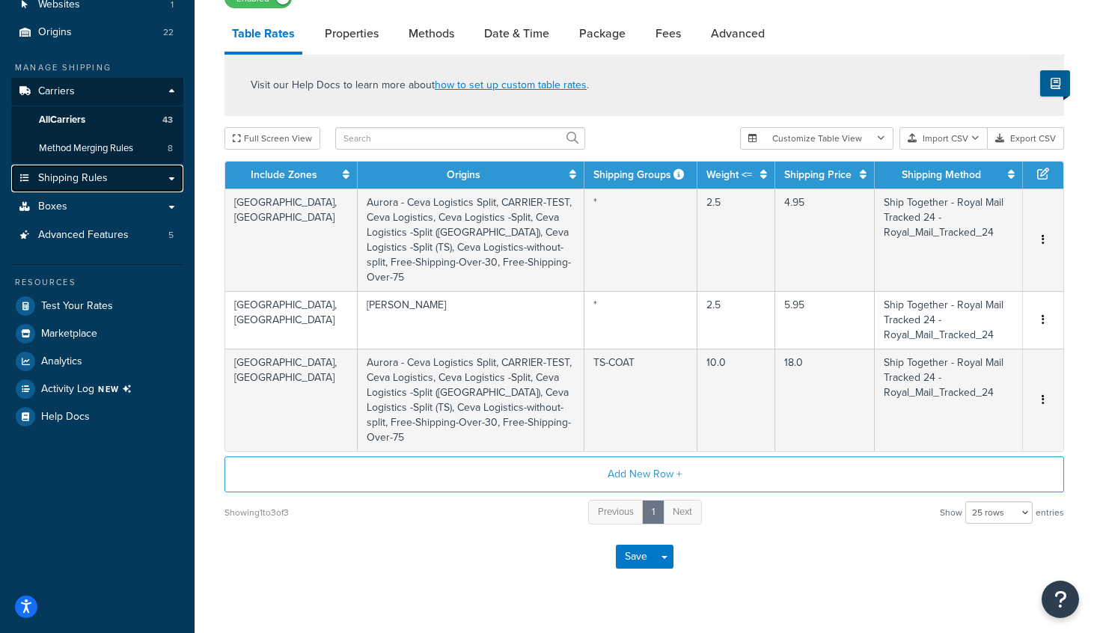
click at [67, 174] on span "Shipping Rules" at bounding box center [73, 178] width 70 height 13
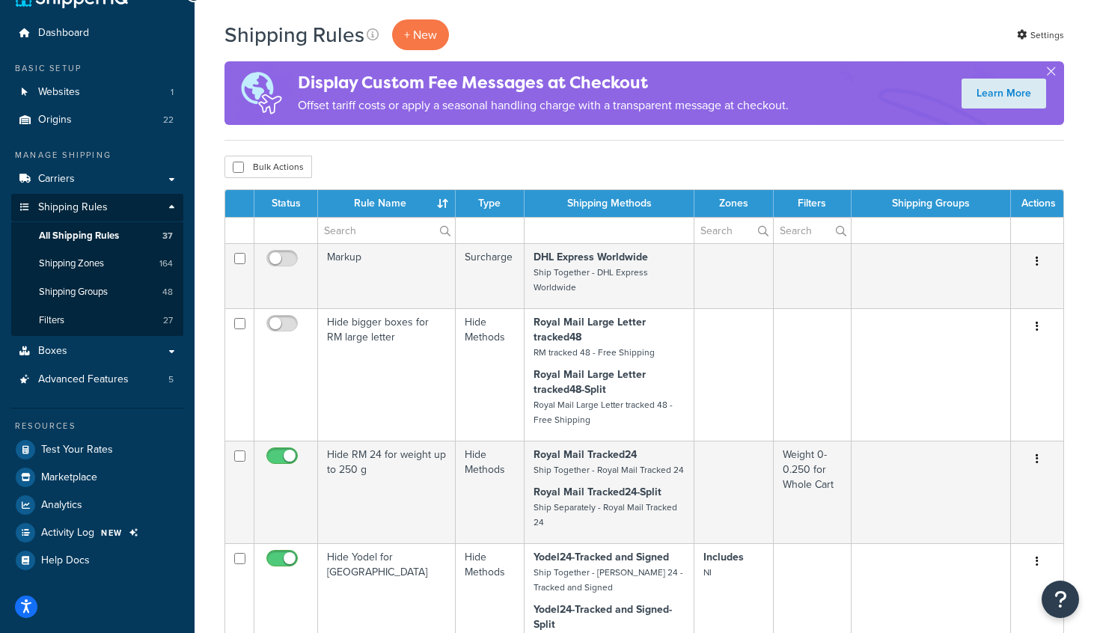
scroll to position [37, 0]
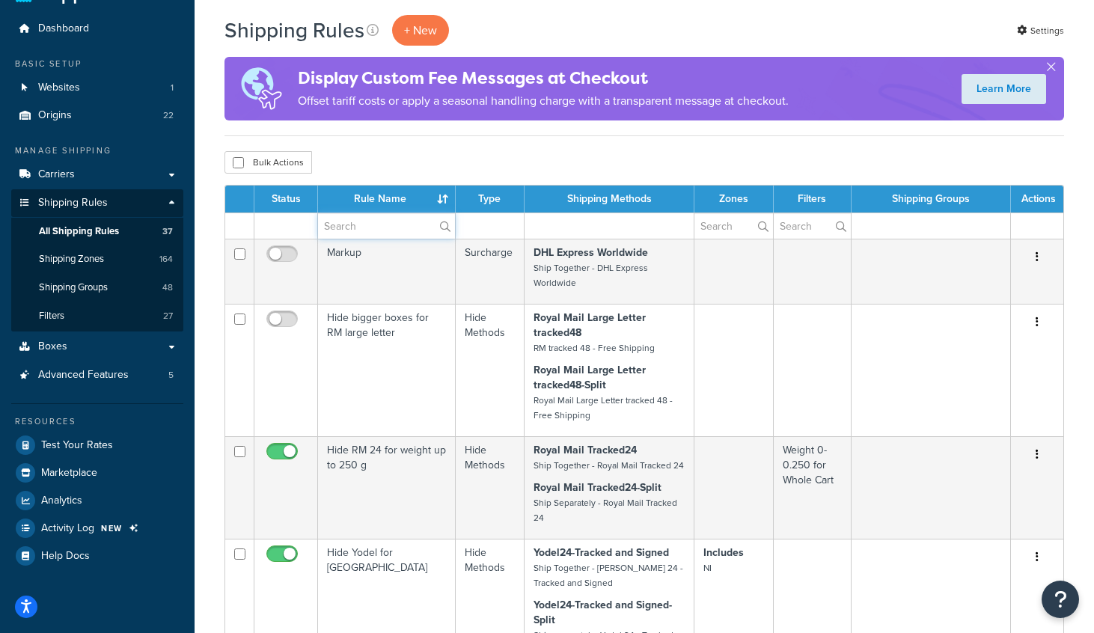
click at [359, 222] on input "text" at bounding box center [386, 225] width 137 height 25
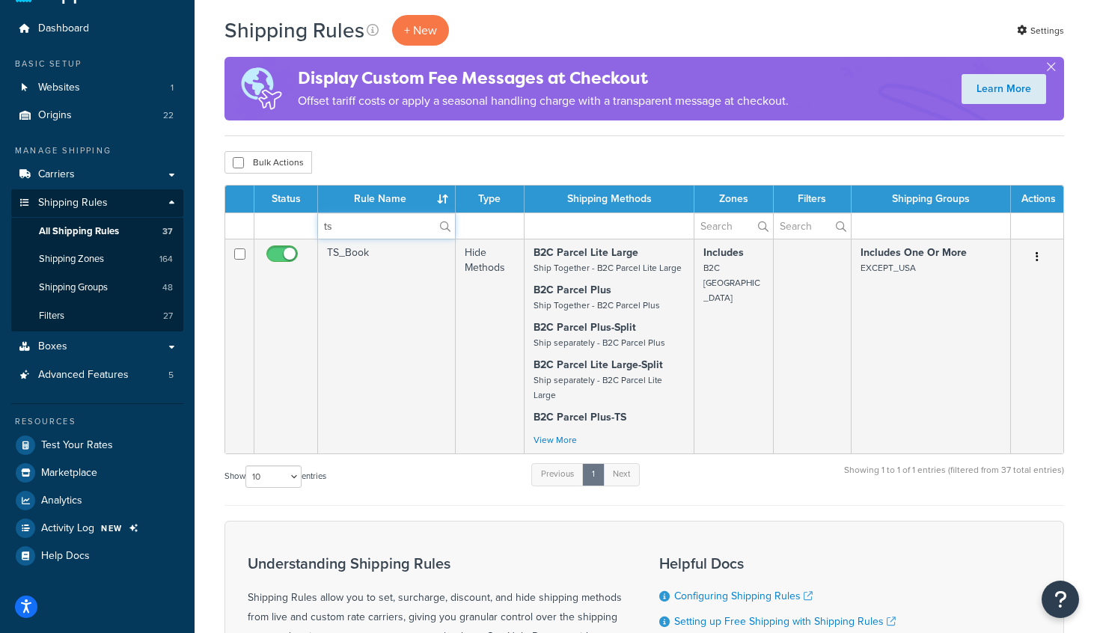
type input "t"
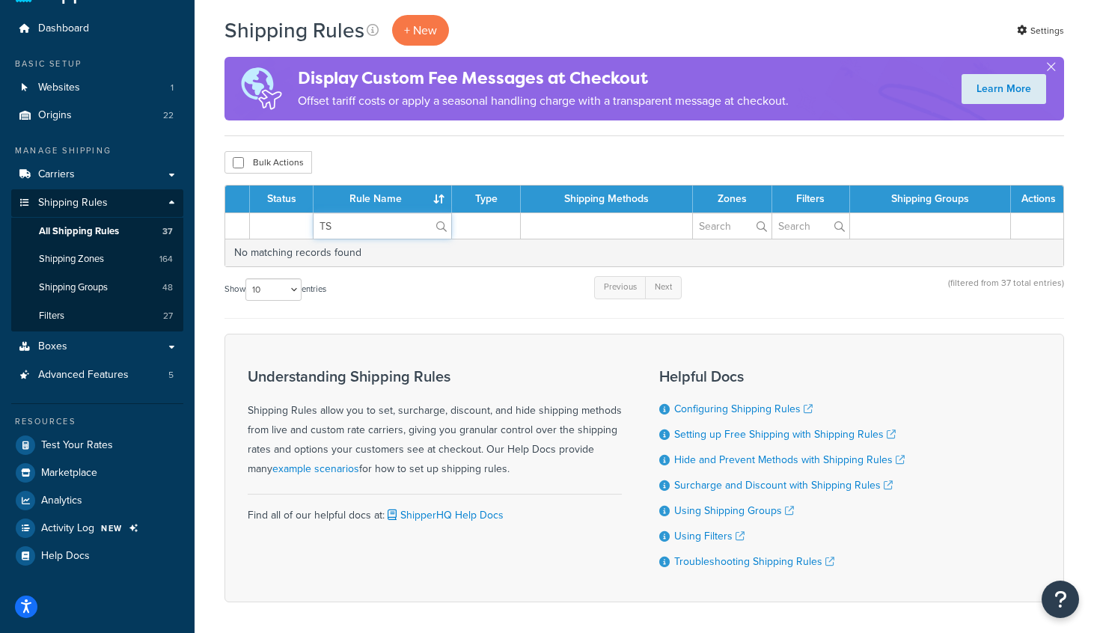
type input "T"
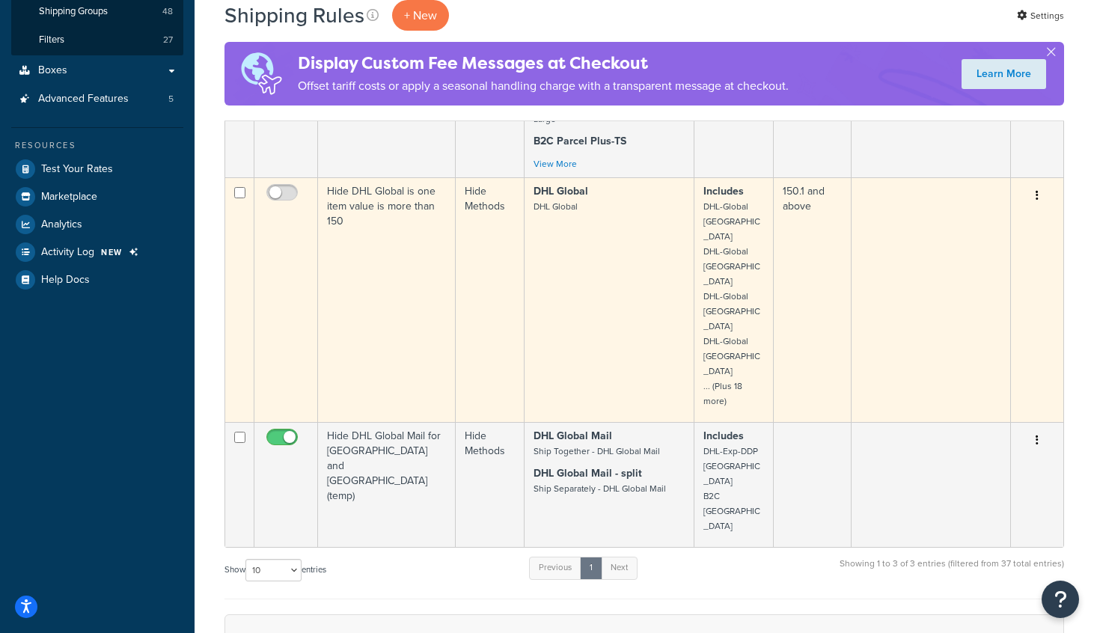
scroll to position [1311, 0]
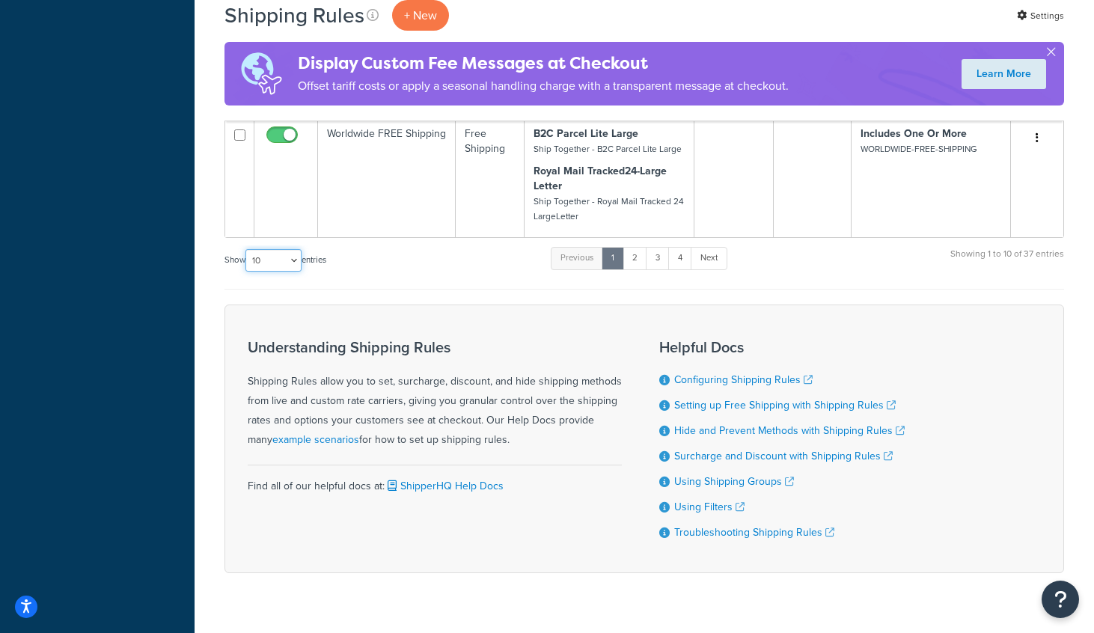
click at [281, 249] on select "10 15 25 50 100 1000" at bounding box center [273, 260] width 56 height 22
select select "1000"
click at [247, 249] on select "10 15 25 50 100 1000" at bounding box center [273, 260] width 56 height 22
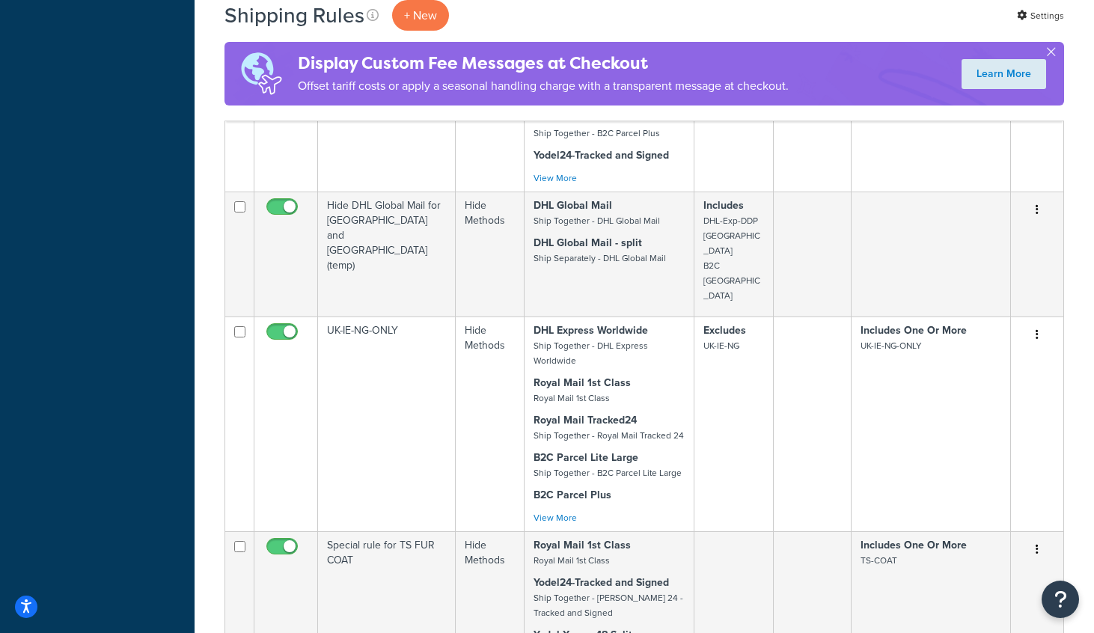
scroll to position [5559, 0]
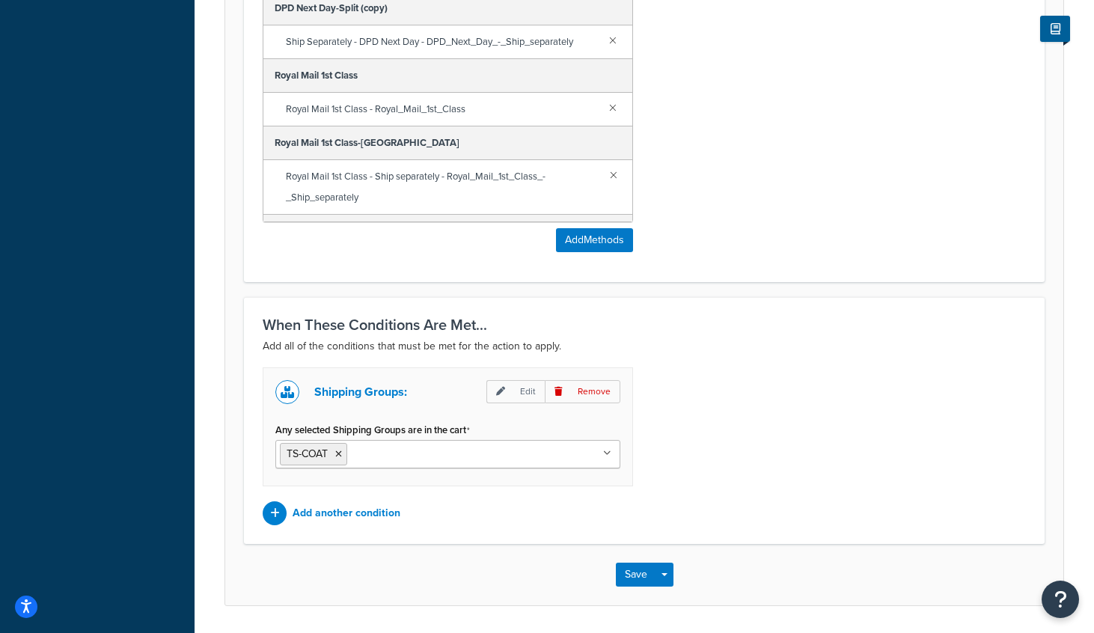
scroll to position [856, 0]
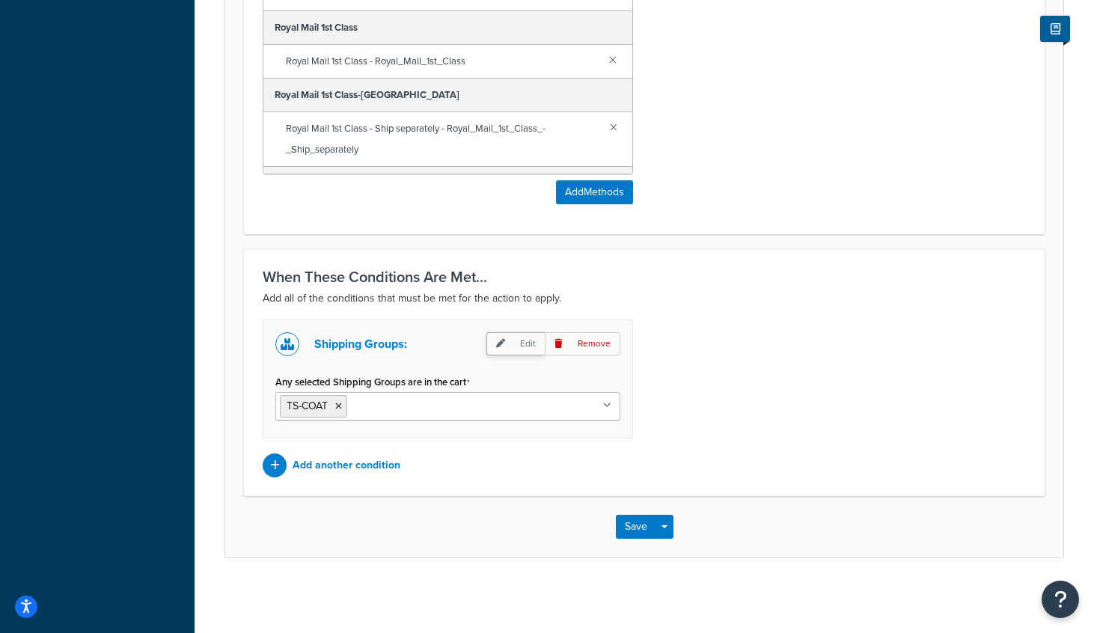
click at [519, 340] on p "Edit" at bounding box center [515, 343] width 58 height 23
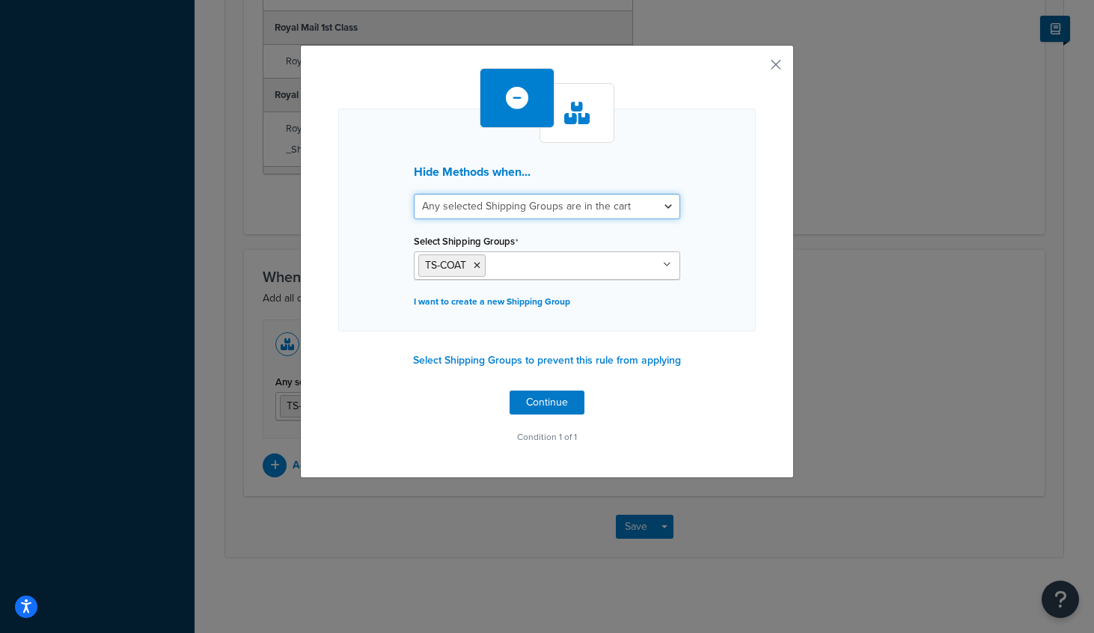
click at [550, 207] on select "All selected Shipping Groups are in the cart Any selected Shipping Groups are i…" at bounding box center [547, 206] width 266 height 25
select select "all"
click at [414, 194] on select "All selected Shipping Groups are in the cart Any selected Shipping Groups are i…" at bounding box center [547, 206] width 266 height 25
click at [545, 400] on button "Continue" at bounding box center [547, 403] width 75 height 24
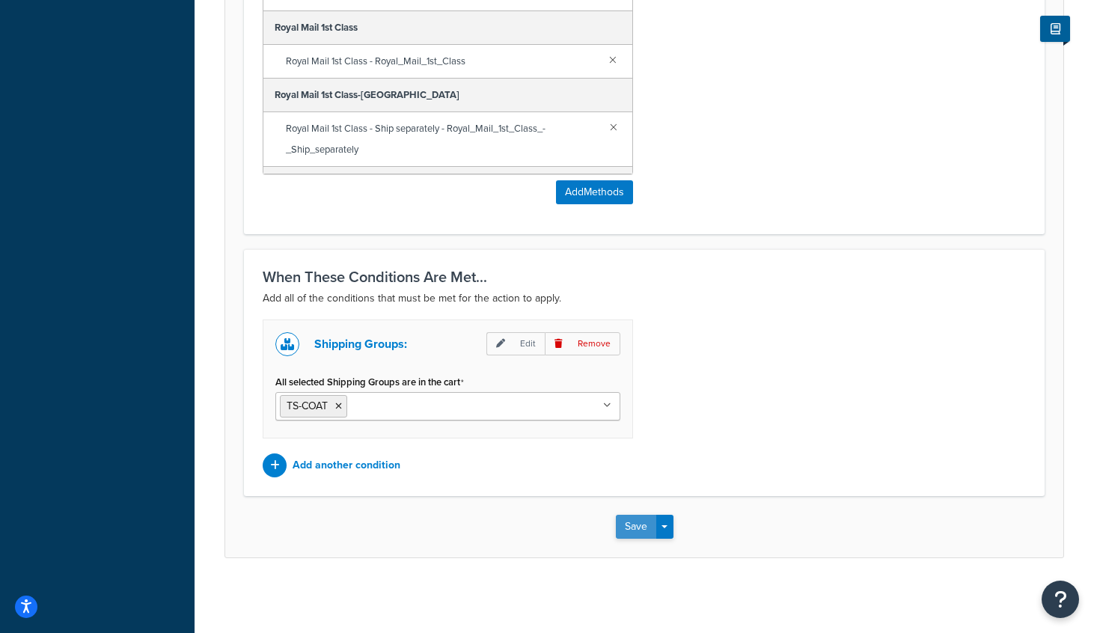
click at [631, 525] on button "Save" at bounding box center [636, 527] width 40 height 24
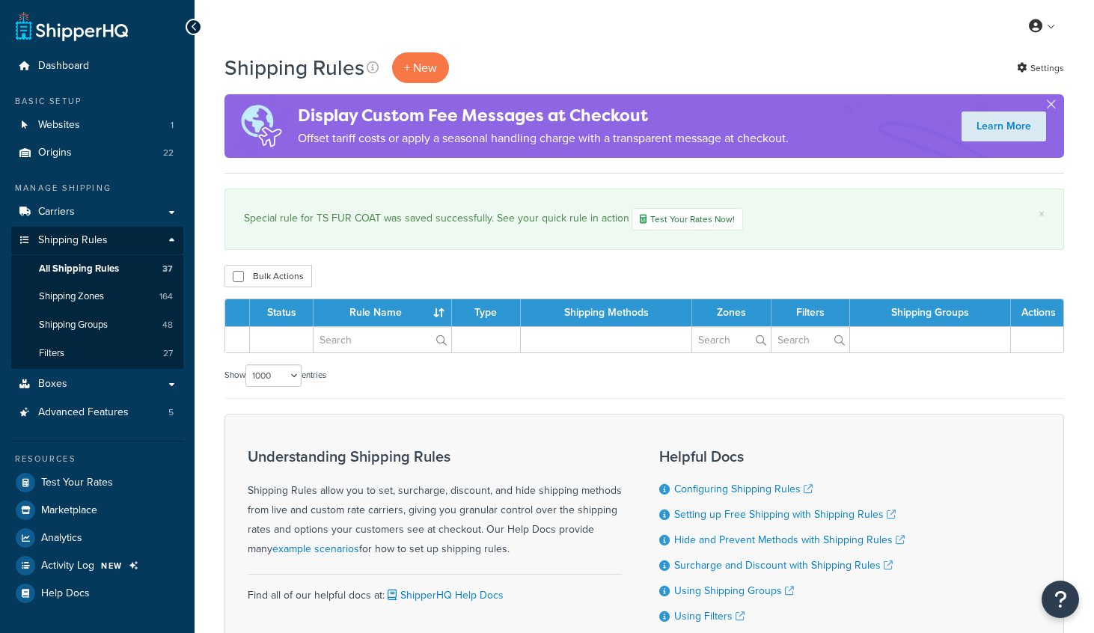
select select "1000"
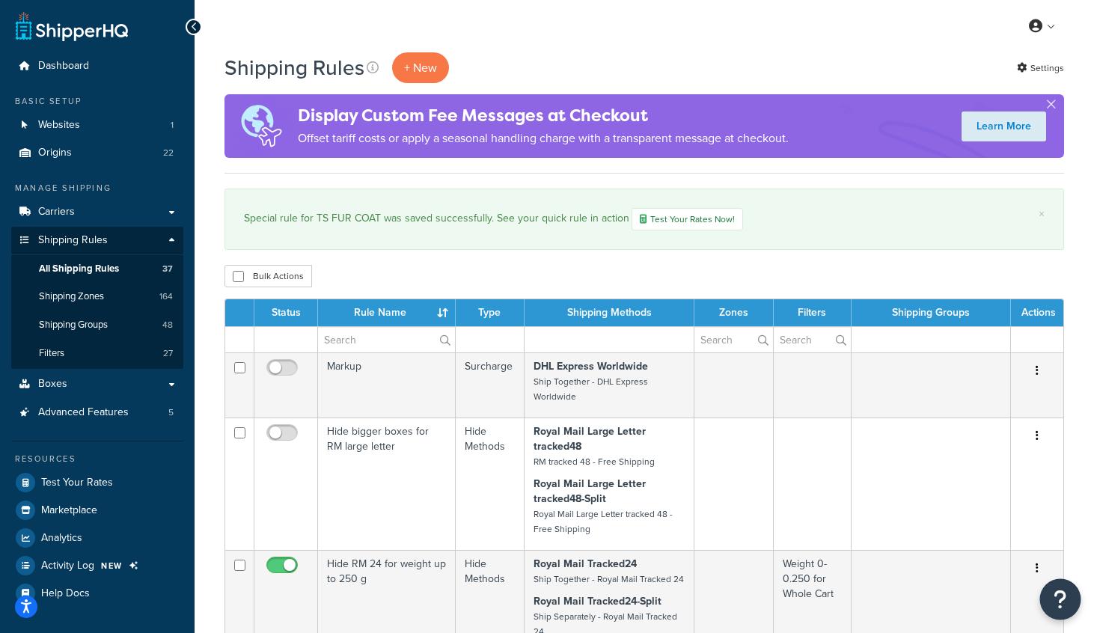
click at [1057, 602] on icon "Open Resource Center" at bounding box center [1061, 599] width 14 height 21
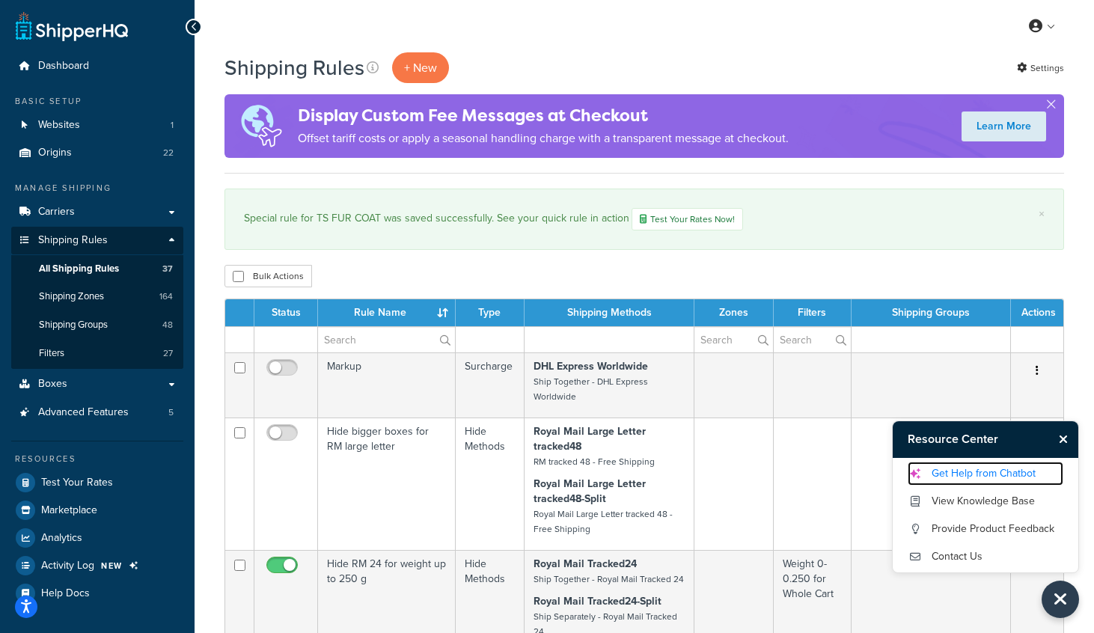
click at [978, 472] on link "Get Help from Chatbot" at bounding box center [986, 474] width 156 height 24
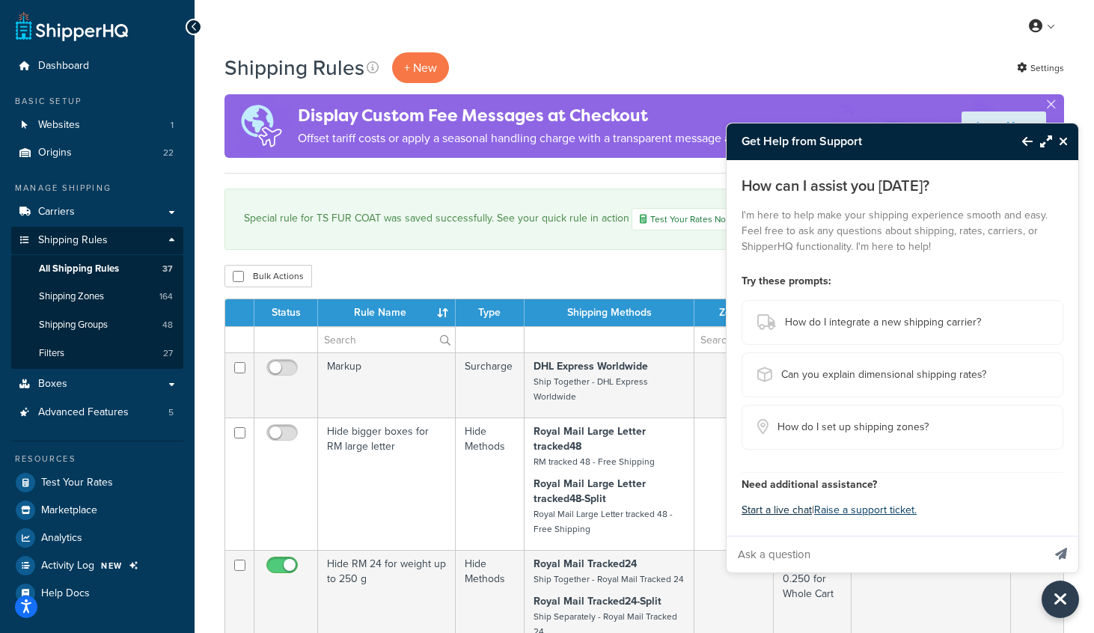
click at [790, 511] on button "Start a live chat" at bounding box center [777, 510] width 70 height 21
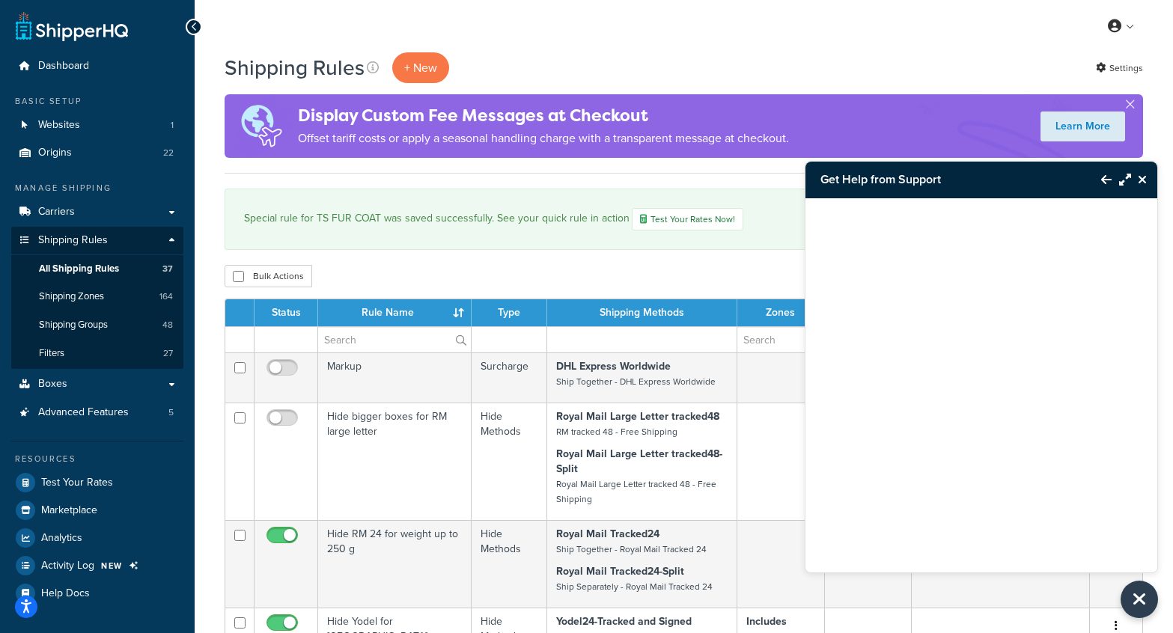
click at [1093, 177] on icon "Close Resource Center" at bounding box center [1141, 180] width 9 height 12
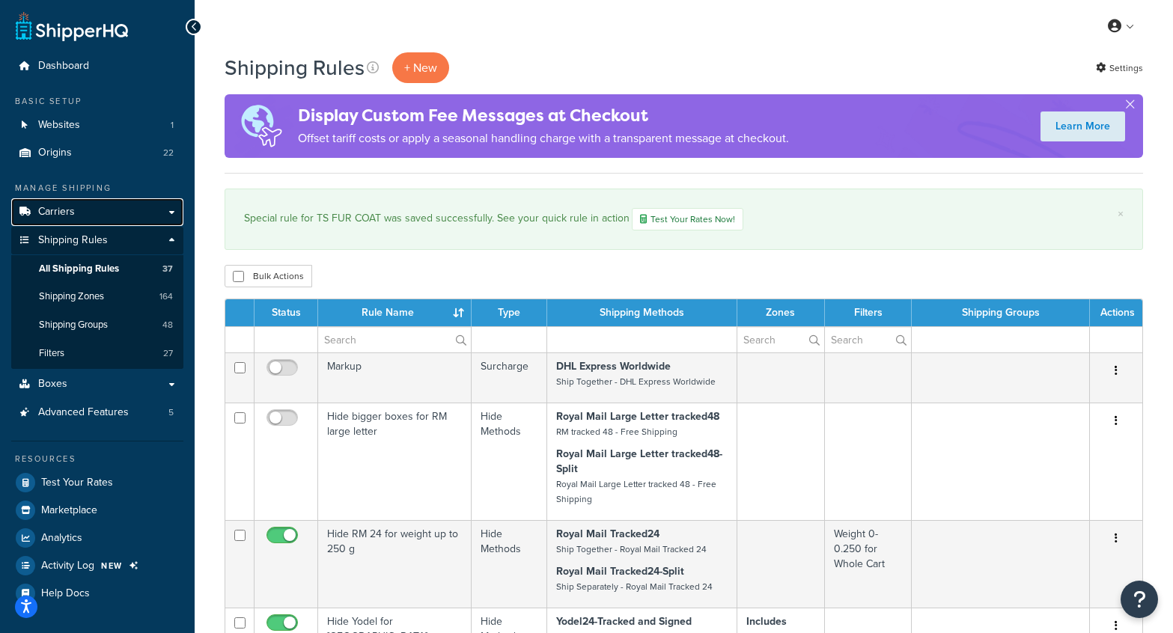
click at [70, 211] on span "Carriers" at bounding box center [56, 212] width 37 height 13
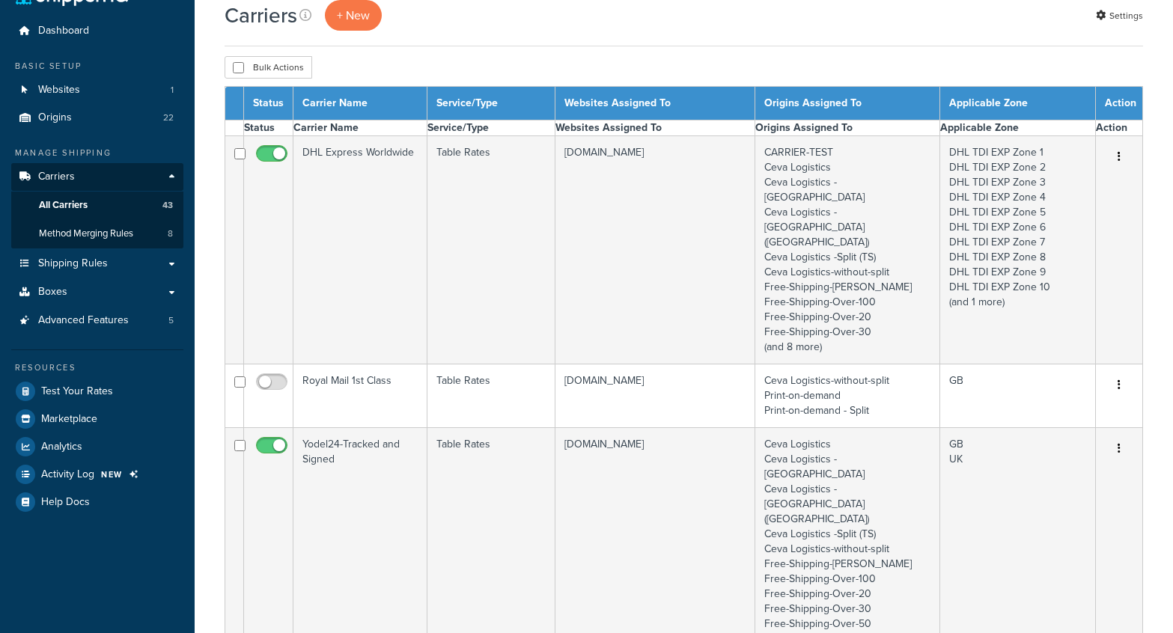
select select "15"
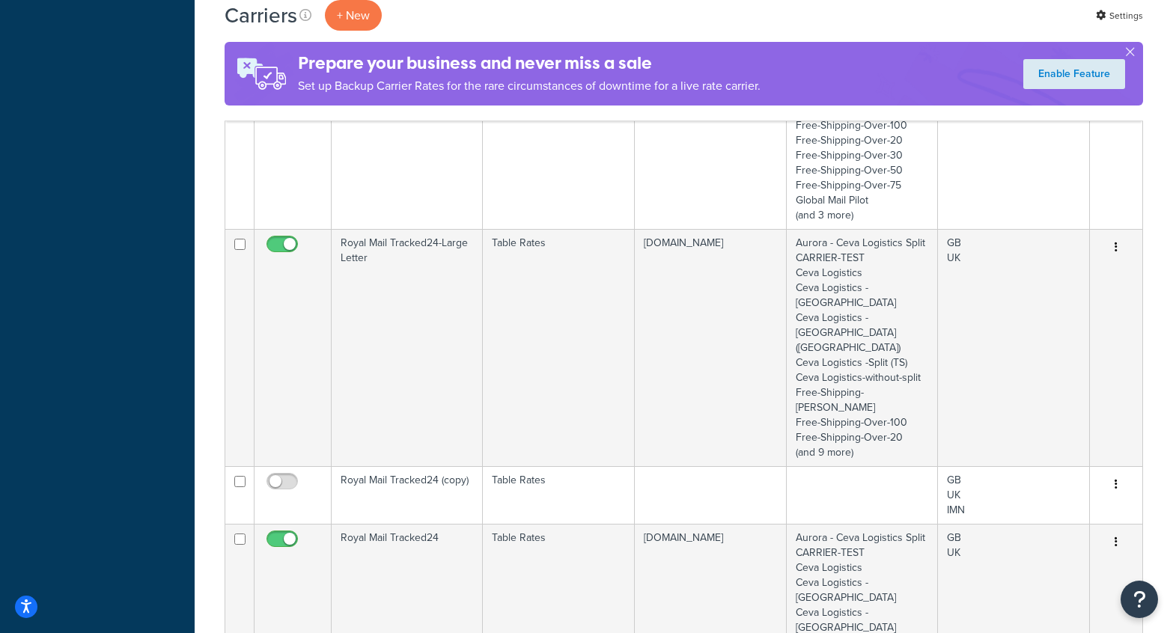
scroll to position [1326, 0]
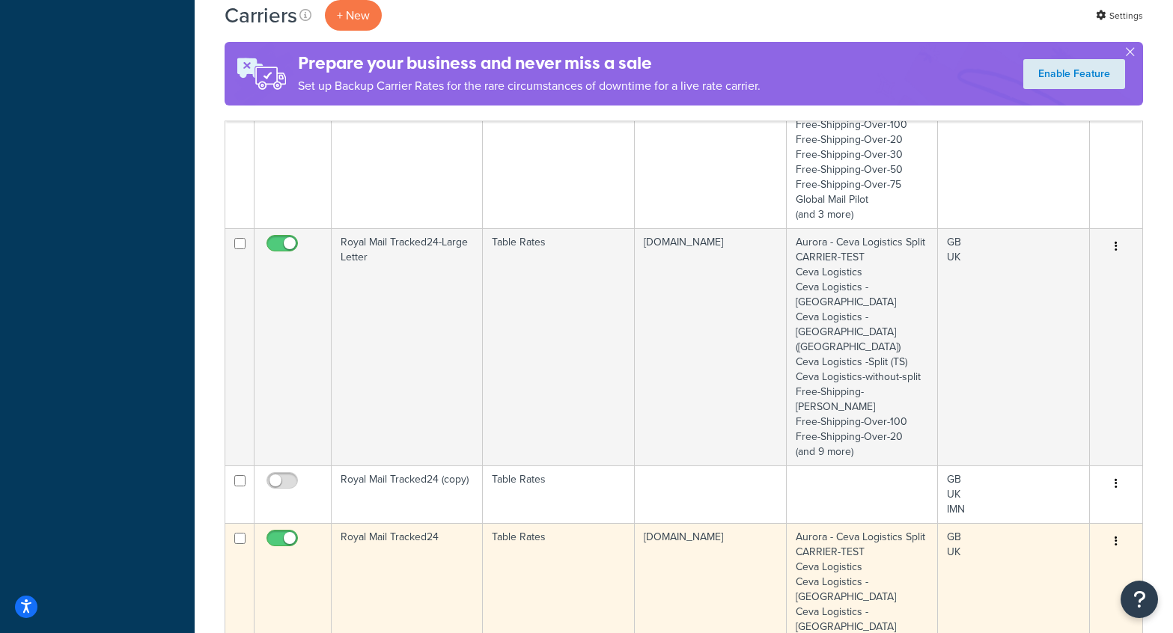
click at [410, 523] on td "Royal Mail Tracked24" at bounding box center [406, 641] width 151 height 237
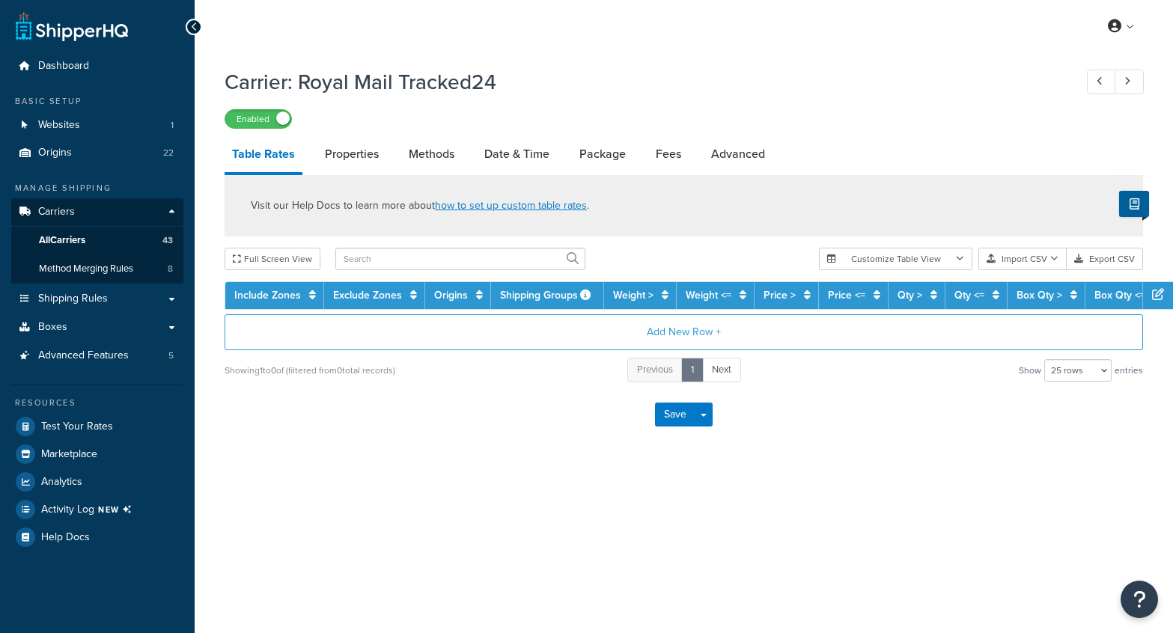
select select "25"
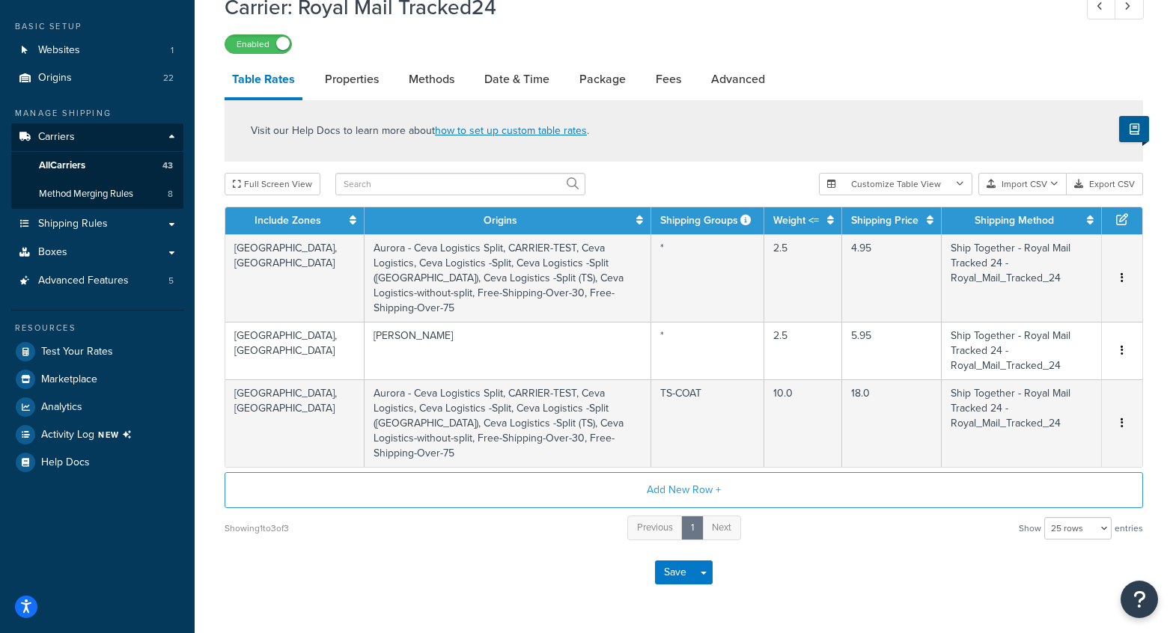
scroll to position [91, 0]
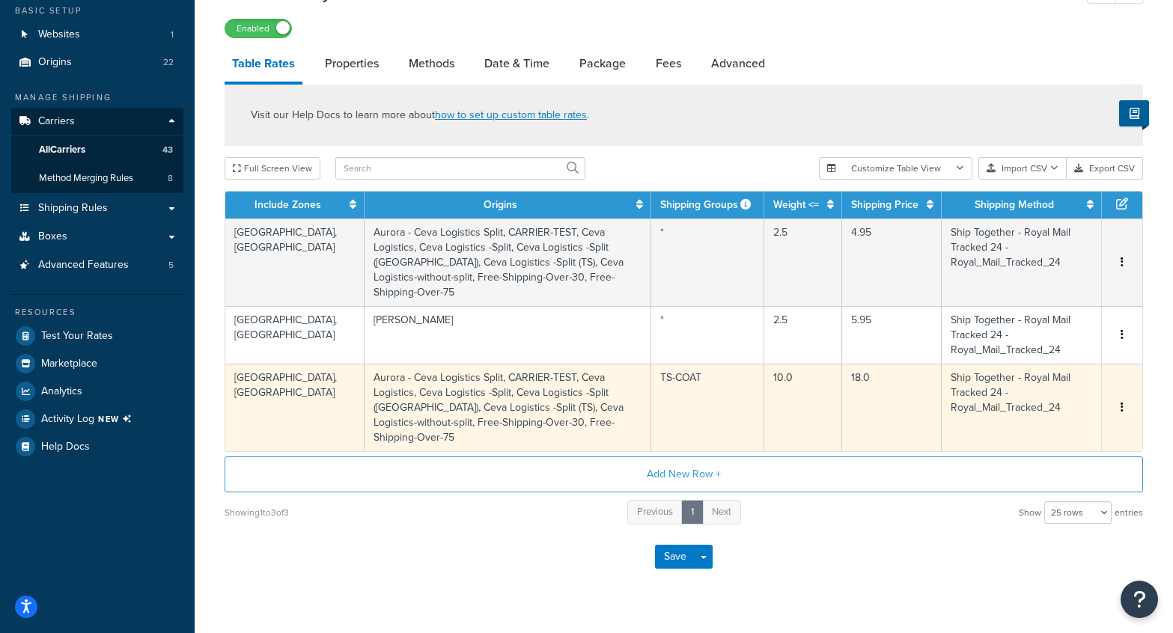
click at [572, 388] on td "Aurora - Ceva Logistics Split, CARRIER-TEST, Ceva Logistics, Ceva Logistics -Sp…" at bounding box center [507, 408] width 287 height 88
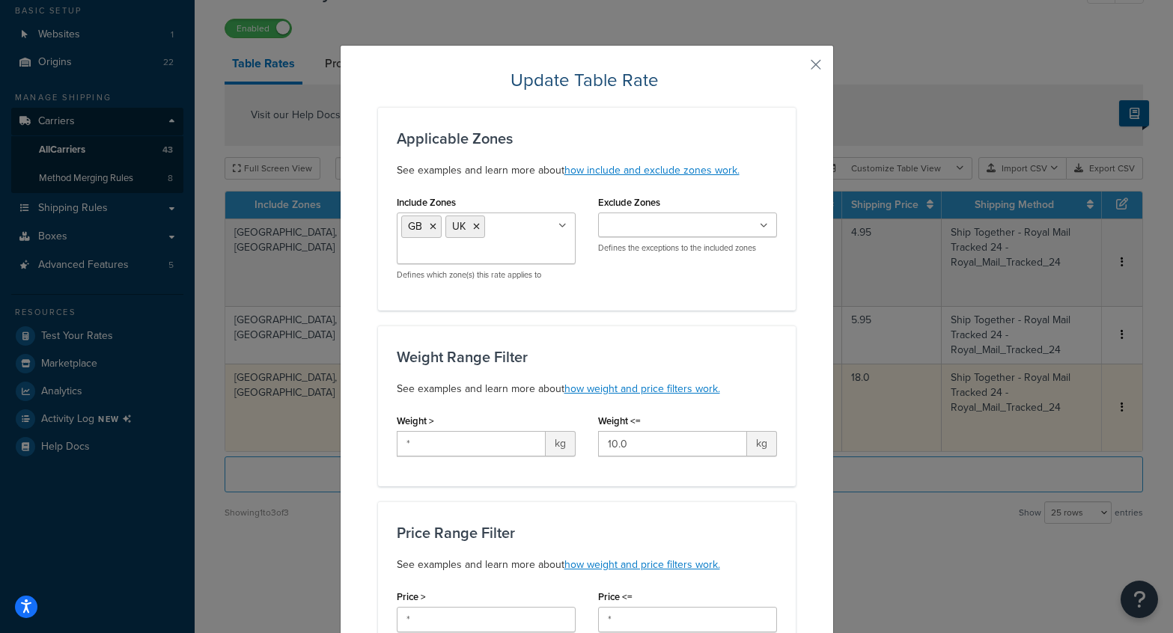
scroll to position [1395, 0]
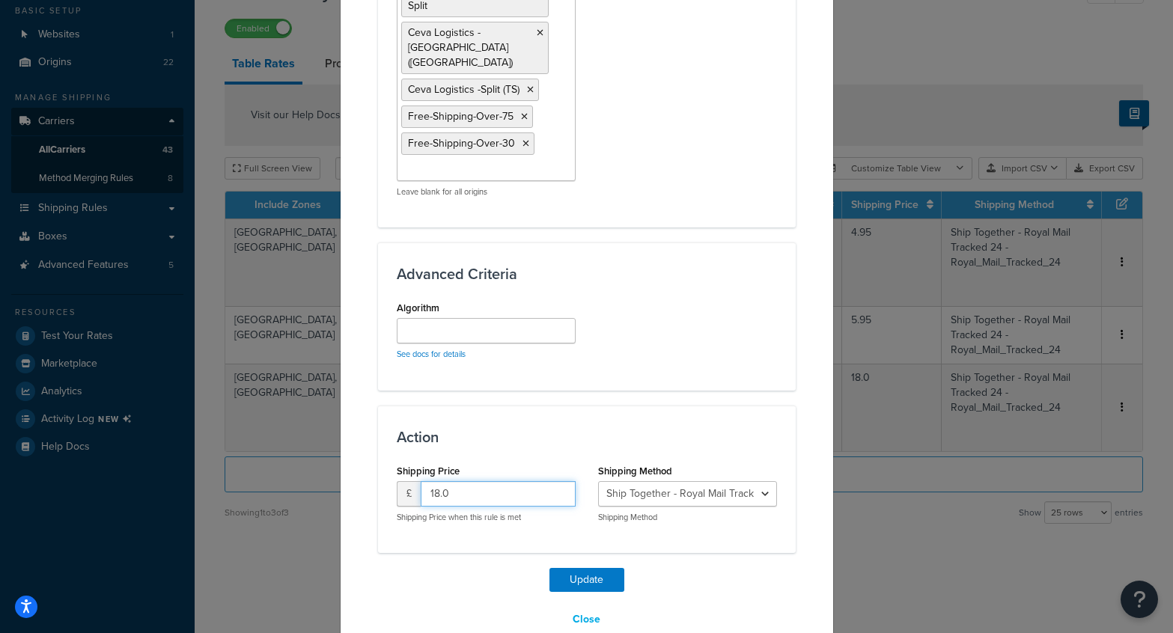
drag, startPoint x: 456, startPoint y: 461, endPoint x: 423, endPoint y: 459, distance: 33.7
click at [423, 481] on input "18.0" at bounding box center [498, 493] width 155 height 25
click at [511, 406] on div "Action Shipping Price £ 18.0 Shipping Price when this rule is met Shipping Meth…" at bounding box center [587, 479] width 418 height 147
click at [584, 607] on button "Close" at bounding box center [586, 619] width 47 height 25
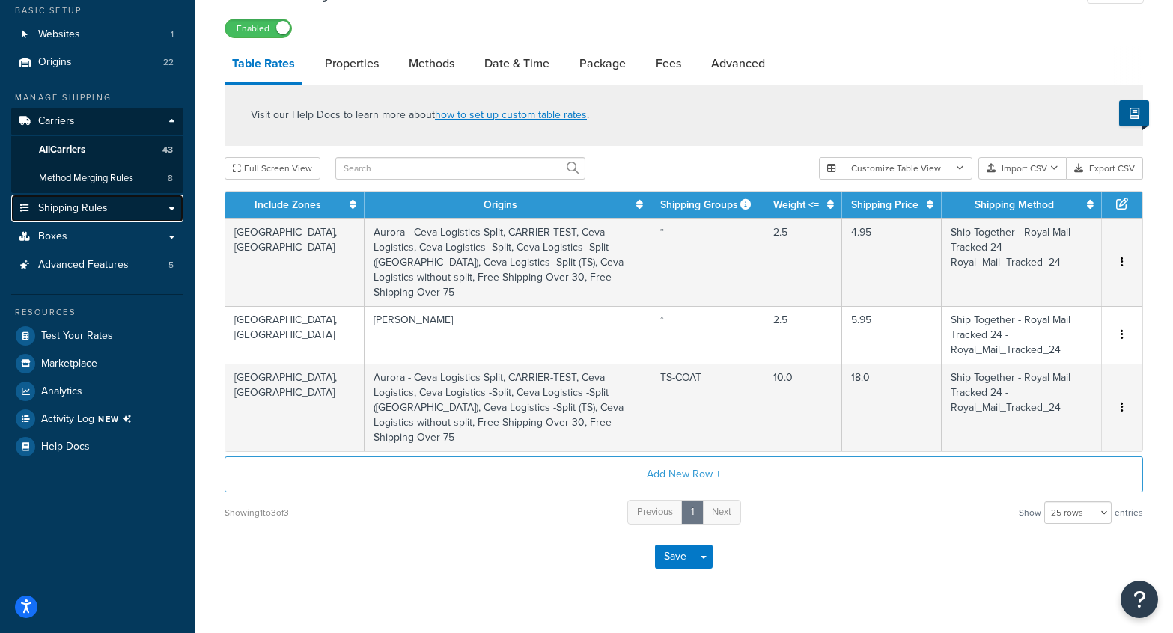
click at [79, 202] on span "Shipping Rules" at bounding box center [73, 208] width 70 height 13
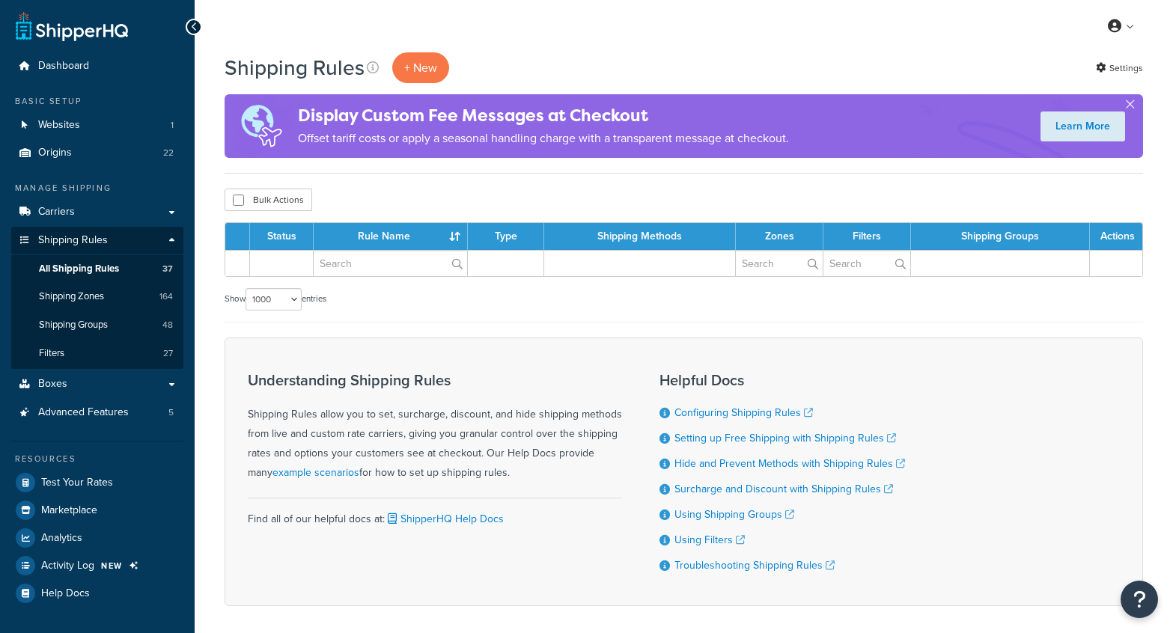
select select "1000"
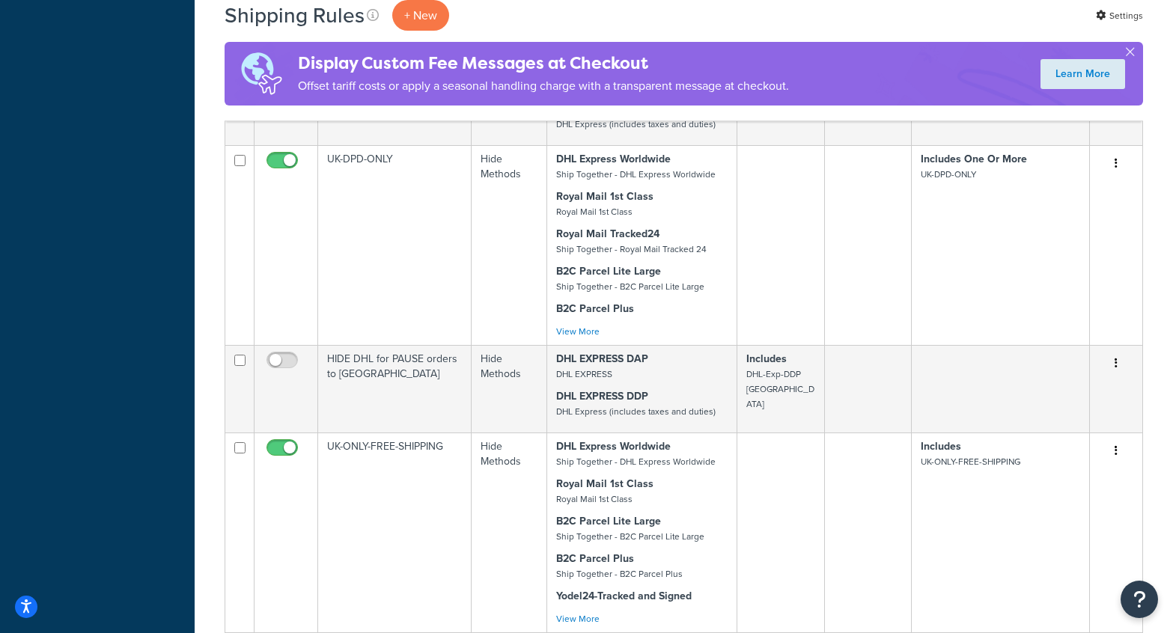
scroll to position [5366, 0]
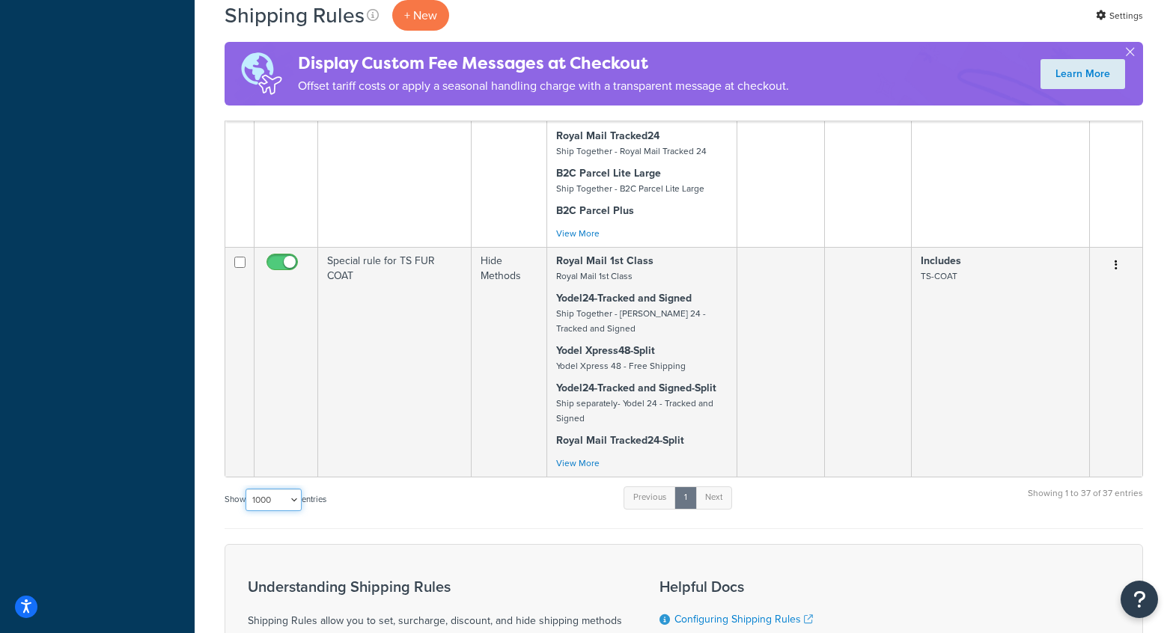
click at [277, 489] on select "10 15 25 50 100 1000" at bounding box center [273, 500] width 56 height 22
click at [247, 489] on select "10 15 25 50 100 1000" at bounding box center [273, 500] width 56 height 22
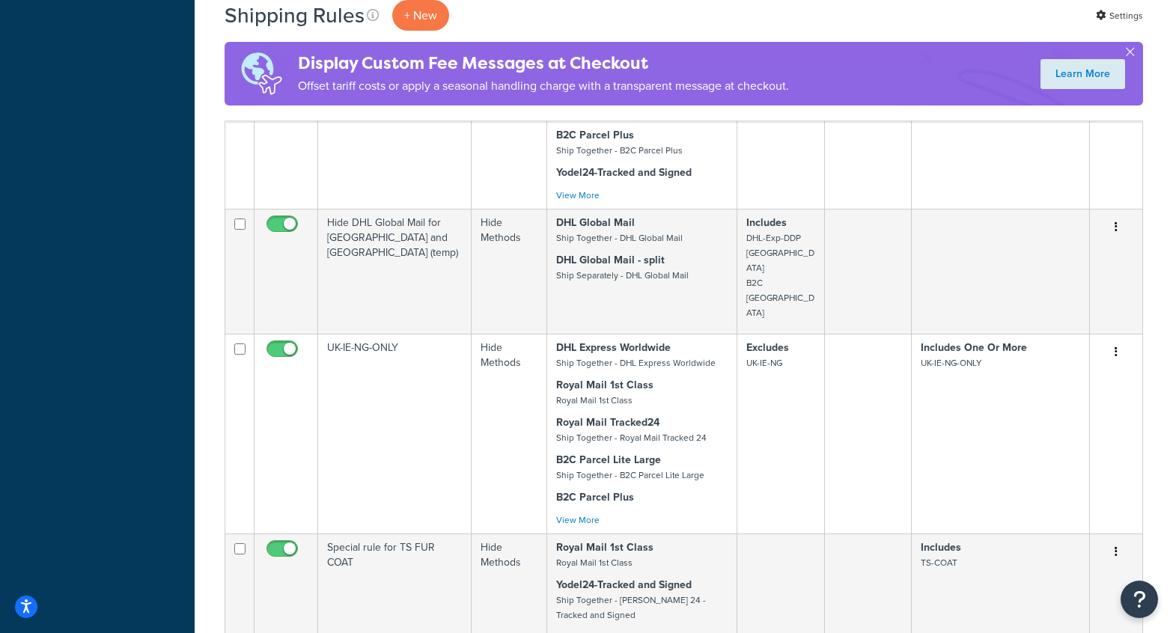
scroll to position [5080, 0]
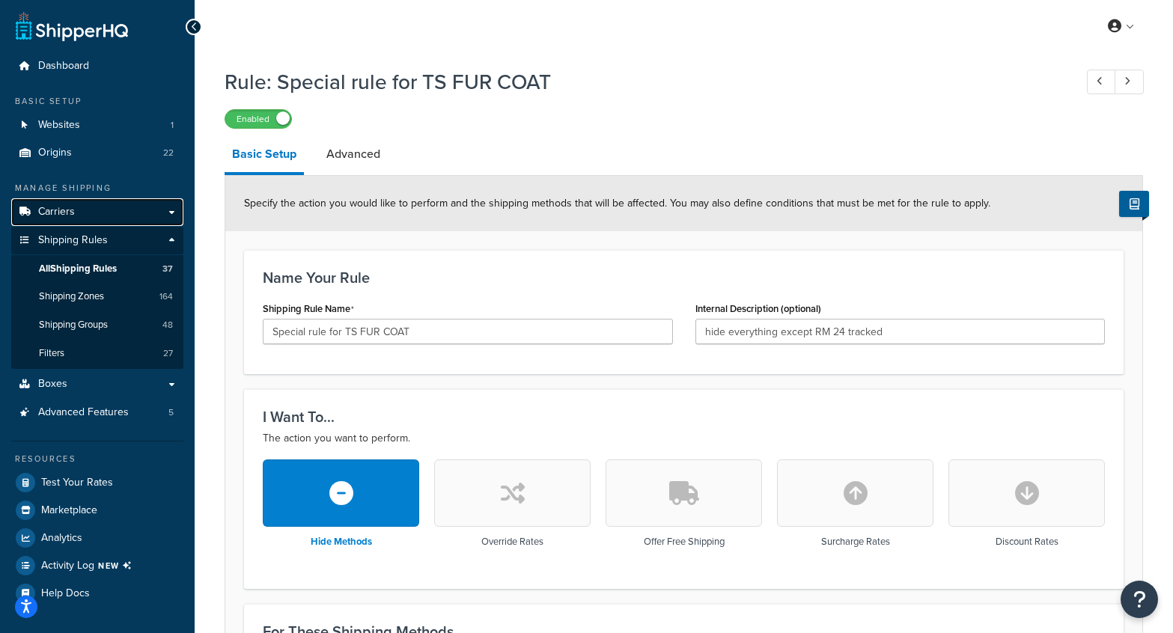
click at [68, 207] on span "Carriers" at bounding box center [56, 212] width 37 height 13
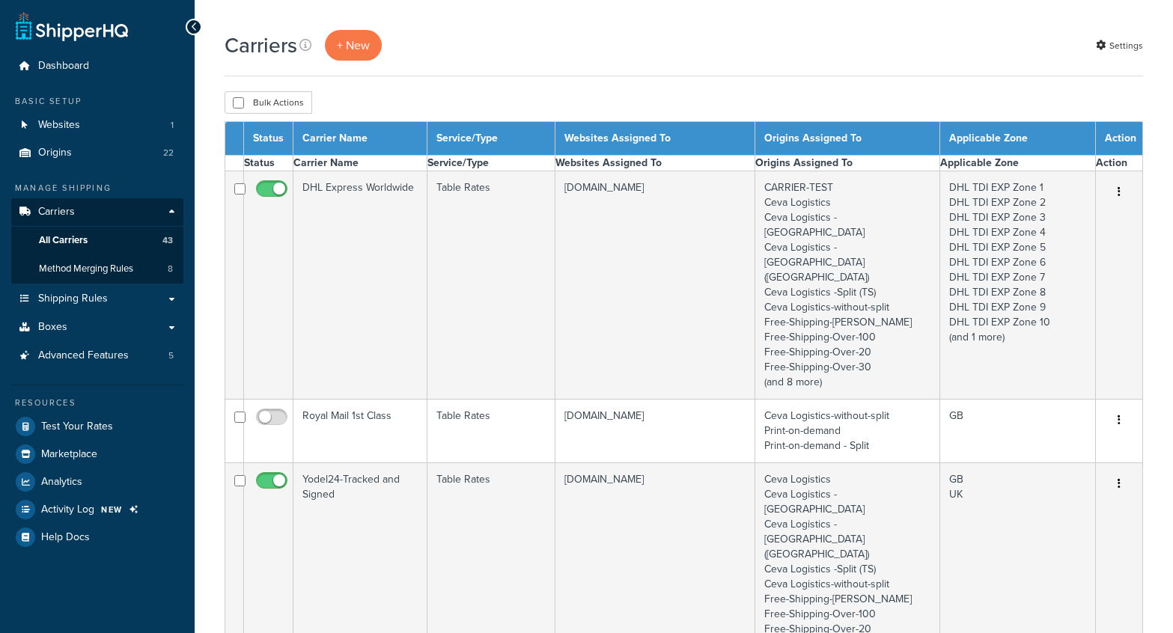
select select "15"
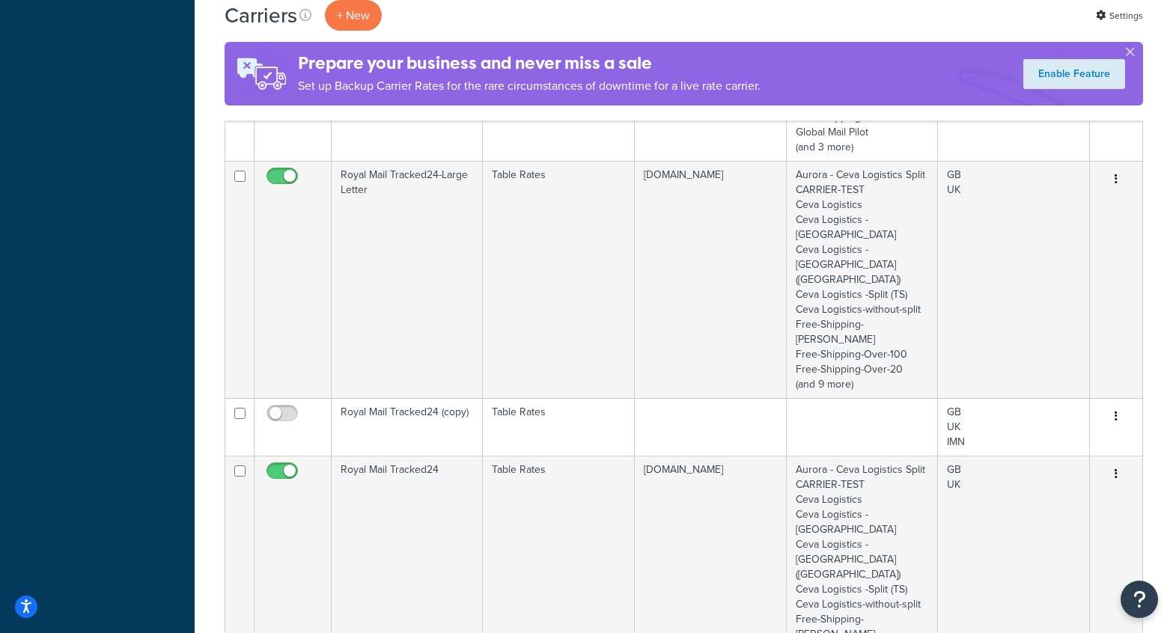
scroll to position [1396, 0]
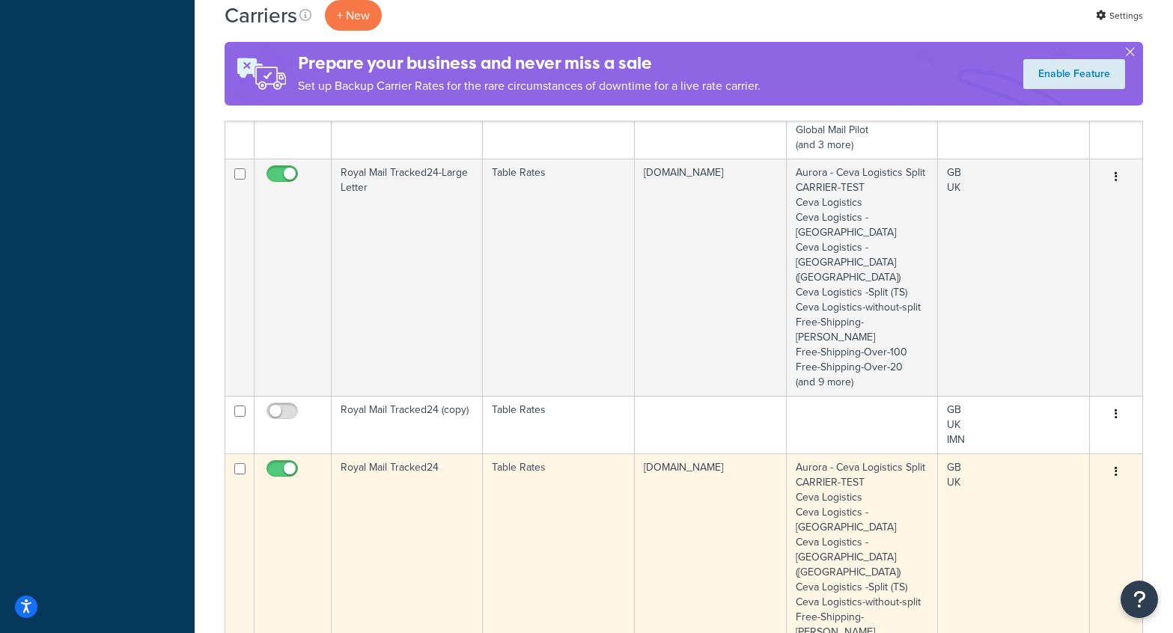
click at [423, 453] on td "Royal Mail Tracked24" at bounding box center [406, 571] width 151 height 237
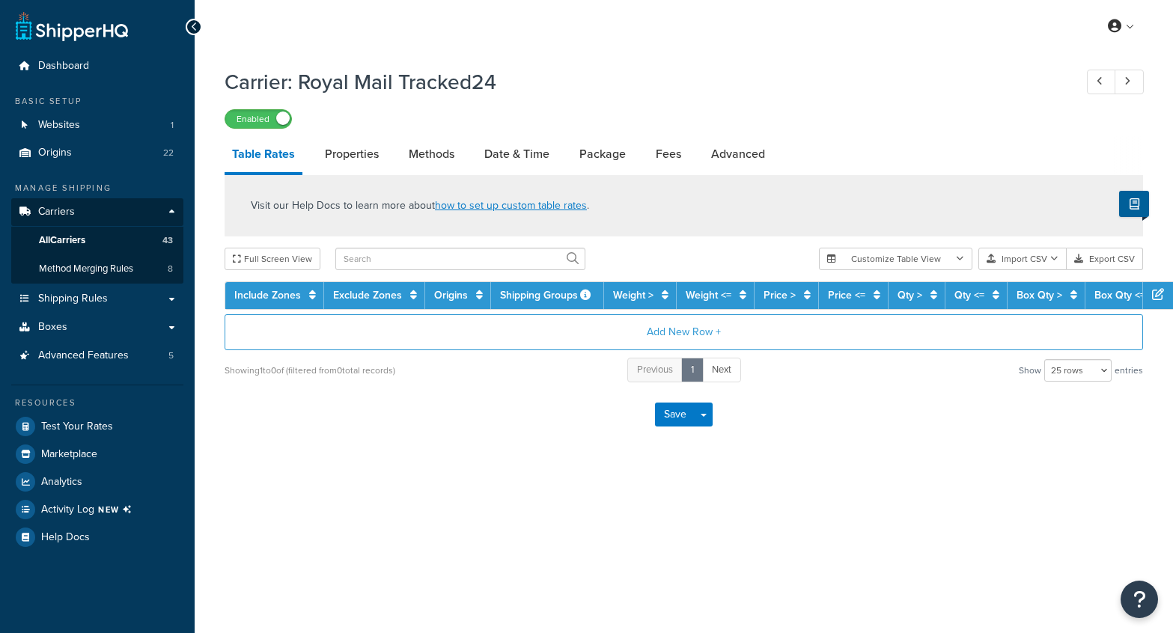
select select "25"
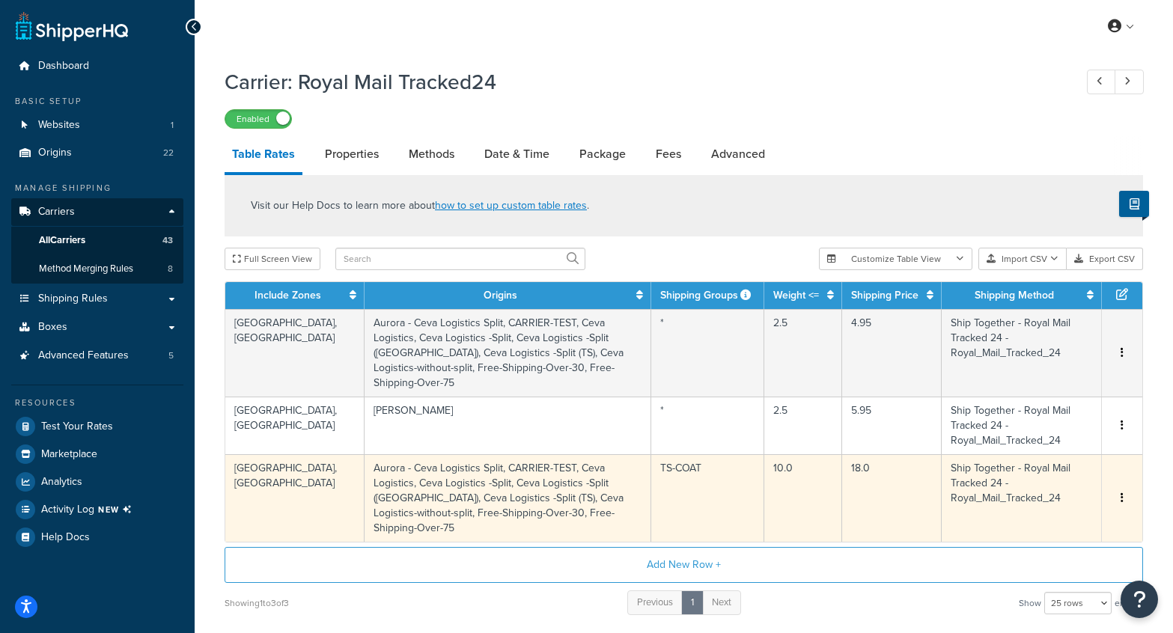
scroll to position [91, 0]
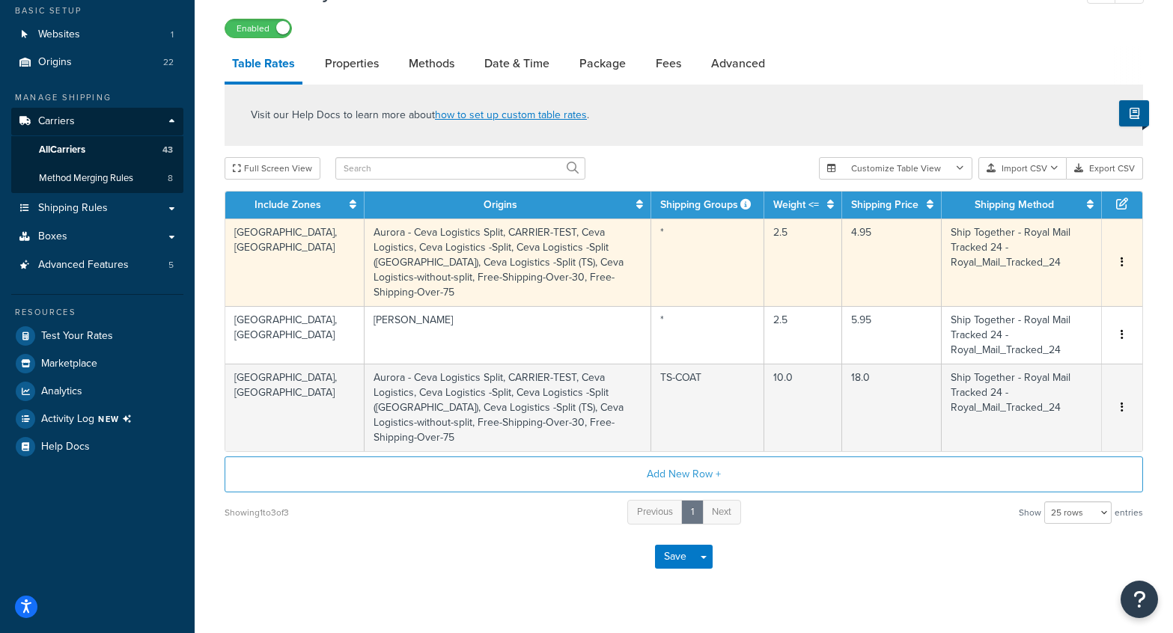
click at [560, 247] on td "Aurora - Ceva Logistics Split, CARRIER-TEST, Ceva Logistics, Ceva Logistics -Sp…" at bounding box center [507, 262] width 287 height 88
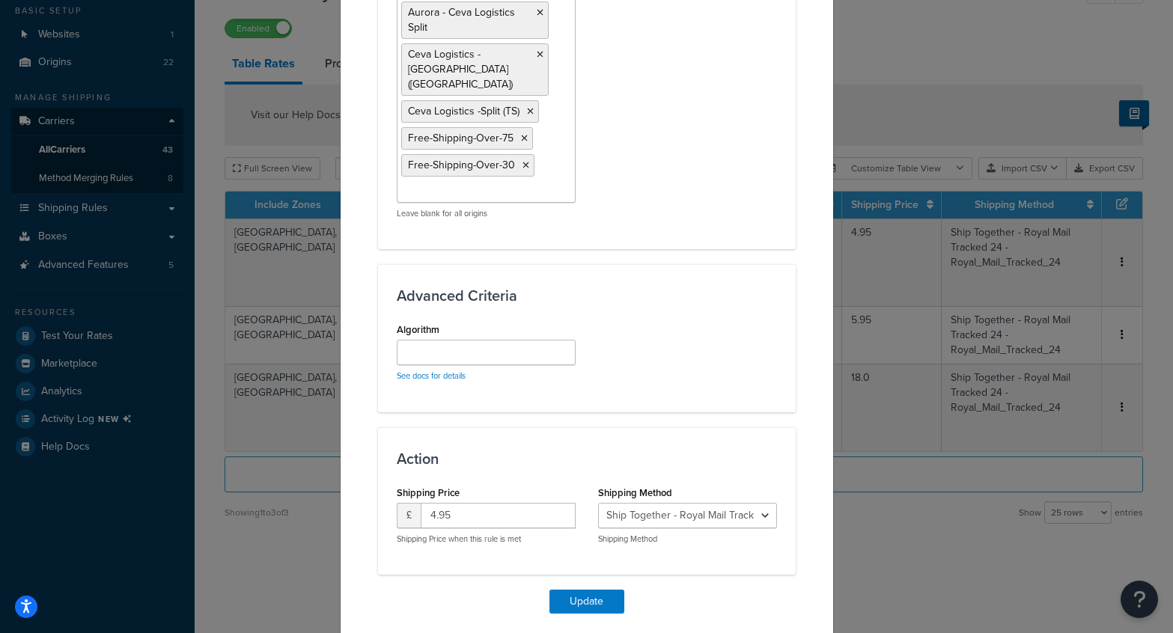
scroll to position [1369, 0]
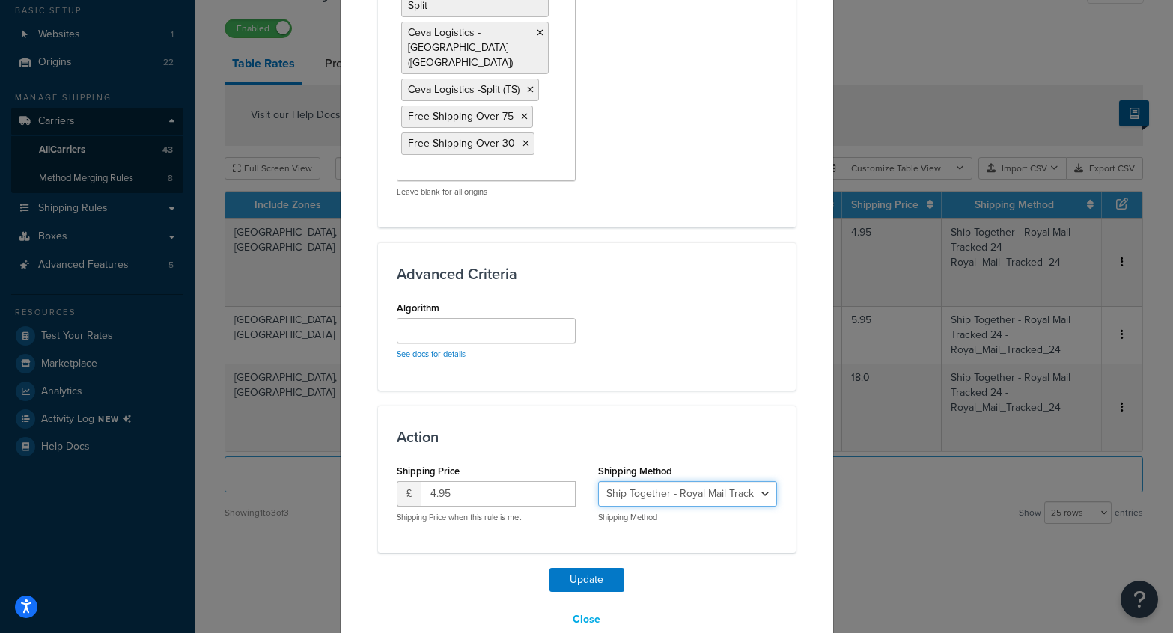
click at [659, 481] on select "Ship Together - Royal Mail Tracked 24 - Royal_Mail_Tracked_24" at bounding box center [687, 493] width 179 height 25
drag, startPoint x: 468, startPoint y: 465, endPoint x: 396, endPoint y: 443, distance: 75.0
click at [397, 460] on div "Shipping Price £ 4.95 Shipping Price when this rule is met" at bounding box center [486, 491] width 179 height 63
click at [484, 406] on div "Action Shipping Price £ 4.95 Shipping Price when this rule is met Shipping Meth…" at bounding box center [587, 479] width 418 height 147
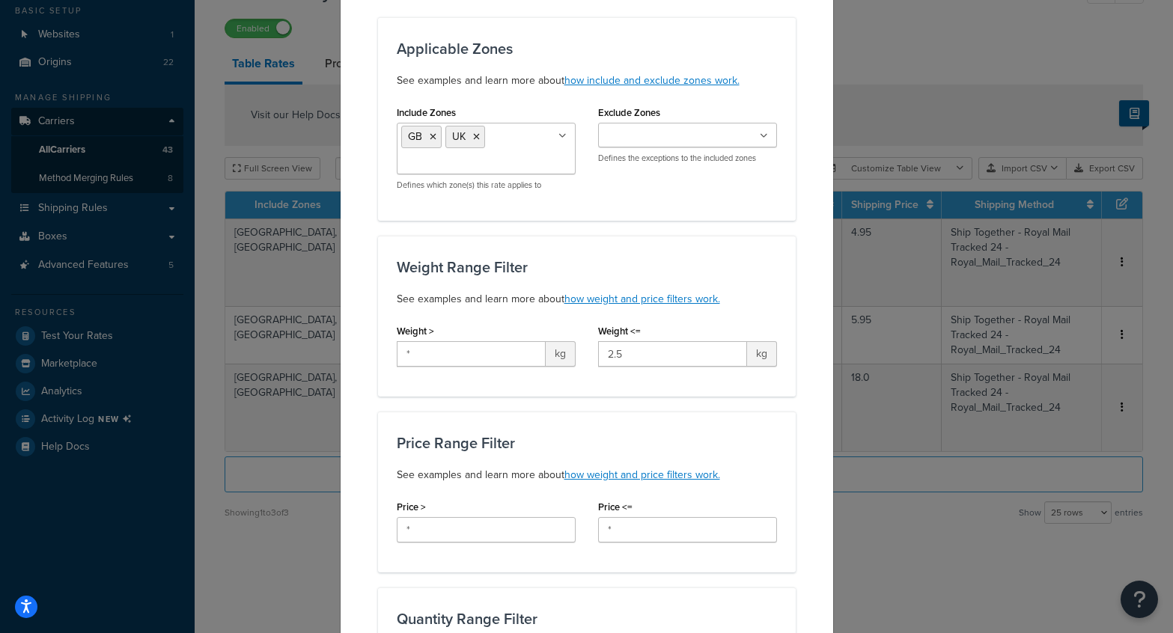
scroll to position [0, 0]
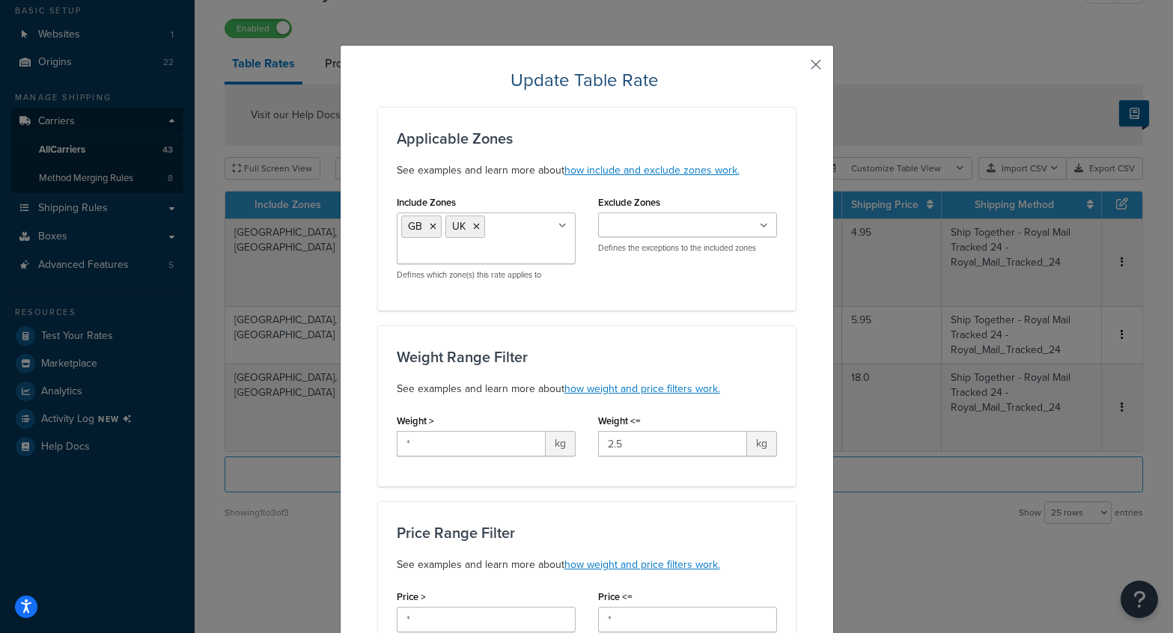
click at [795, 68] on button "button" at bounding box center [794, 70] width 4 height 4
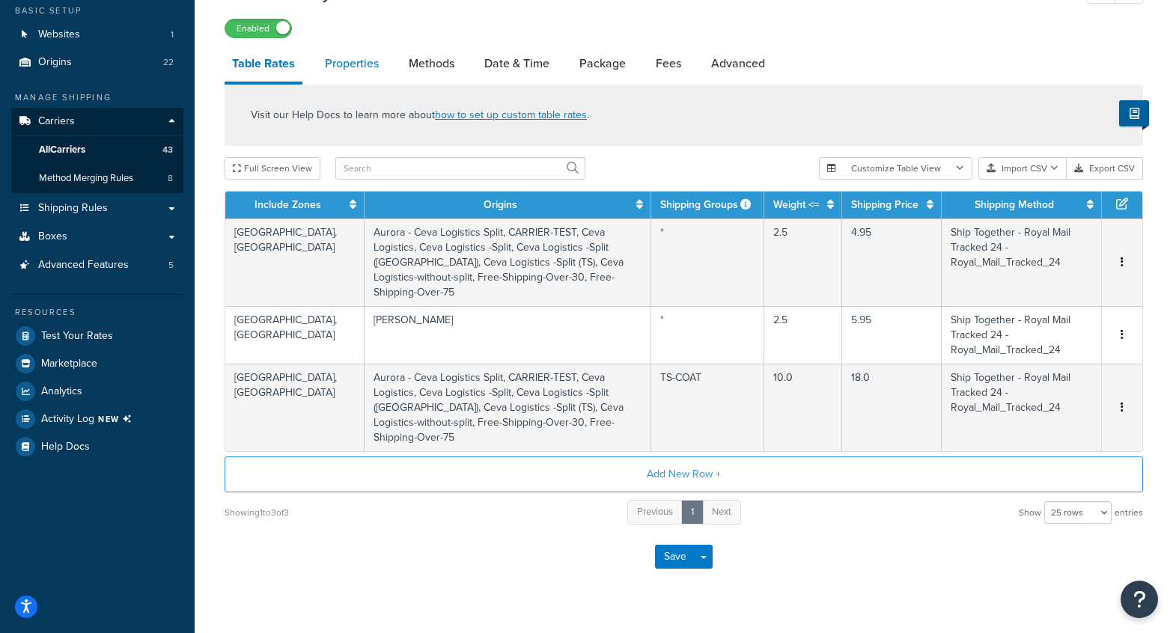
click at [361, 60] on link "Properties" at bounding box center [351, 64] width 69 height 36
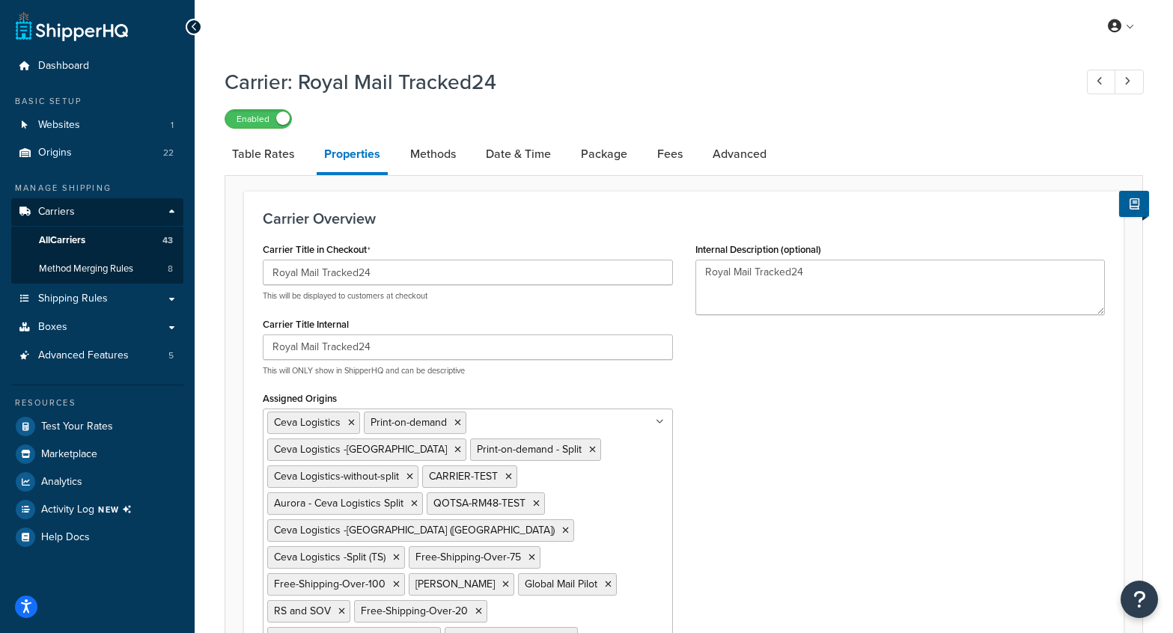
click at [807, 402] on div "Carrier Title in Checkout Royal Mail Tracked24 This will be displayed to custom…" at bounding box center [683, 510] width 864 height 543
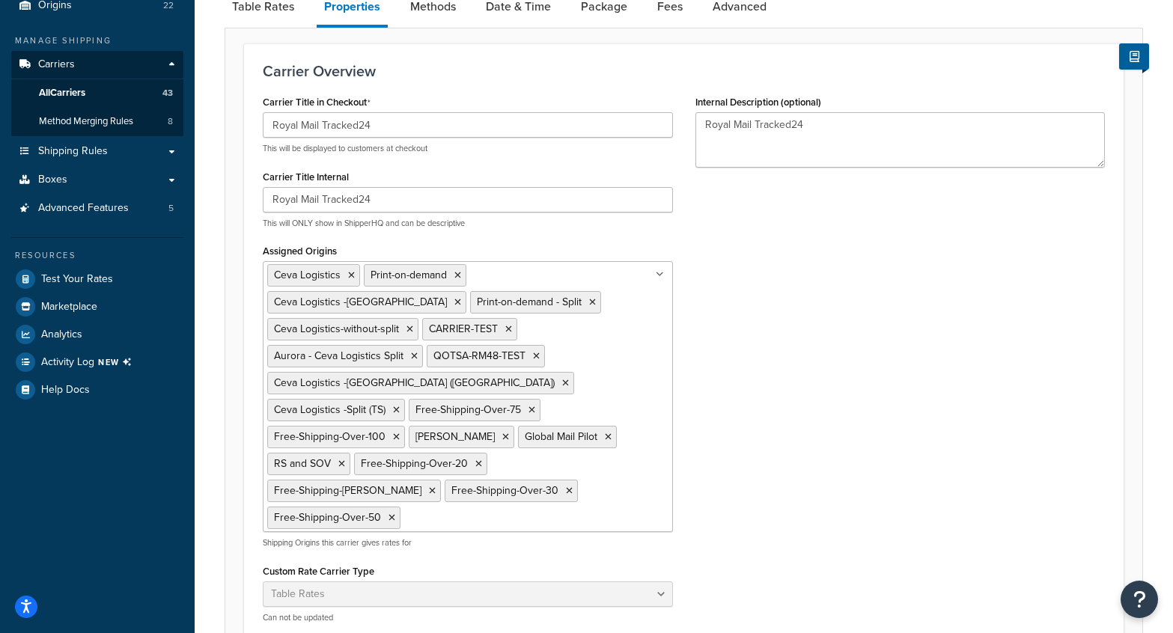
scroll to position [155, 0]
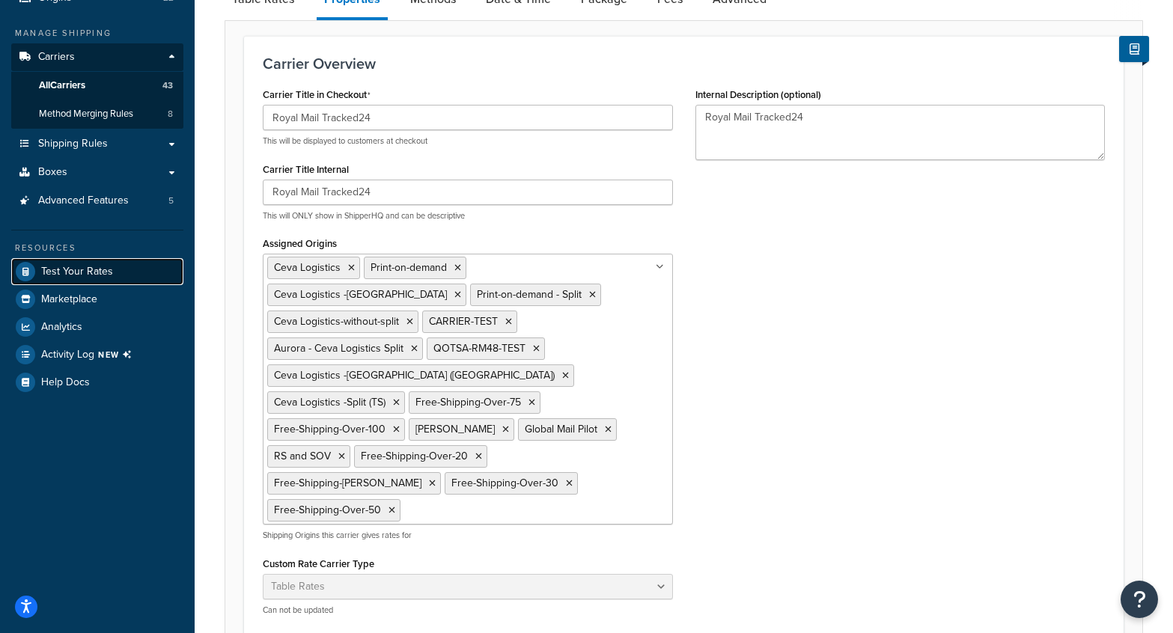
click at [106, 268] on span "Test Your Rates" at bounding box center [77, 272] width 72 height 13
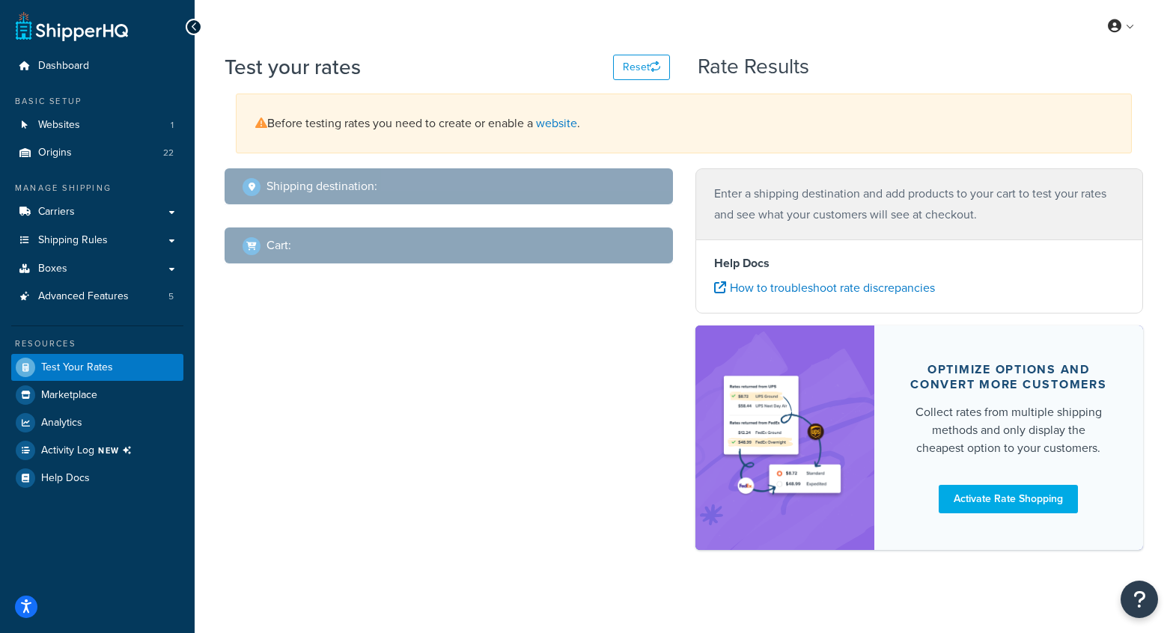
select select "[GEOGRAPHIC_DATA]"
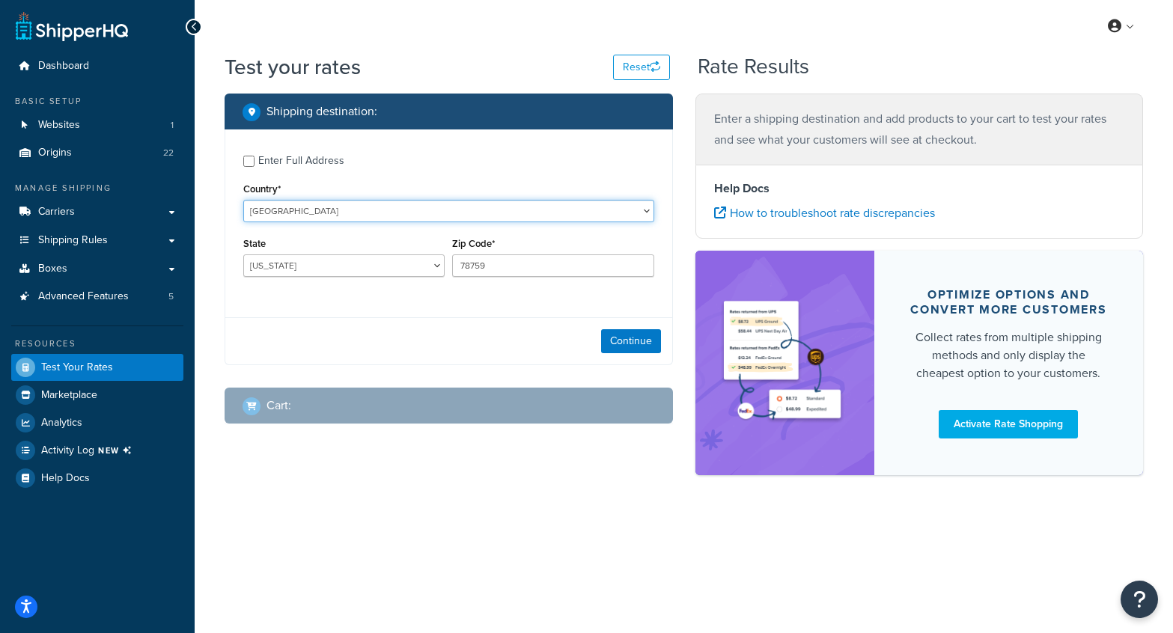
click at [349, 206] on select "[GEOGRAPHIC_DATA] [GEOGRAPHIC_DATA] [GEOGRAPHIC_DATA] [GEOGRAPHIC_DATA] [GEOGRA…" at bounding box center [448, 211] width 411 height 22
select select "GB"
click at [243, 200] on select "[GEOGRAPHIC_DATA] [GEOGRAPHIC_DATA] [GEOGRAPHIC_DATA] [GEOGRAPHIC_DATA] [GEOGRA…" at bounding box center [448, 211] width 411 height 22
type input "[GEOGRAPHIC_DATA]"
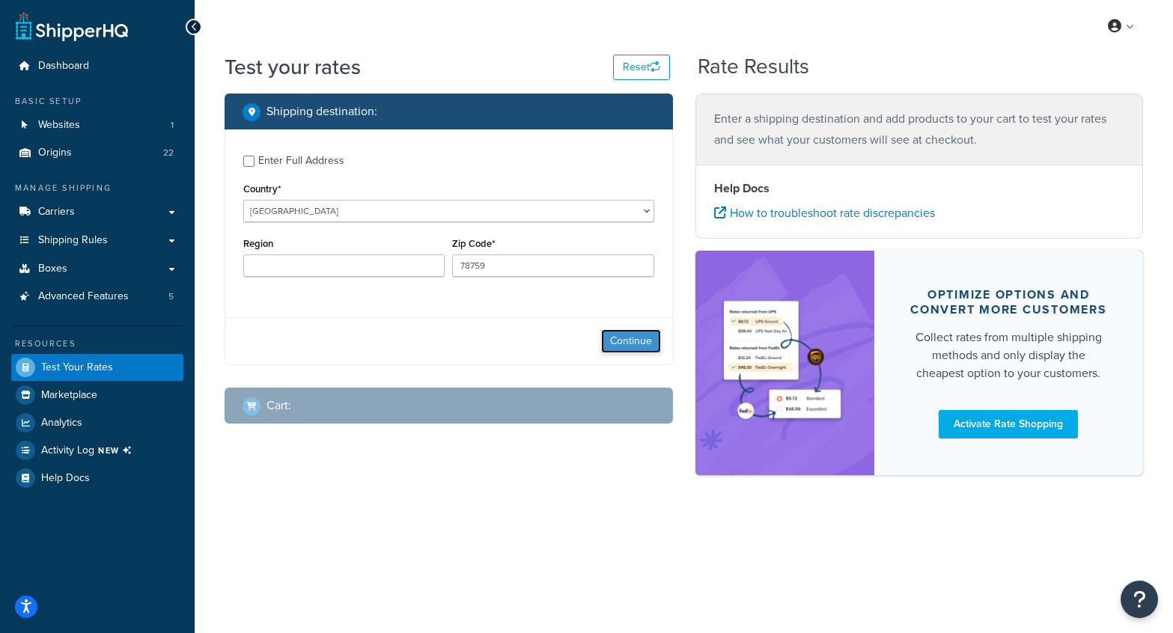
click at [618, 345] on button "Continue" at bounding box center [631, 341] width 60 height 24
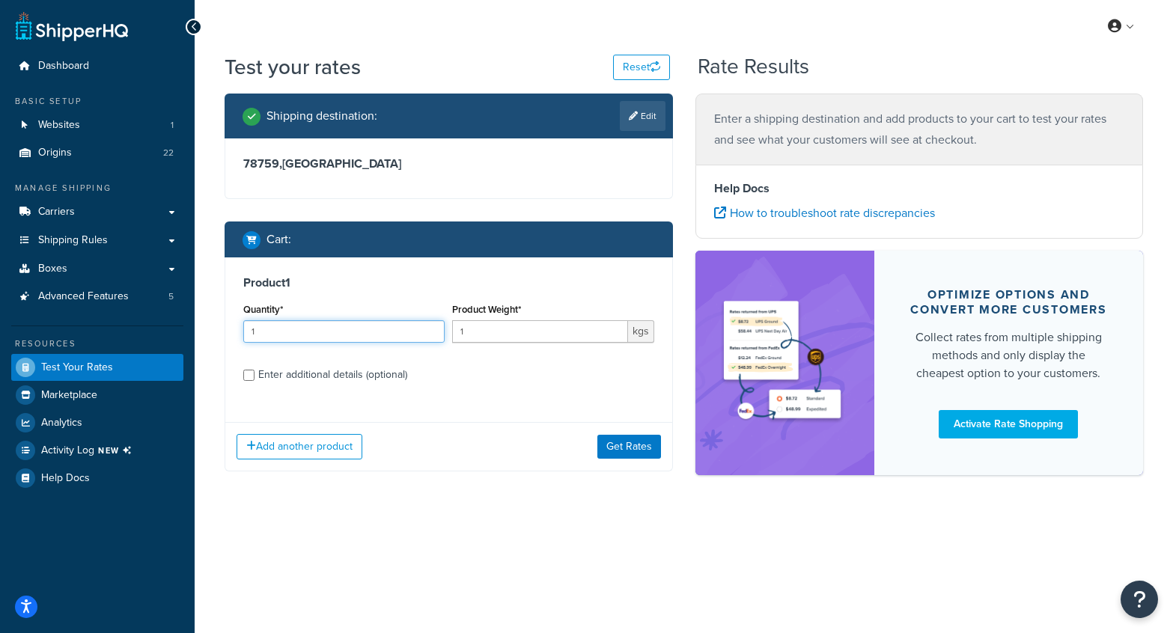
click at [355, 334] on input "1" at bounding box center [343, 331] width 201 height 22
click at [359, 376] on div "Enter additional details (optional)" at bounding box center [332, 374] width 149 height 21
click at [254, 376] on input "Enter additional details (optional)" at bounding box center [248, 375] width 11 height 11
checkbox input "true"
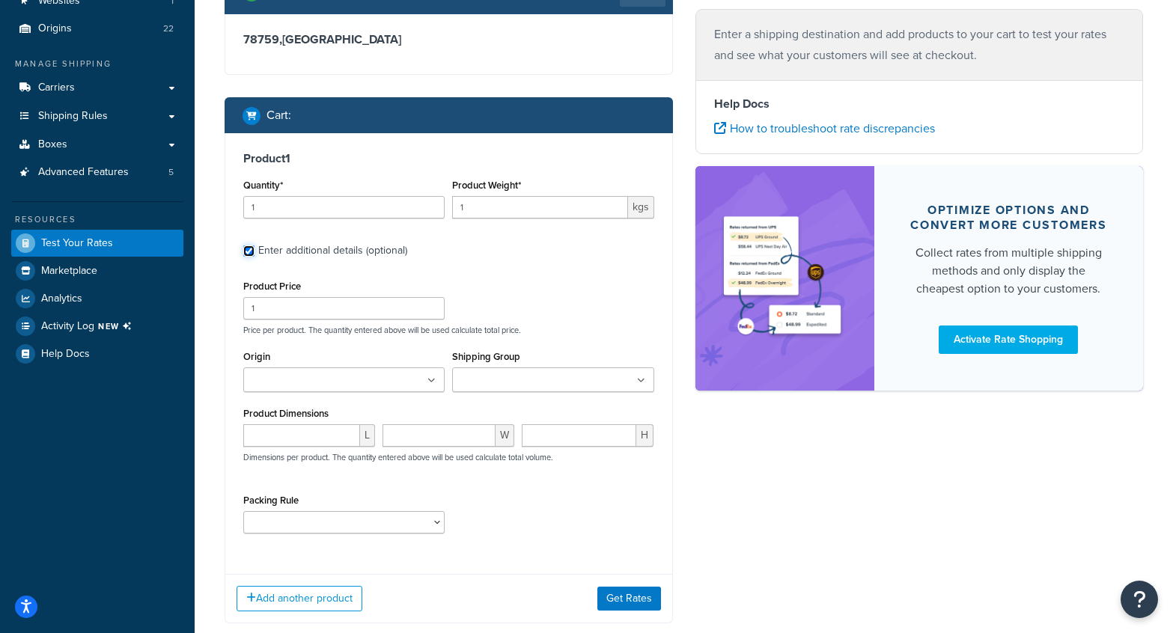
scroll to position [212, 0]
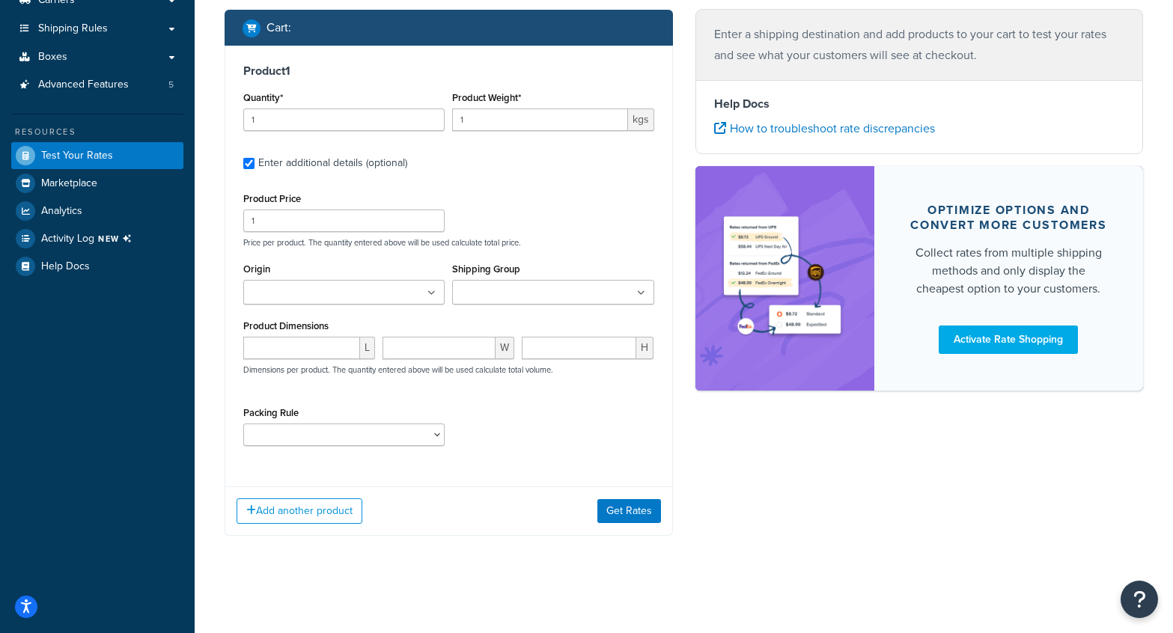
click at [366, 287] on ul at bounding box center [343, 292] width 201 height 25
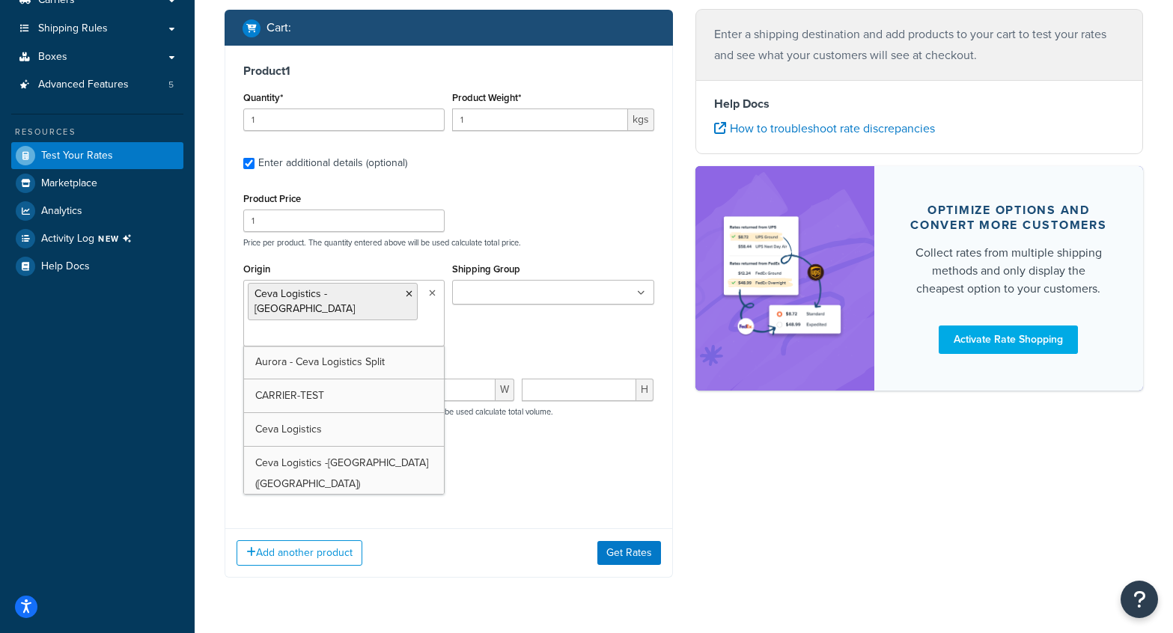
click at [545, 317] on div "Origin Ceva Logistics -[GEOGRAPHIC_DATA] Aurora - Ceva Logistics Split CARRIER-…" at bounding box center [448, 308] width 418 height 99
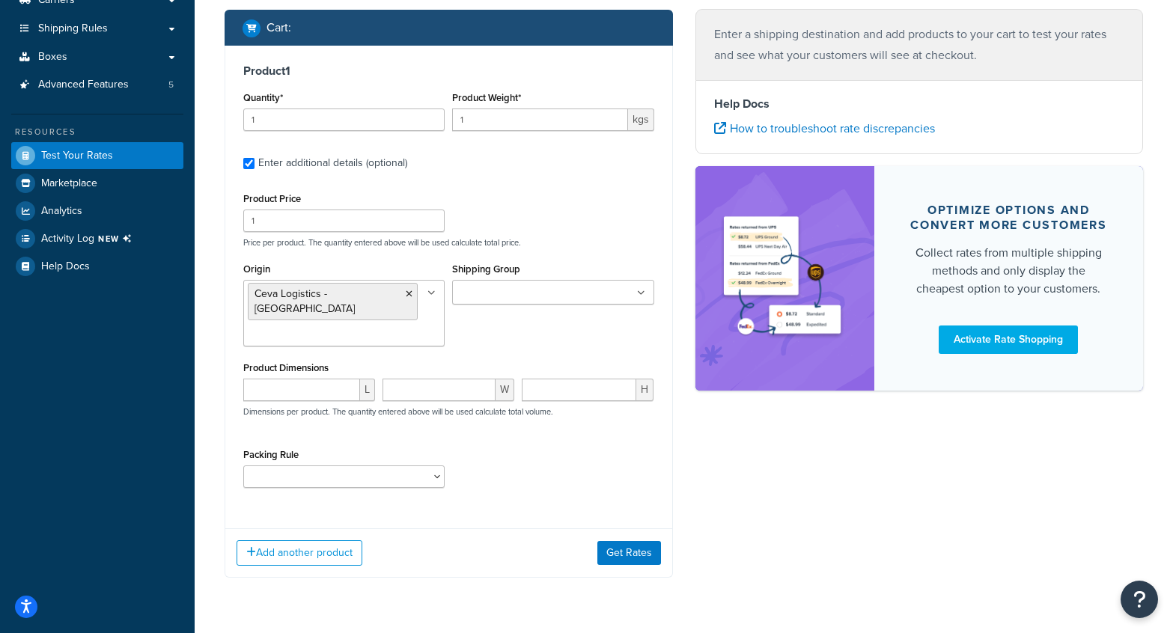
click at [545, 301] on input "Shipping Group" at bounding box center [522, 293] width 132 height 16
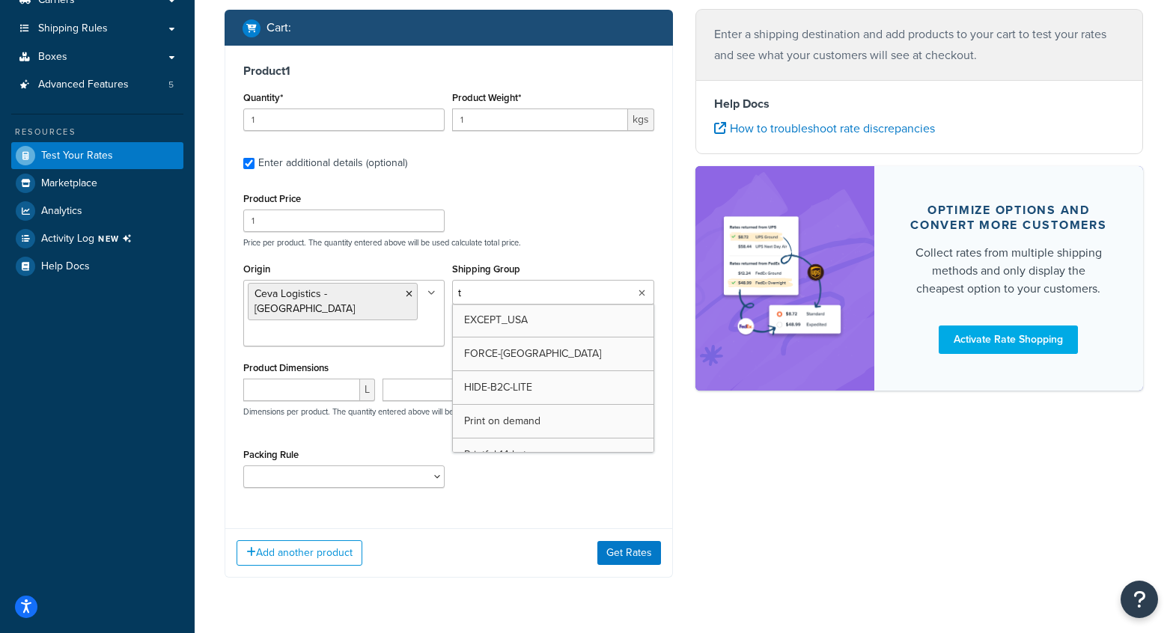
type input "ts"
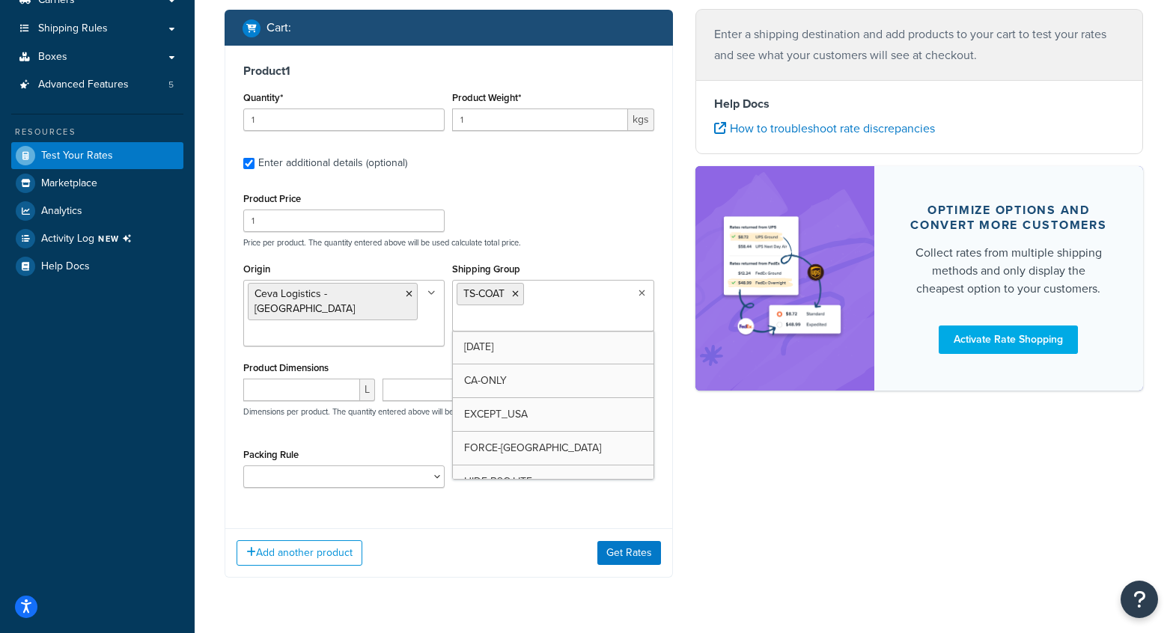
click at [745, 454] on div "Shipping destination : Edit 78759 , [GEOGRAPHIC_DATA] Cart : Product 1 Quantity…" at bounding box center [683, 241] width 941 height 718
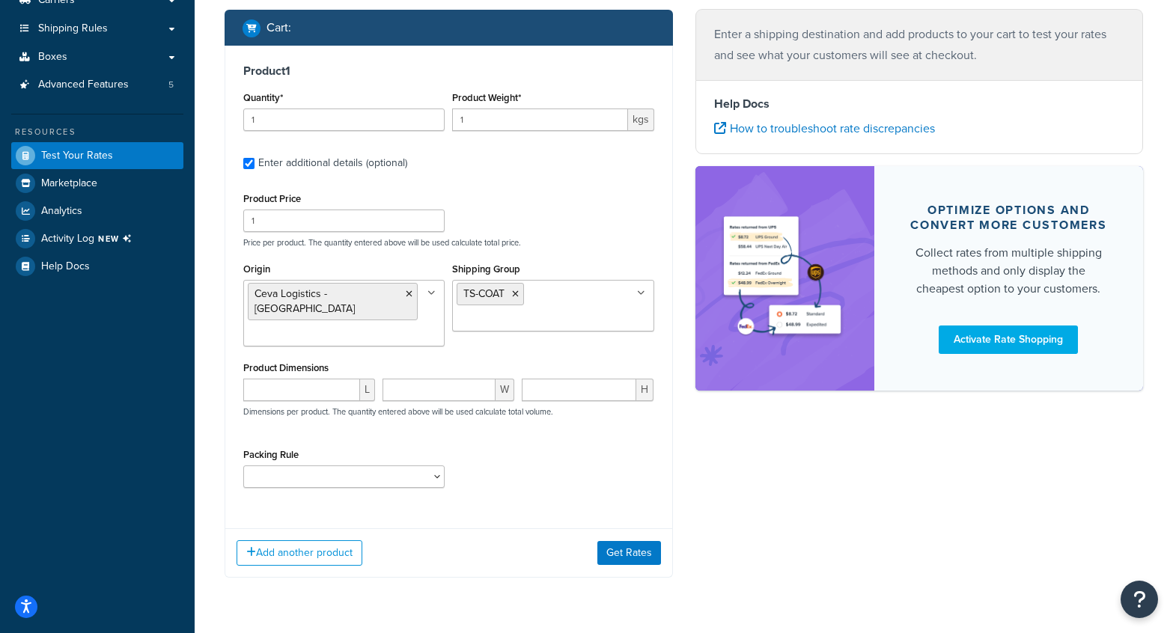
scroll to position [239, 0]
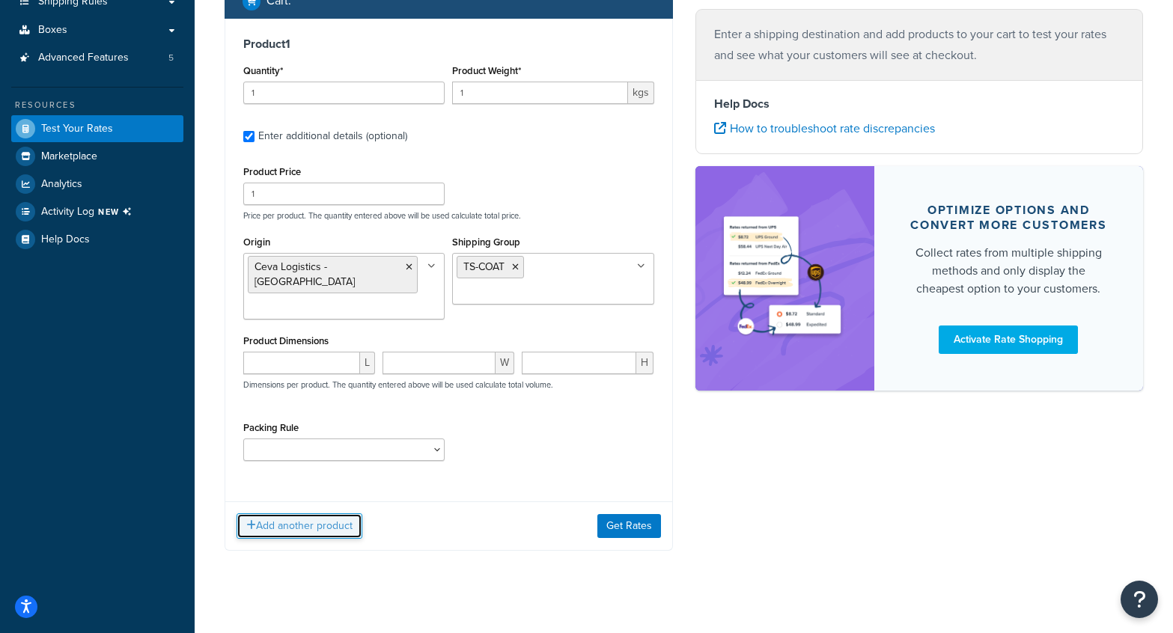
click at [352, 513] on button "Add another product" at bounding box center [299, 525] width 126 height 25
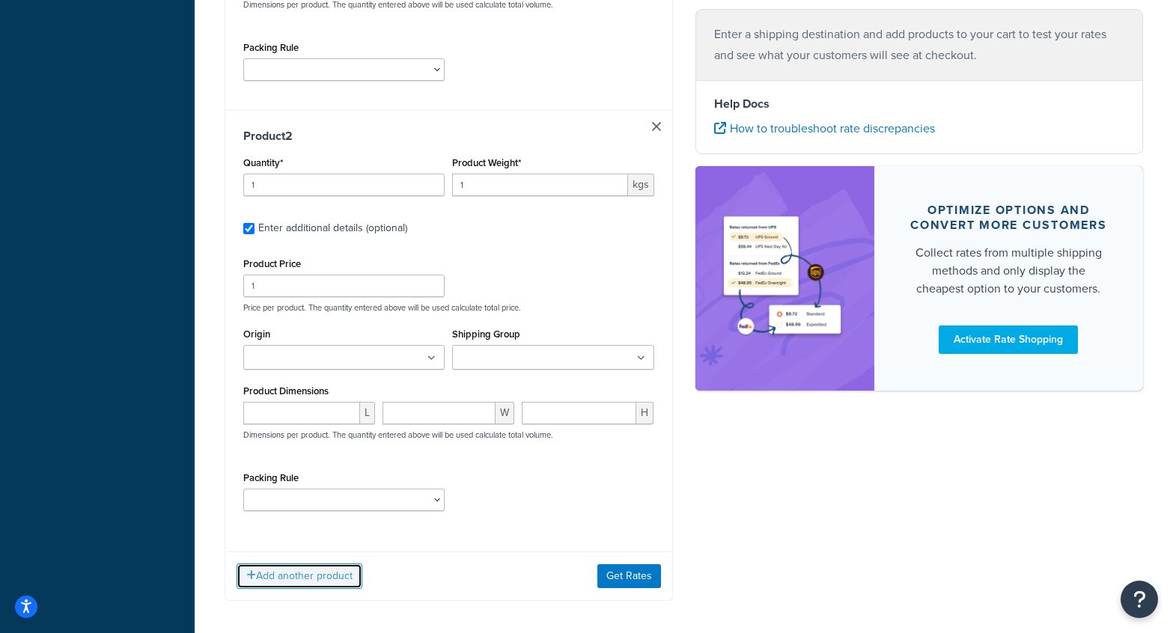
scroll to position [623, 0]
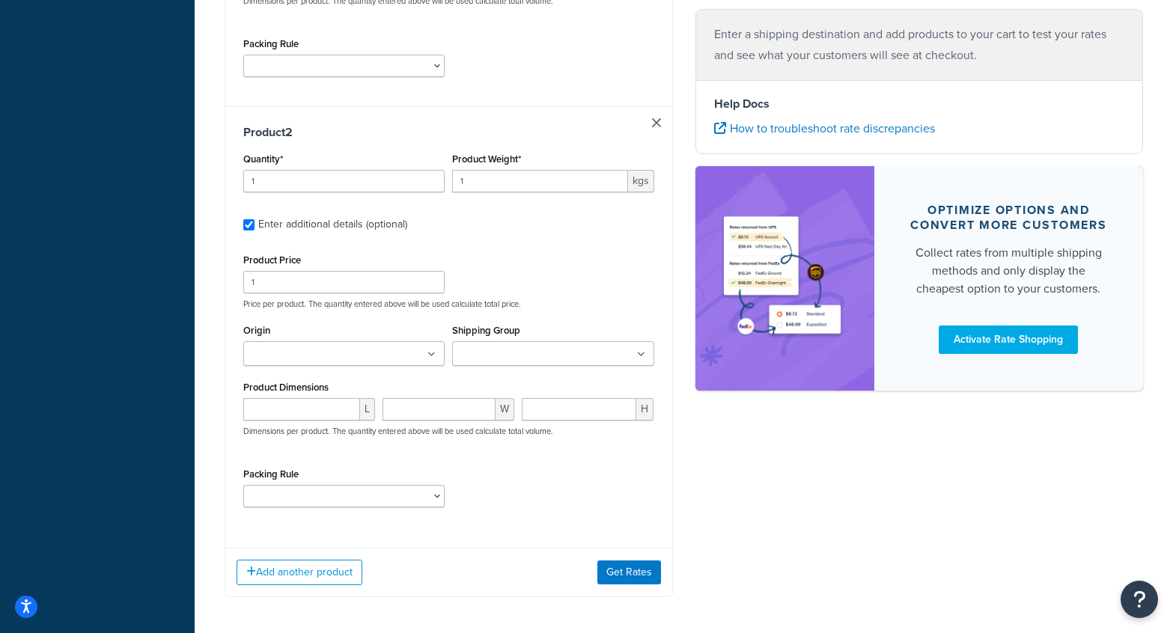
click at [430, 350] on icon at bounding box center [431, 354] width 8 height 9
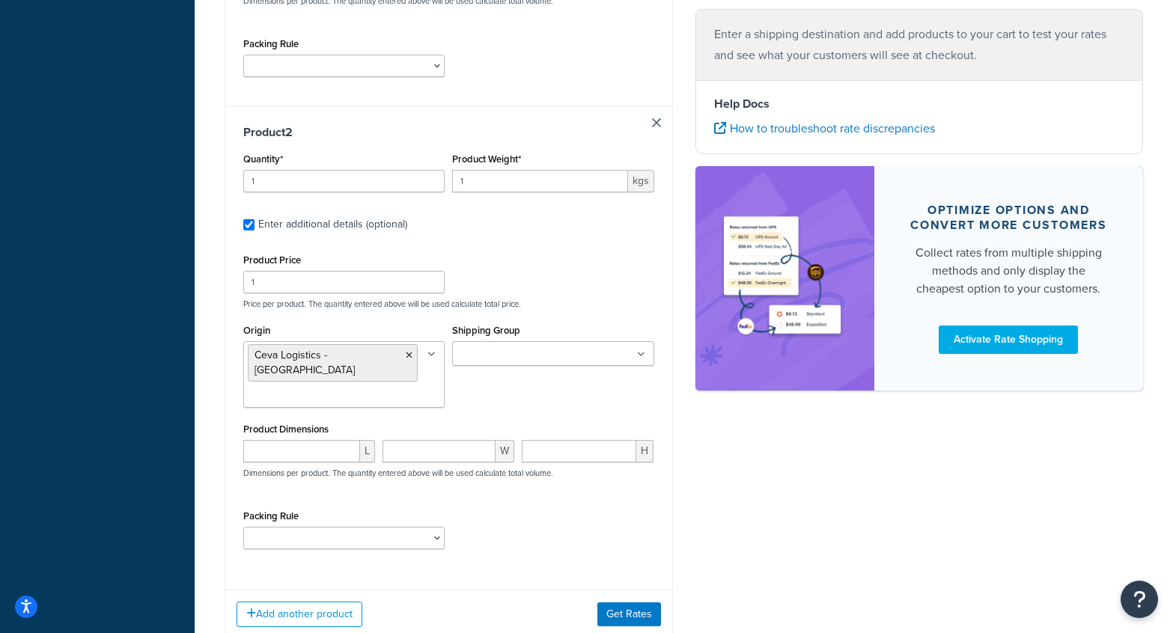
click at [702, 481] on div "Shipping destination : Edit 78759 , [GEOGRAPHIC_DATA] Cart : Product 1 Quantity…" at bounding box center [683, 66] width 941 height 1191
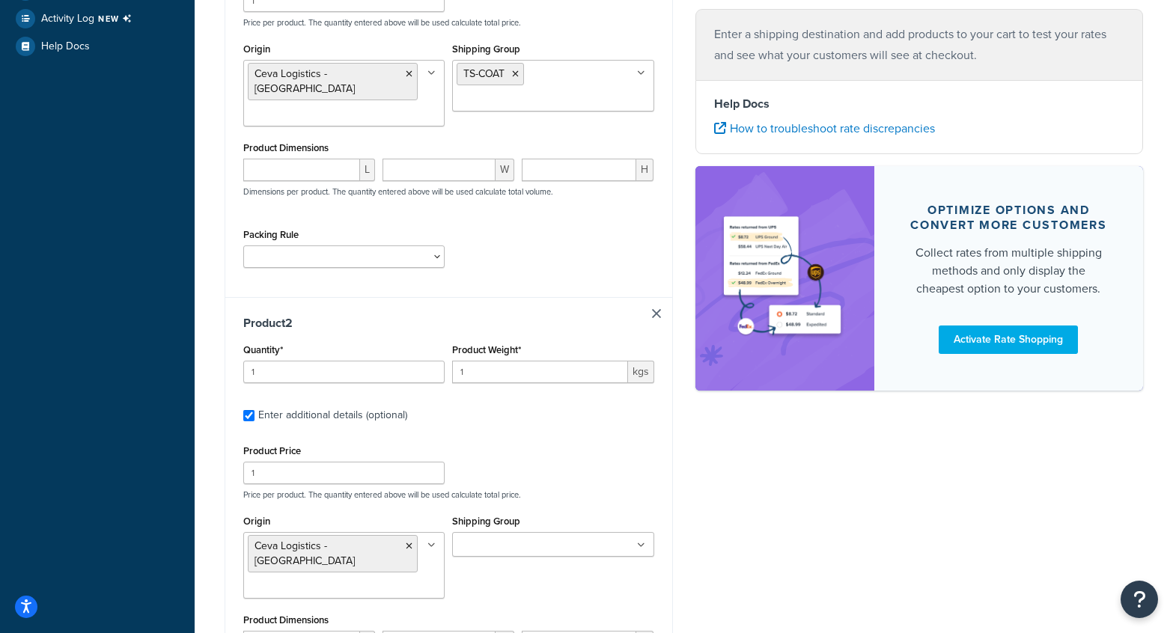
scroll to position [696, 0]
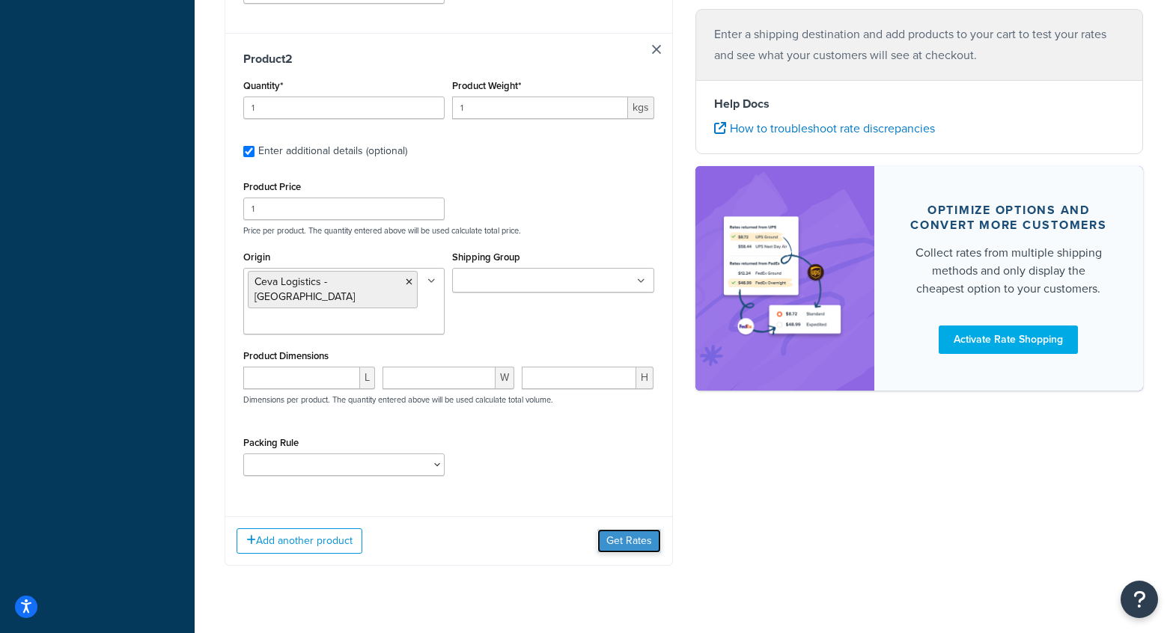
click at [630, 529] on button "Get Rates" at bounding box center [629, 541] width 64 height 24
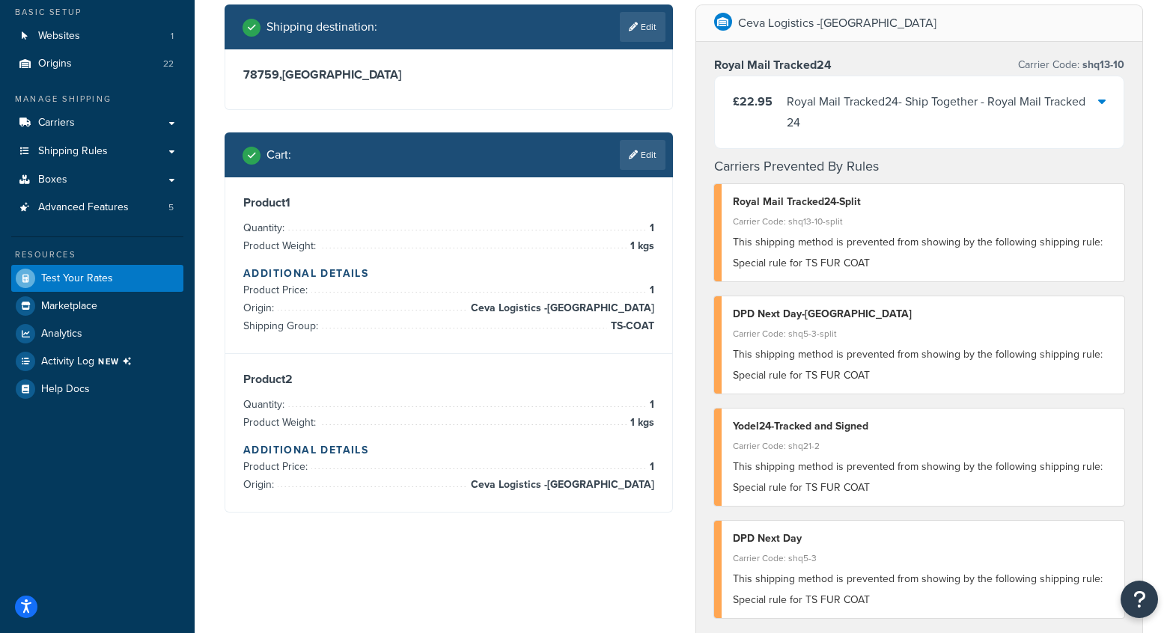
scroll to position [0, 0]
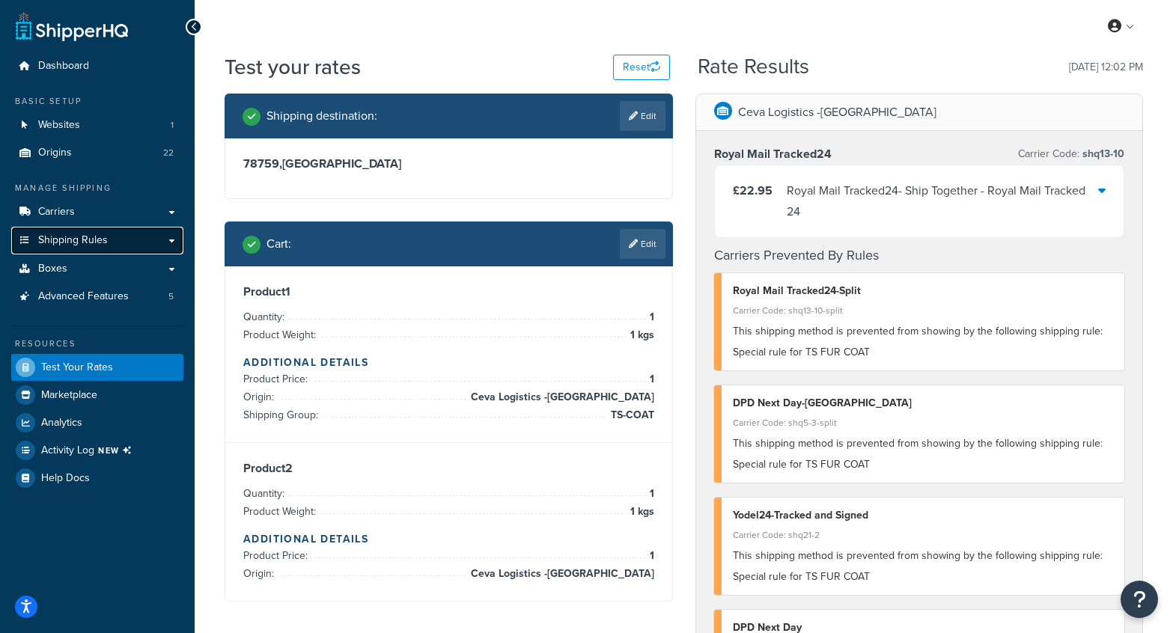
click at [70, 236] on span "Shipping Rules" at bounding box center [73, 240] width 70 height 13
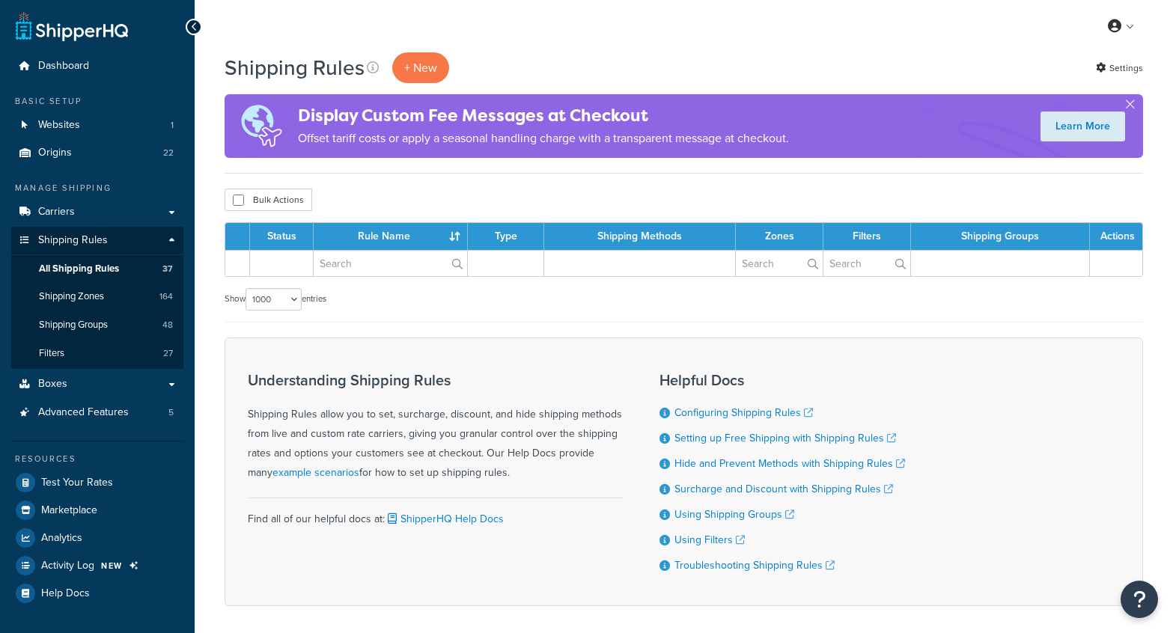
select select "1000"
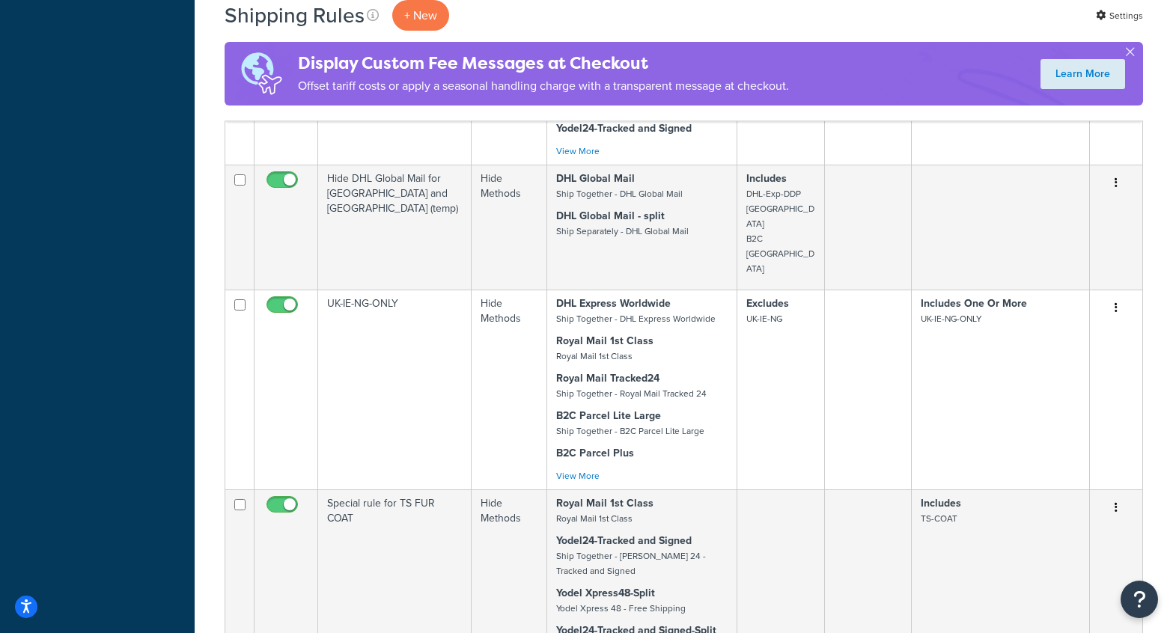
scroll to position [5116, 0]
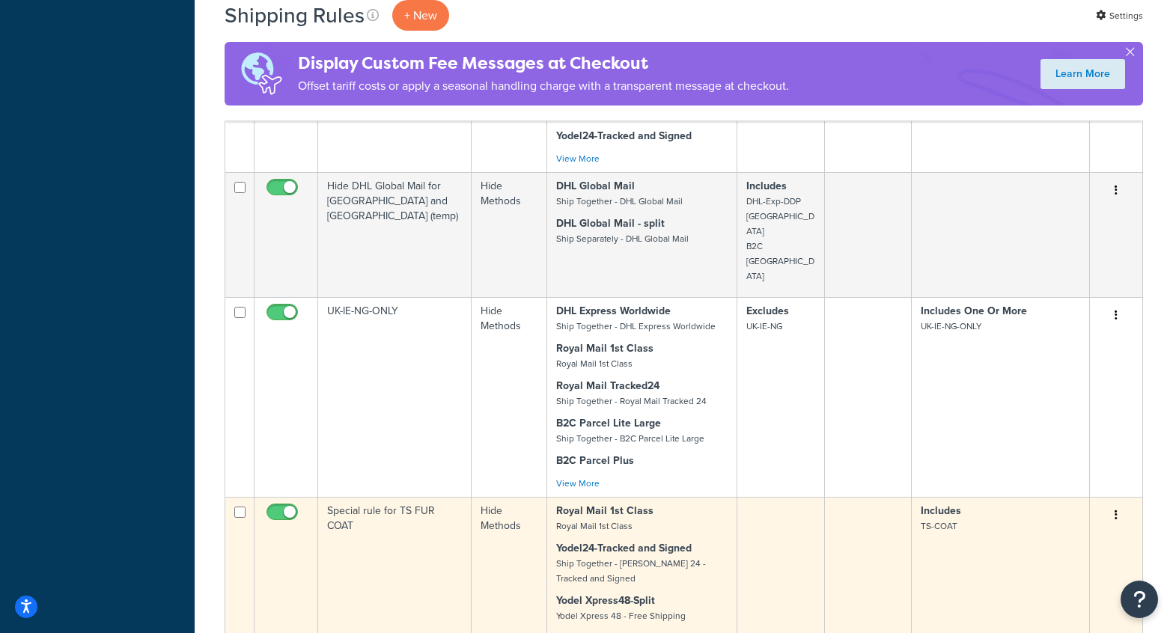
click at [387, 497] on td "Special rule for TS FUR COAT" at bounding box center [394, 612] width 153 height 230
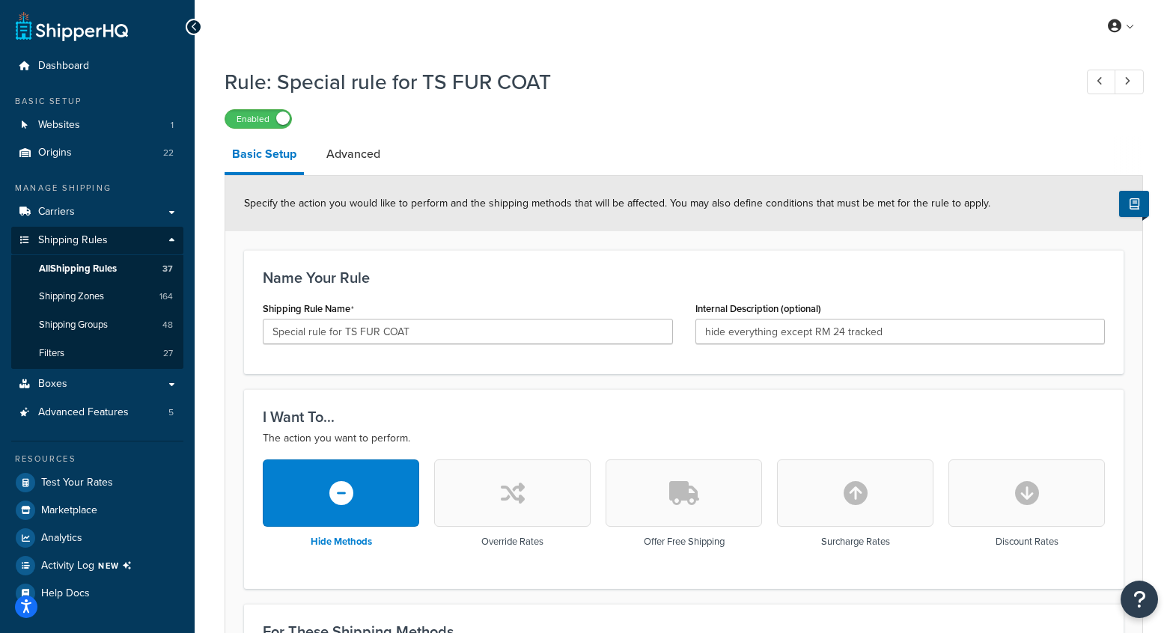
scroll to position [856, 0]
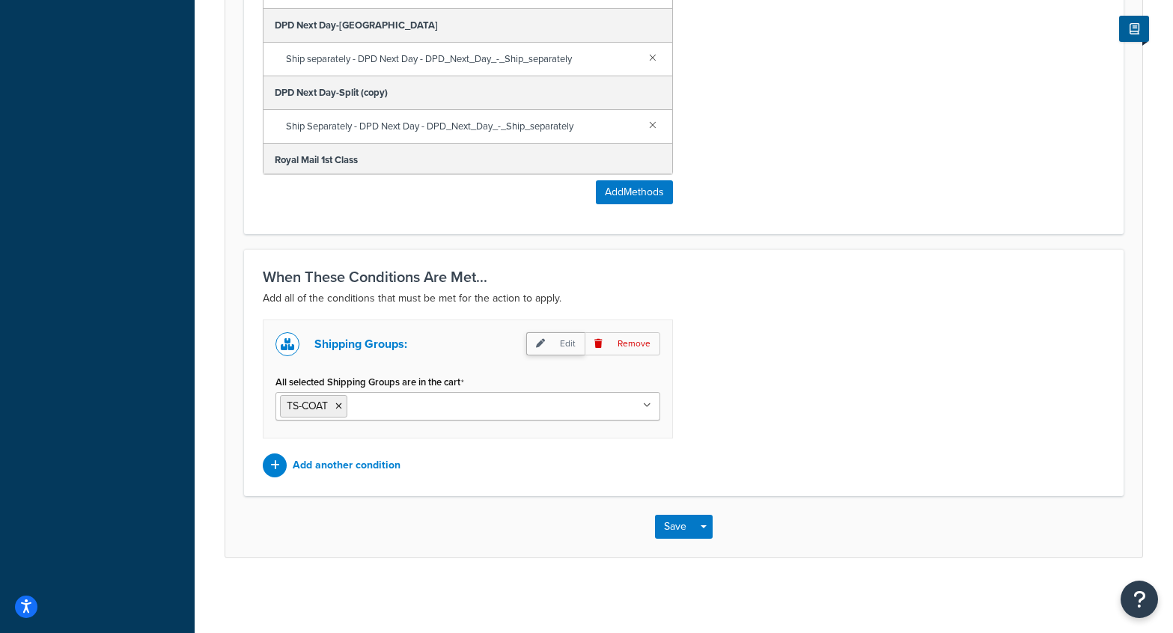
click at [560, 343] on p "Edit" at bounding box center [555, 343] width 58 height 23
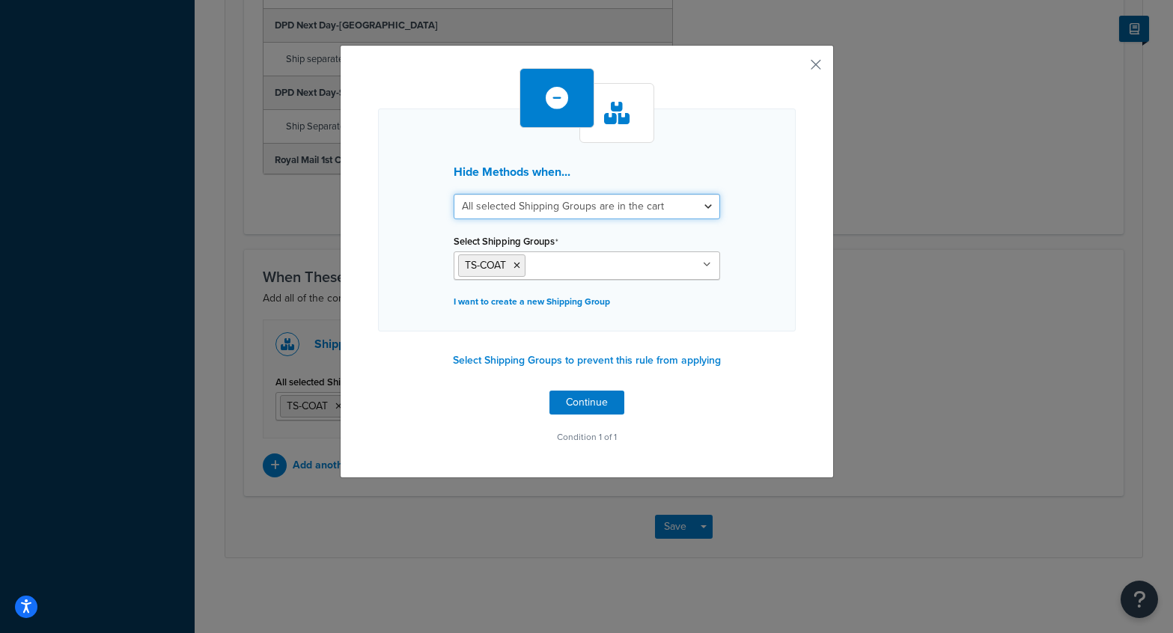
click at [524, 210] on select "All selected Shipping Groups are in the cart Any selected Shipping Groups are i…" at bounding box center [586, 206] width 266 height 25
click at [795, 68] on button "button" at bounding box center [794, 70] width 4 height 4
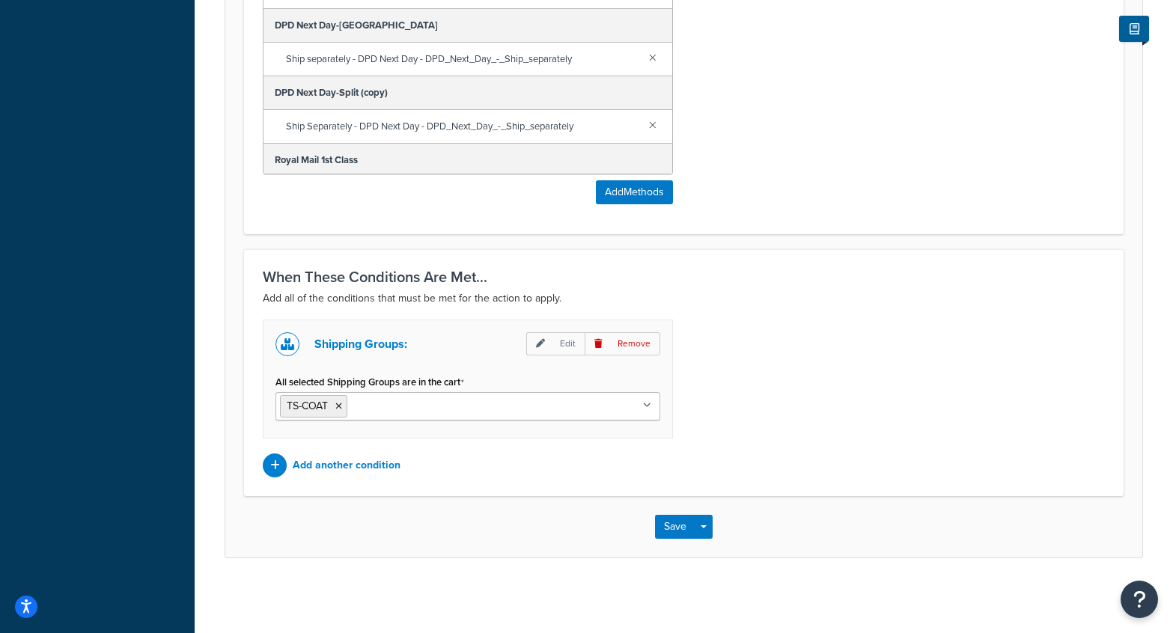
click at [801, 346] on div "Shipping Groups: Edit Remove All selected Shipping Groups are in the cart TS-CO…" at bounding box center [683, 399] width 864 height 158
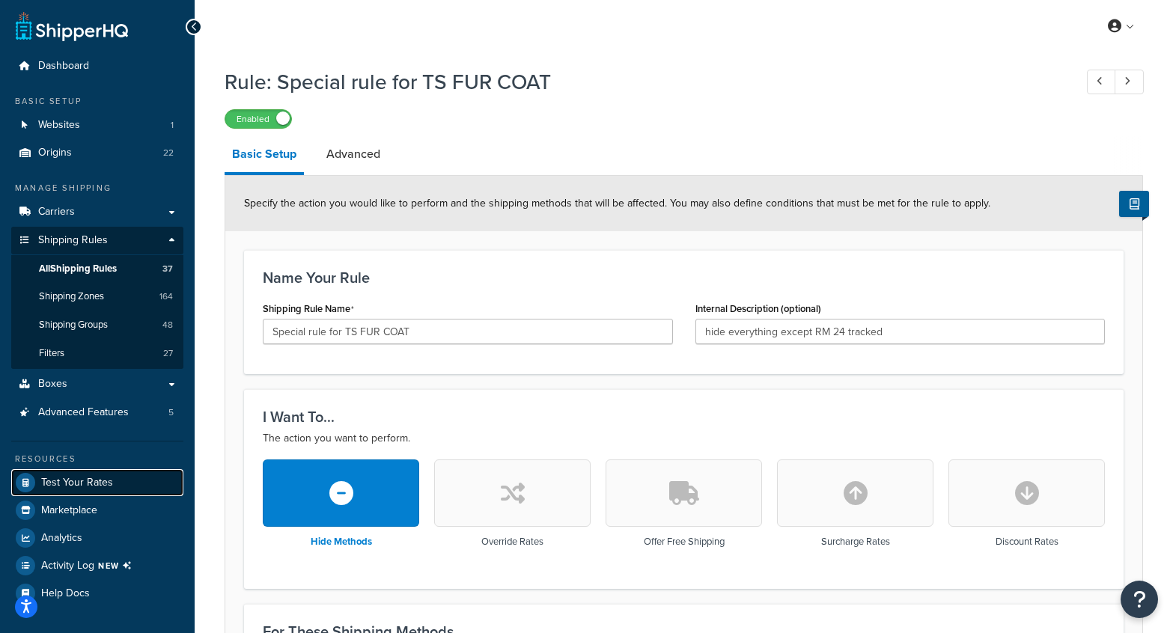
click at [82, 482] on span "Test Your Rates" at bounding box center [77, 483] width 72 height 13
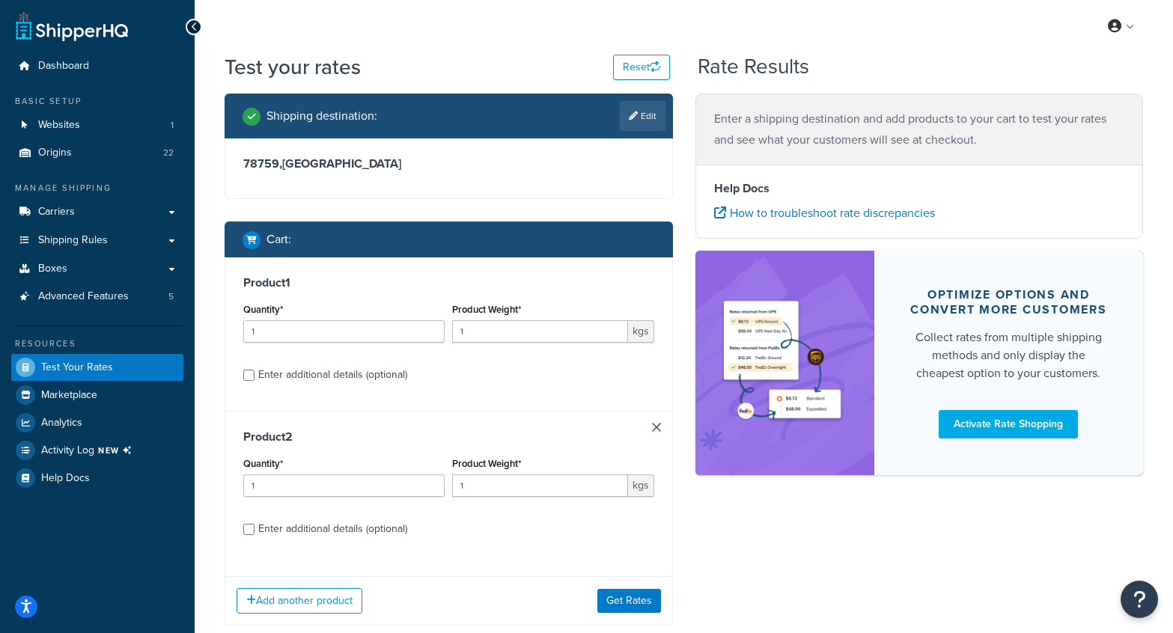
scroll to position [90, 0]
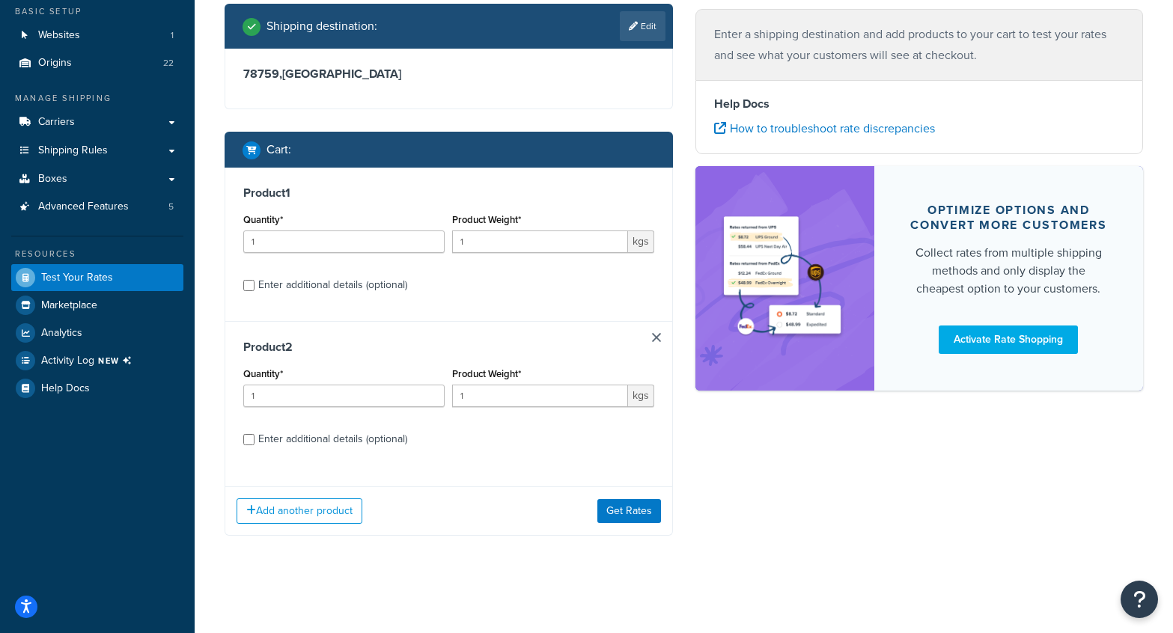
click at [346, 281] on div "Enter additional details (optional)" at bounding box center [332, 285] width 149 height 21
click at [254, 281] on input "Enter additional details (optional)" at bounding box center [248, 285] width 11 height 11
checkbox input "true"
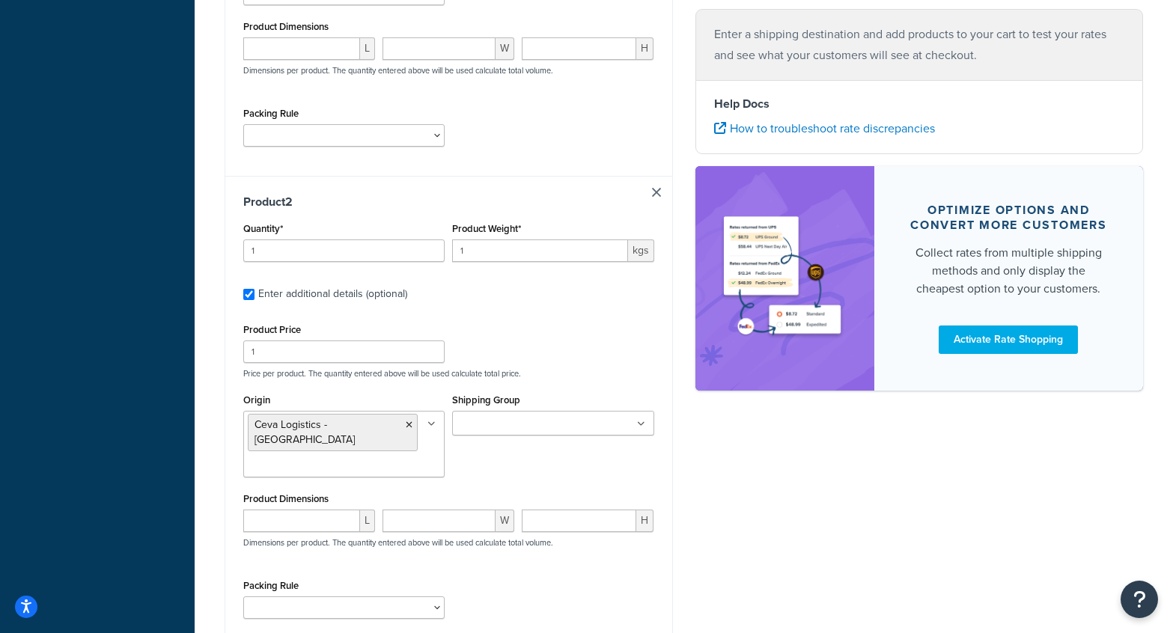
scroll to position [696, 0]
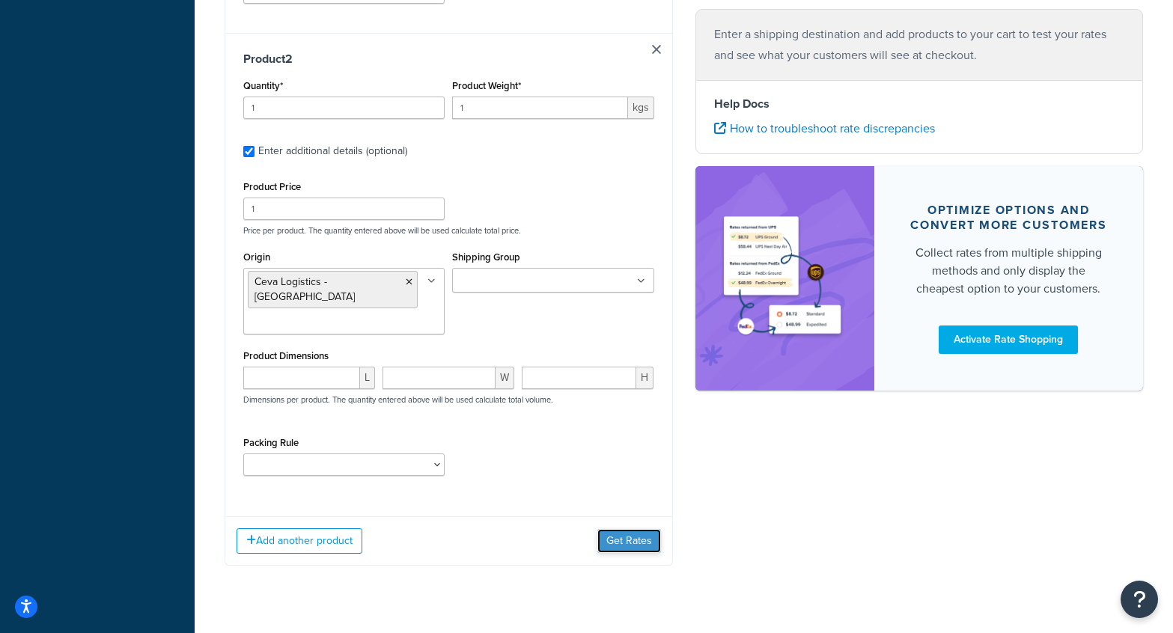
click at [629, 529] on button "Get Rates" at bounding box center [629, 541] width 64 height 24
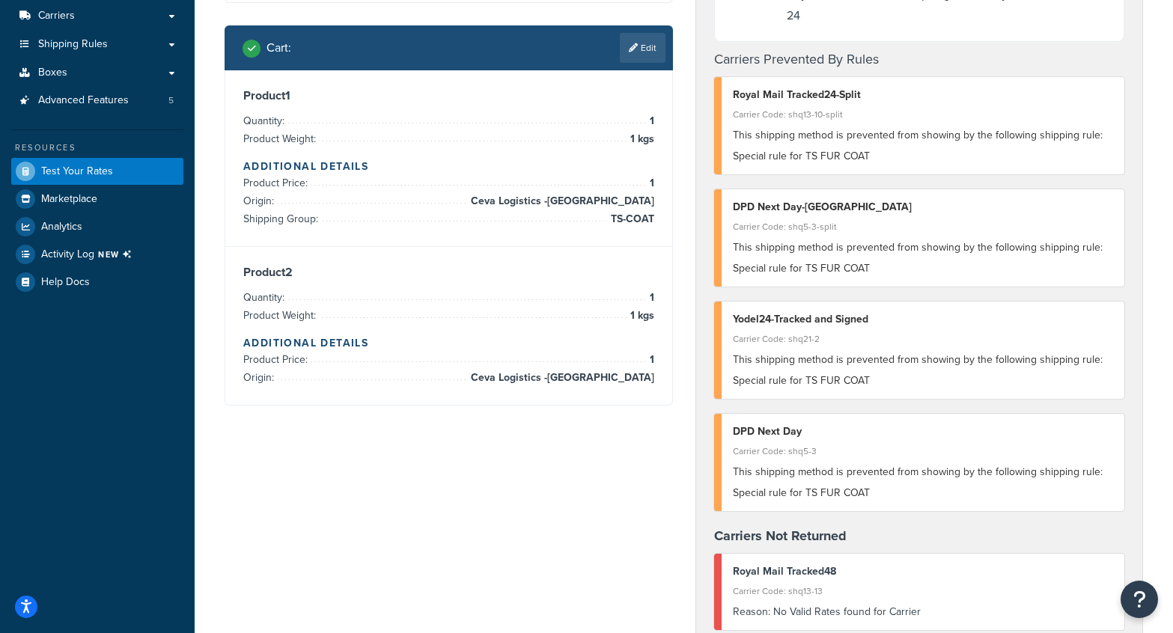
scroll to position [198, 0]
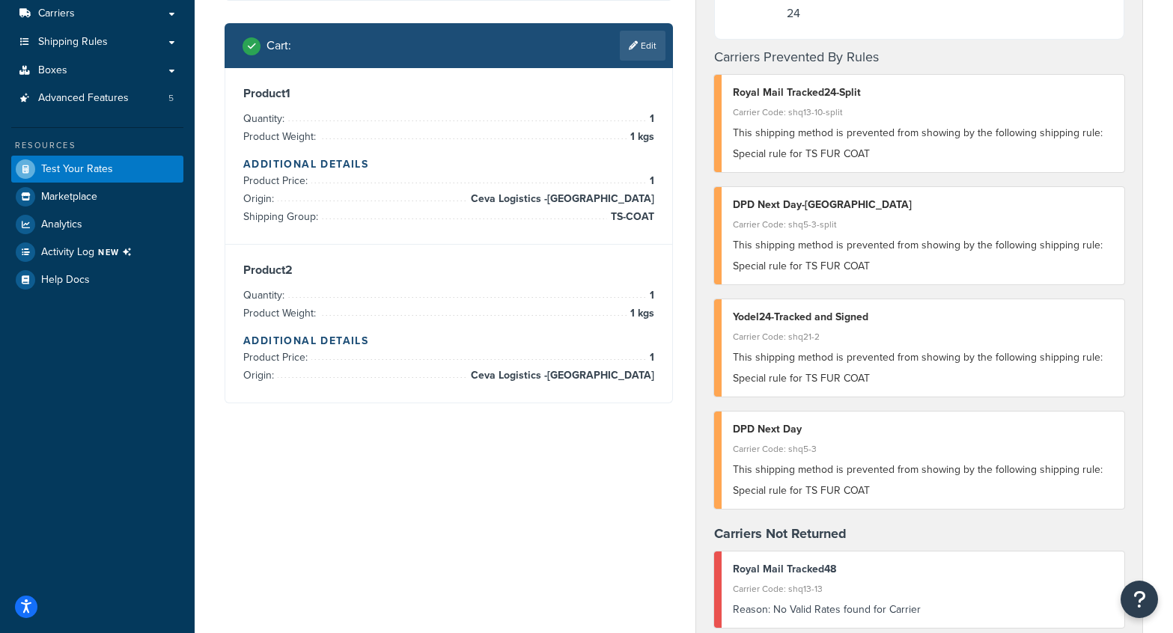
click at [414, 302] on li "Quantity: 1" at bounding box center [448, 296] width 411 height 18
click at [649, 45] on link "Edit" at bounding box center [643, 46] width 46 height 30
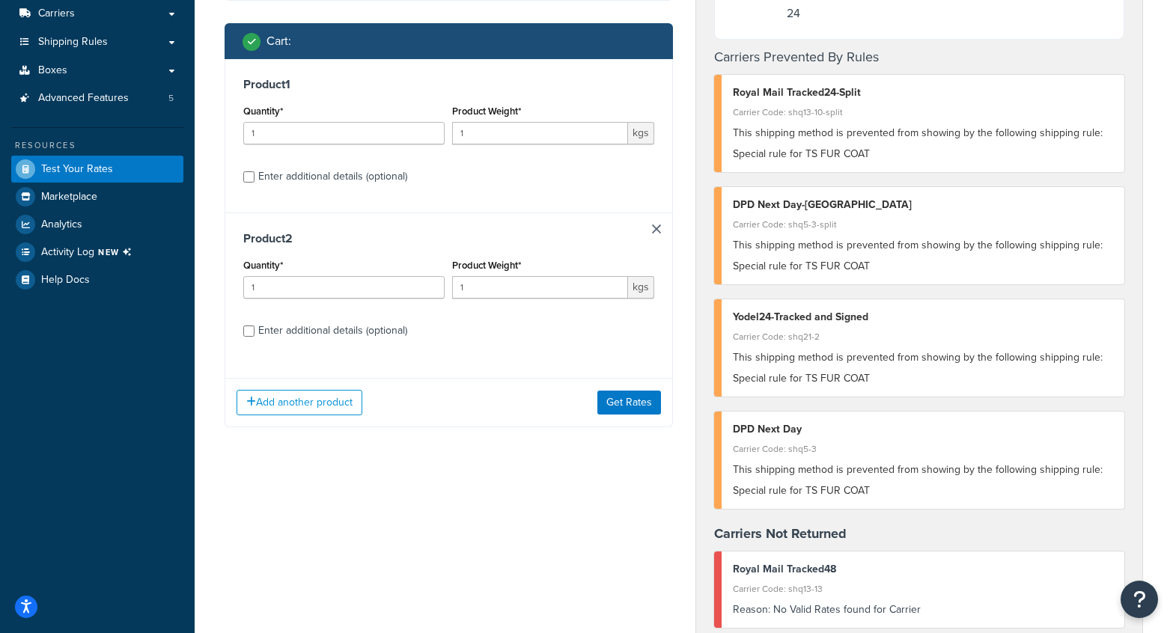
click at [290, 323] on div "Enter additional details (optional)" at bounding box center [332, 330] width 149 height 21
click at [254, 326] on input "Enter additional details (optional)" at bounding box center [248, 331] width 11 height 11
checkbox input "true"
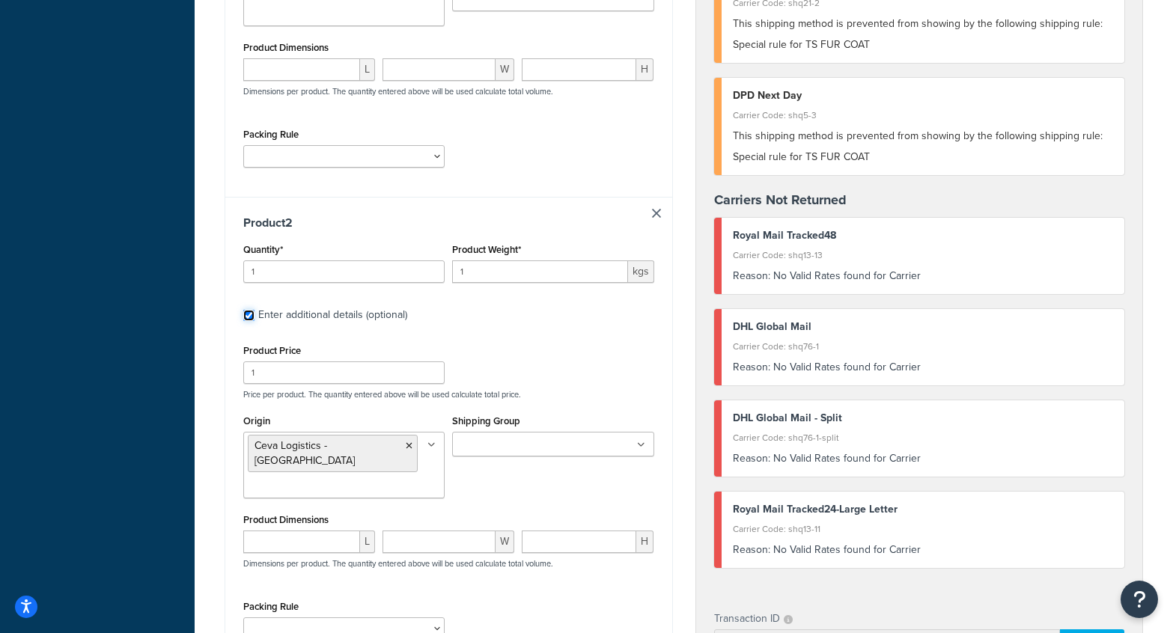
scroll to position [537, 0]
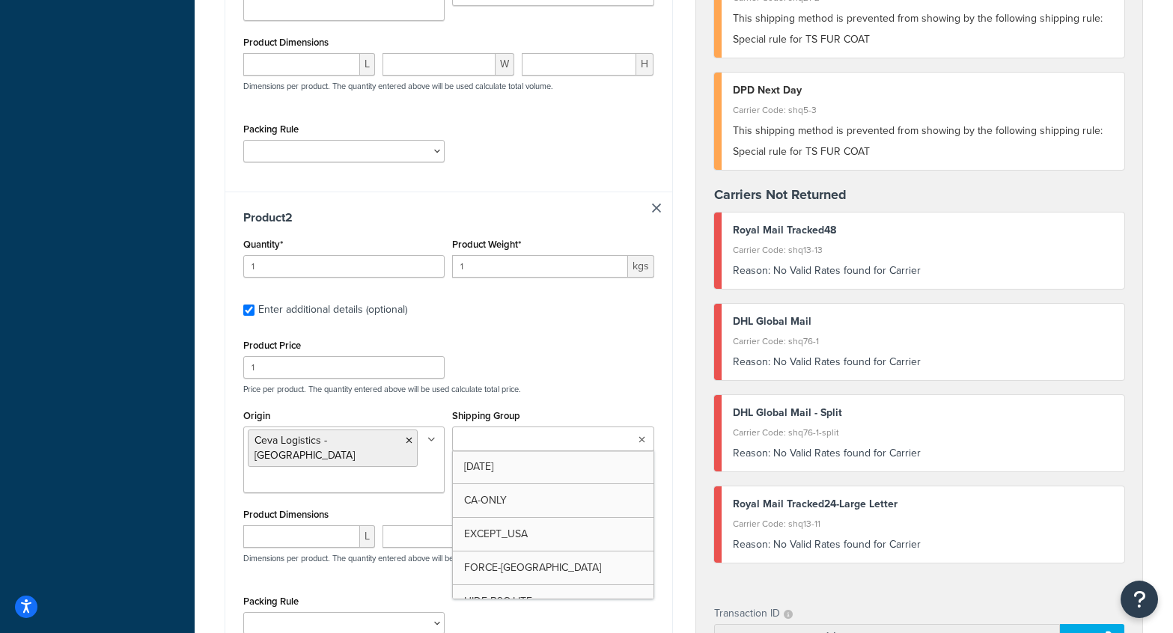
click at [531, 432] on input "Shipping Group" at bounding box center [522, 440] width 132 height 16
paste input "Printful2-hoodies"
type input "Printful2-hoodies"
click at [531, 432] on input "Printful2-hoodies" at bounding box center [522, 440] width 132 height 16
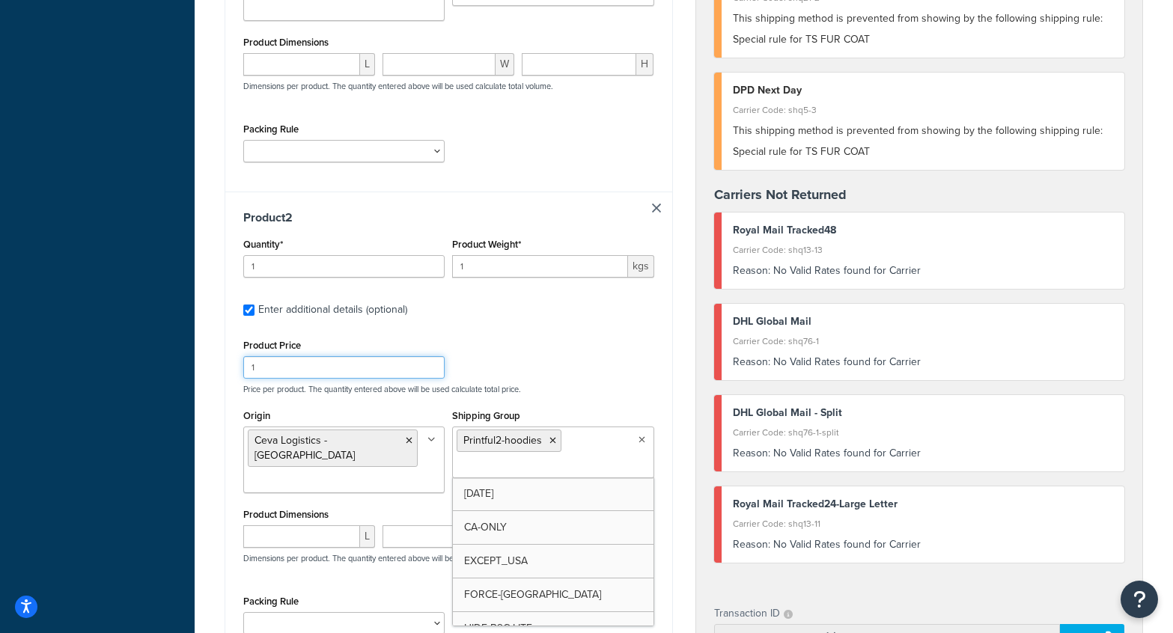
click at [612, 349] on div "Product Price 1 Price per product. The quantity entered above will be used calc…" at bounding box center [448, 364] width 418 height 59
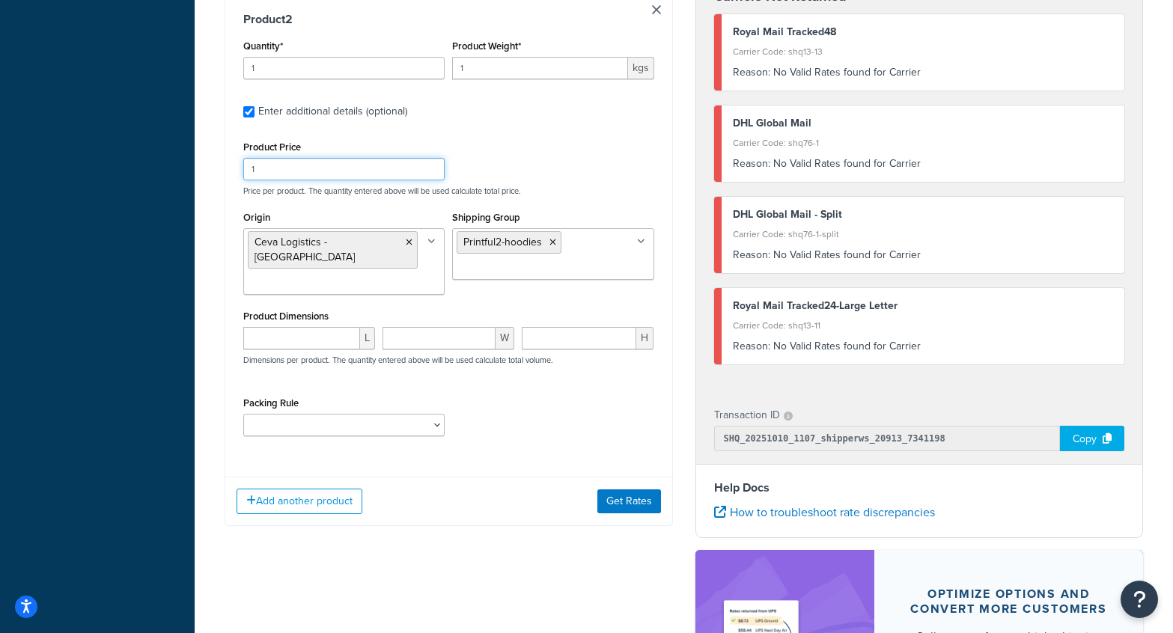
scroll to position [746, 0]
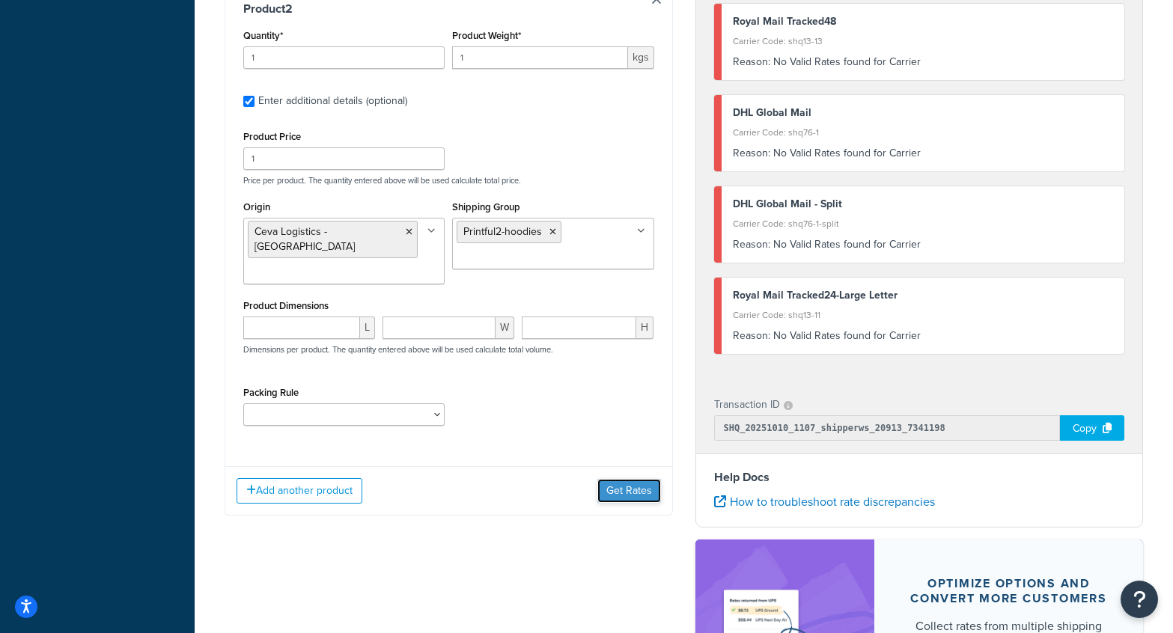
click at [630, 479] on button "Get Rates" at bounding box center [629, 491] width 64 height 24
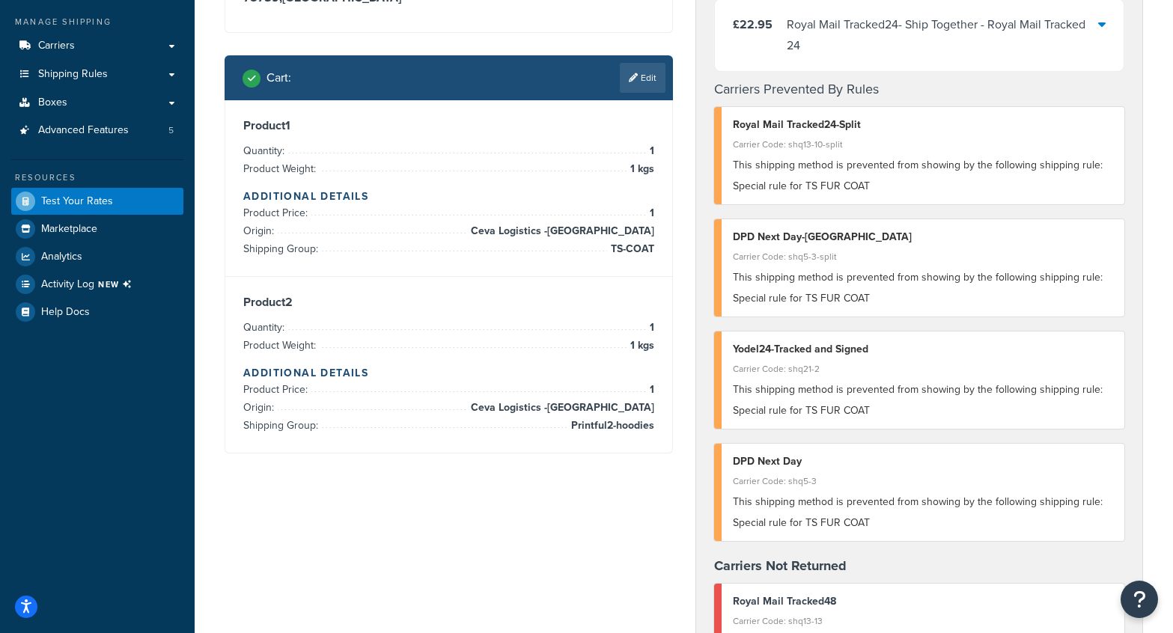
scroll to position [170, 0]
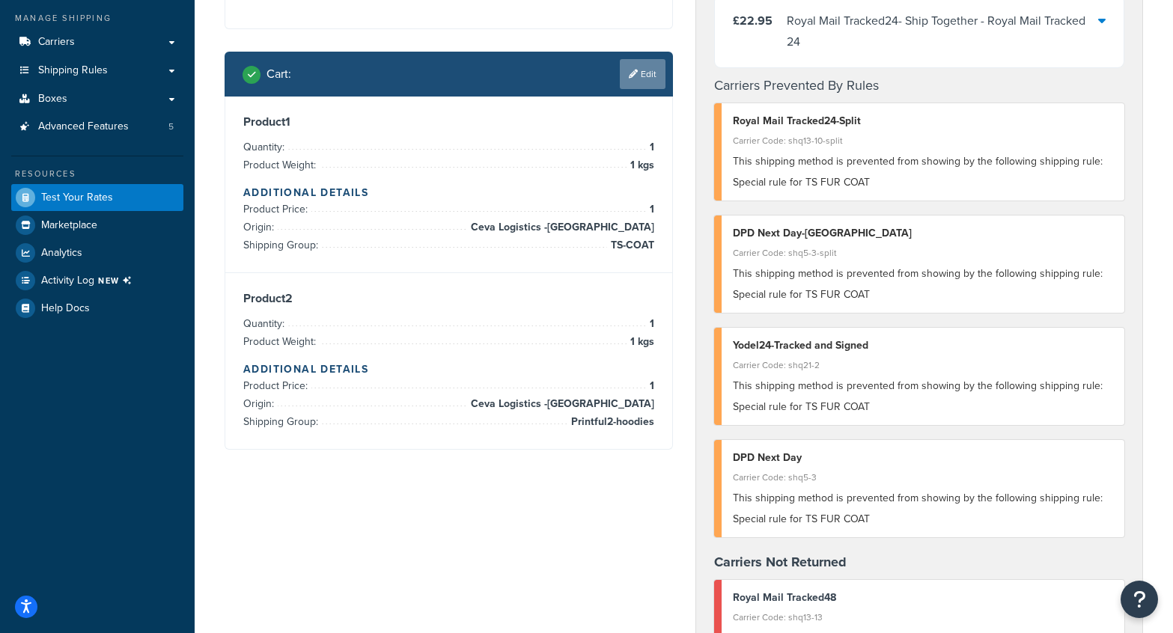
click at [651, 72] on link "Edit" at bounding box center [643, 74] width 46 height 30
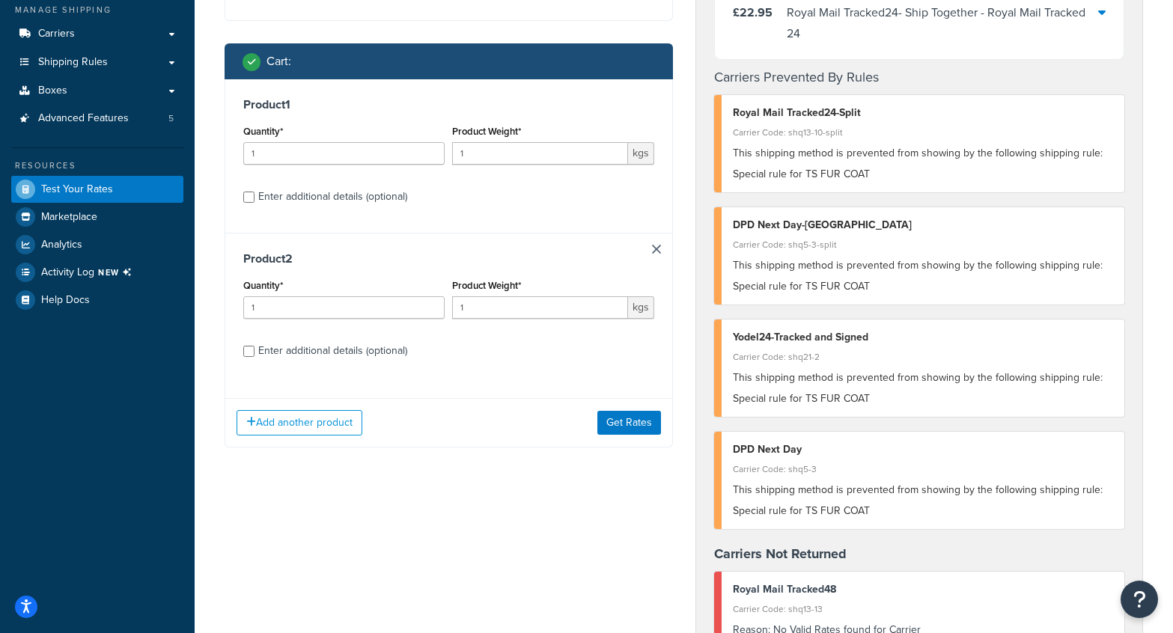
scroll to position [180, 0]
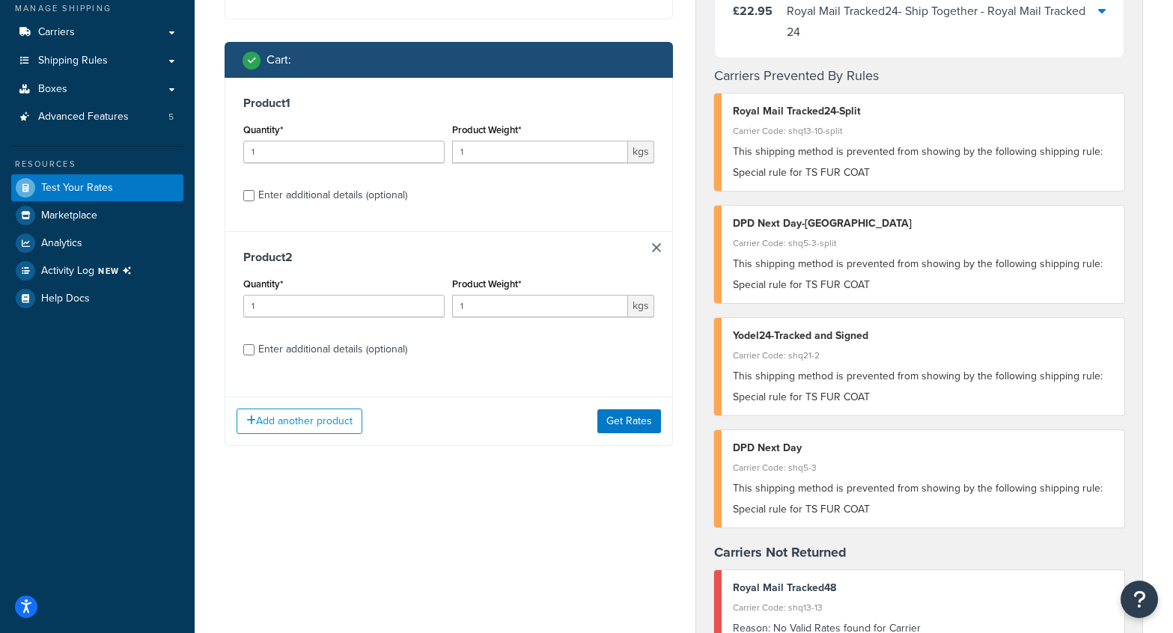
click at [364, 190] on div "Enter additional details (optional)" at bounding box center [332, 195] width 149 height 21
click at [254, 190] on input "Enter additional details (optional)" at bounding box center [248, 195] width 11 height 11
checkbox input "true"
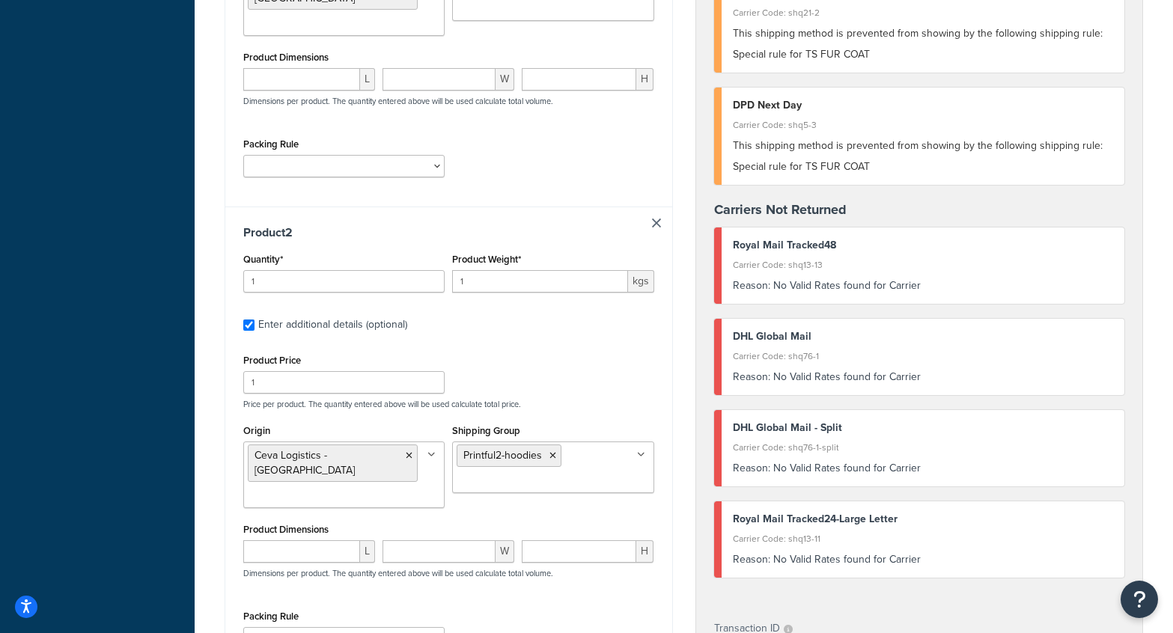
scroll to position [521, 0]
click at [432, 452] on icon at bounding box center [431, 456] width 8 height 9
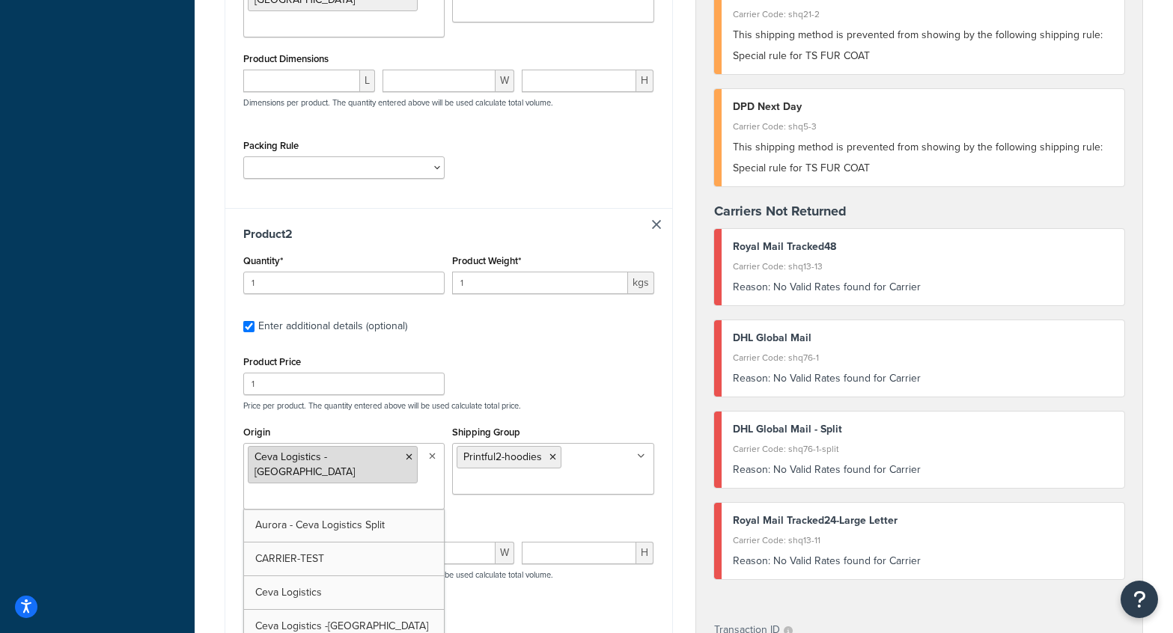
click at [406, 453] on icon at bounding box center [409, 457] width 7 height 9
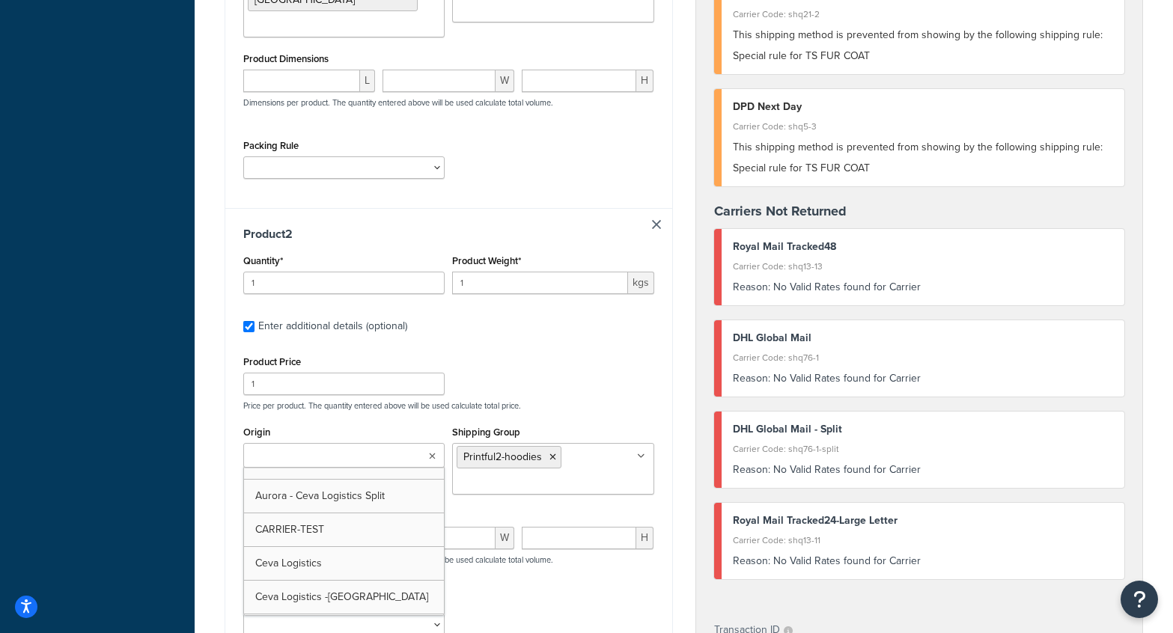
click at [359, 448] on input "Origin" at bounding box center [314, 456] width 132 height 16
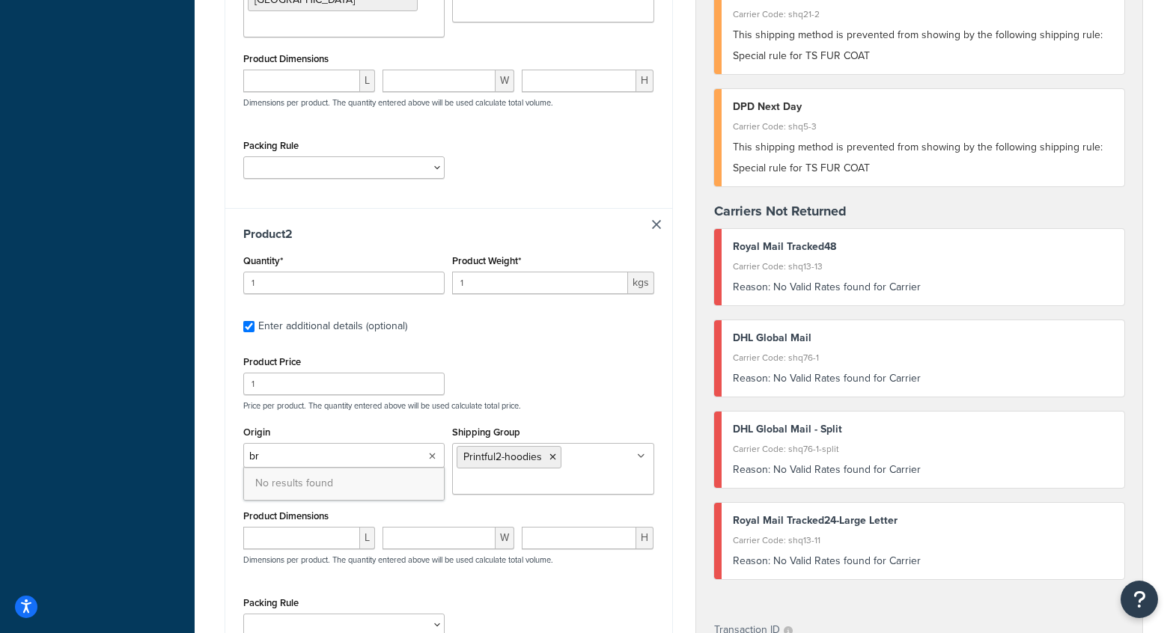
type input "b"
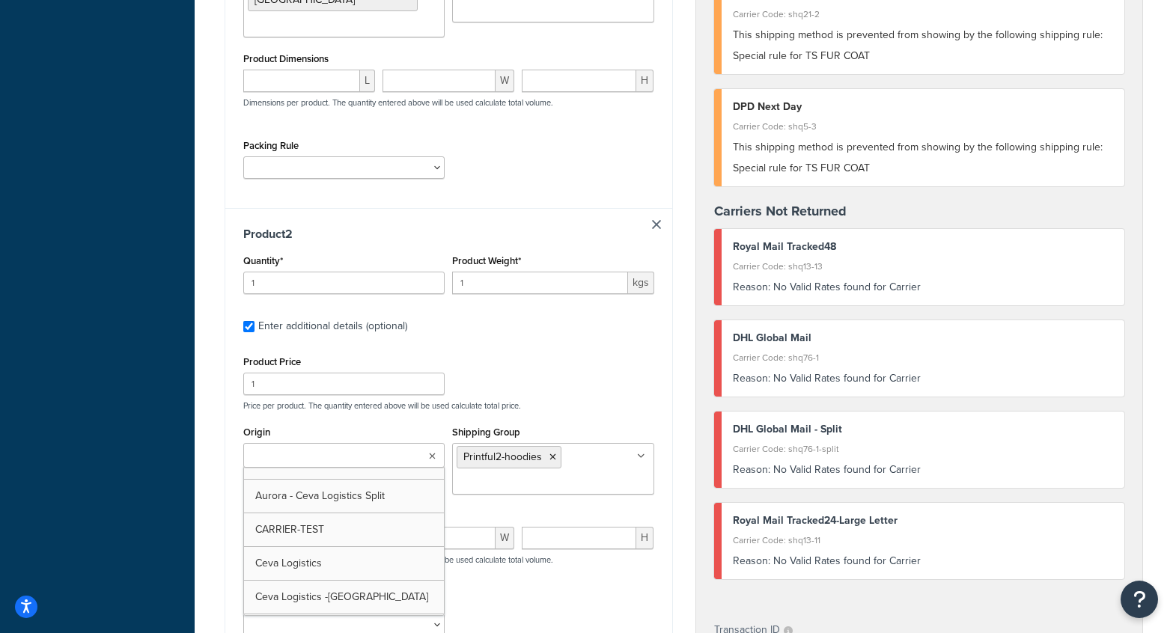
click at [554, 328] on div "Product 2 Quantity* 1 Product Weight* 1 kgs Enter additional details (optional)…" at bounding box center [448, 436] width 447 height 457
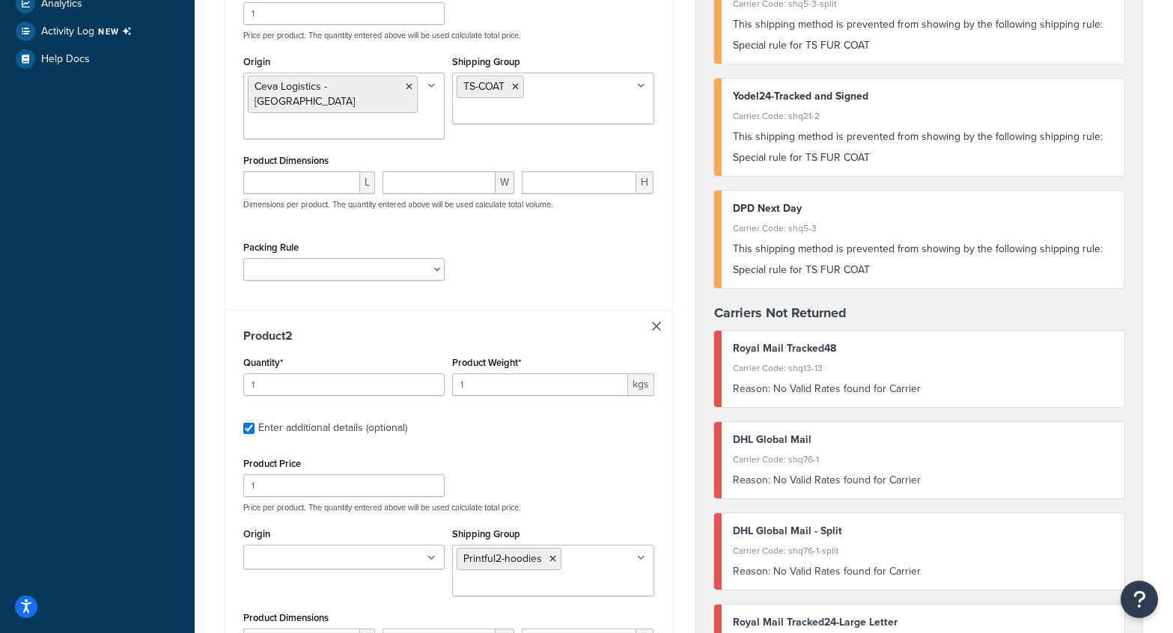
scroll to position [412, 0]
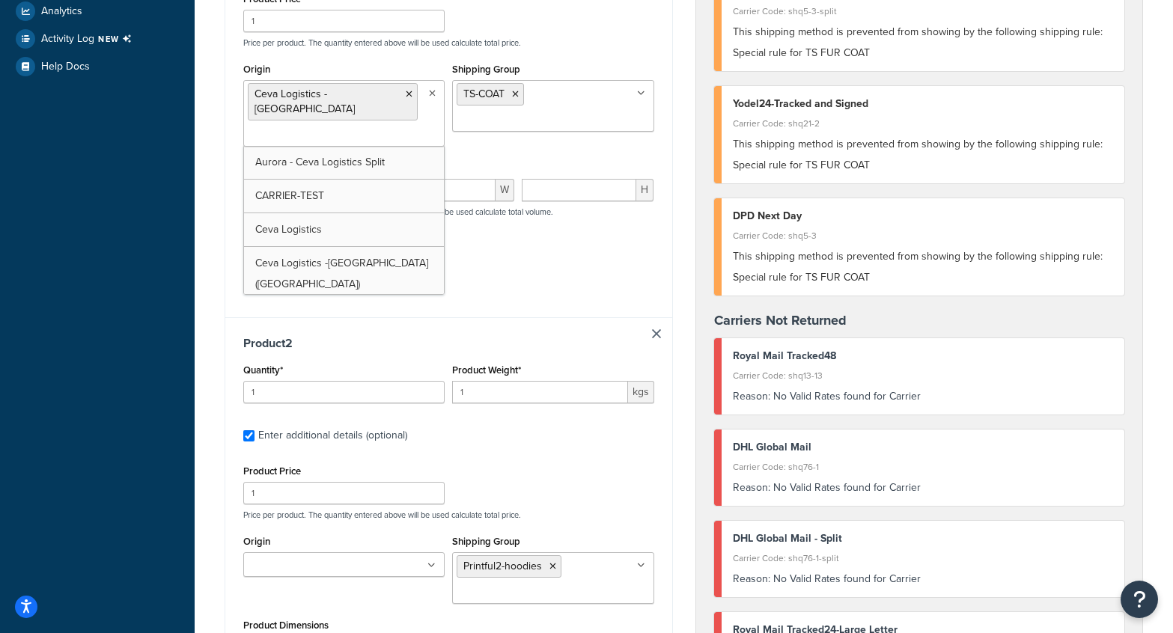
click at [430, 91] on icon at bounding box center [432, 93] width 7 height 9
click at [406, 97] on icon at bounding box center [409, 94] width 7 height 9
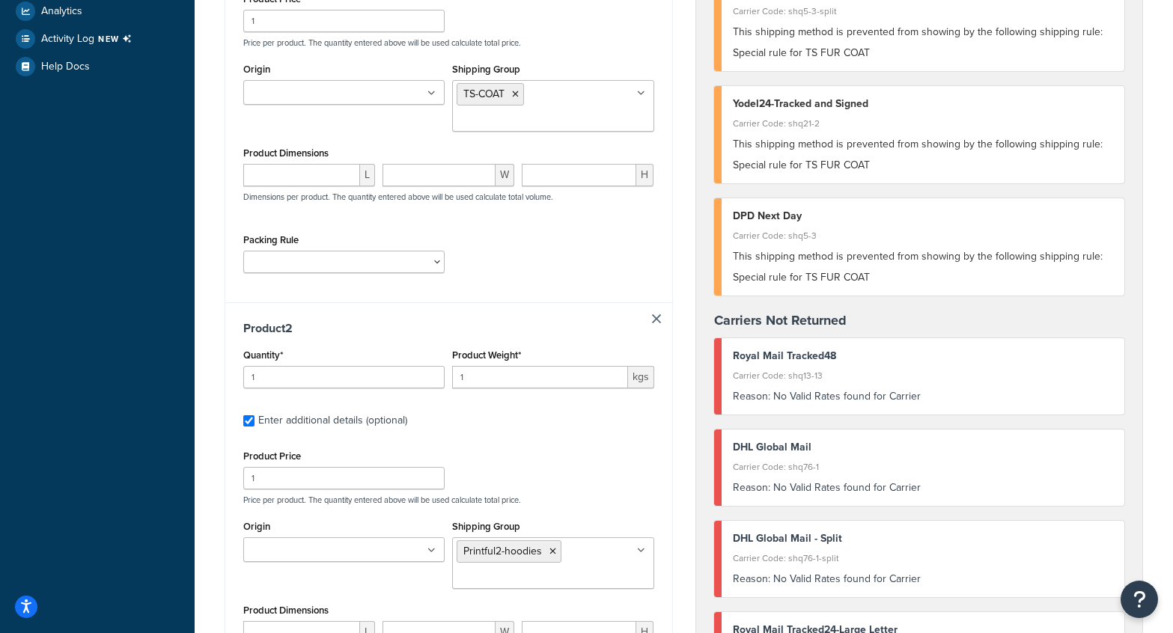
click at [520, 261] on div "Packing Rule Posters" at bounding box center [448, 257] width 418 height 55
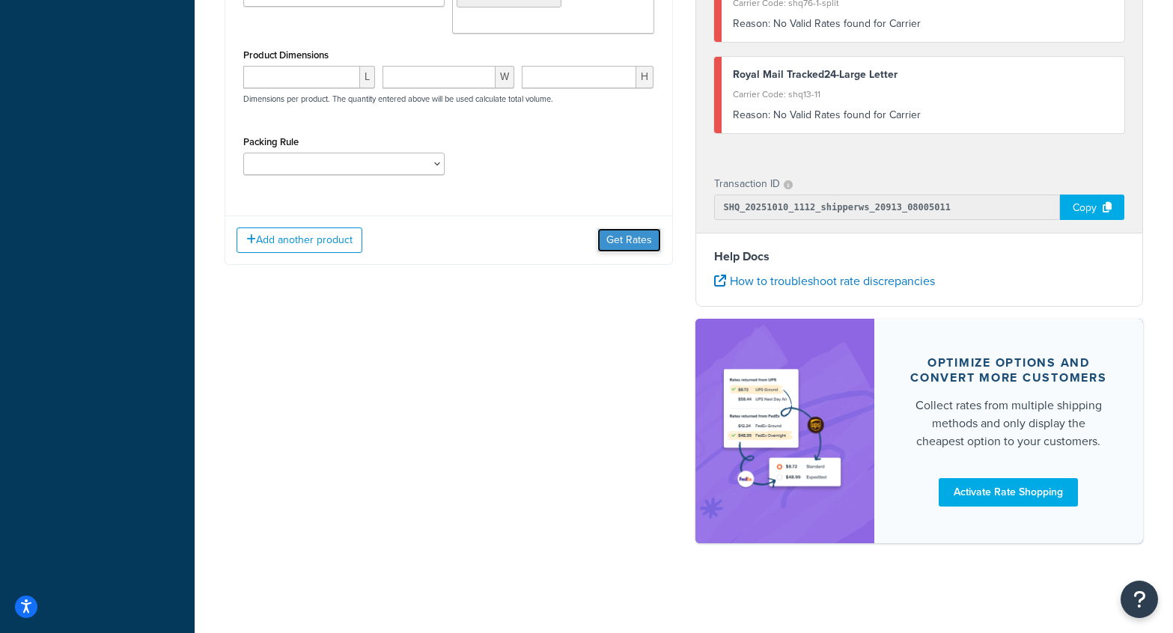
click at [645, 230] on button "Get Rates" at bounding box center [629, 240] width 64 height 24
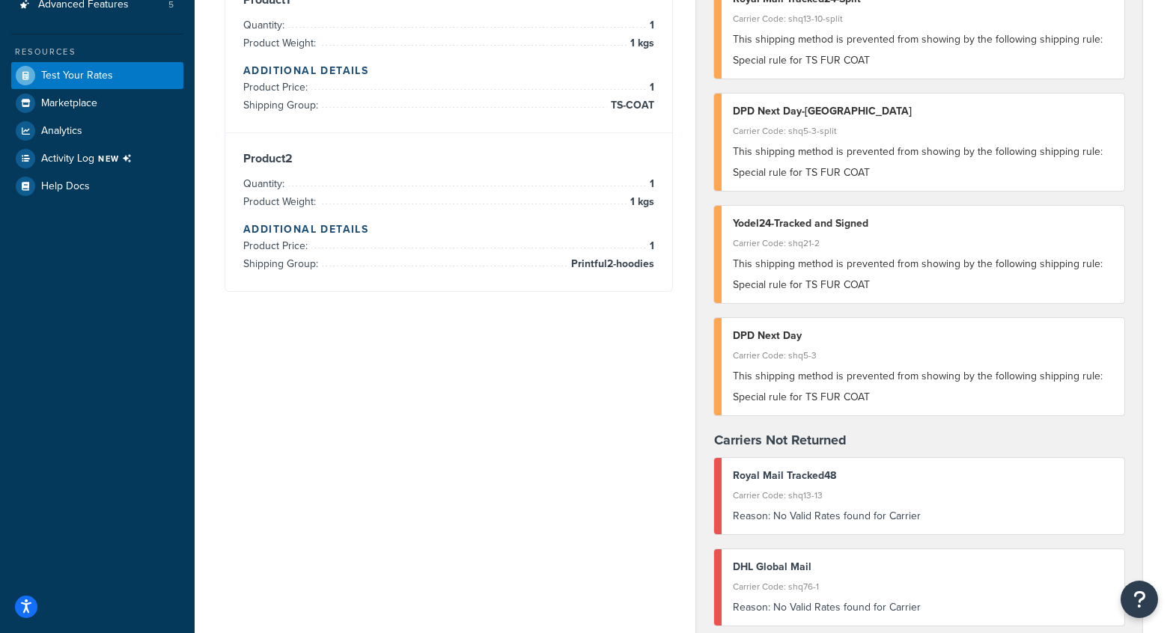
scroll to position [295, 0]
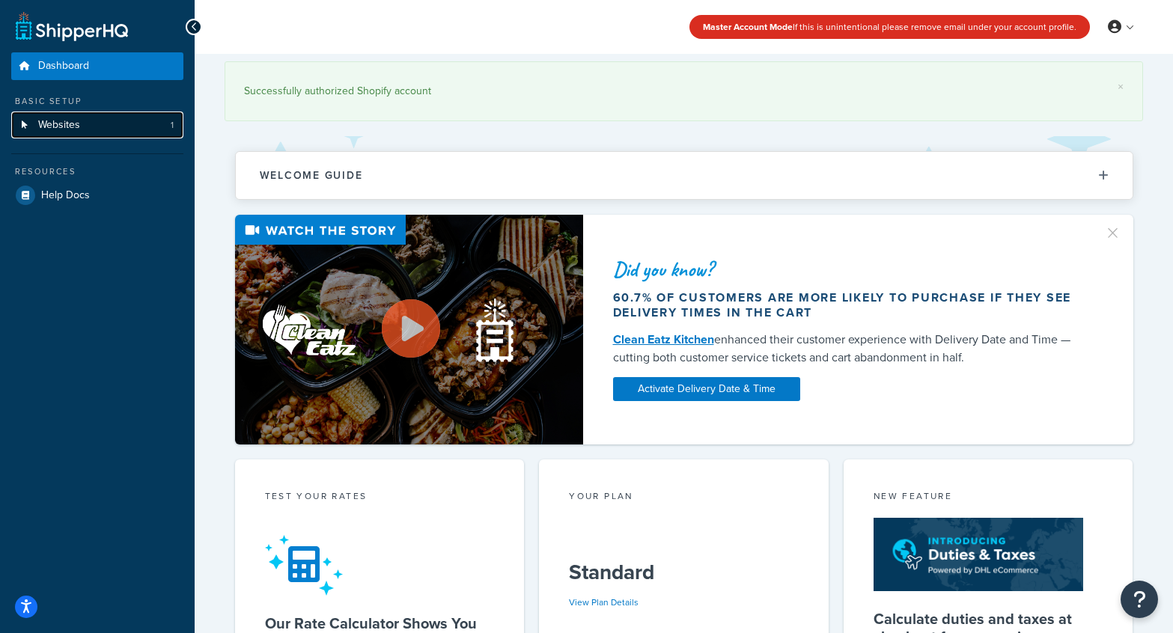
click at [64, 130] on span "Websites" at bounding box center [59, 125] width 42 height 13
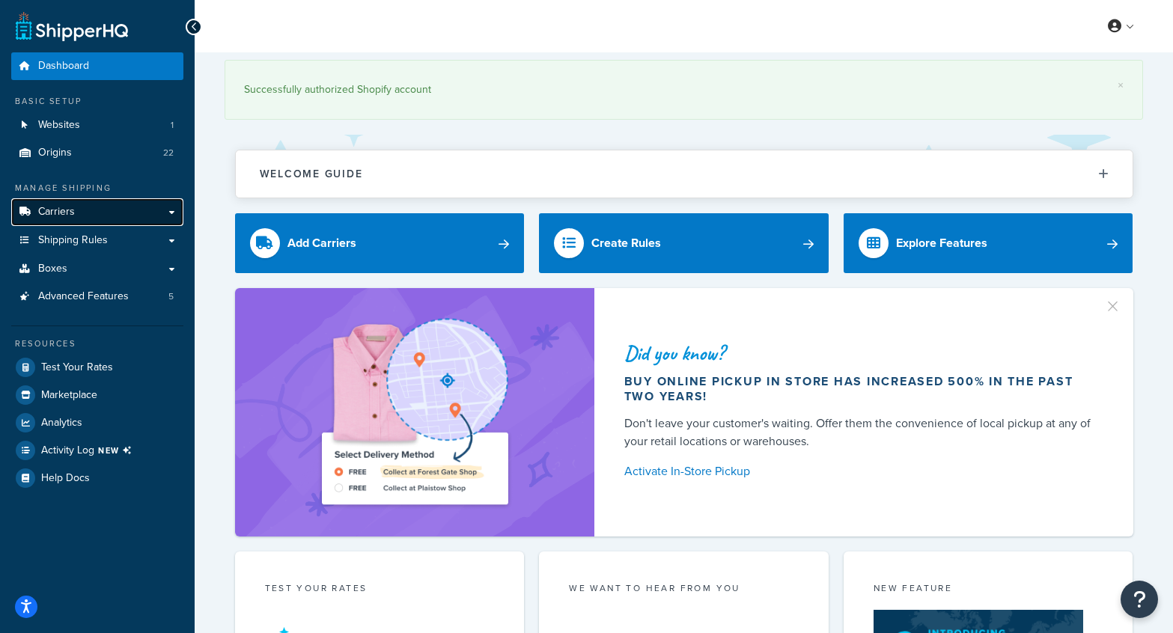
click at [57, 202] on link "Carriers" at bounding box center [97, 212] width 172 height 28
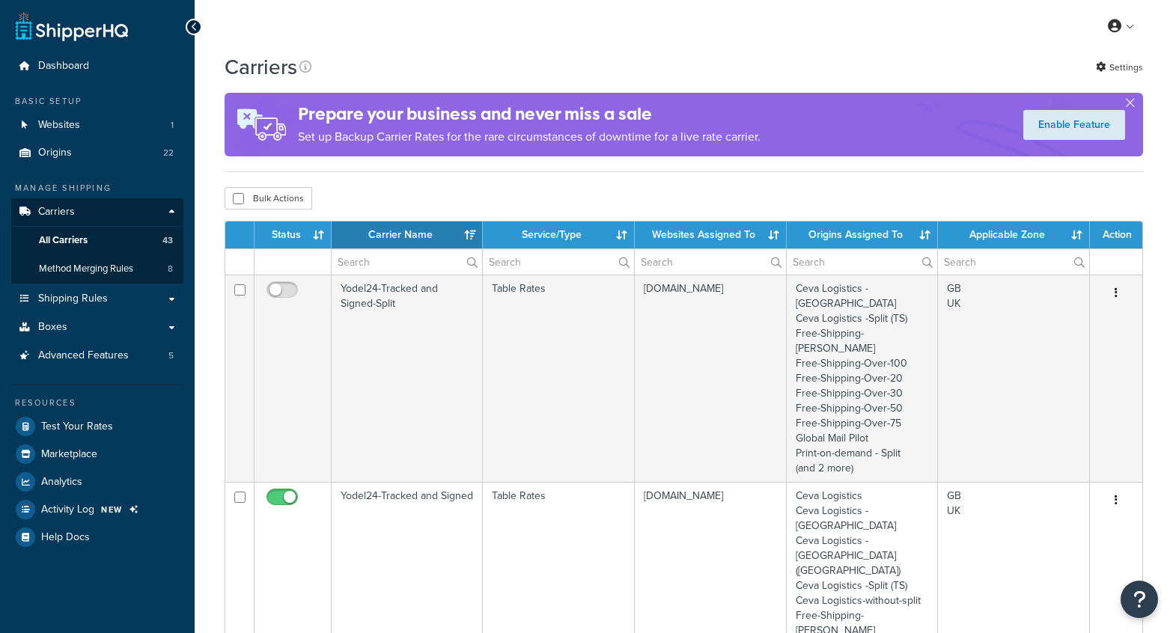
select select "15"
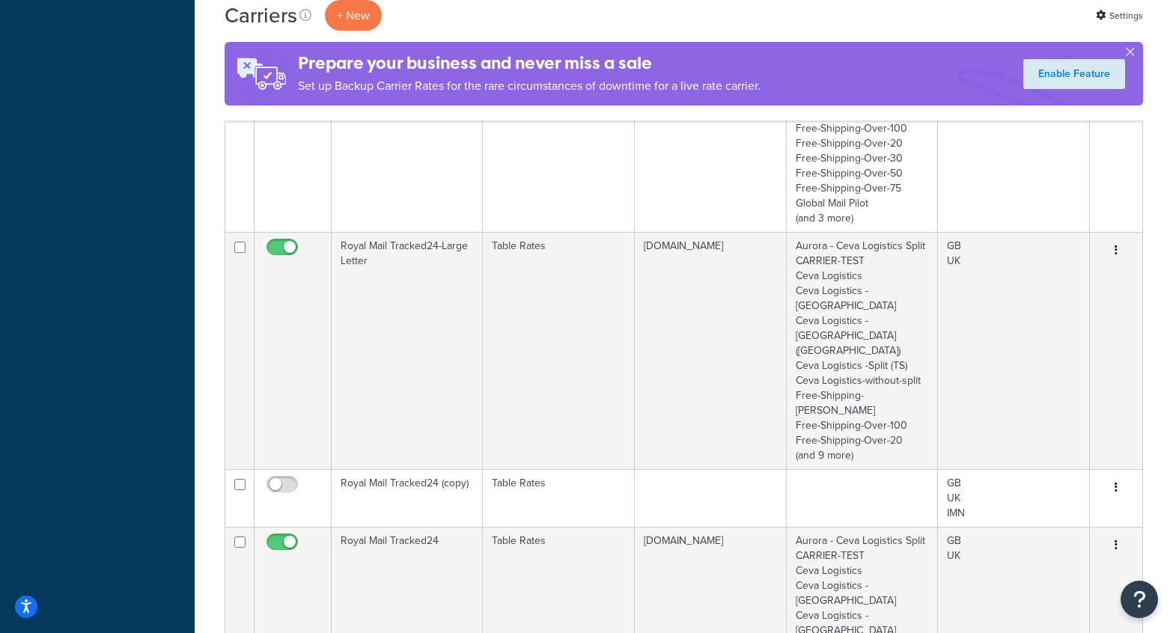
scroll to position [1323, 0]
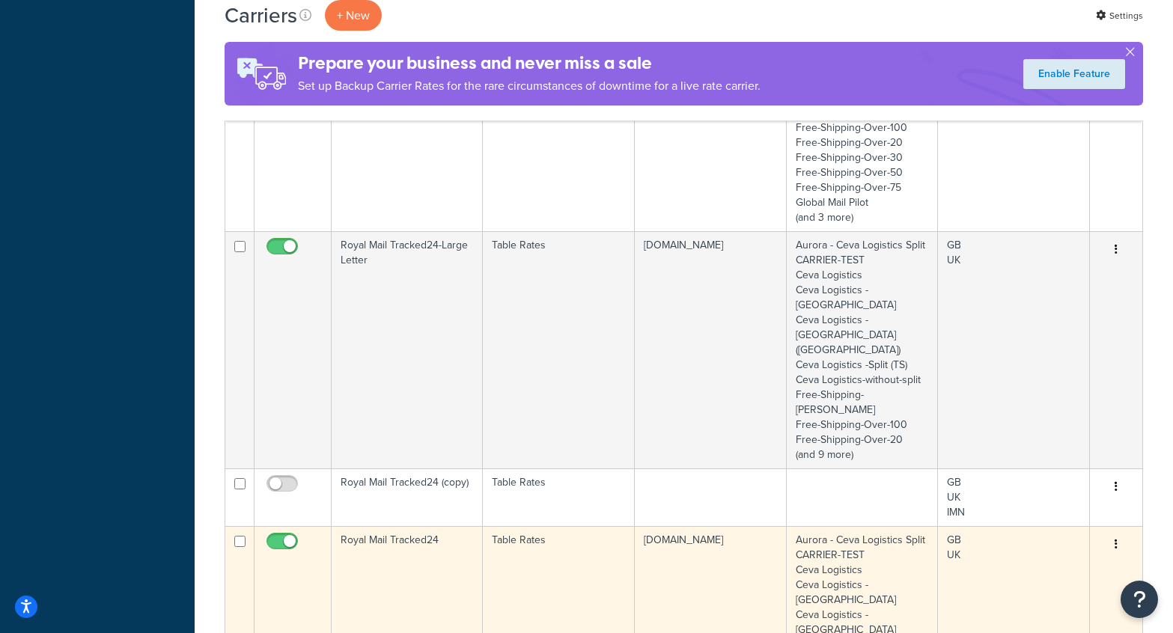
click at [405, 526] on td "Royal Mail Tracked24" at bounding box center [406, 644] width 151 height 237
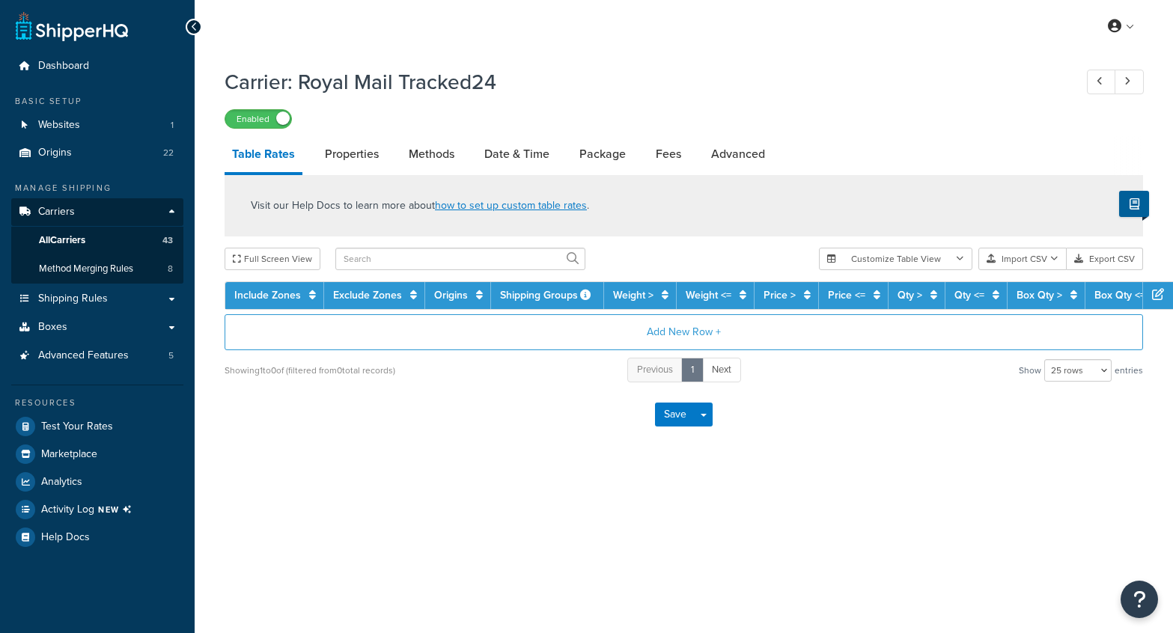
select select "25"
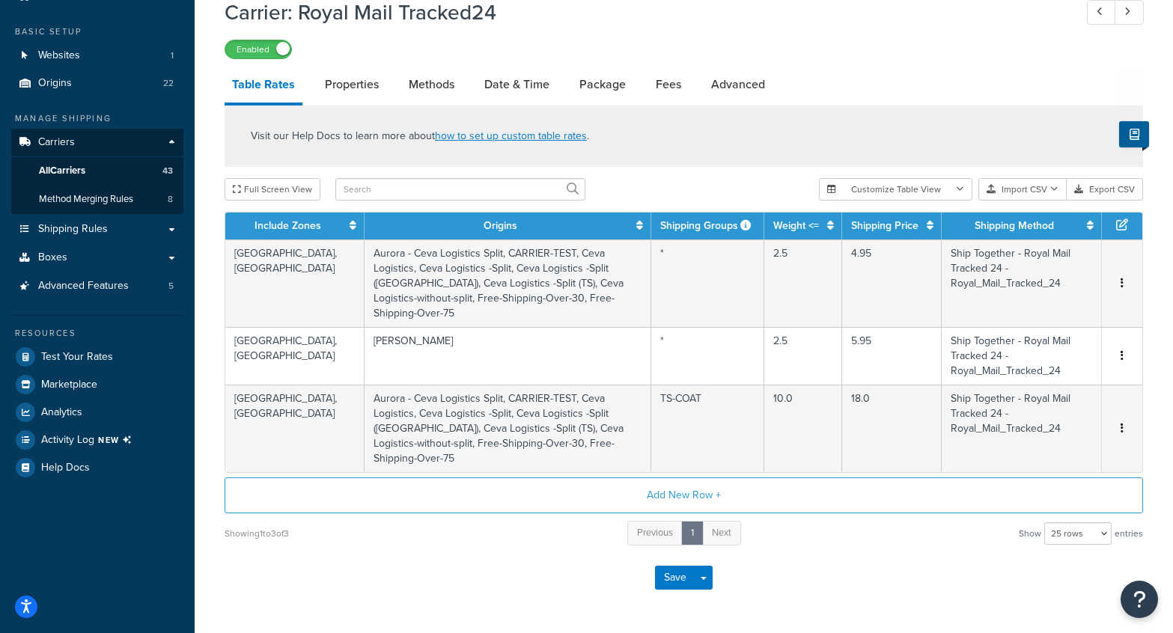
scroll to position [71, 0]
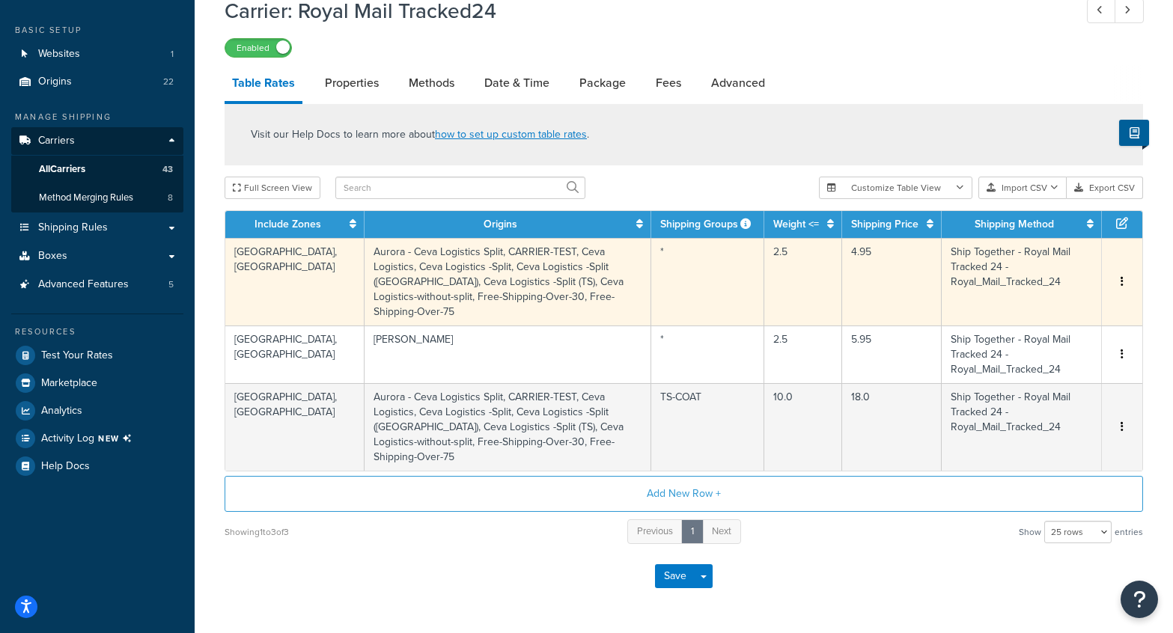
click at [498, 272] on td "Aurora - Ceva Logistics Split, CARRIER-TEST, Ceva Logistics, Ceva Logistics -Sp…" at bounding box center [507, 282] width 287 height 88
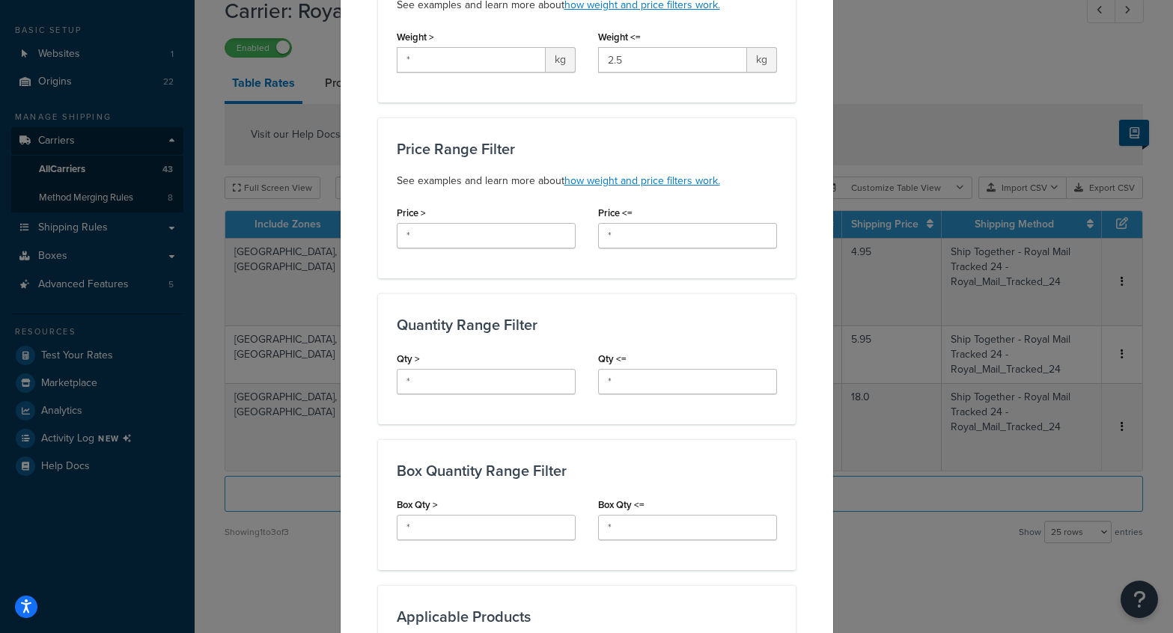
scroll to position [378, 0]
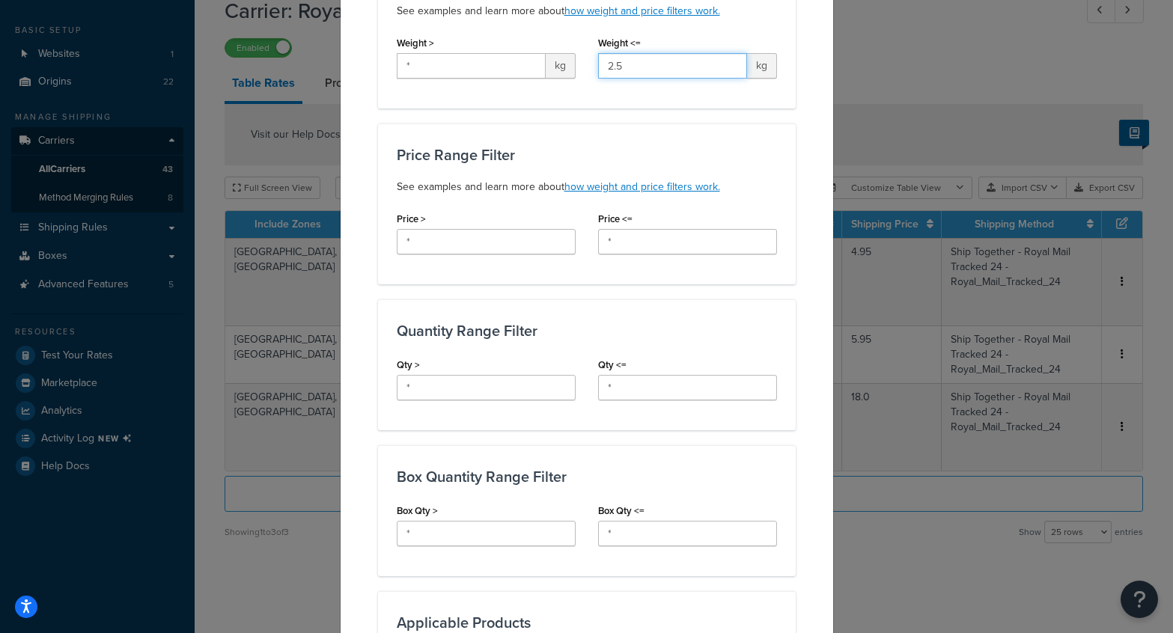
drag, startPoint x: 644, startPoint y: 64, endPoint x: 572, endPoint y: 63, distance: 71.8
click at [572, 63] on div "Weight > * kg Weight <= 2.5 kg" at bounding box center [586, 61] width 403 height 58
type input "10"
click at [689, 120] on div "Applicable Zones See examples and learn more about how include and exclude zone…" at bounding box center [587, 636] width 418 height 1815
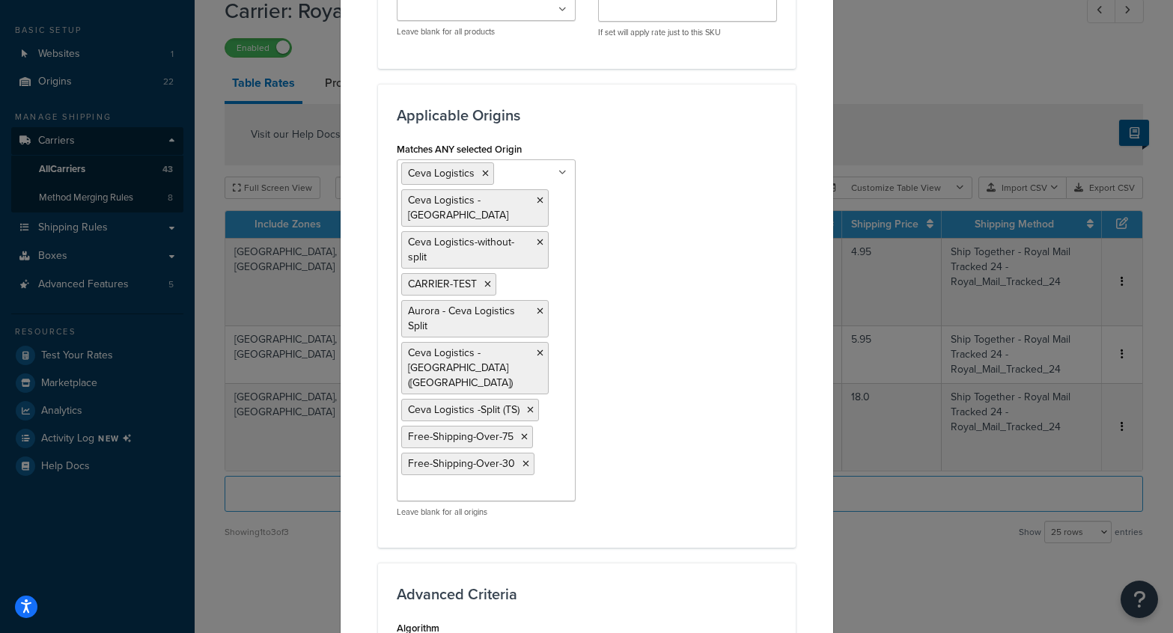
scroll to position [1369, 0]
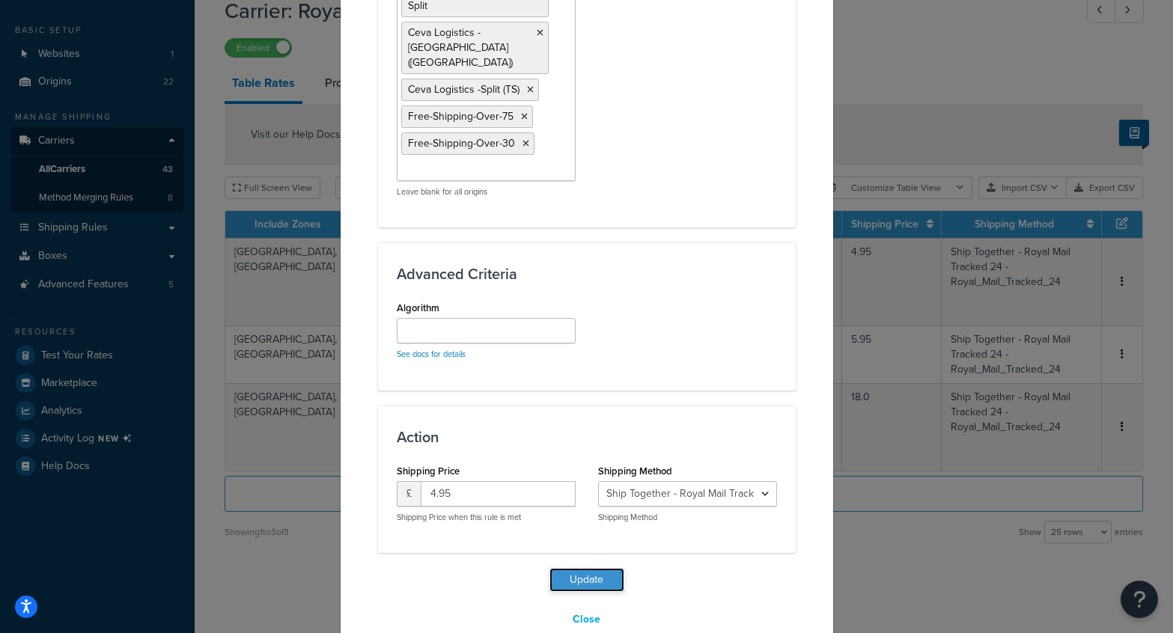
click at [586, 568] on button "Update" at bounding box center [586, 580] width 75 height 24
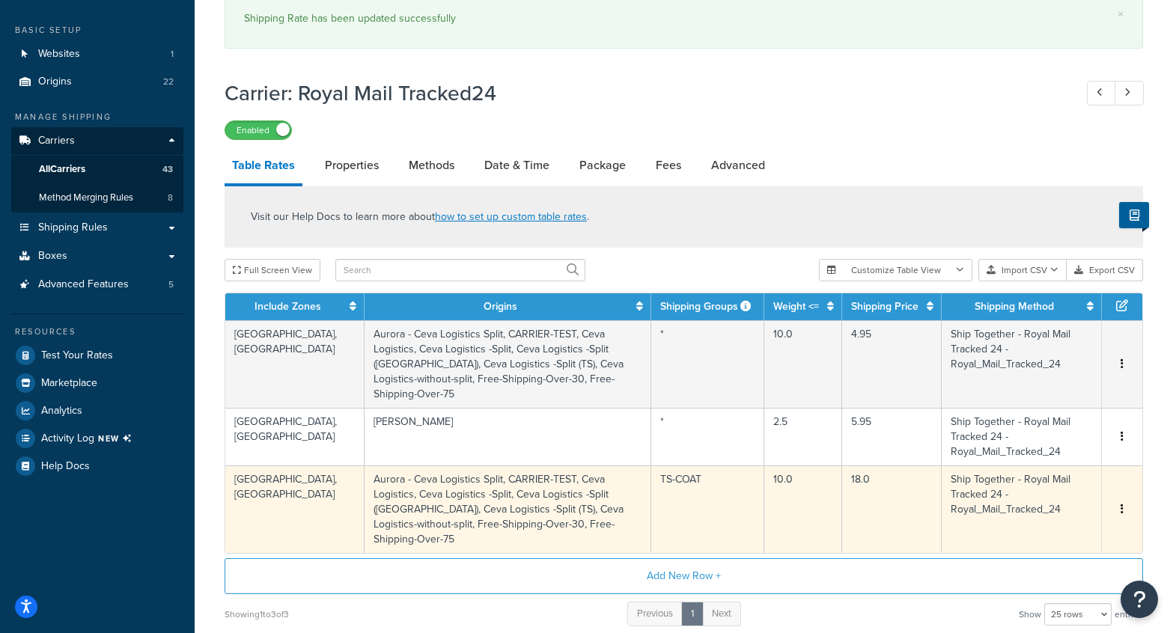
scroll to position [173, 0]
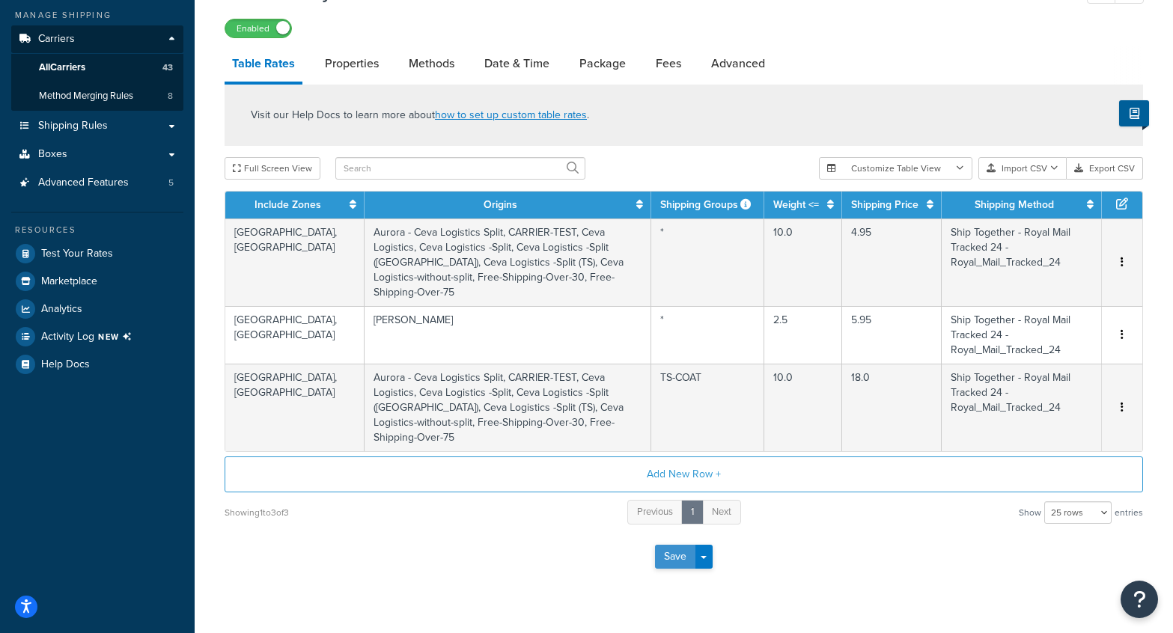
click at [673, 545] on button "Save" at bounding box center [675, 557] width 40 height 24
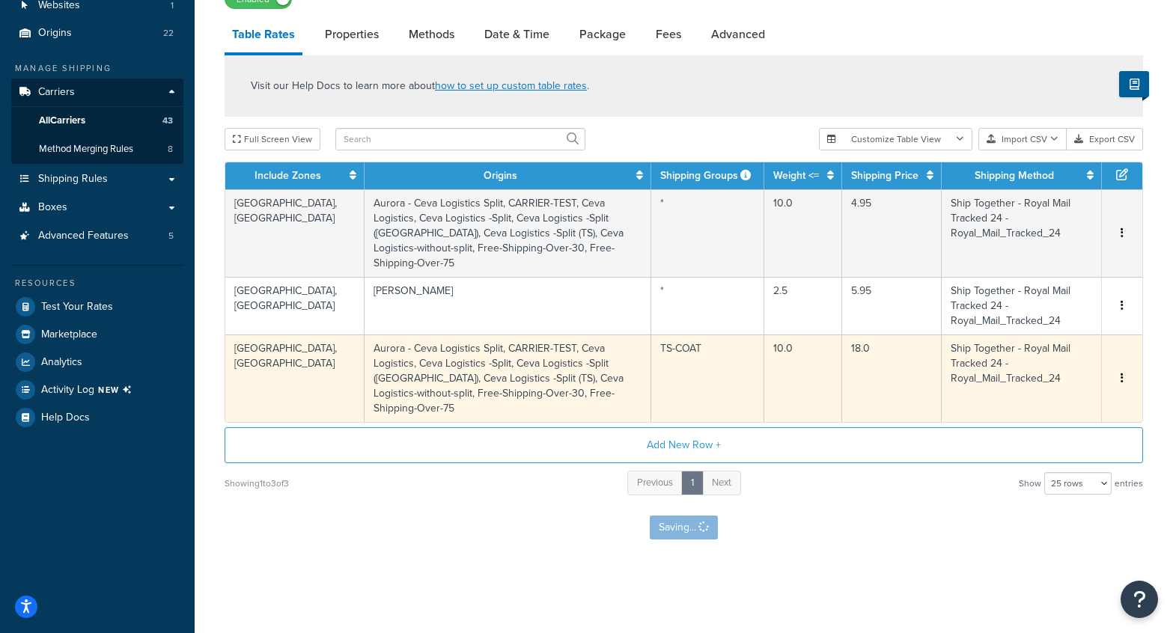
scroll to position [0, 0]
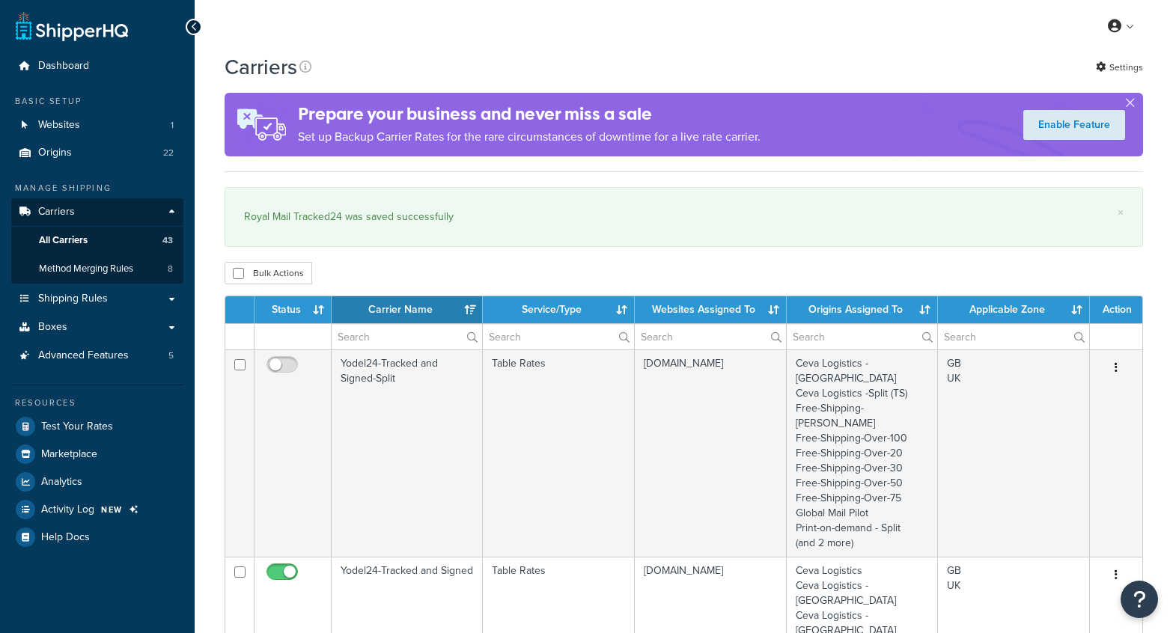
select select "15"
